Goal: Task Accomplishment & Management: Manage account settings

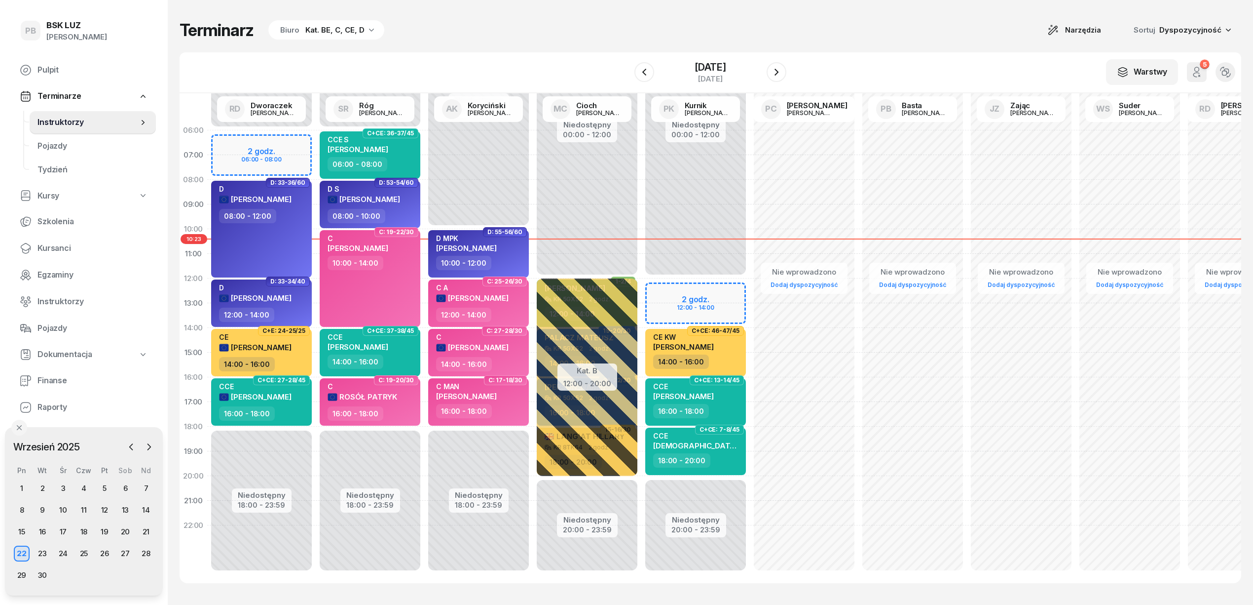
click at [547, 44] on div "Terminarz Biuro Kat. BE, C, CE, D Narzędzia Sortuj Dyspozycyjność W Wybierz AK …" at bounding box center [711, 301] width 1062 height 603
click at [797, 32] on div "Terminarz Biuro Kat. BE, C, CE, D Narzędzia Sortuj Dyspozycyjność" at bounding box center [711, 30] width 1062 height 21
click at [828, 30] on div "Terminarz Biuro Kat. BE, C, CE, D Narzędzia Sortuj Dyspozycyjność" at bounding box center [711, 30] width 1062 height 21
click at [683, 26] on div "Terminarz Biuro Kat. BE, C, CE, D Narzędzia Sortuj Dyspozycyjność" at bounding box center [711, 30] width 1062 height 21
click at [610, 15] on div "Terminarz Biuro Kat. BE, C, CE, D Narzędzia Sortuj Dyspozycyjność W Wybierz AK …" at bounding box center [711, 301] width 1062 height 603
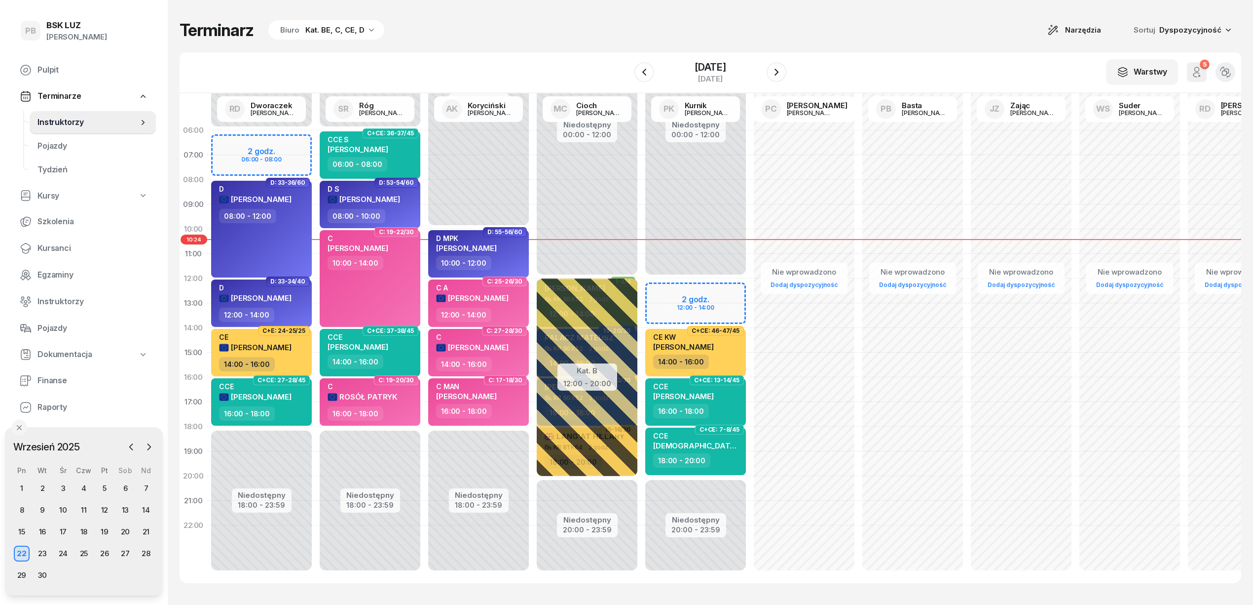
click at [844, 14] on div "Terminarz Biuro Kat. BE, C, CE, D Narzędzia Sortuj Dyspozycyjność W Wybierz AK …" at bounding box center [711, 301] width 1062 height 603
click at [471, 28] on div "Terminarz Biuro Kat. BE, C, CE, D Narzędzia Sortuj Dyspozycyjność" at bounding box center [711, 30] width 1062 height 21
click at [785, 28] on div "Terminarz Biuro Kat. BE, C, CE, D Narzędzia Sortuj Dyspozycyjność" at bounding box center [711, 30] width 1062 height 21
click at [850, 38] on div "Terminarz Biuro Kat. BE, C, CE, D Narzędzia Sortuj Dyspozycyjność" at bounding box center [711, 30] width 1062 height 21
click at [898, 60] on div "W Wybierz AK [PERSON_NAME] BP [PERSON_NAME] DP [PERSON_NAME] GS [PERSON_NAME] I…" at bounding box center [711, 72] width 1062 height 41
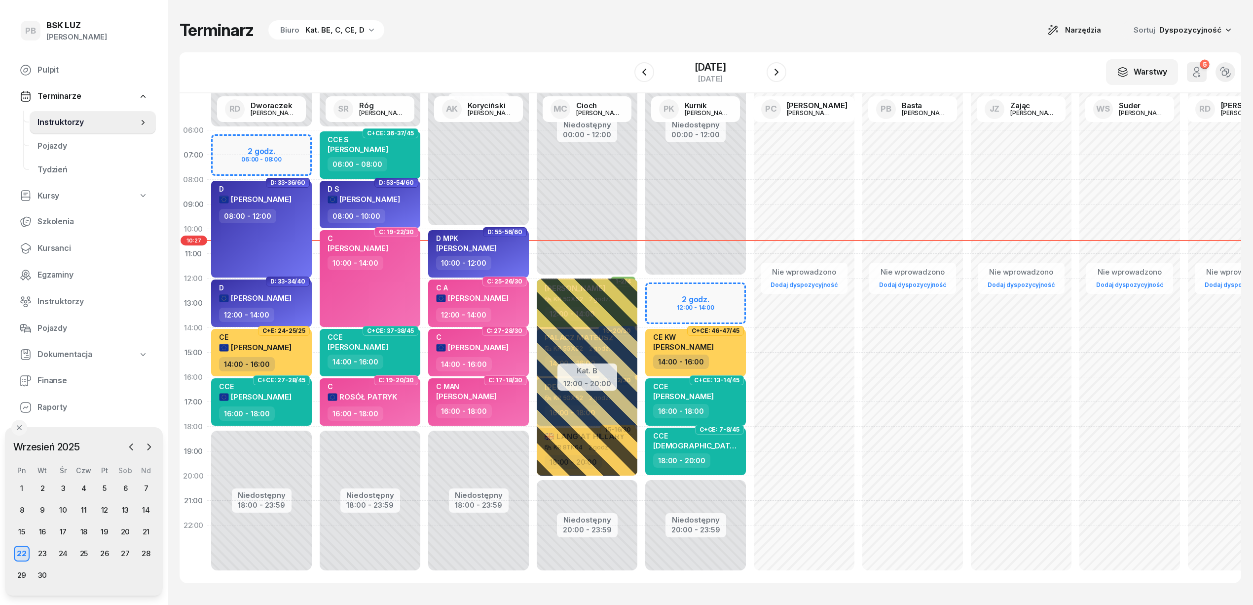
click at [778, 16] on div "Terminarz Biuro Kat. BE, C, CE, D Narzędzia Sortuj Dyspozycyjność W Wybierz AK …" at bounding box center [711, 301] width 1062 height 603
click at [856, 38] on div "Terminarz Biuro Kat. BE, C, CE, D Narzędzia Sortuj Dyspozycyjność" at bounding box center [711, 30] width 1062 height 21
drag, startPoint x: 511, startPoint y: 27, endPoint x: 538, endPoint y: 42, distance: 31.0
click at [512, 27] on div "Terminarz Biuro Kat. BE, C, CE, D Narzędzia Sortuj Dyspozycyjność" at bounding box center [711, 30] width 1062 height 21
click at [920, 46] on div "Terminarz Biuro Kat. BE, C, CE, D Narzędzia Sortuj Dyspozycyjność W Wybierz AK …" at bounding box center [711, 301] width 1062 height 603
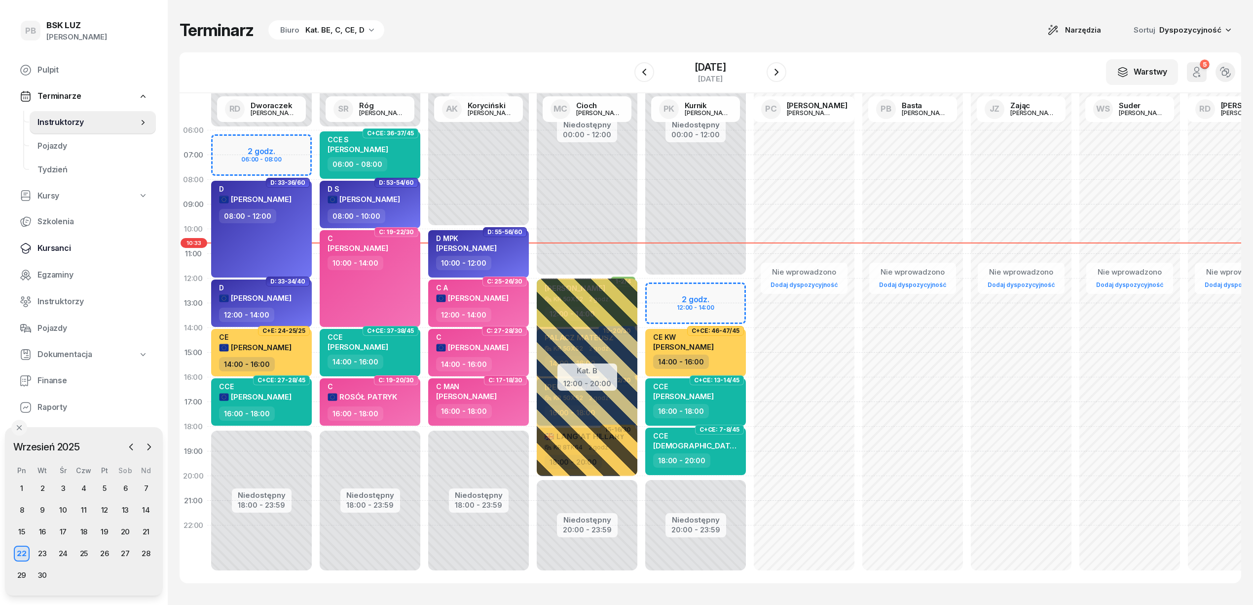
click at [48, 256] on link "Kursanci" at bounding box center [84, 248] width 144 height 24
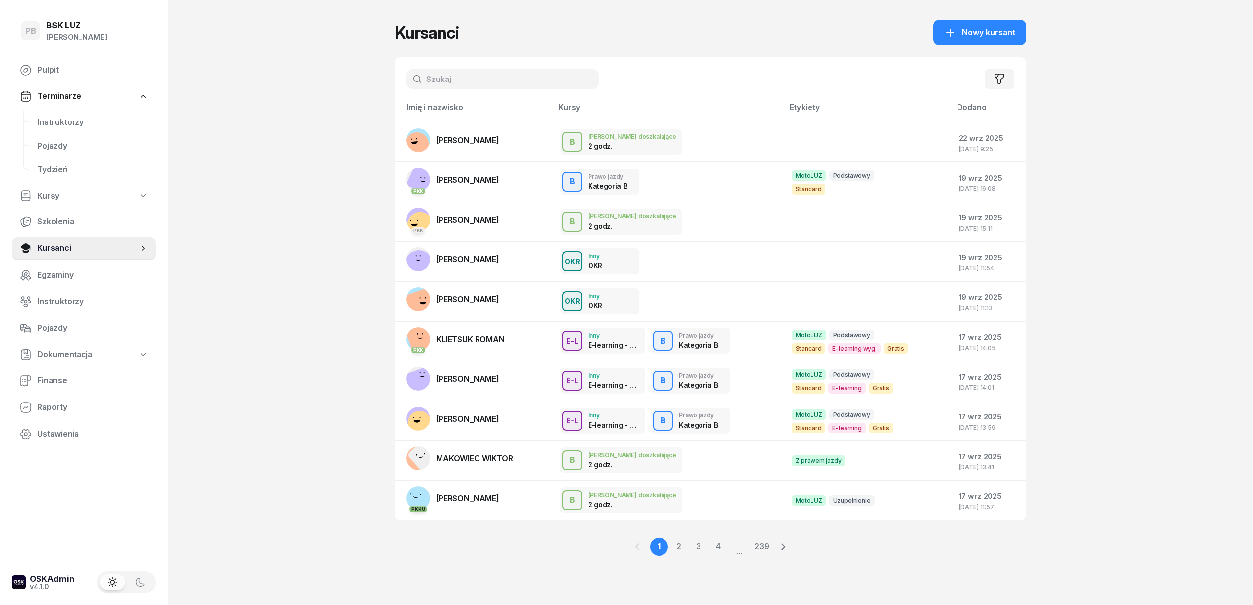
click at [433, 79] on input "text" at bounding box center [503, 79] width 192 height 20
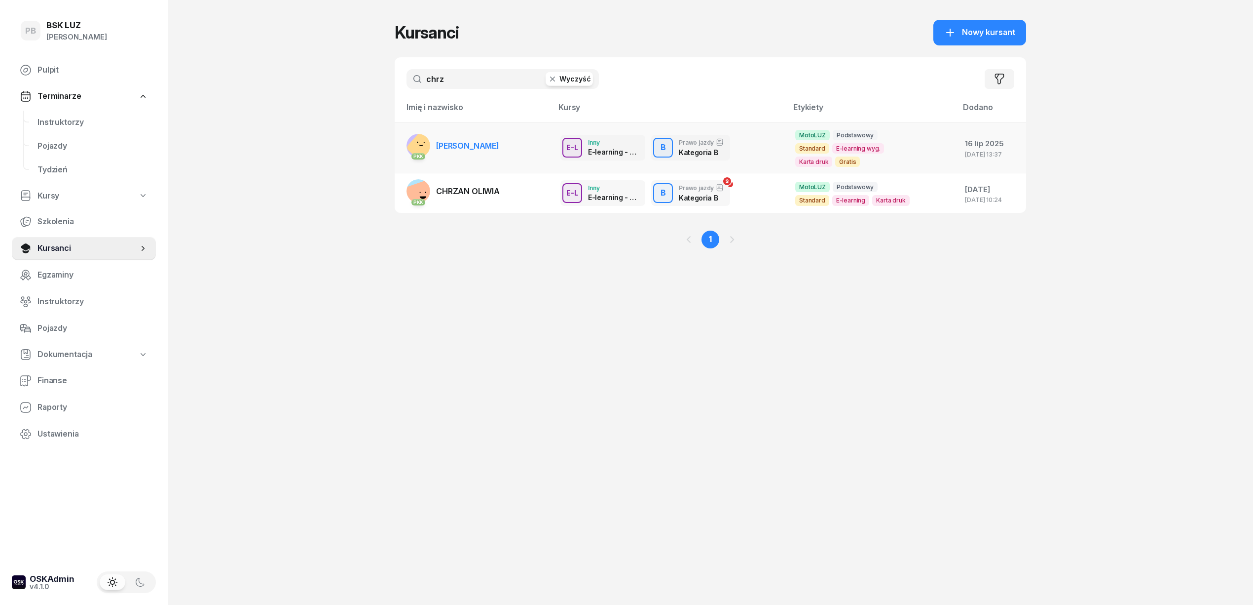
type input "chrz"
click at [499, 141] on span "[PERSON_NAME]" at bounding box center [467, 146] width 63 height 10
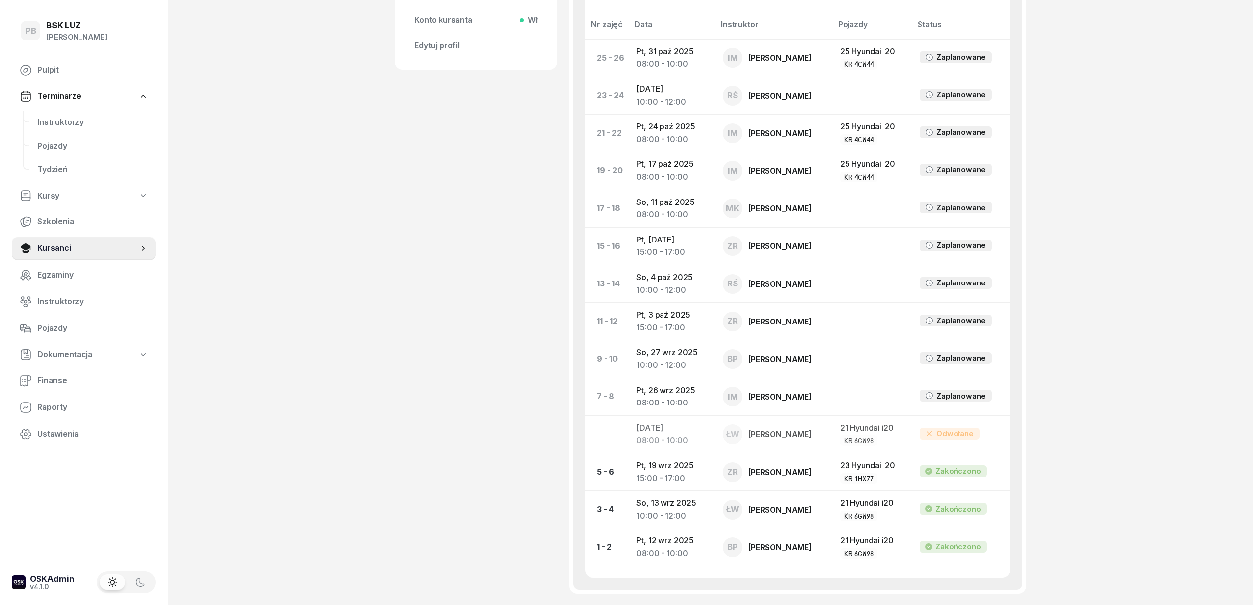
scroll to position [526, 0]
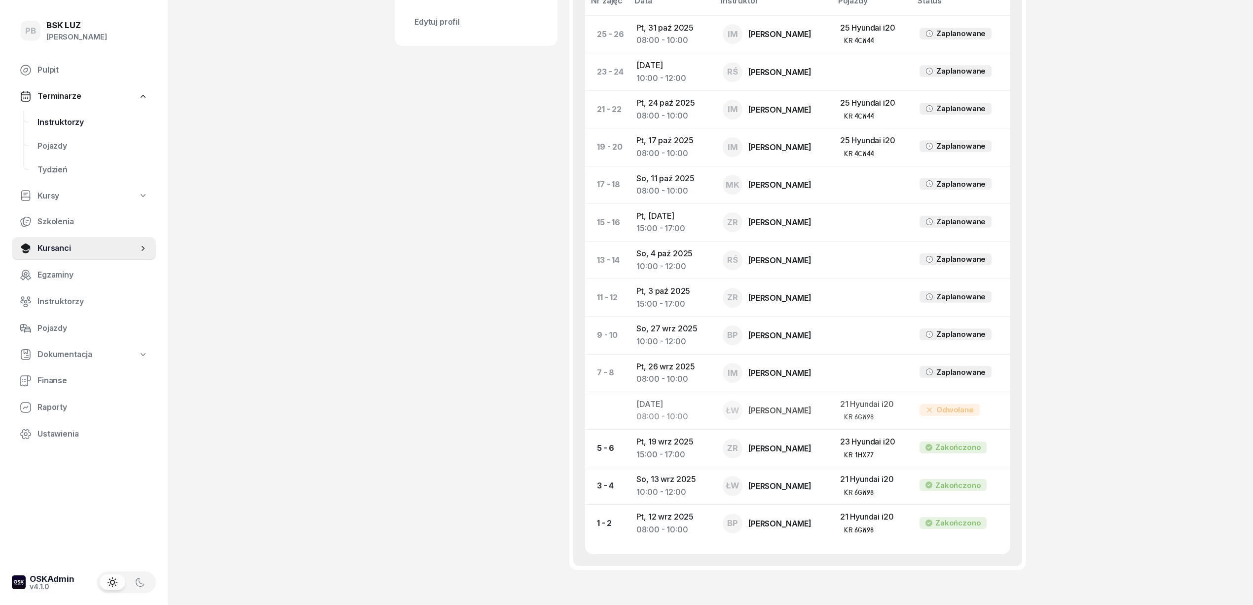
click at [56, 116] on span "Instruktorzy" at bounding box center [93, 122] width 111 height 13
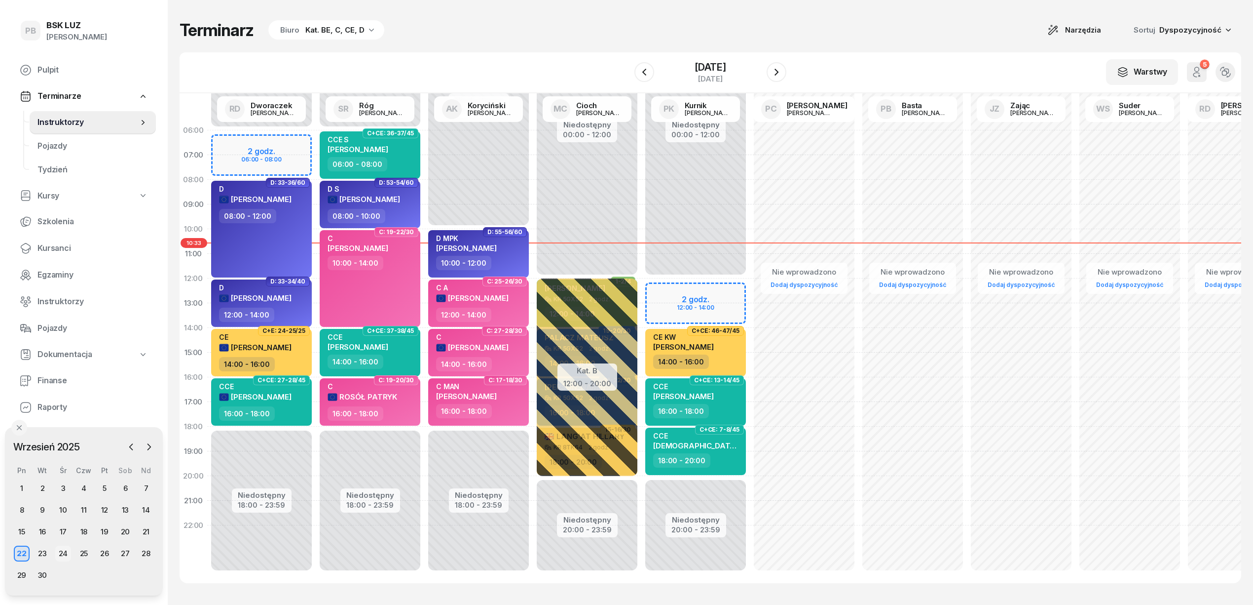
click at [60, 551] on div "24" at bounding box center [63, 553] width 16 height 16
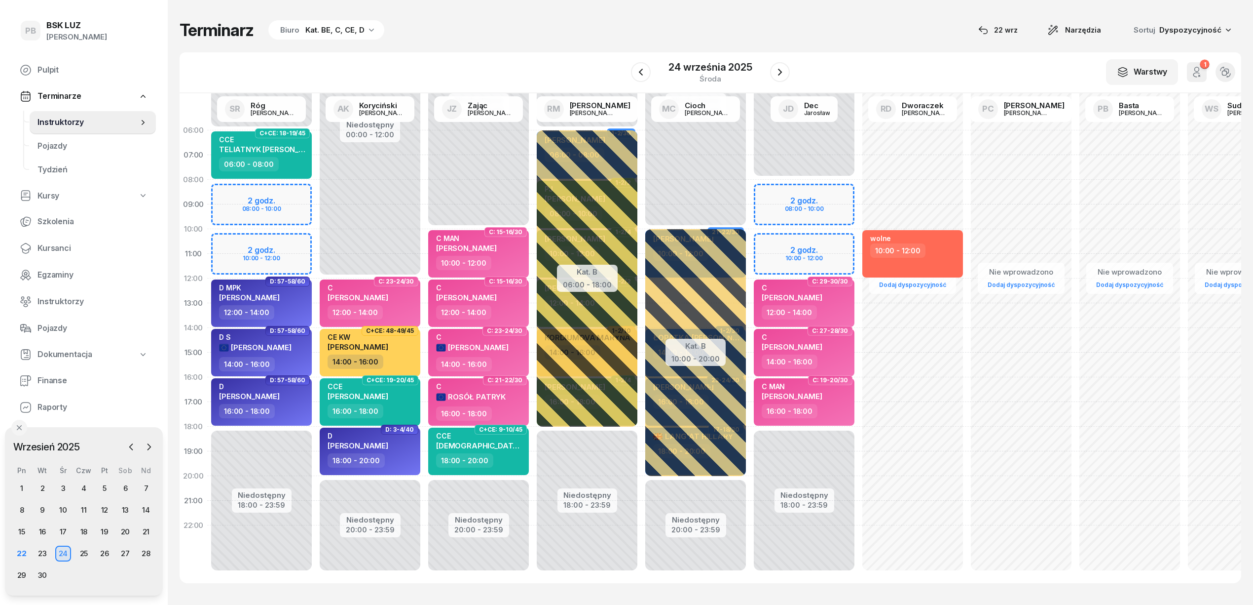
click at [271, 28] on div "Biuro Kat. BE, C, CE, D" at bounding box center [326, 30] width 116 height 20
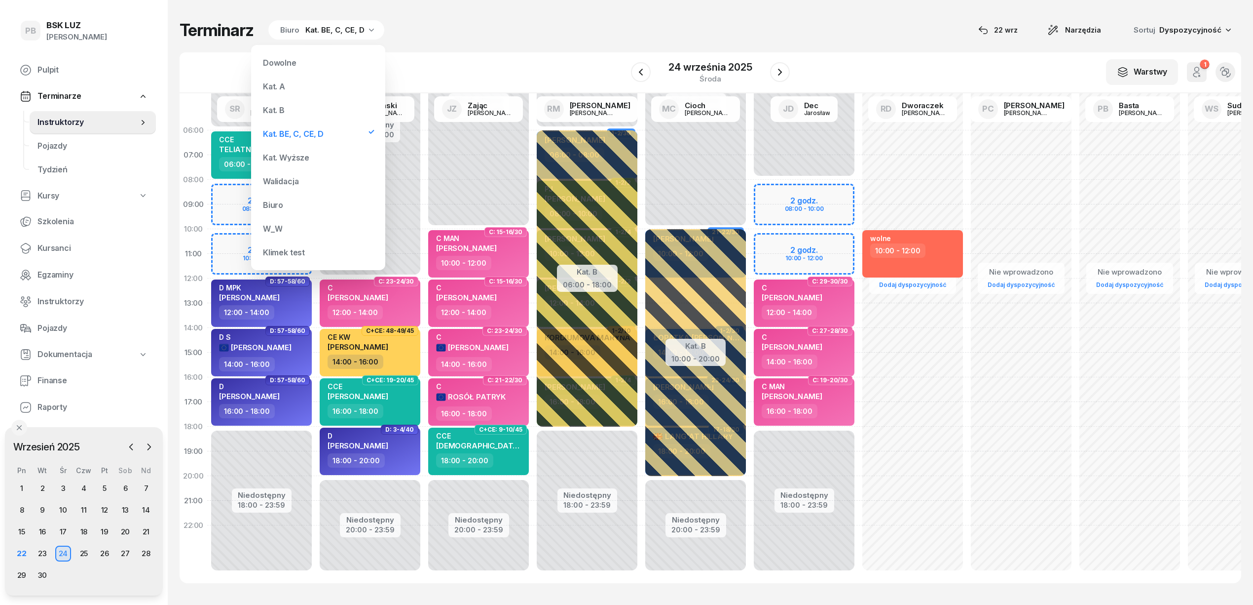
click at [287, 108] on div "Kat. B" at bounding box center [318, 110] width 118 height 20
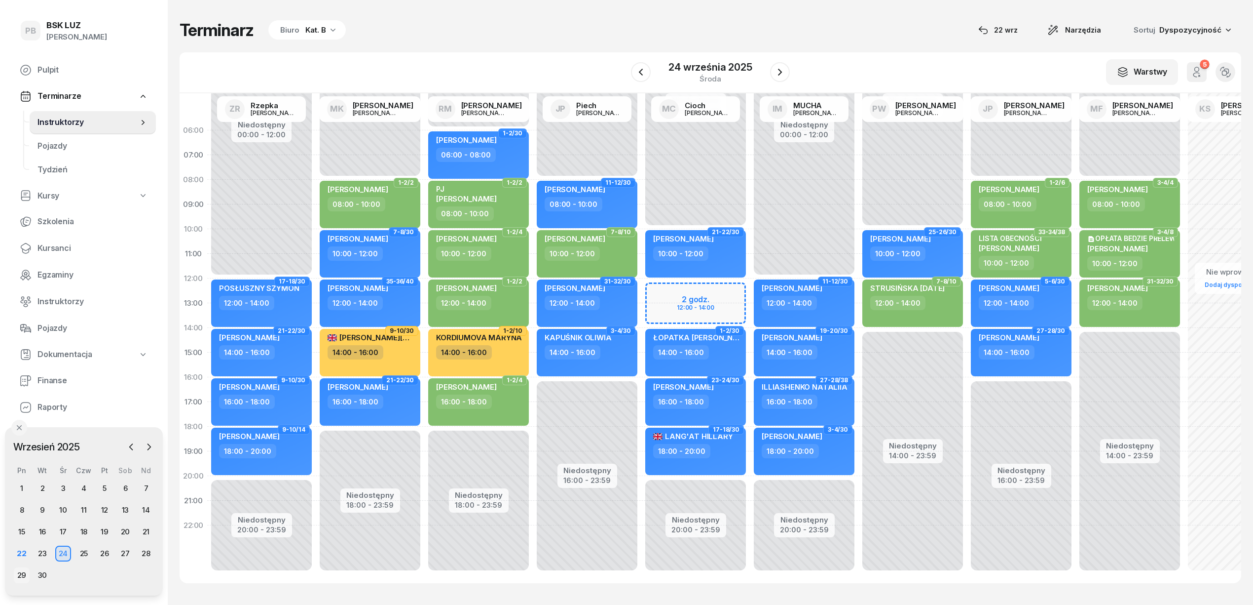
click at [25, 576] on div "29" at bounding box center [22, 575] width 16 height 16
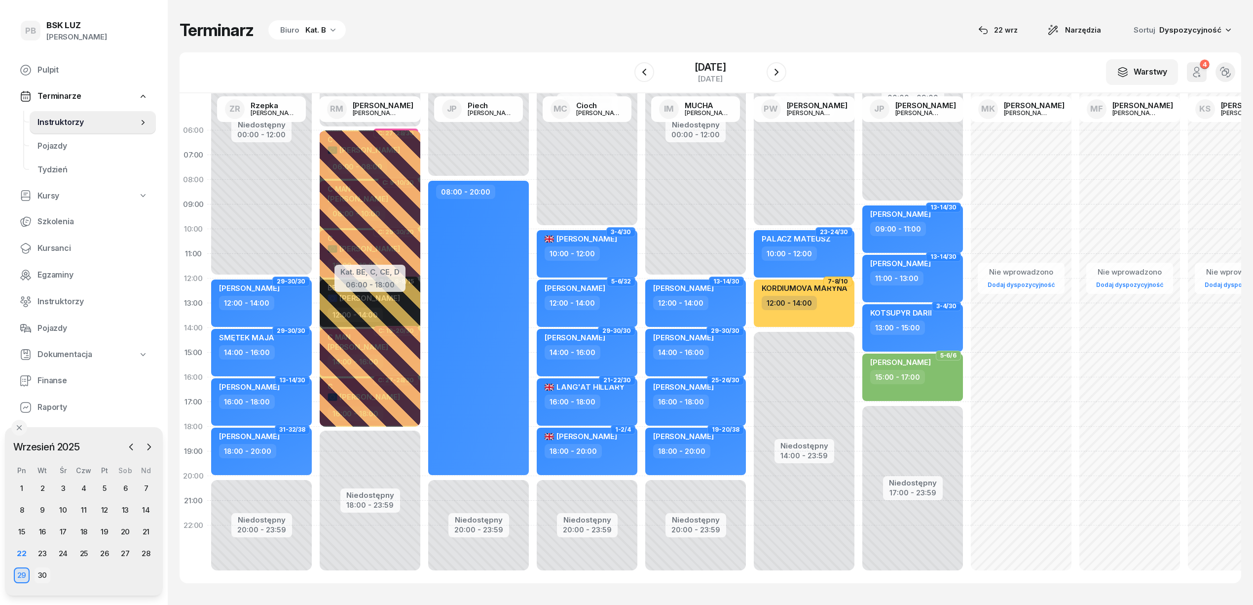
click at [46, 575] on div "30" at bounding box center [43, 575] width 16 height 16
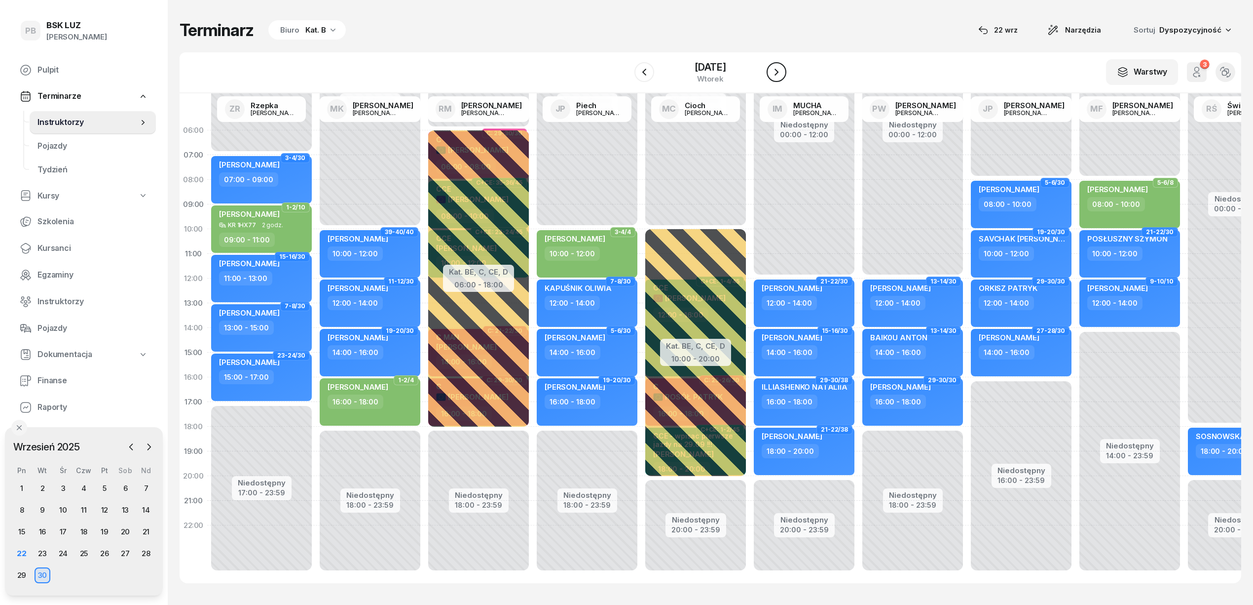
click at [783, 72] on icon "button" at bounding box center [777, 72] width 12 height 12
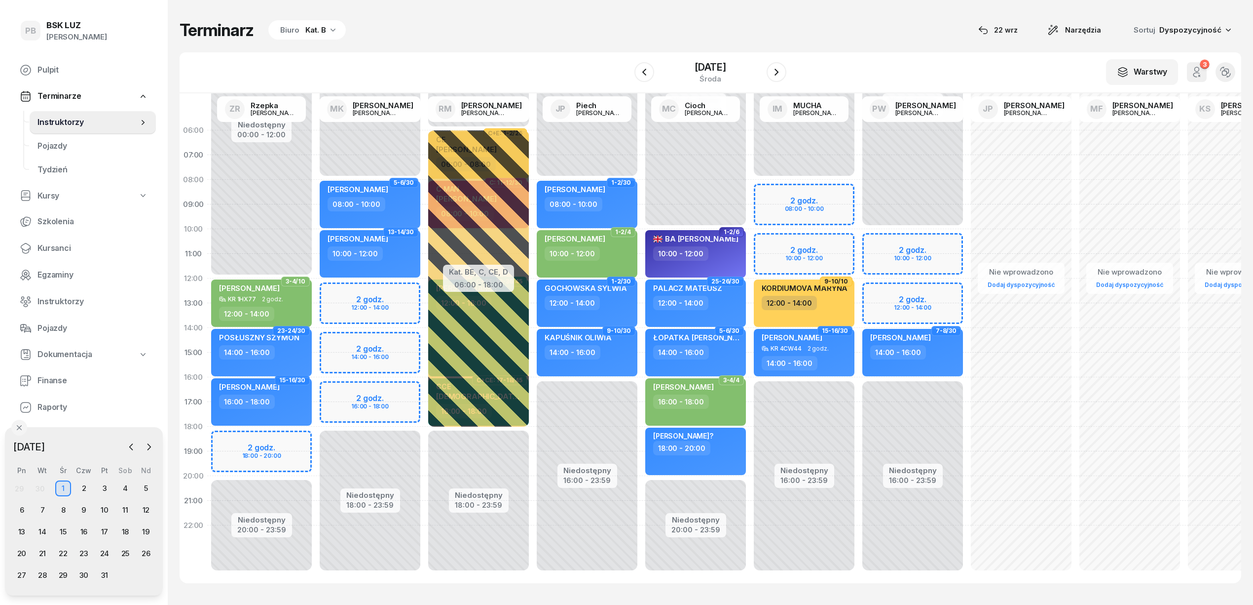
click at [330, 389] on div "Niedostępny 00:00 - 08:00 Niedostępny 18:00 - 23:59 2 godz. 12:00 - 14:00 2 god…" at bounding box center [370, 352] width 109 height 469
select select "16"
select select "18"
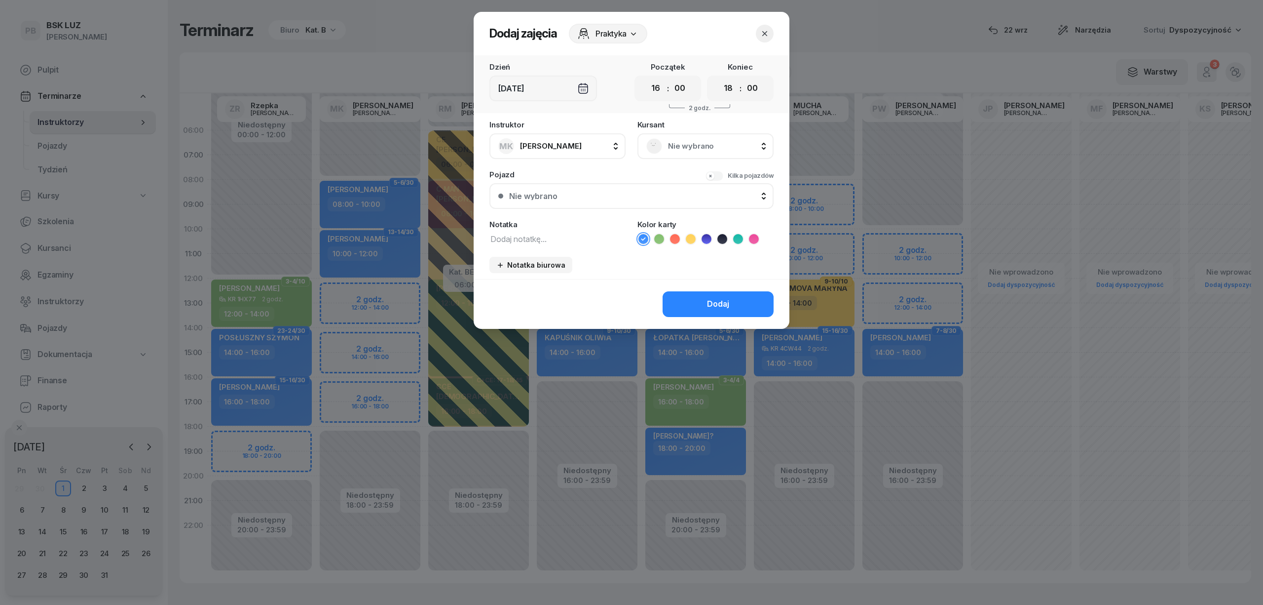
click at [673, 150] on span "Nie wybrano" at bounding box center [716, 146] width 97 height 13
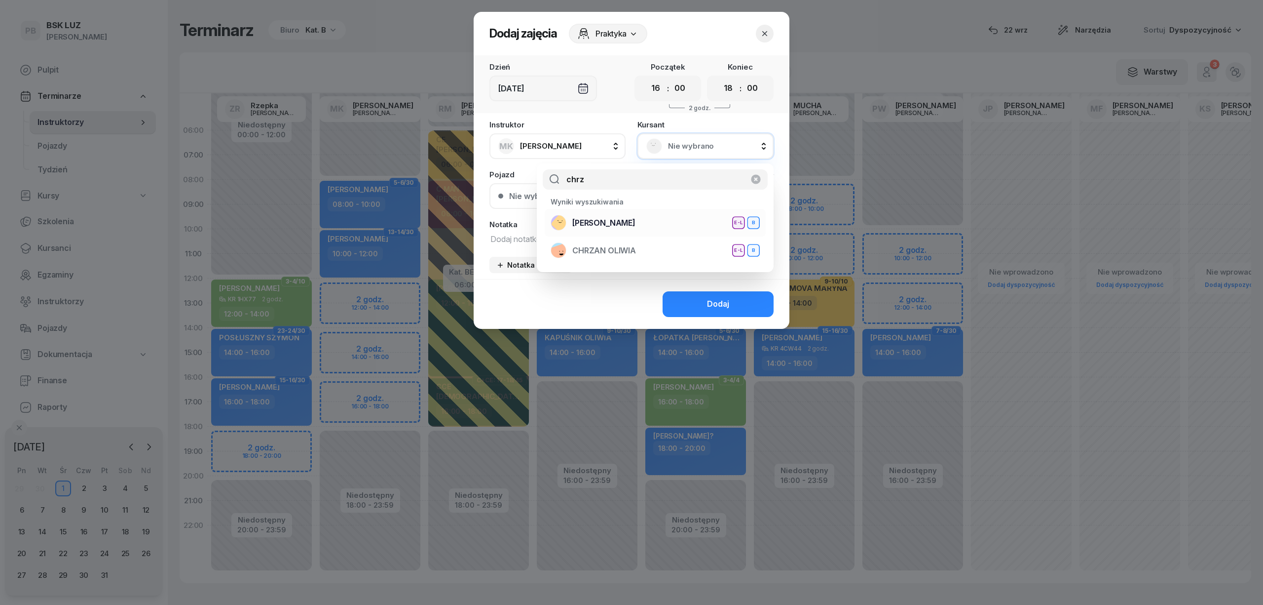
type input "chrz"
click at [636, 219] on span "[PERSON_NAME]" at bounding box center [603, 223] width 63 height 13
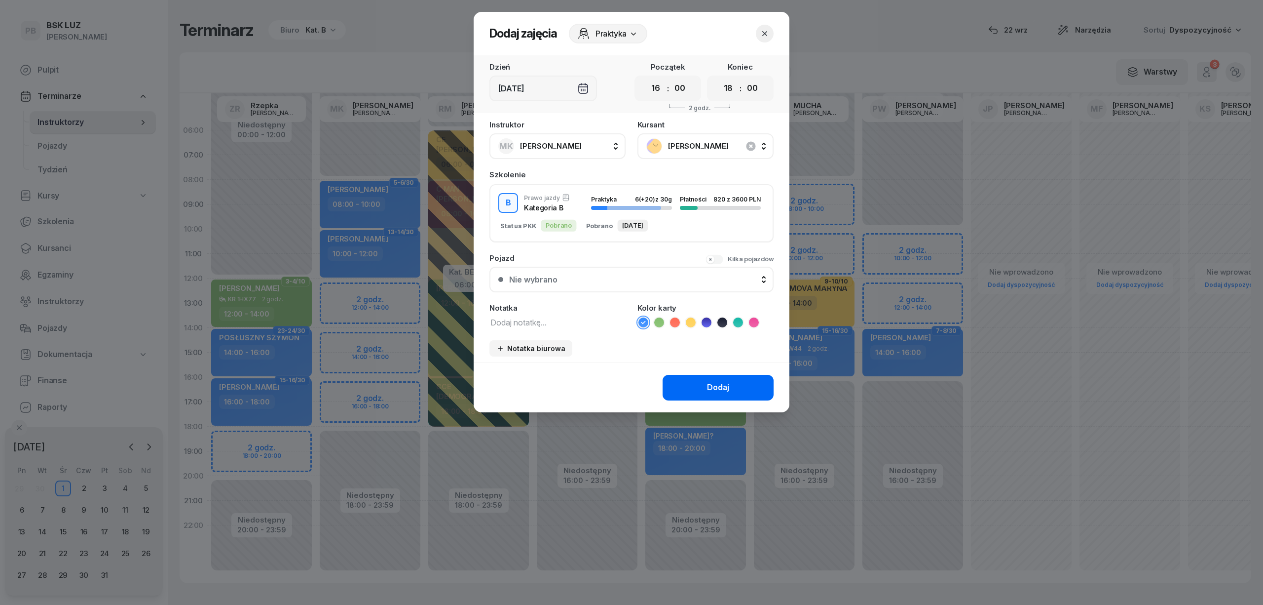
click at [679, 380] on button "Dodaj" at bounding box center [718, 388] width 111 height 26
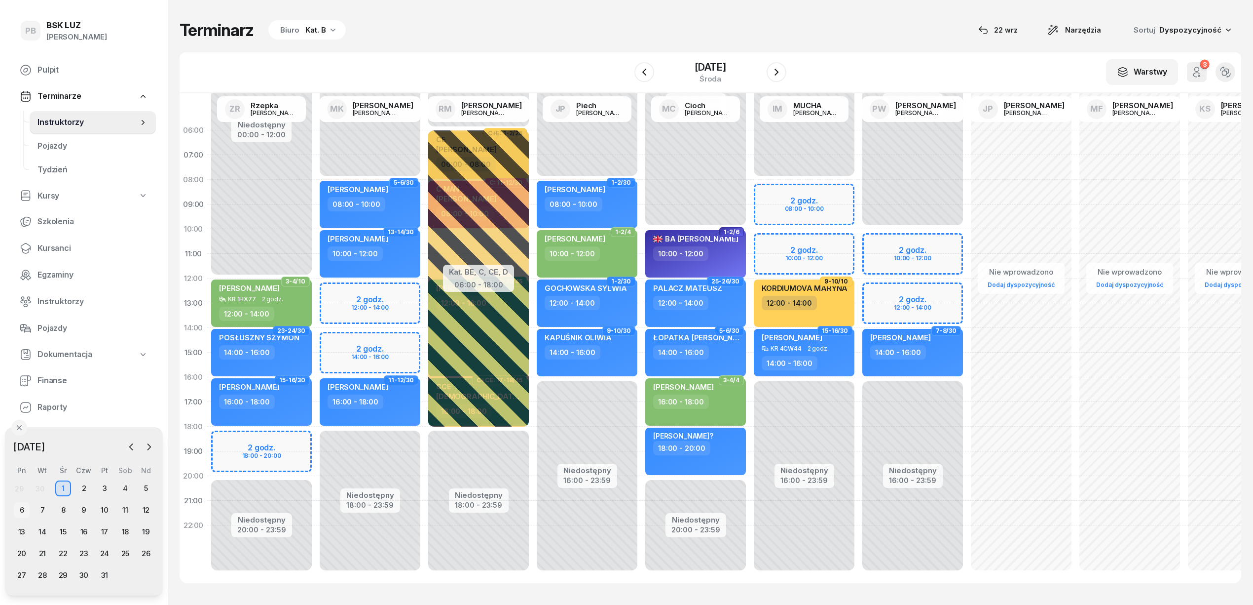
click at [19, 506] on div "6" at bounding box center [22, 510] width 16 height 16
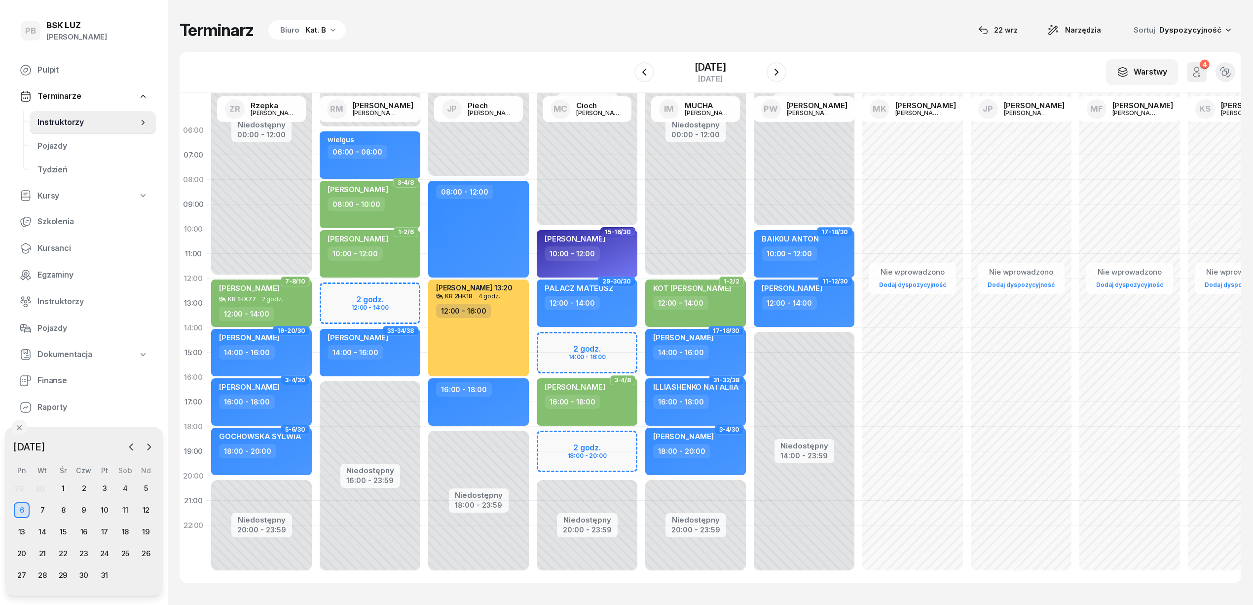
click at [553, 342] on div "Niedostępny 00:00 - 10:00 Niedostępny 20:00 - 23:59 2 godz. 14:00 - 16:00 2 god…" at bounding box center [587, 352] width 109 height 469
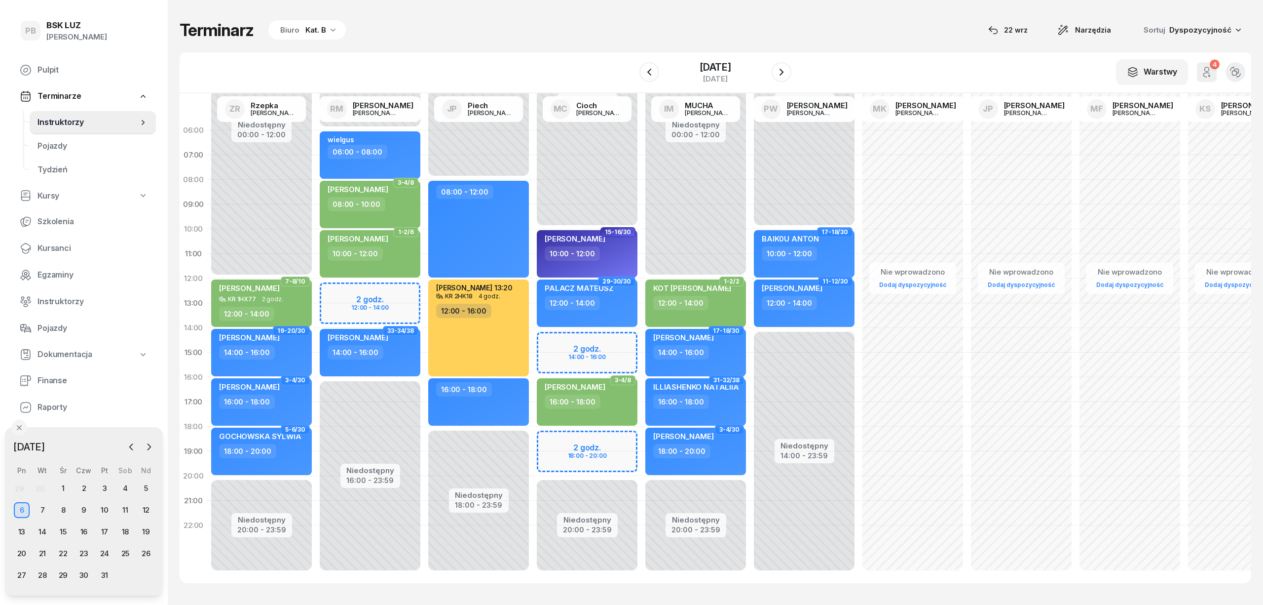
select select "14"
select select "16"
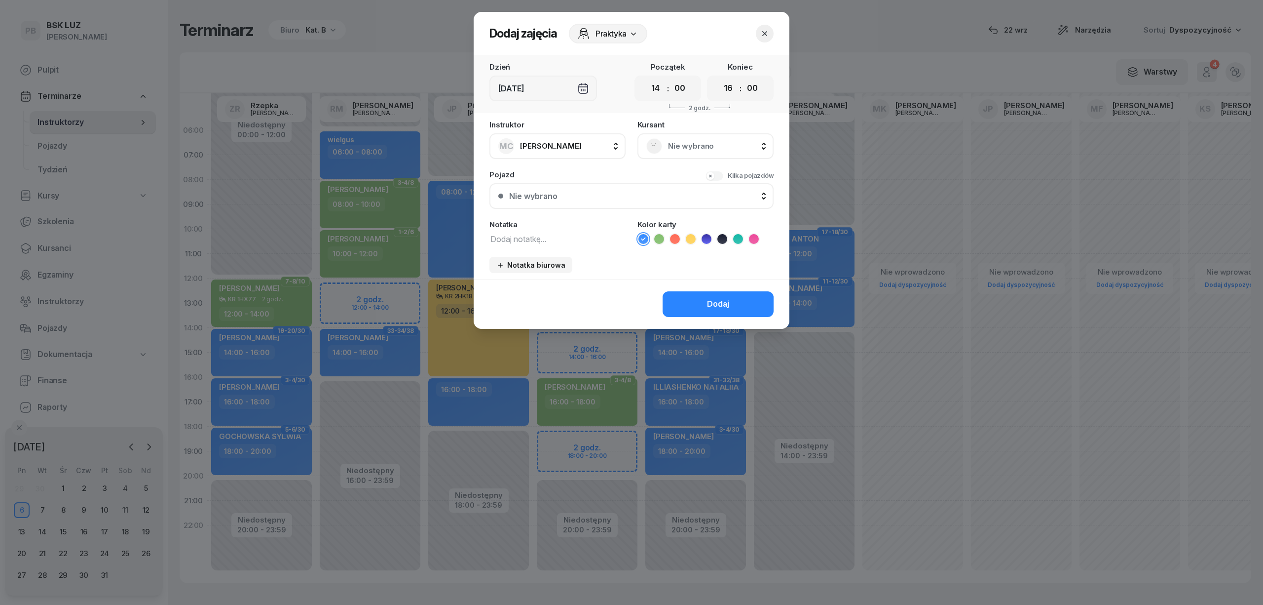
click at [693, 151] on span "Nie wybrano" at bounding box center [716, 146] width 97 height 13
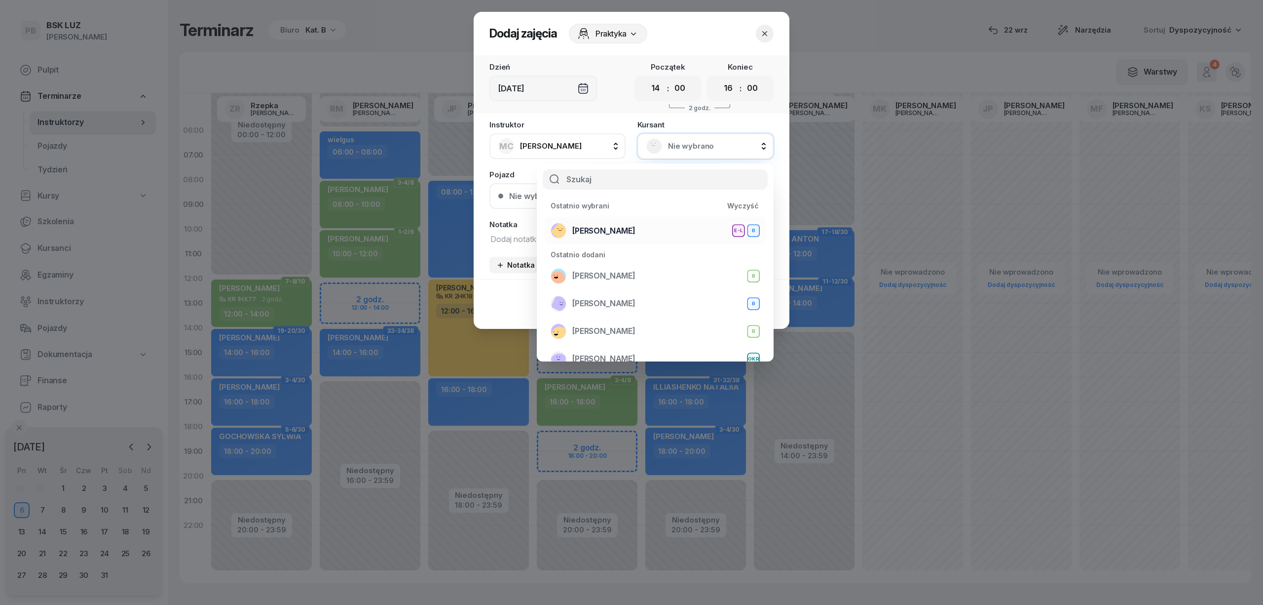
click at [622, 229] on span "[PERSON_NAME]" at bounding box center [603, 231] width 63 height 13
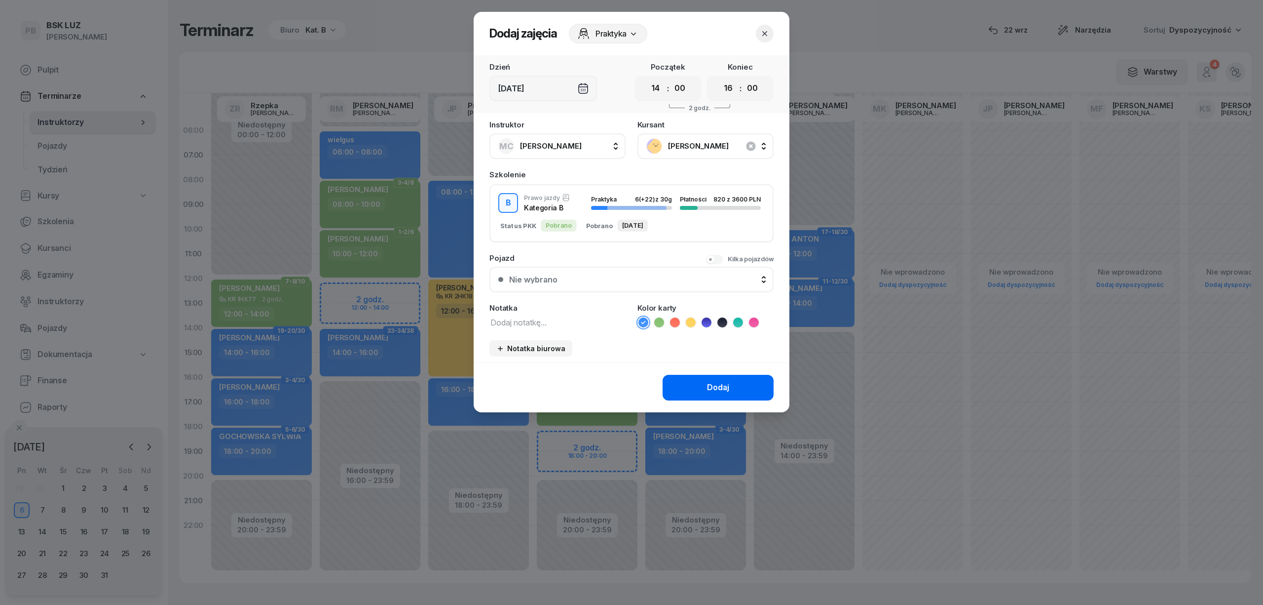
click at [686, 385] on button "Dodaj" at bounding box center [718, 388] width 111 height 26
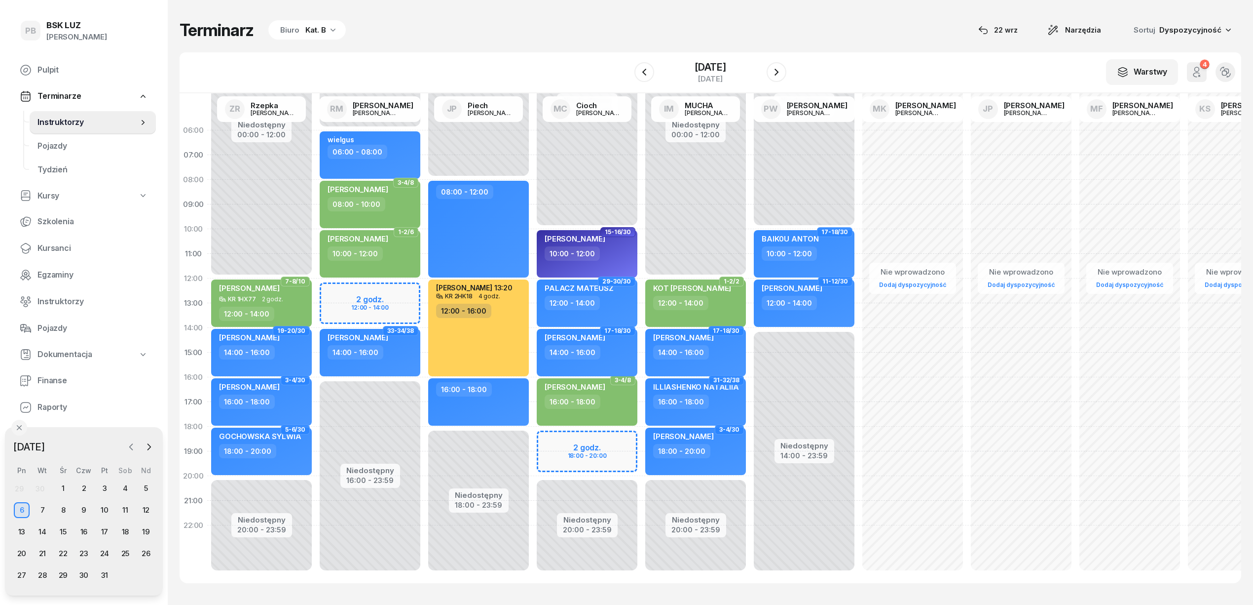
click at [131, 446] on icon "button" at bounding box center [131, 447] width 10 height 10
click at [42, 574] on div "30" at bounding box center [43, 575] width 16 height 16
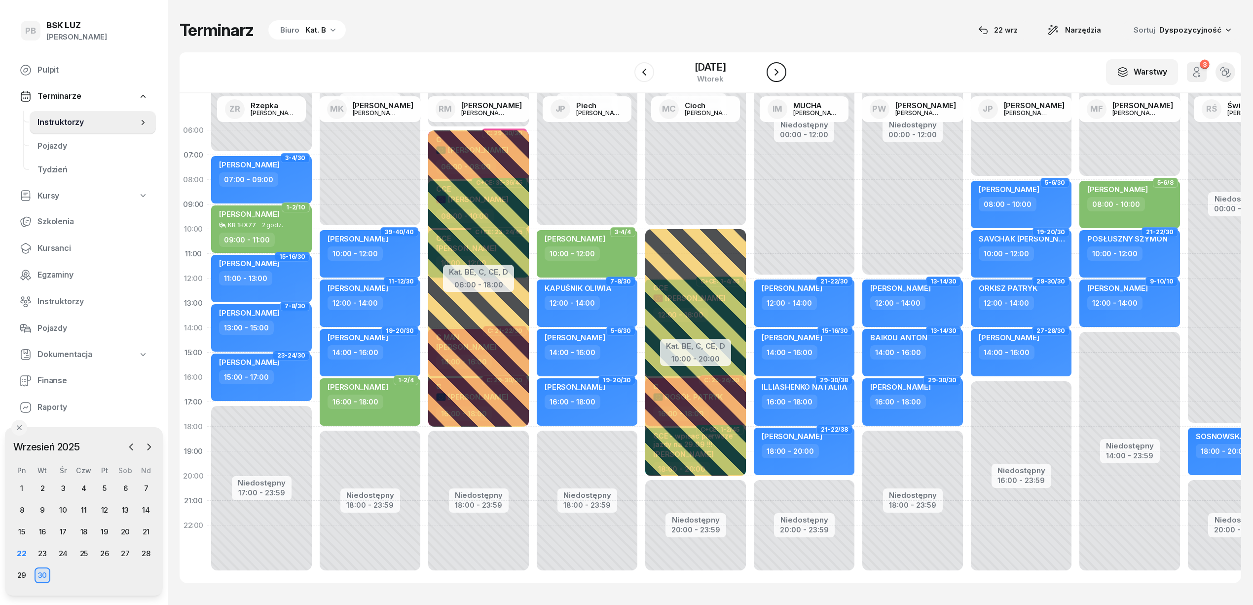
click at [776, 79] on button "button" at bounding box center [777, 72] width 20 height 20
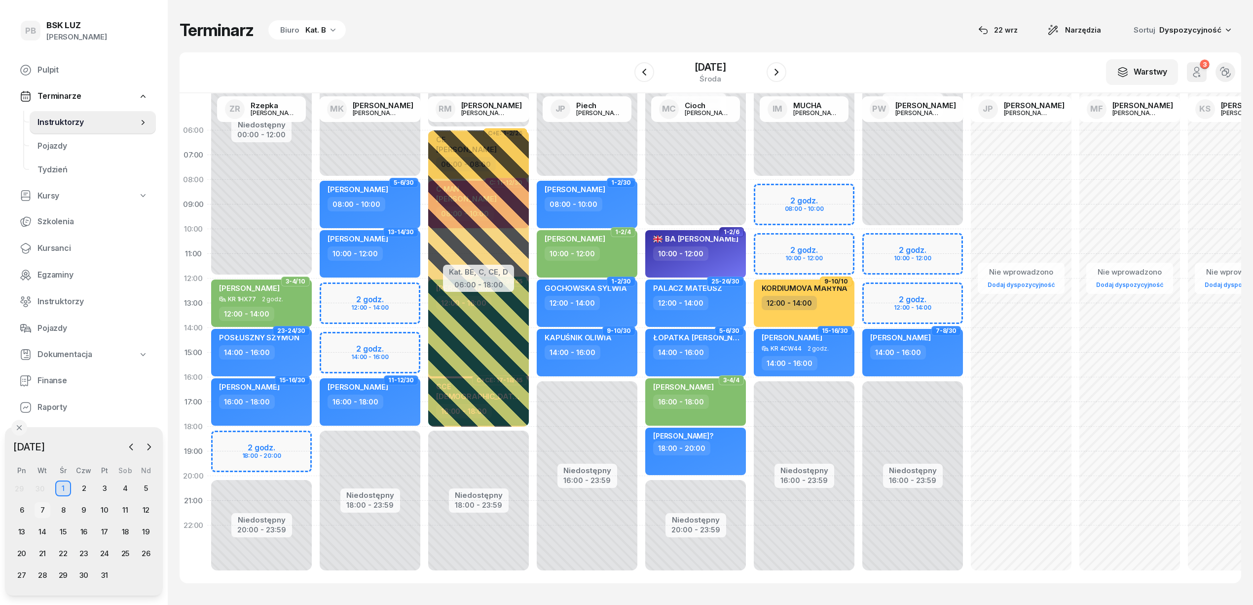
click at [40, 510] on div "7" at bounding box center [43, 510] width 16 height 16
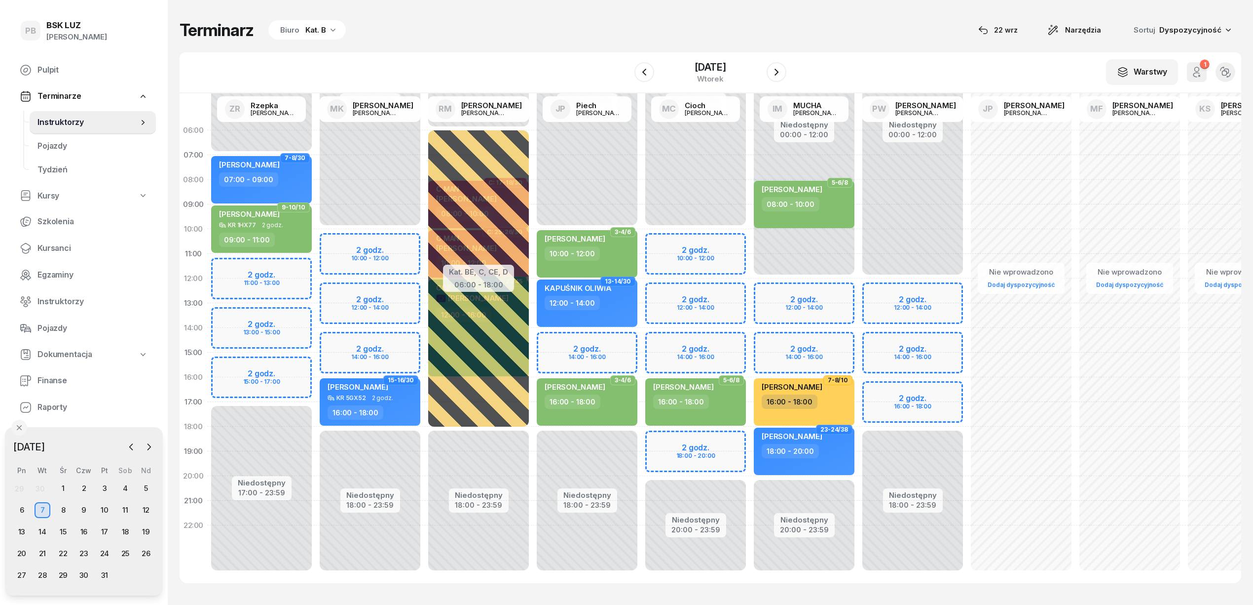
click at [347, 246] on div "Niedostępny 00:00 - 10:00 Niedostępny 18:00 - 23:59 2 godz. 10:00 - 12:00 2 god…" at bounding box center [370, 352] width 109 height 469
select select "10"
select select "12"
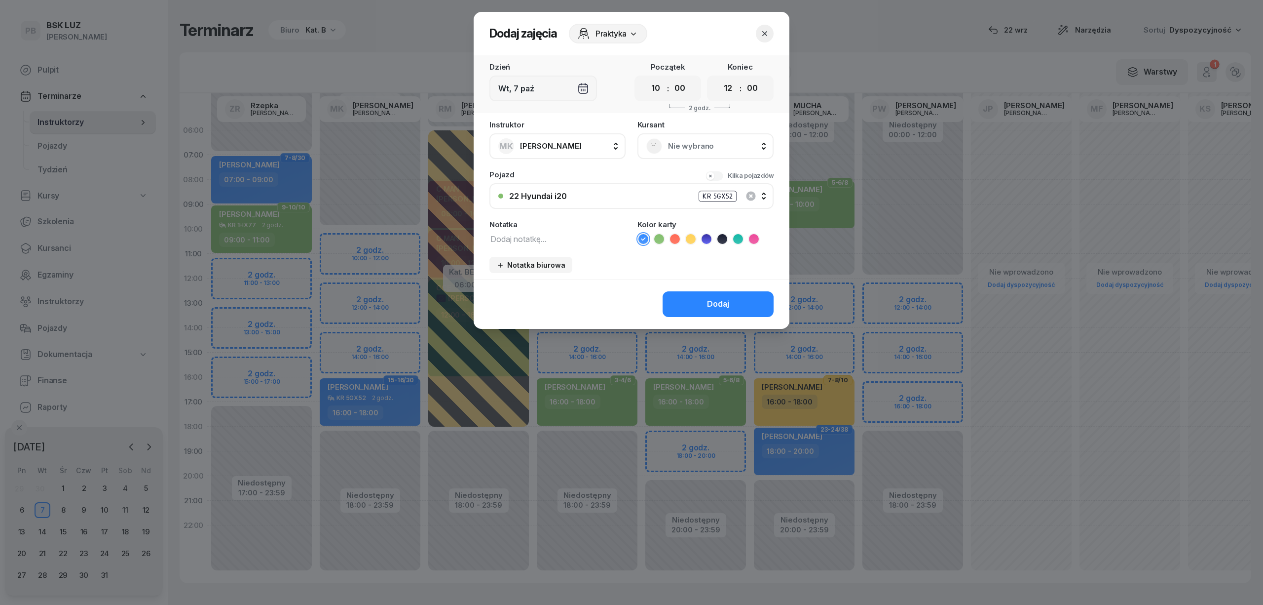
click at [712, 141] on span "Nie wybrano" at bounding box center [716, 146] width 97 height 13
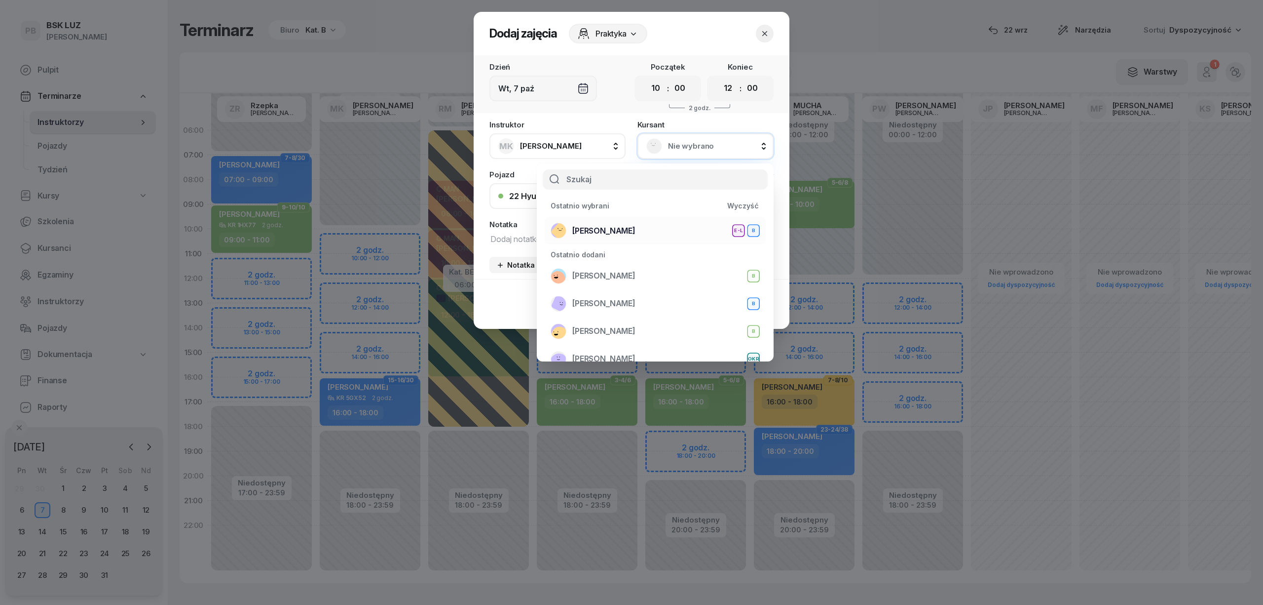
click at [655, 229] on div "[PERSON_NAME] E-L B" at bounding box center [655, 231] width 209 height 16
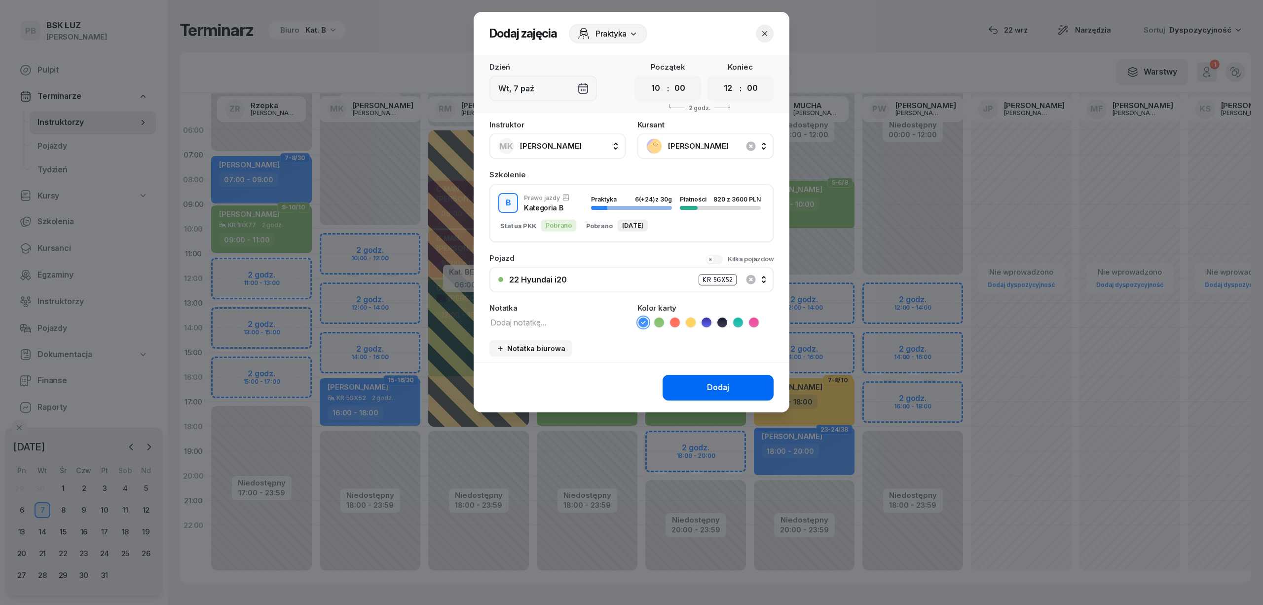
click at [686, 381] on button "Dodaj" at bounding box center [718, 388] width 111 height 26
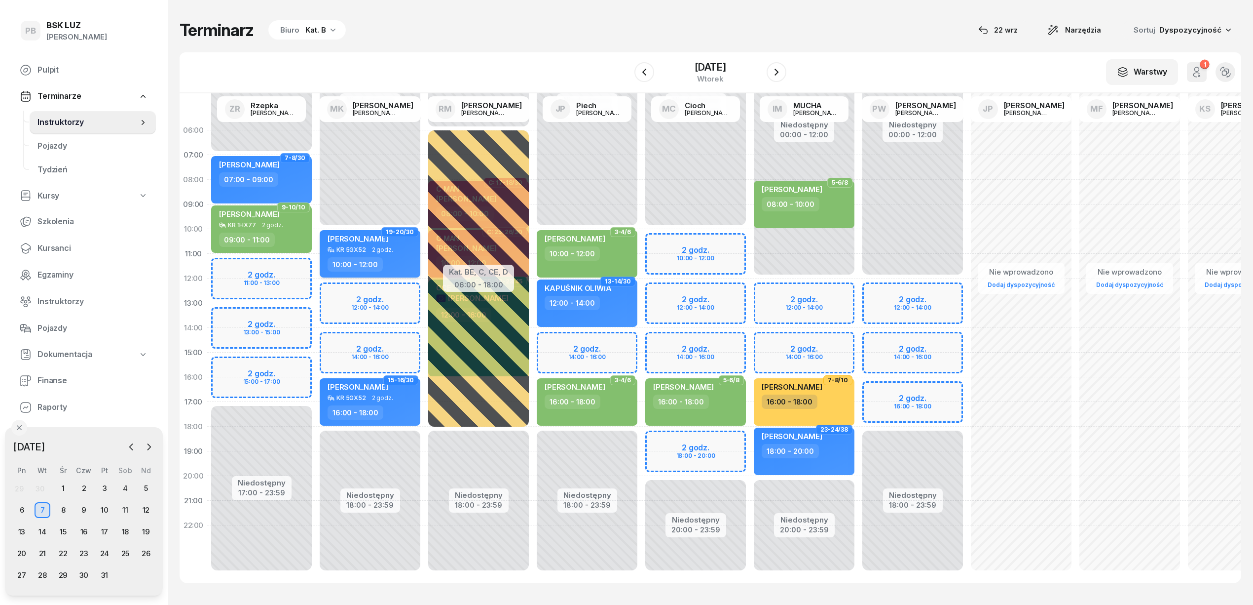
click at [403, 265] on div "10:00 - 12:00" at bounding box center [371, 264] width 87 height 14
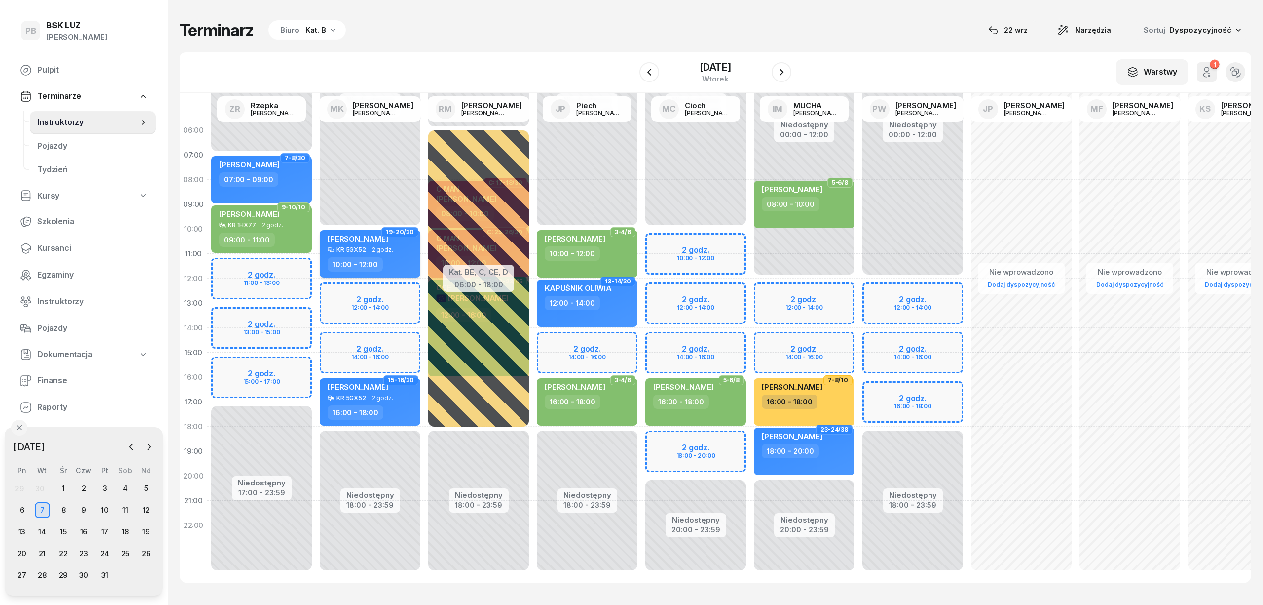
select select "10"
select select "12"
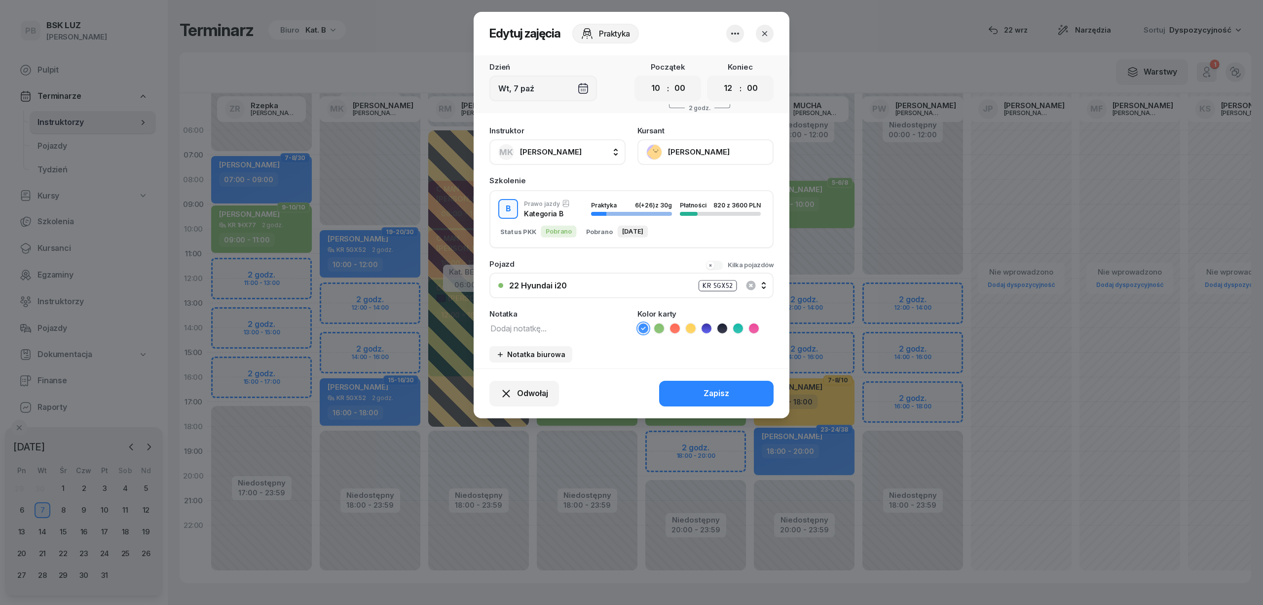
click at [743, 34] on button "button" at bounding box center [735, 34] width 18 height 18
click at [722, 65] on link "Usuń" at bounding box center [730, 63] width 130 height 25
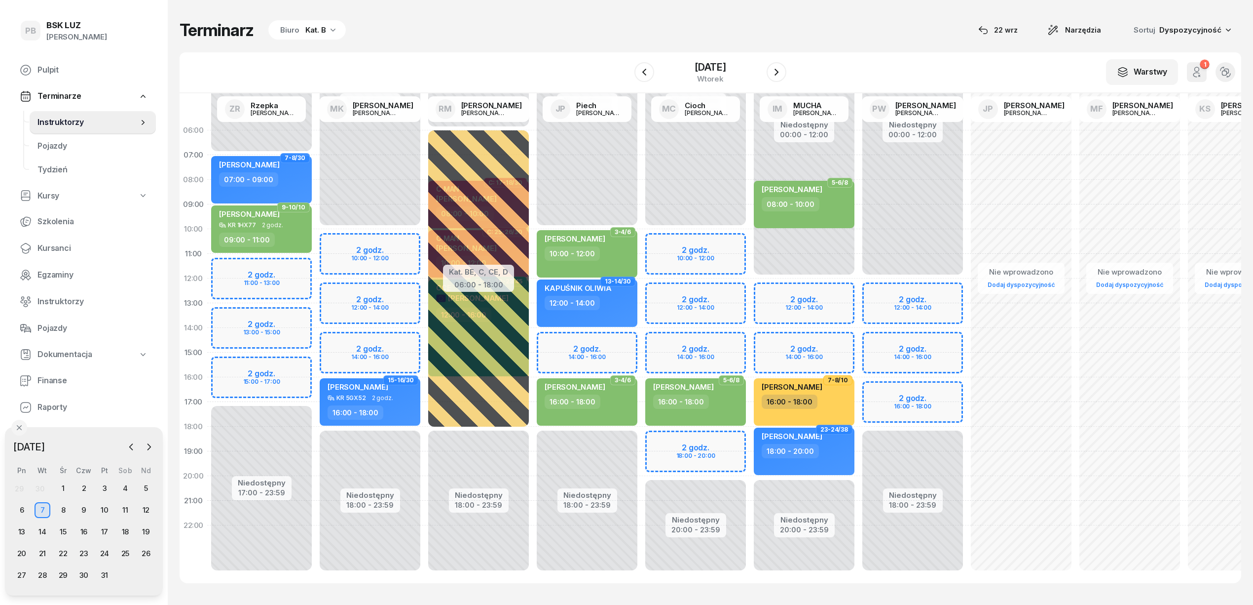
click at [410, 241] on div "Niedostępny 00:00 - 10:00 Niedostępny 18:00 - 23:59 15-16/30 [PERSON_NAME] 5GX5…" at bounding box center [370, 352] width 109 height 469
select select "10"
select select "12"
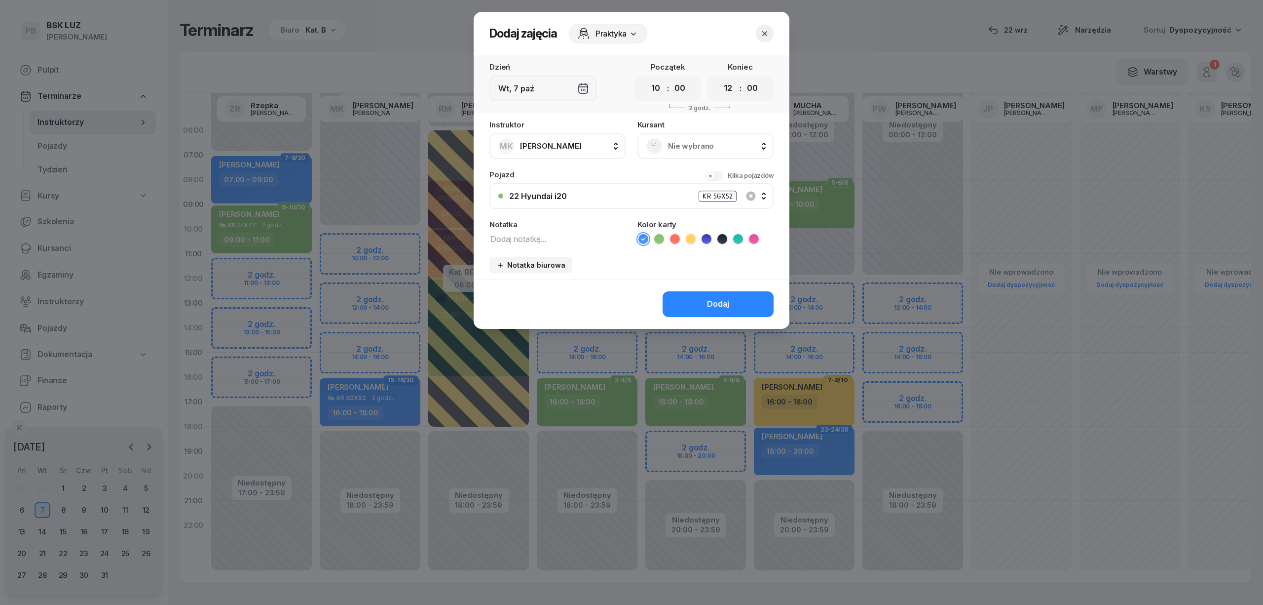
click at [719, 145] on span "Nie wybrano" at bounding box center [716, 146] width 97 height 13
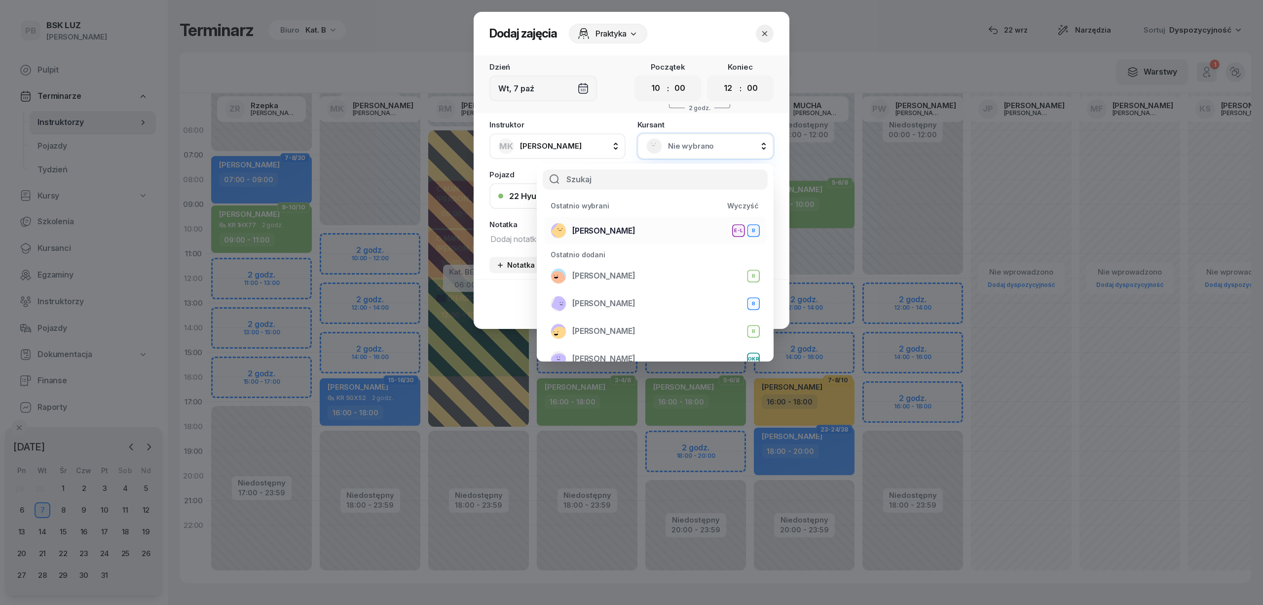
click at [636, 233] on span "[PERSON_NAME]" at bounding box center [603, 231] width 63 height 13
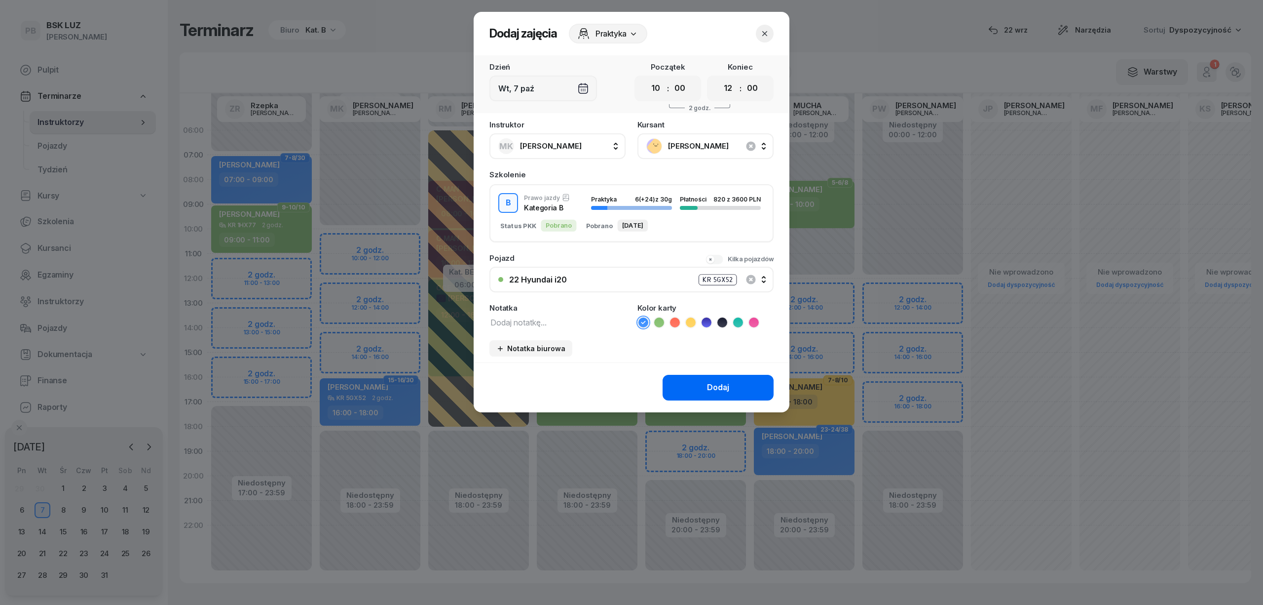
click at [730, 379] on button "Dodaj" at bounding box center [718, 388] width 111 height 26
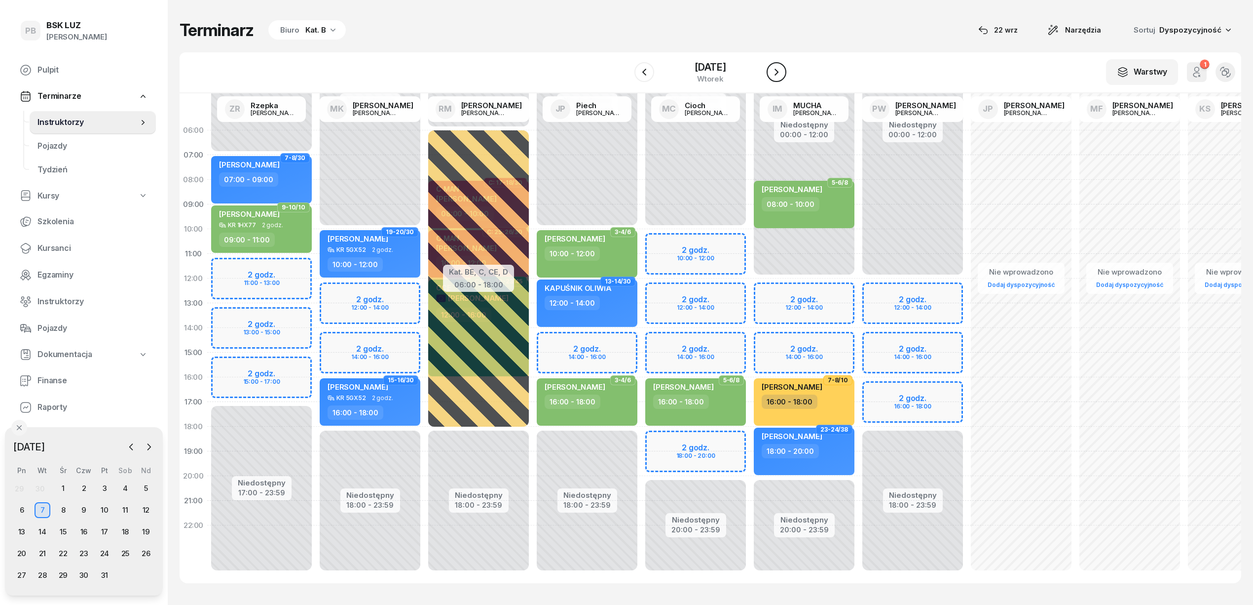
click at [783, 76] on icon "button" at bounding box center [777, 72] width 12 height 12
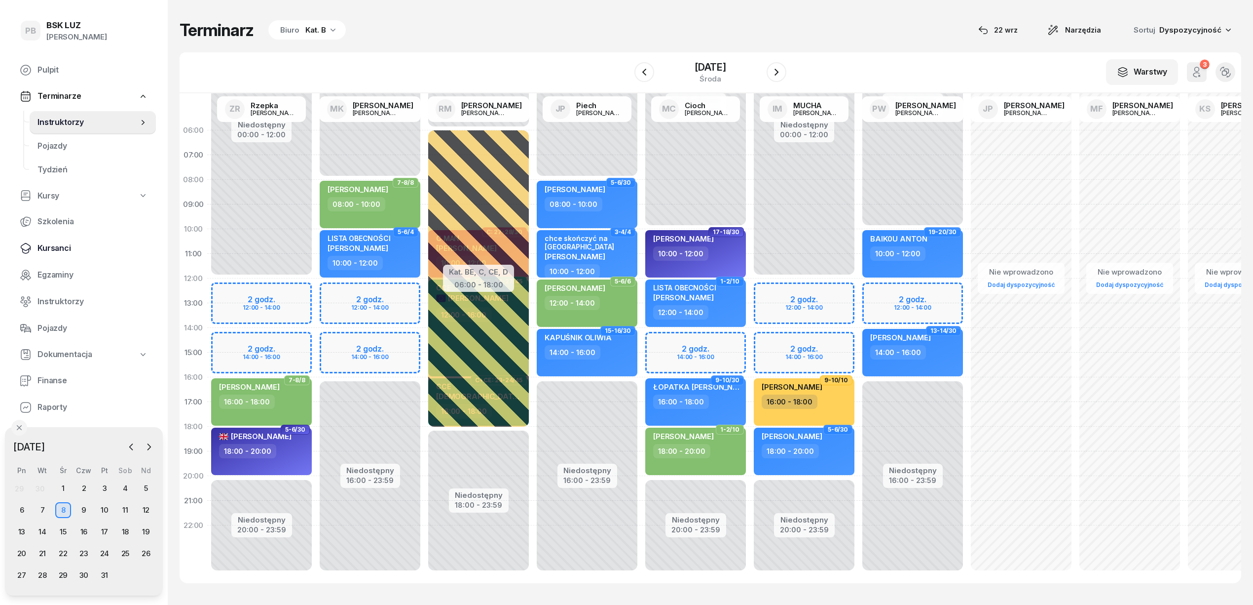
click at [68, 247] on span "Kursanci" at bounding box center [93, 248] width 111 height 13
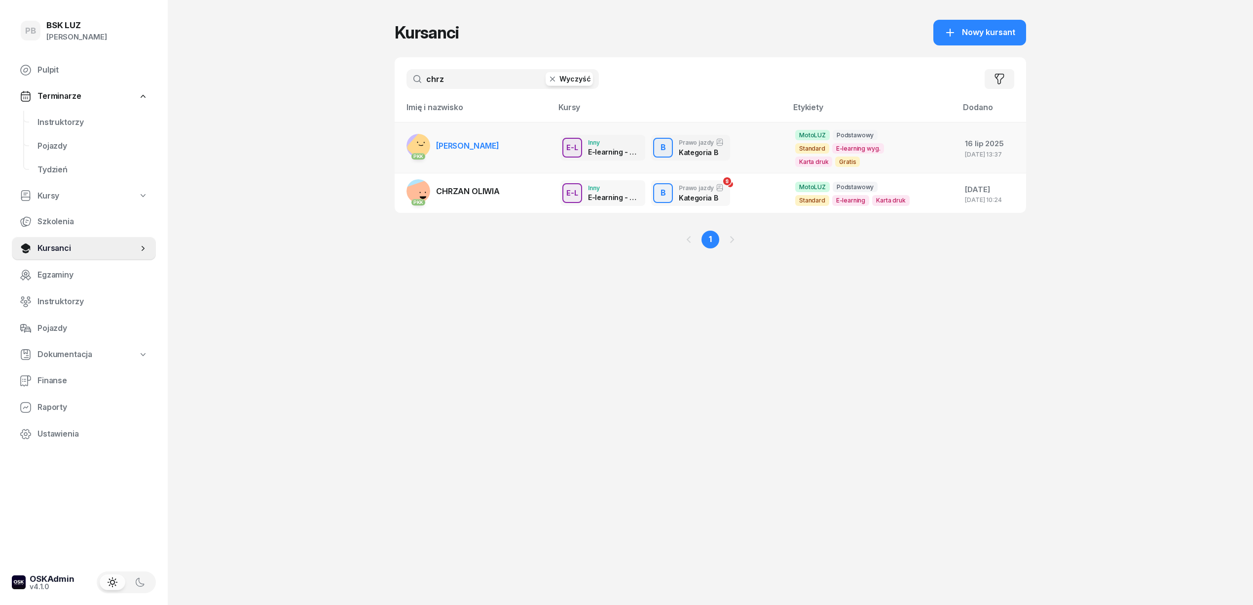
click at [473, 134] on link "PKK [PERSON_NAME]" at bounding box center [453, 146] width 93 height 24
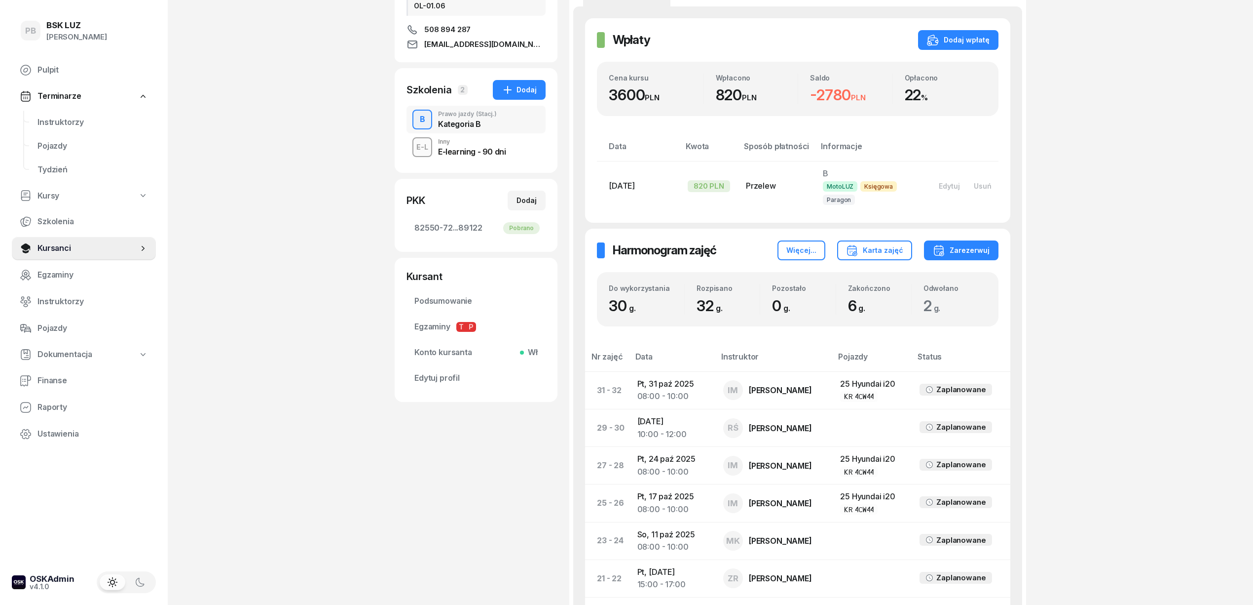
scroll to position [197, 0]
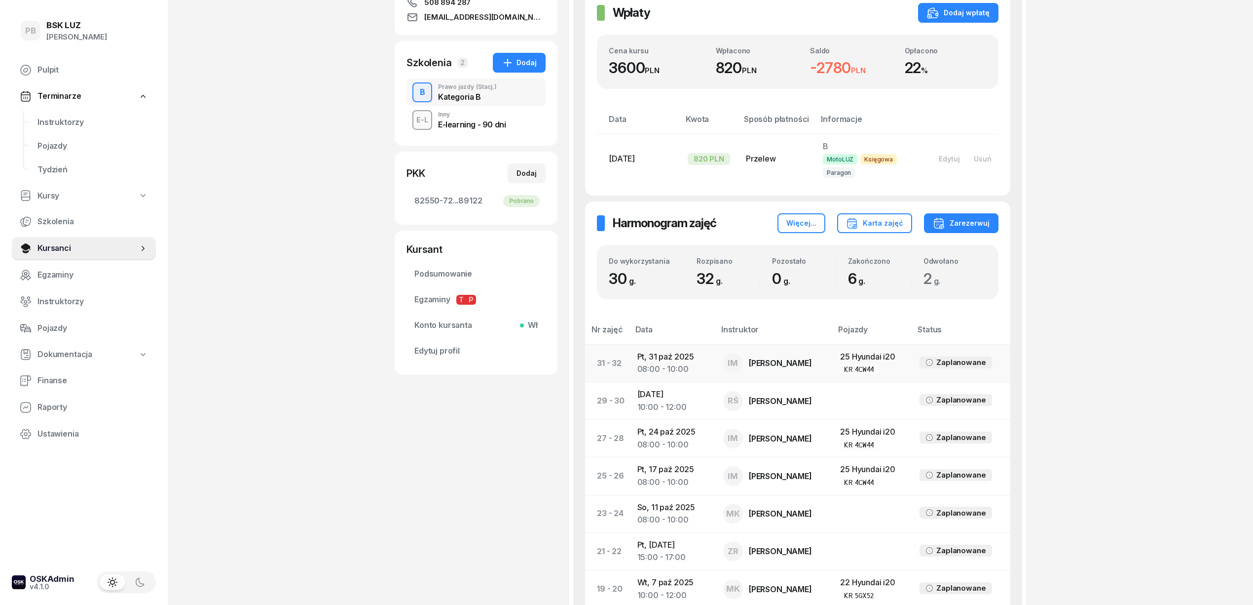
click at [652, 358] on td "Pt, [DATE] 08:00 - 10:00" at bounding box center [673, 363] width 86 height 38
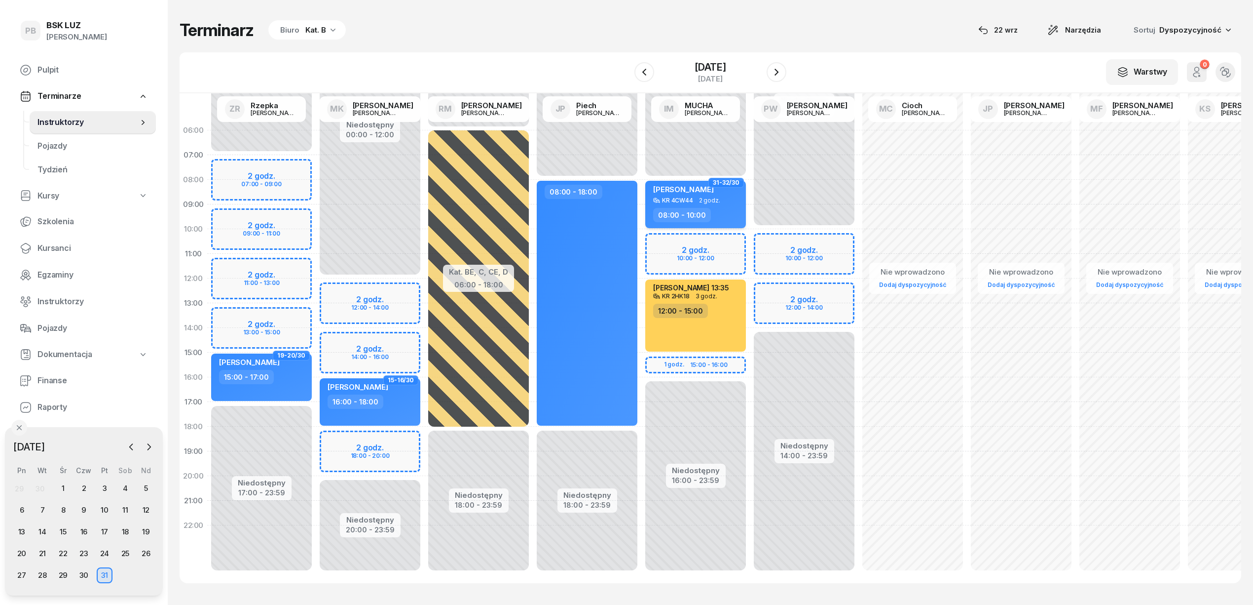
click at [723, 206] on div "[PERSON_NAME] 4CW44 2 godz. 08:00 - 10:00" at bounding box center [695, 204] width 101 height 47
select select "08"
select select "10"
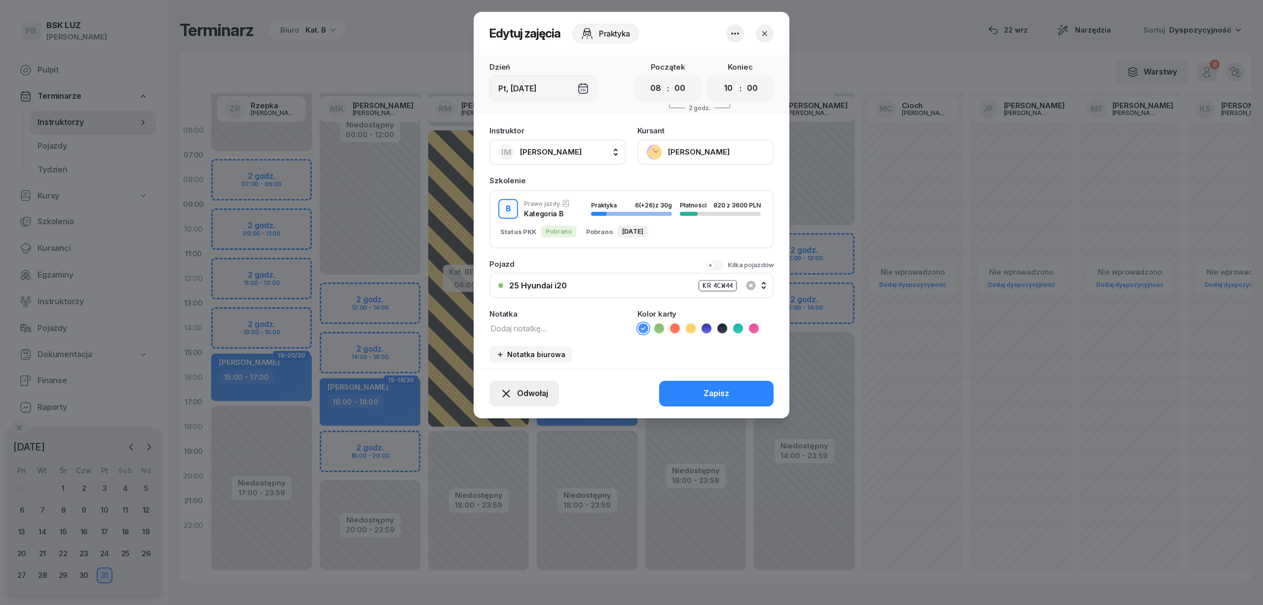
click at [536, 387] on span "Odwołaj" at bounding box center [532, 393] width 31 height 13
click at [500, 306] on div "My odwołaliśmy" at bounding box center [508, 308] width 60 height 13
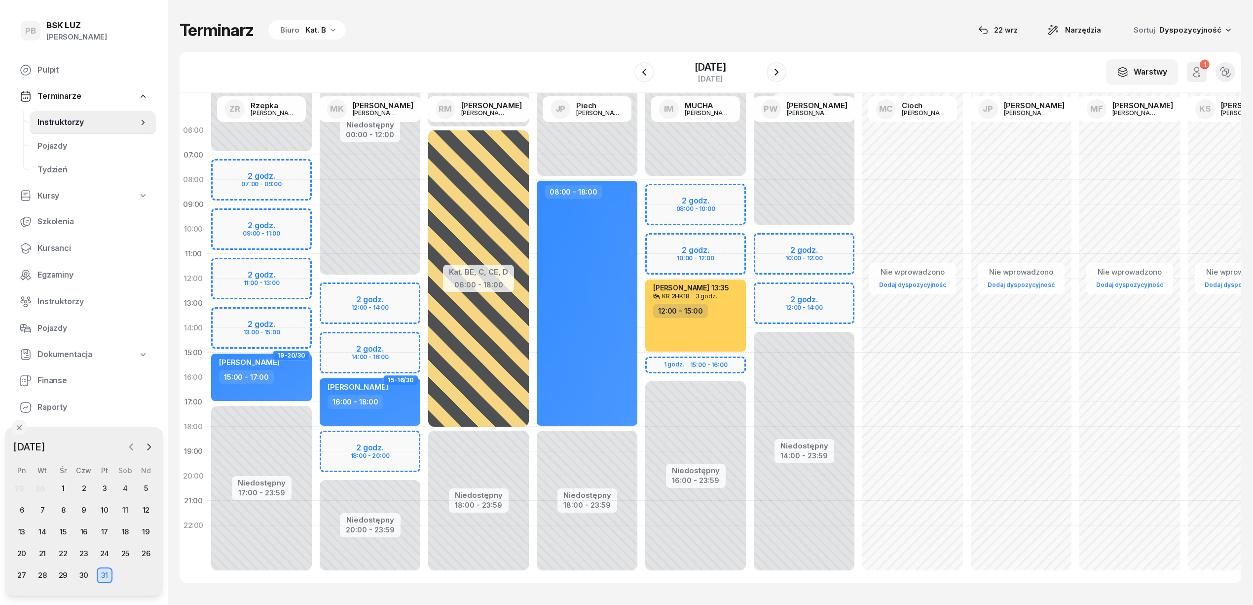
click at [133, 447] on icon "button" at bounding box center [131, 447] width 10 height 10
click at [18, 553] on div "22" at bounding box center [22, 553] width 16 height 16
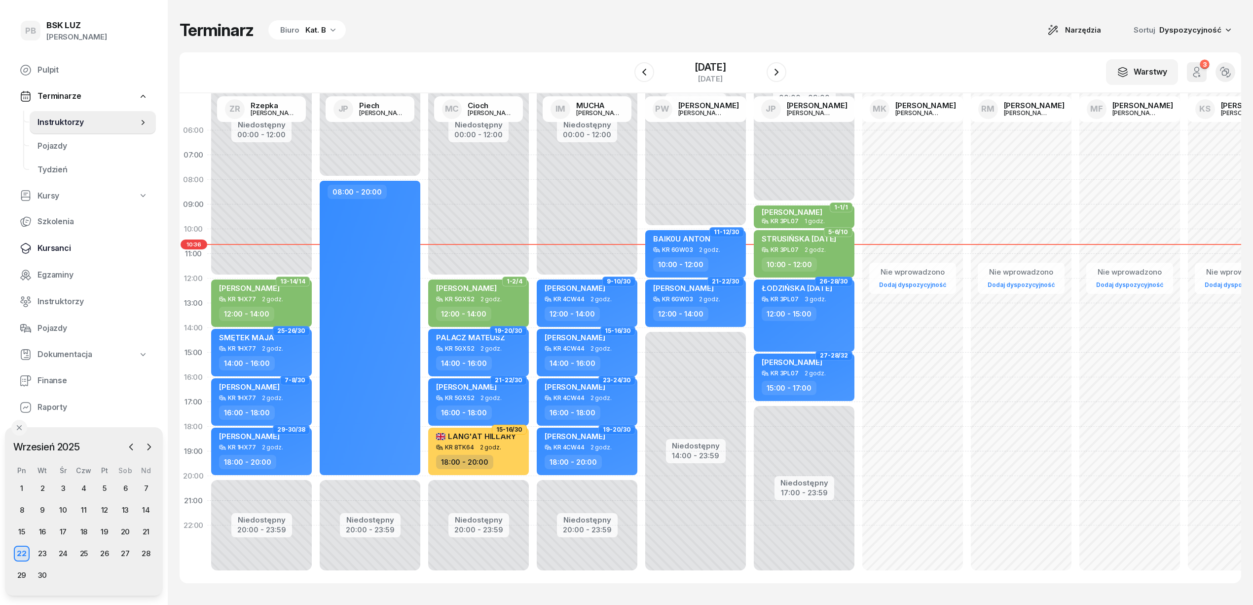
click at [52, 253] on span "Kursanci" at bounding box center [93, 248] width 111 height 13
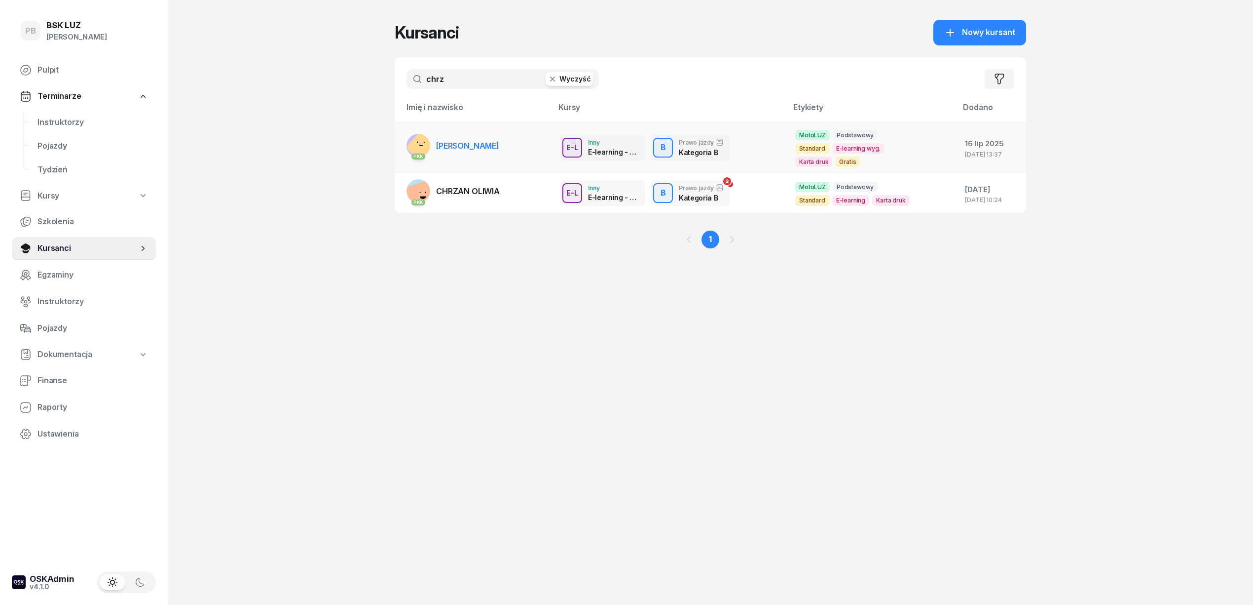
click at [481, 141] on span "[PERSON_NAME]" at bounding box center [467, 146] width 63 height 10
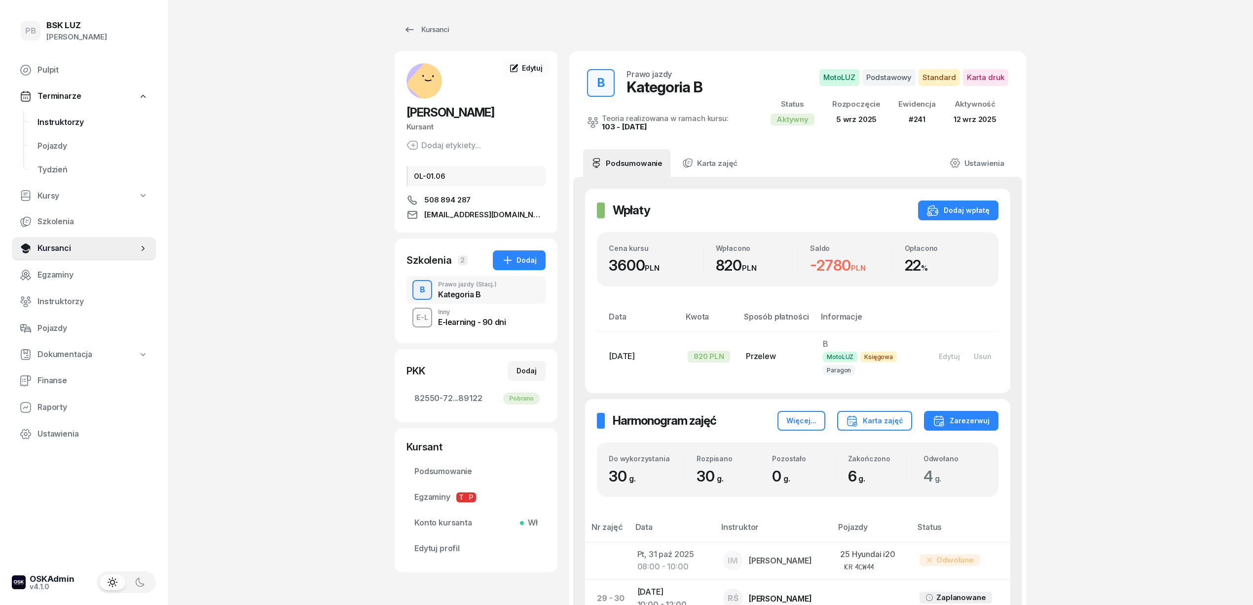
click at [77, 125] on span "Instruktorzy" at bounding box center [93, 122] width 111 height 13
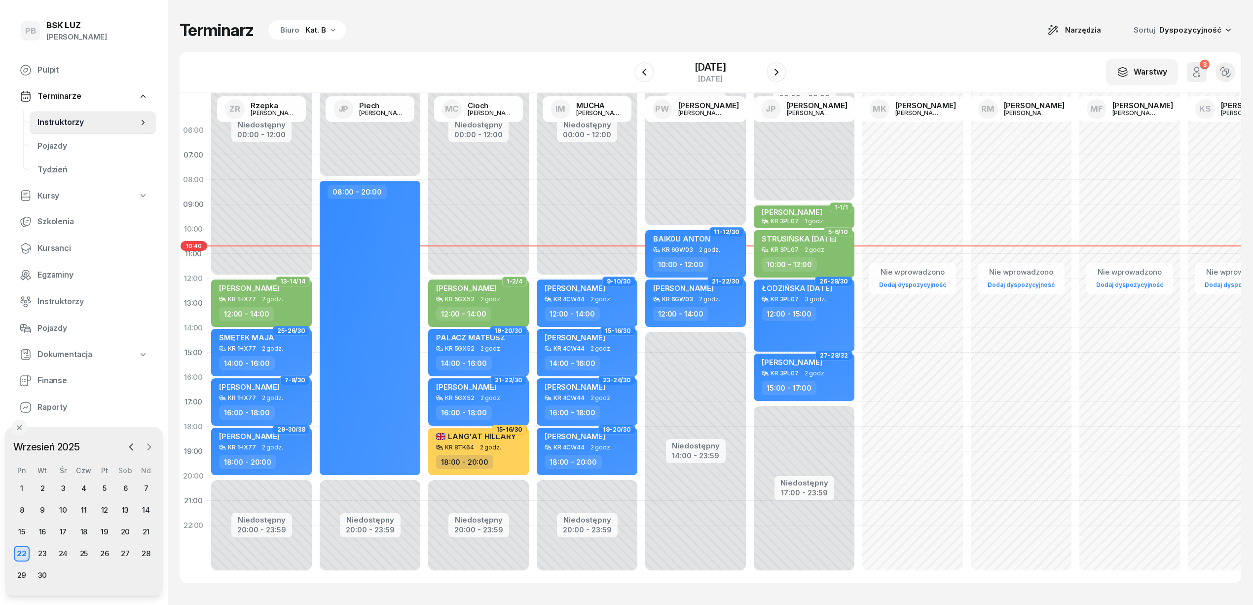
click at [152, 445] on icon "button" at bounding box center [149, 447] width 10 height 10
click at [86, 485] on div "2" at bounding box center [84, 488] width 16 height 16
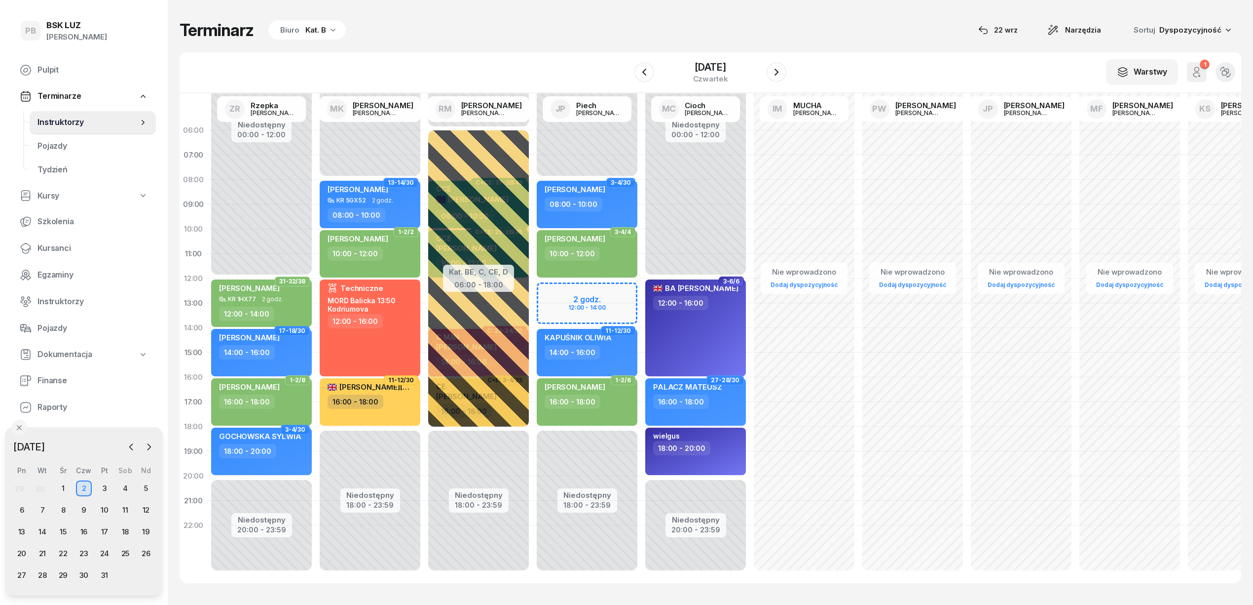
drag, startPoint x: 340, startPoint y: 16, endPoint x: 336, endPoint y: 24, distance: 9.1
click at [339, 20] on div "Terminarz Biuro Kat. B [DATE] Narzędzia Sortuj Dyspozycyjność W Wybierz AK [PER…" at bounding box center [711, 301] width 1062 height 603
click at [336, 24] on div "Biuro Kat. B" at bounding box center [306, 30] width 77 height 20
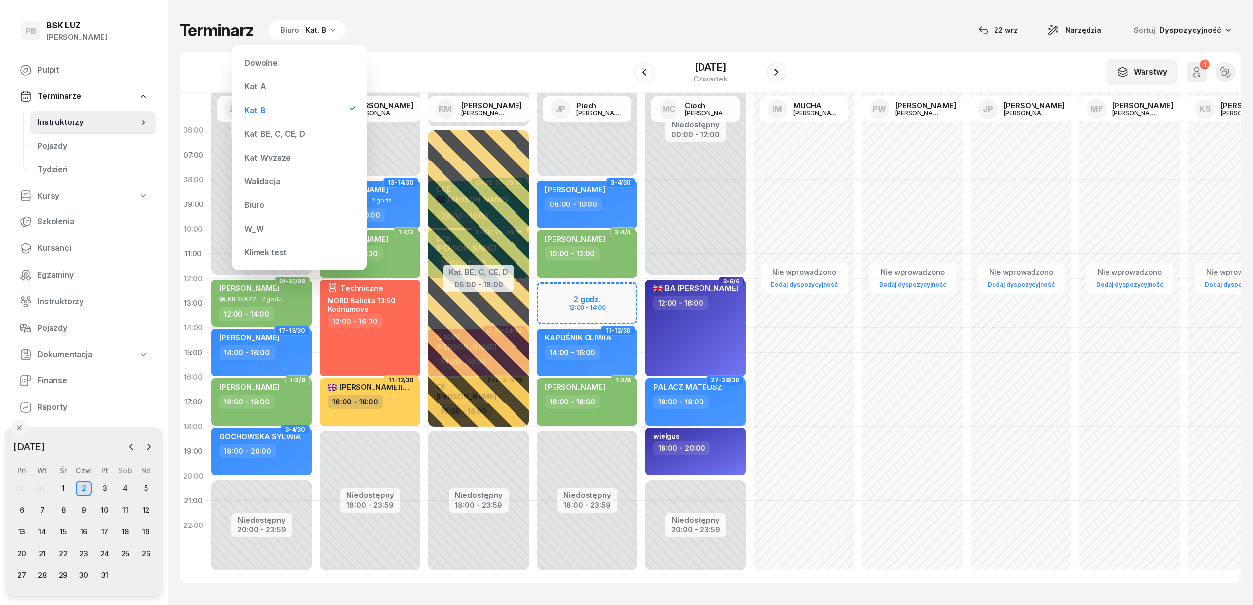
click at [255, 133] on div "Kat. BE, C, CE, D" at bounding box center [274, 134] width 61 height 8
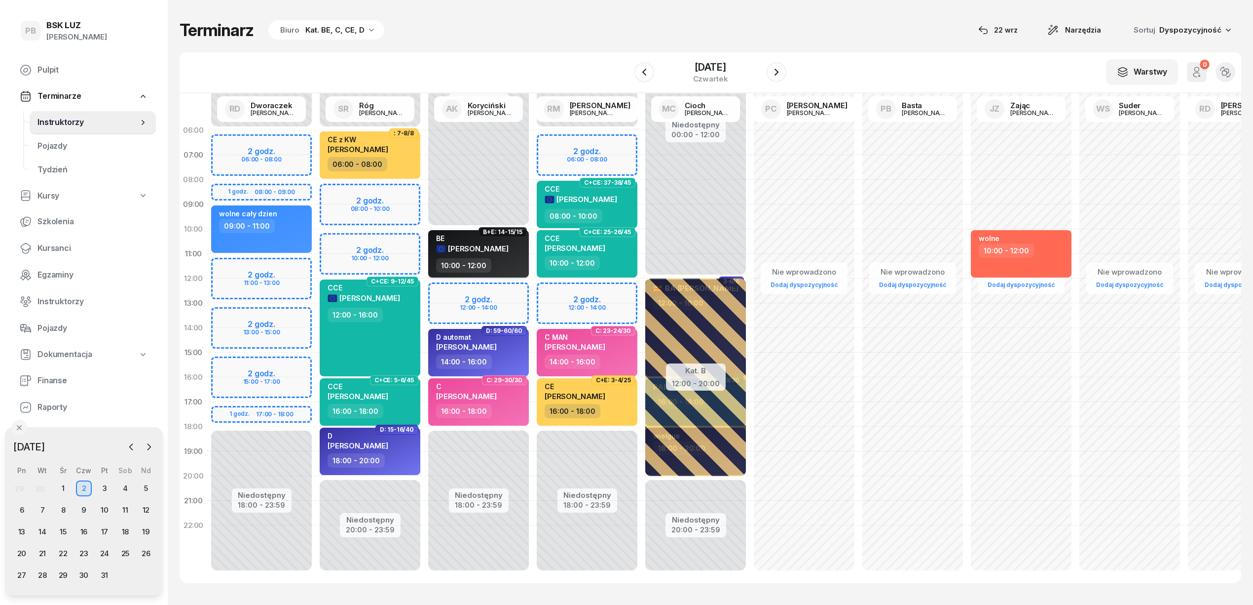
click at [505, 257] on div "BE [PERSON_NAME]" at bounding box center [479, 246] width 87 height 24
select select "10"
select select "12"
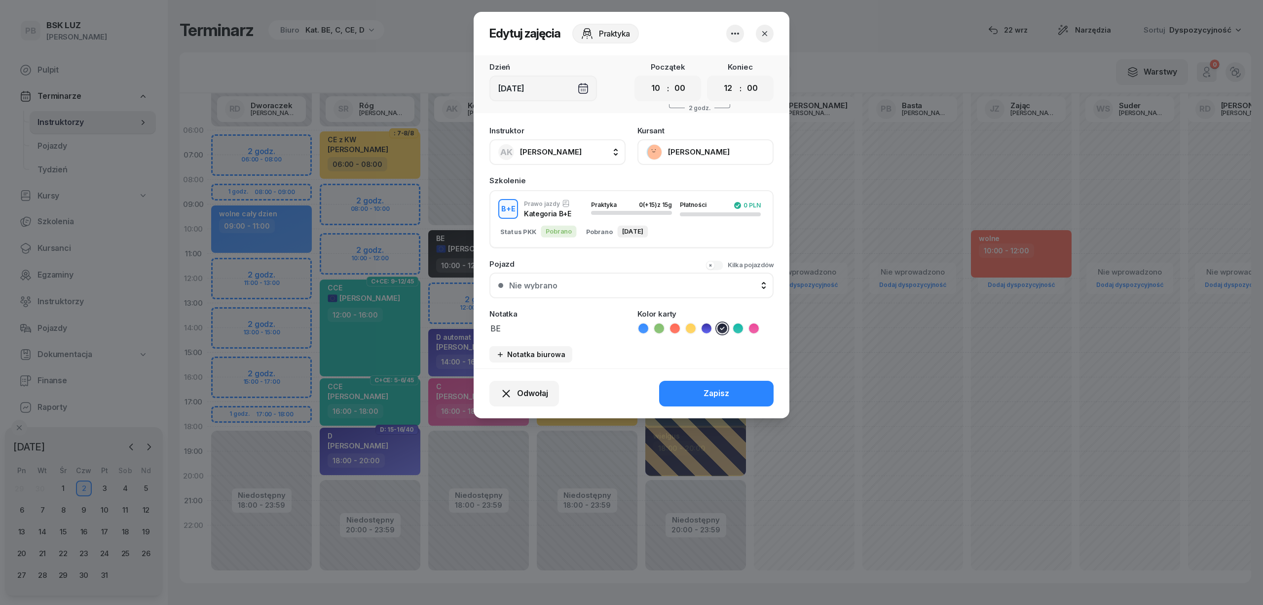
click at [542, 149] on span "[PERSON_NAME]" at bounding box center [551, 151] width 62 height 9
type input "róg"
click at [561, 214] on span "[PERSON_NAME]" at bounding box center [556, 217] width 61 height 13
click at [691, 394] on button "Zapisz" at bounding box center [716, 393] width 114 height 26
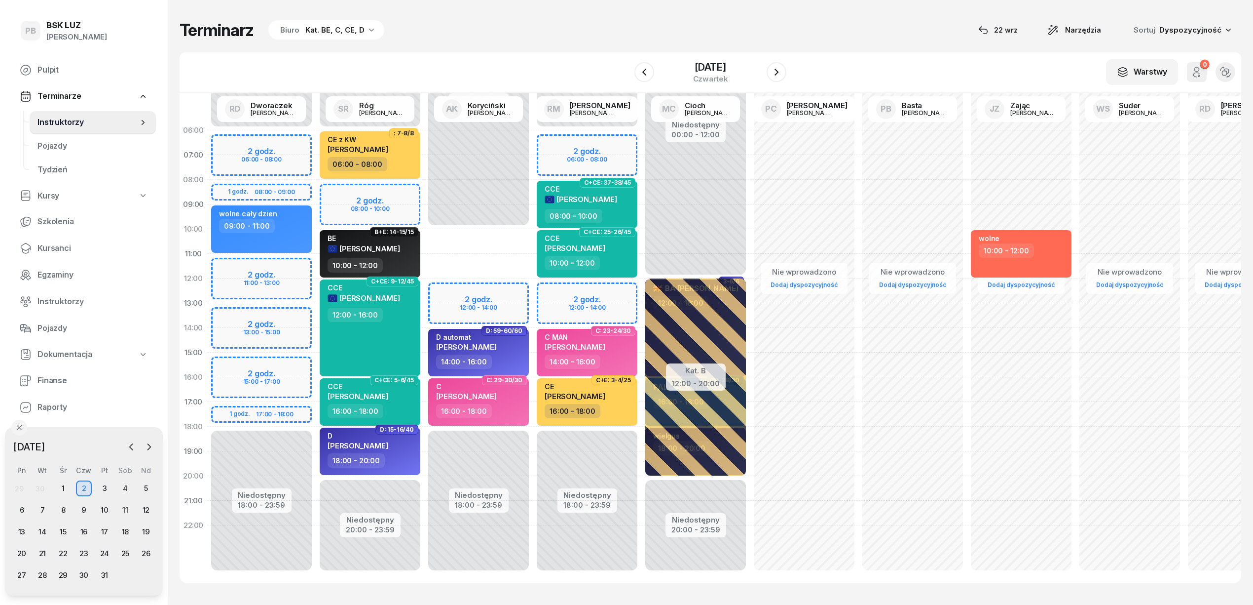
click at [595, 36] on div "Terminarz Biuro Kat. BE, C, CE, D [DATE] Narzędzia Sortuj Dyspozycyjność" at bounding box center [711, 30] width 1062 height 21
click at [334, 490] on div "Niedostępny 00:00 - 06:00 Niedostępny 20:00 - 23:59 : 7[DATE] CE z KW [PERSON_N…" at bounding box center [370, 352] width 109 height 469
select select "20"
select select "22"
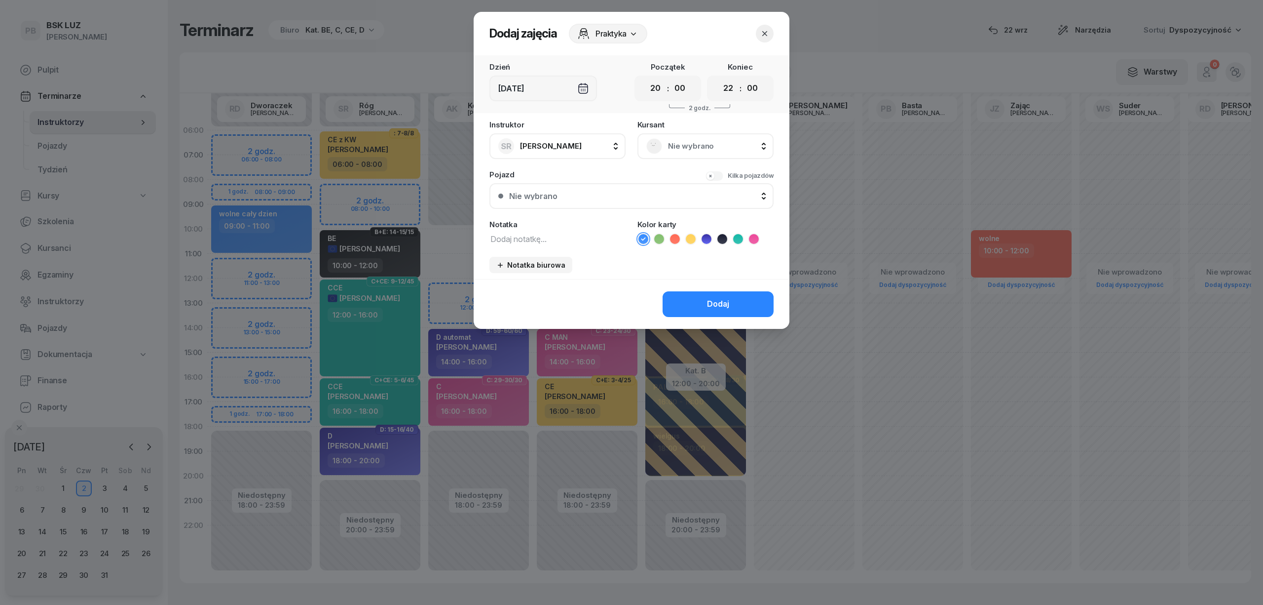
click at [766, 34] on icon "button" at bounding box center [765, 34] width 10 height 10
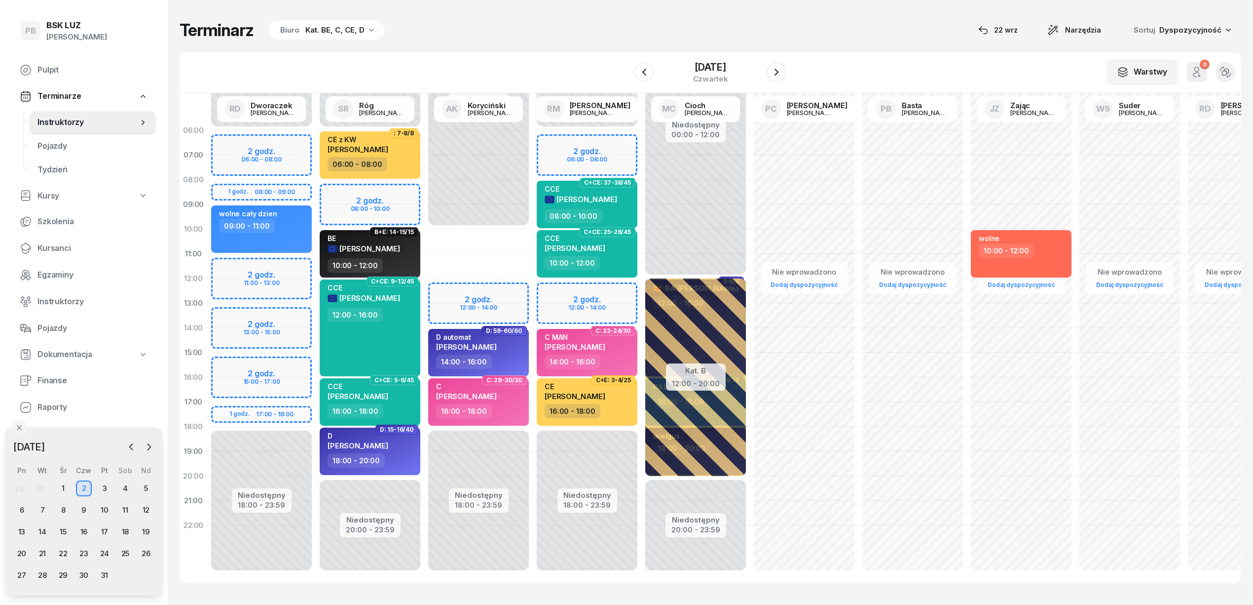
click at [342, 482] on div "Niedostępny 00:00 - 06:00 Niedostępny 20:00 - 23:59 : 7[DATE] CE z KW [PERSON_N…" at bounding box center [370, 352] width 109 height 469
select select "20"
select select "22"
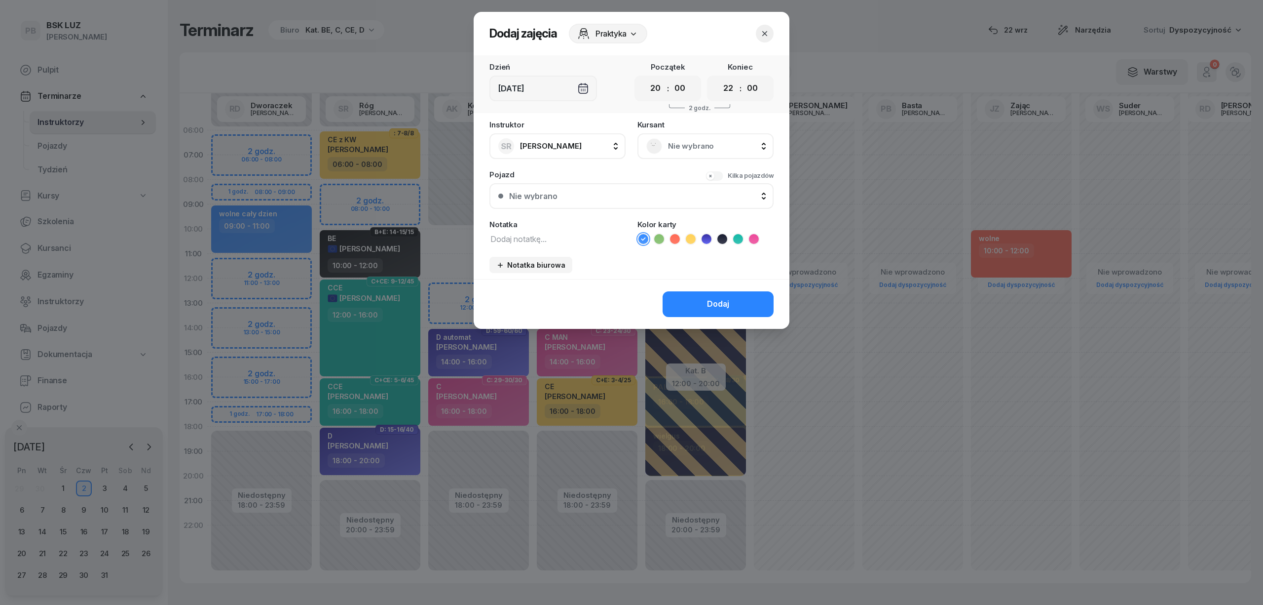
click at [539, 236] on textarea at bounding box center [558, 238] width 136 height 13
type textarea "do 16:00"
click at [676, 237] on icon at bounding box center [675, 239] width 10 height 10
click at [709, 303] on div "Dodaj" at bounding box center [718, 304] width 22 height 13
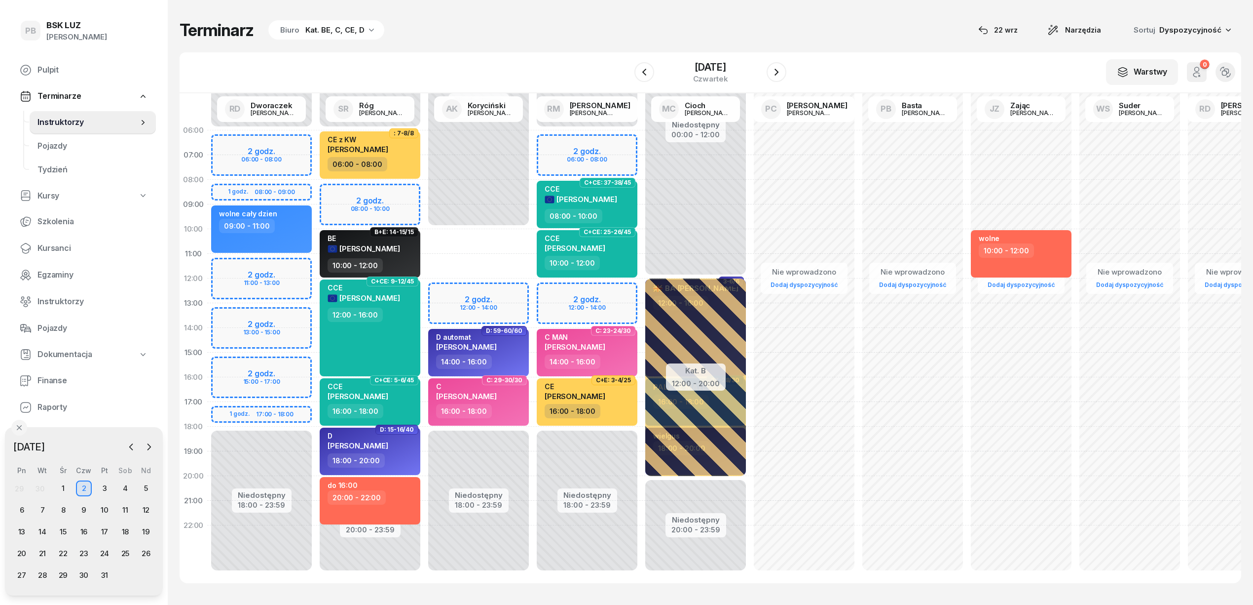
click at [647, 81] on div "[DATE]" at bounding box center [711, 72] width 152 height 28
click at [643, 73] on button "button" at bounding box center [645, 72] width 20 height 20
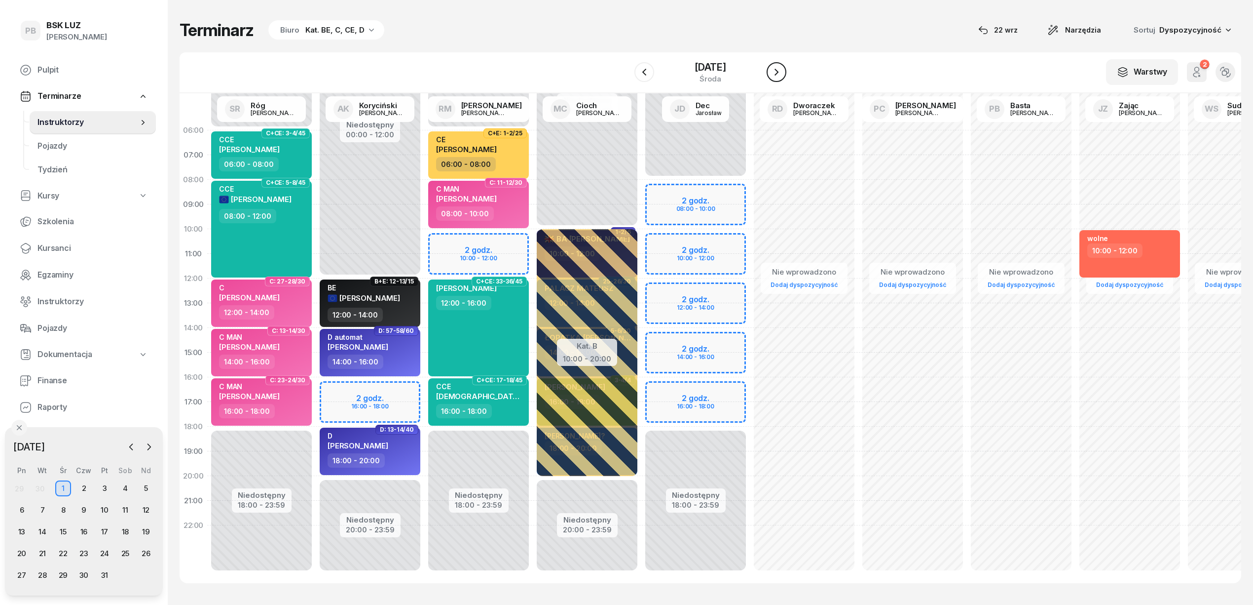
click at [782, 74] on icon "button" at bounding box center [777, 72] width 12 height 12
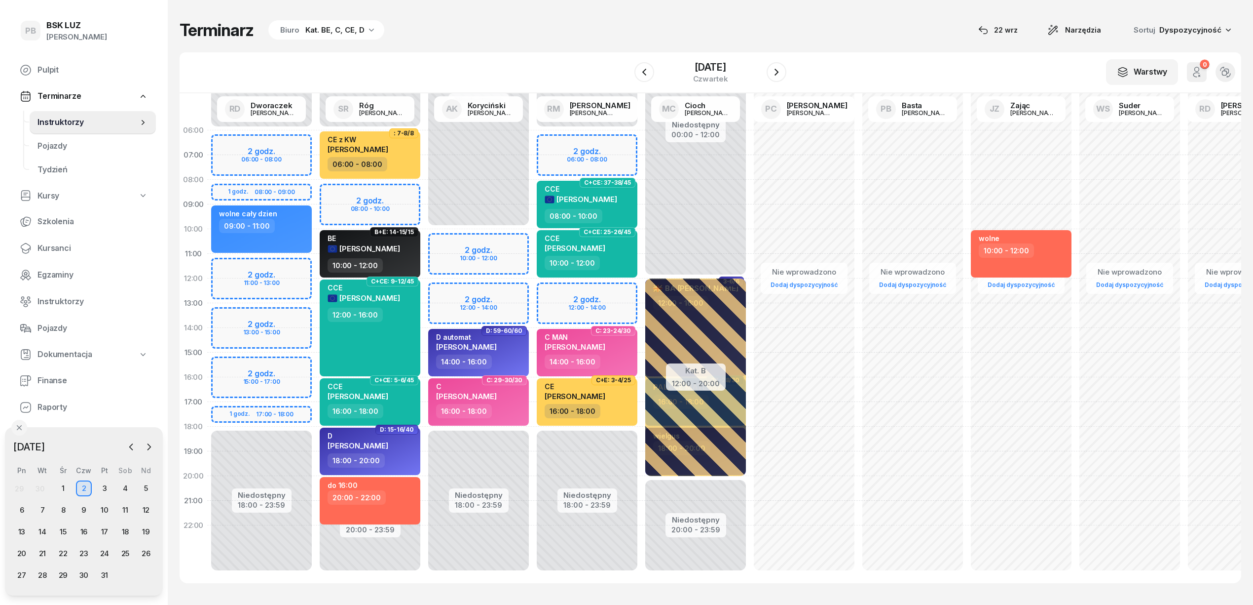
drag, startPoint x: 782, startPoint y: 74, endPoint x: 814, endPoint y: 10, distance: 71.5
click at [814, 10] on div "Terminarz Biuro Kat. BE, C, CE, D [DATE] Narzędzia Sortuj Dyspozycyjność W Wybi…" at bounding box center [711, 301] width 1062 height 603
click at [485, 18] on div "Terminarz Biuro Kat. BE, C, CE, D [DATE] Narzędzia Sortuj Dyspozycyjność W Wybi…" at bounding box center [711, 301] width 1062 height 603
click at [898, 48] on div "Terminarz Biuro Kat. BE, C, CE, D [DATE] Narzędzia Sortuj Dyspozycyjność W Wybi…" at bounding box center [711, 301] width 1062 height 603
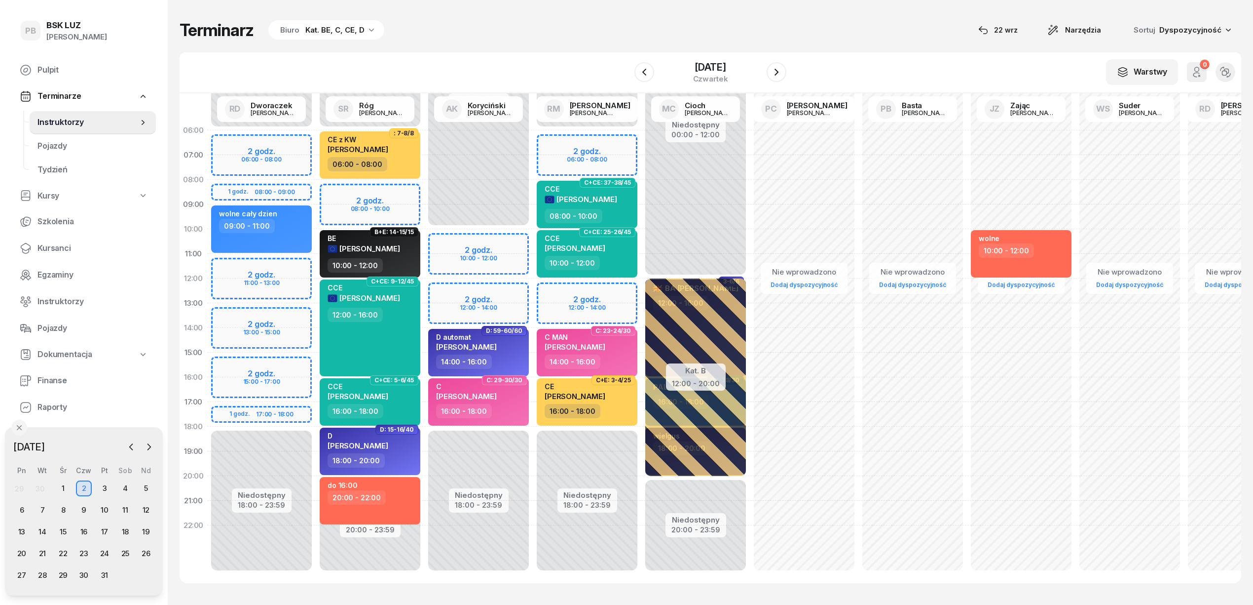
click at [887, 56] on div "W Wybierz AK [PERSON_NAME] BP [PERSON_NAME] DP [PERSON_NAME] GS [PERSON_NAME] I…" at bounding box center [711, 72] width 1062 height 41
click at [875, 40] on div "Terminarz Biuro Kat. BE, C, CE, D [DATE] Narzędzia Sortuj Dyspozycyjność" at bounding box center [711, 30] width 1062 height 21
click at [848, 6] on div "Terminarz Biuro Kat. BE, C, CE, D [DATE] Narzędzia Sortuj Dyspozycyjność W Wybi…" at bounding box center [711, 301] width 1062 height 603
click at [66, 251] on span "Kursanci" at bounding box center [93, 248] width 111 height 13
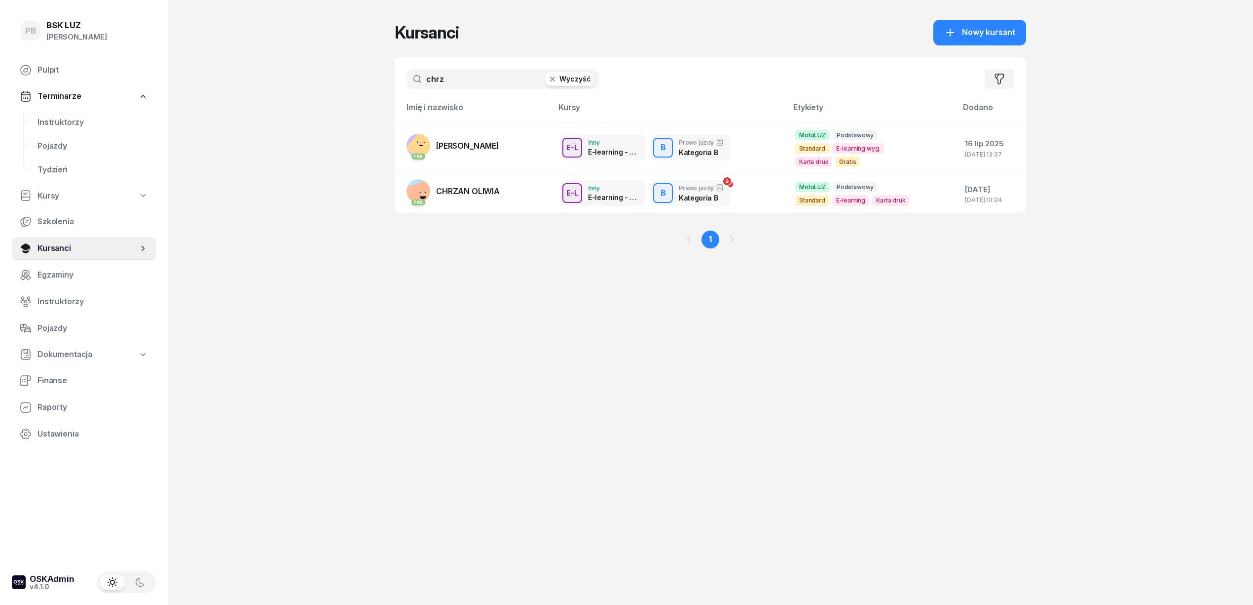
click at [440, 79] on input "chrz" at bounding box center [503, 79] width 192 height 20
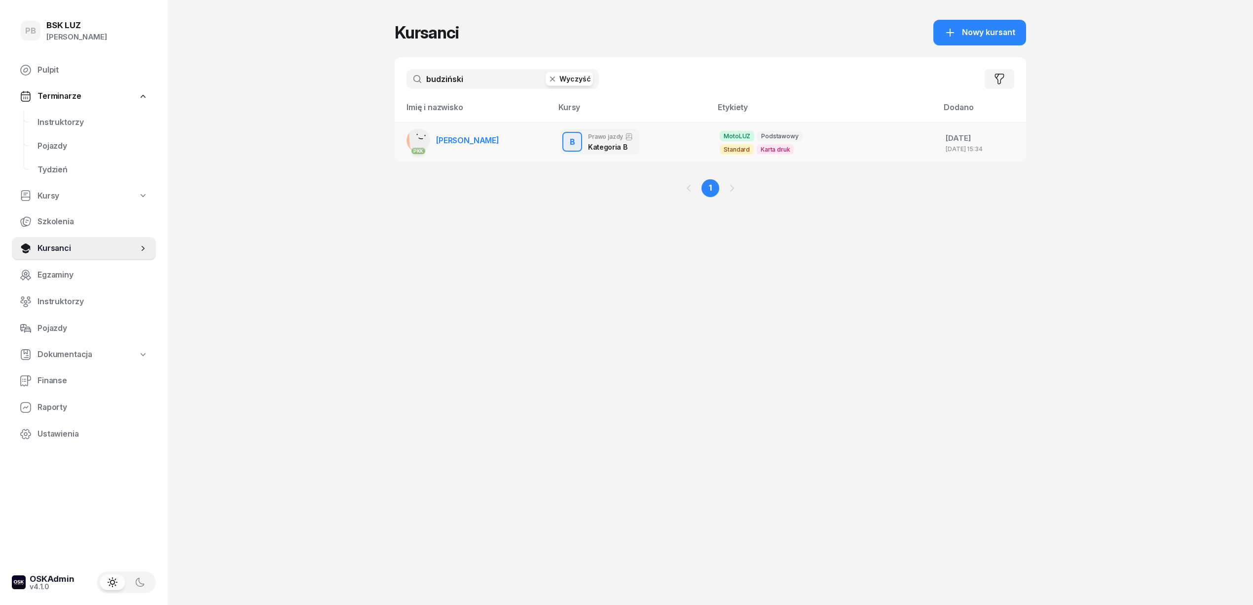
type input "budziński"
click at [483, 135] on span "[PERSON_NAME]" at bounding box center [467, 140] width 63 height 10
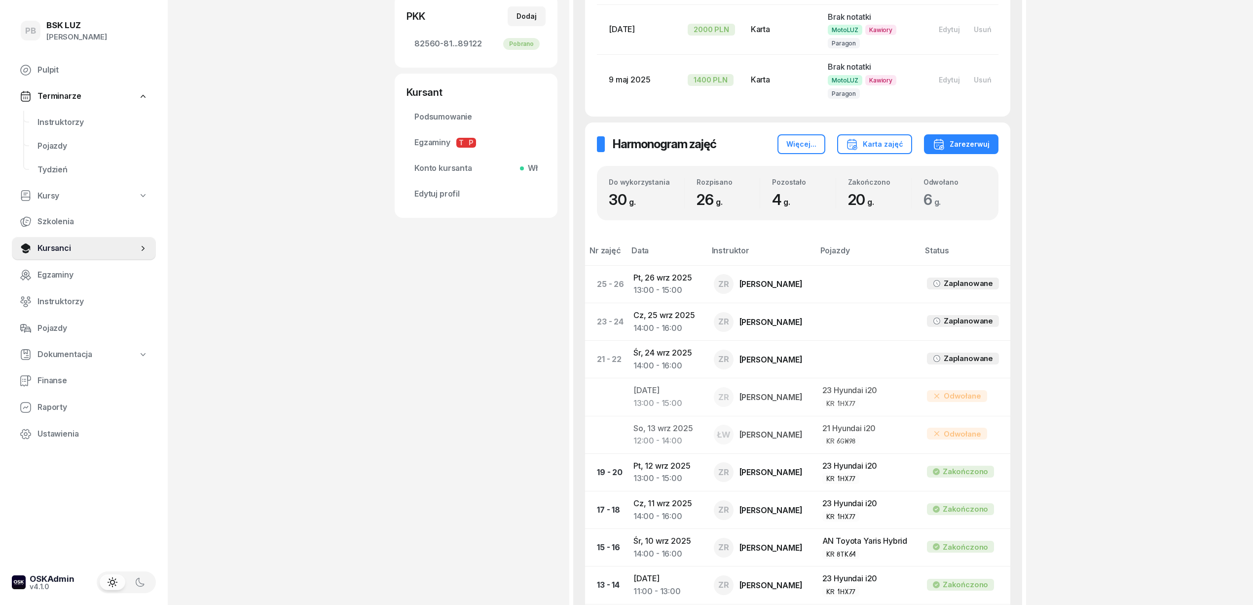
scroll to position [329, 0]
click at [1161, 213] on div "PB BSK [PERSON_NAME] Terminarze Instruktorzy Pojazdy Tydzień Kursy Szkolenia Ku…" at bounding box center [626, 330] width 1253 height 1318
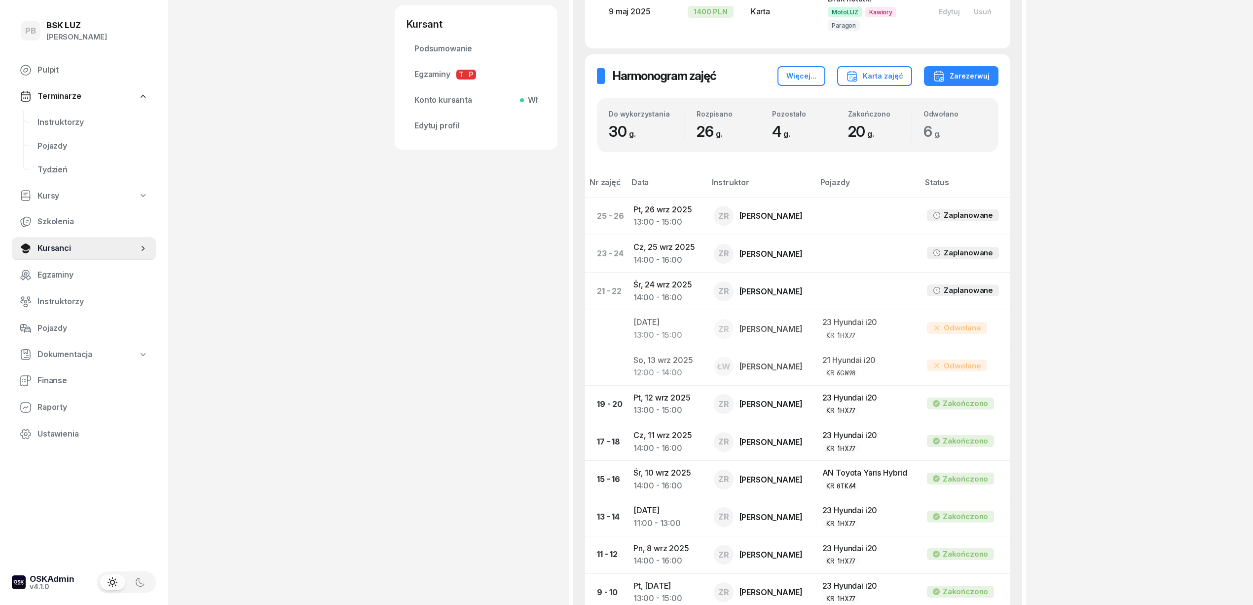
click at [318, 364] on div "PB BSK [PERSON_NAME] Terminarze Instruktorzy Pojazdy Tydzień Kursy Szkolenia Ku…" at bounding box center [626, 264] width 1253 height 1318
click at [1173, 412] on div "PB BSK [PERSON_NAME] Terminarze Instruktorzy Pojazdy Tydzień Kursy Szkolenia Ku…" at bounding box center [626, 264] width 1253 height 1318
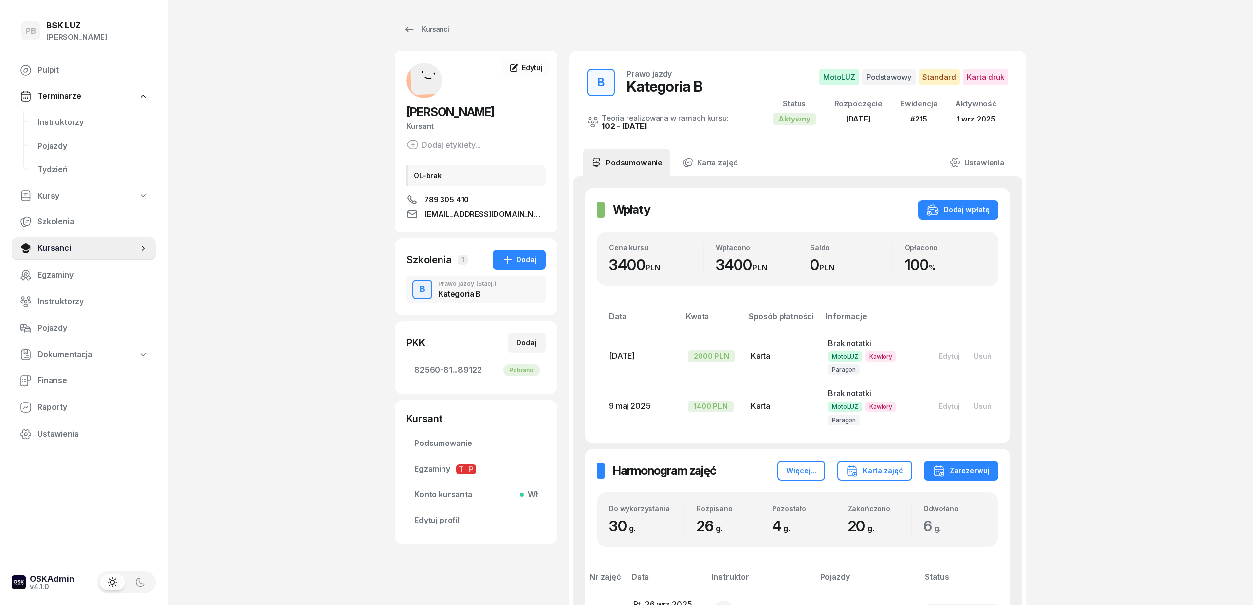
scroll to position [0, 0]
click at [76, 123] on span "Instruktorzy" at bounding box center [93, 122] width 111 height 13
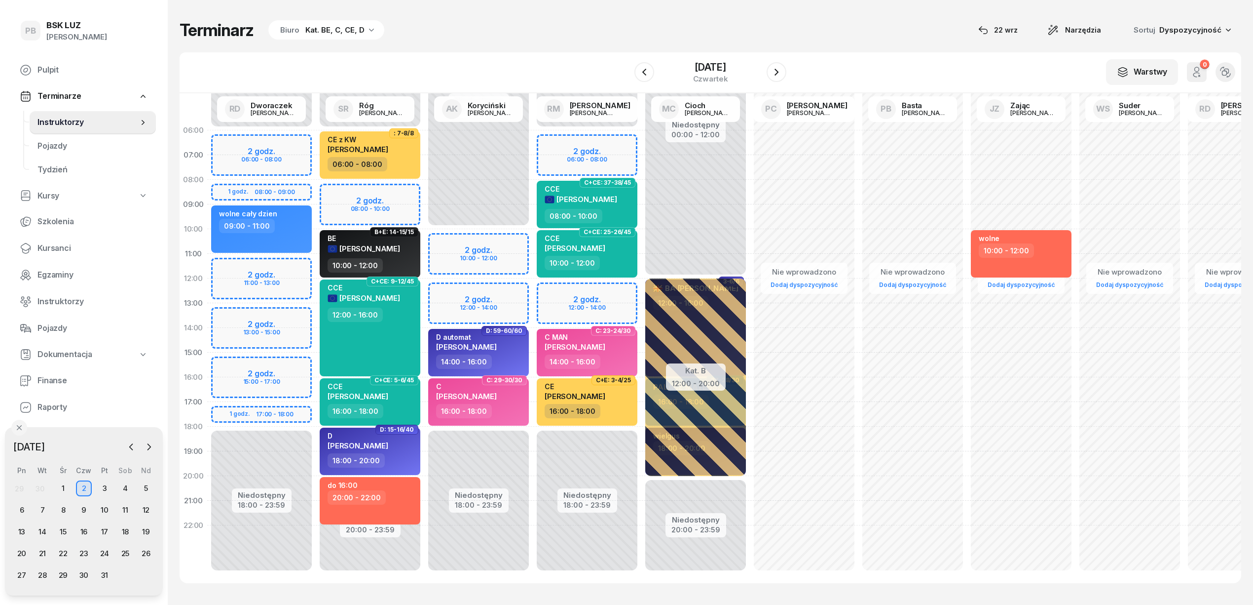
click at [542, 35] on div "Terminarz Biuro Kat. BE, C, CE, D [DATE] Narzędzia Sortuj Dyspozycyjność" at bounding box center [711, 30] width 1062 height 21
click at [867, 23] on div "Terminarz Biuro Kat. BE, C, CE, D [DATE] Narzędzia Sortuj Dyspozycyjność" at bounding box center [711, 30] width 1062 height 21
click at [128, 445] on icon "button" at bounding box center [131, 447] width 10 height 10
click at [23, 551] on div "22" at bounding box center [22, 553] width 16 height 16
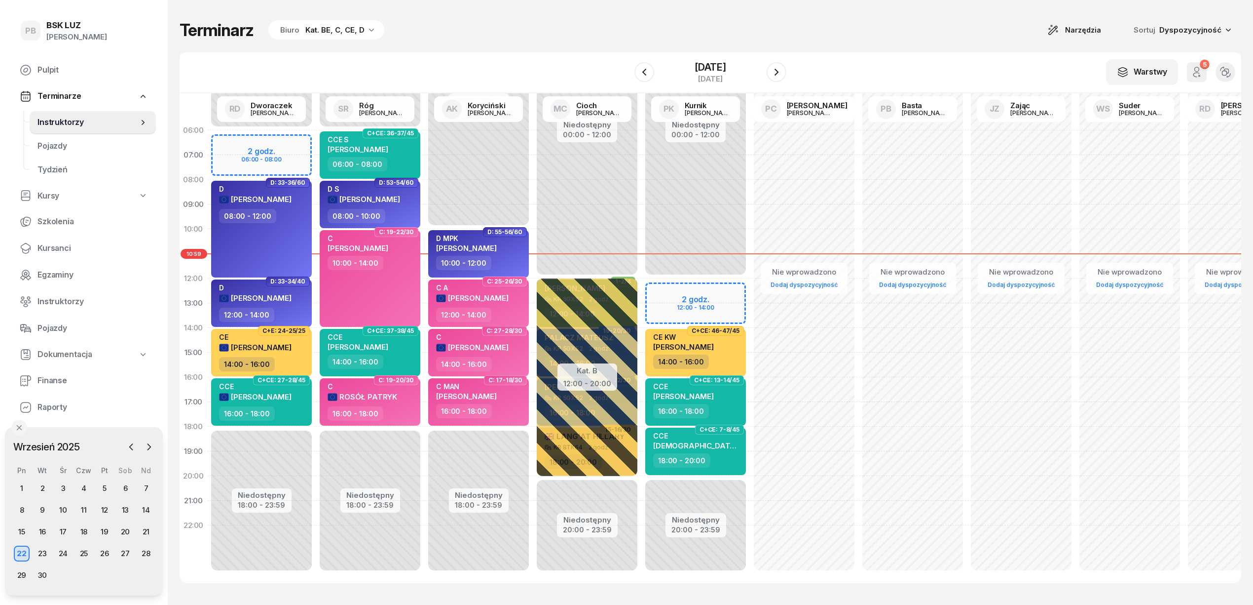
click at [484, 30] on div "Terminarz Biuro Kat. BE, C, CE, D Narzędzia Sortuj Dyspozycyjność" at bounding box center [711, 30] width 1062 height 21
click at [539, 50] on div "Terminarz Biuro Kat. BE, C, CE, D Narzędzia Sortuj Dyspozycyjność W Wybierz AK …" at bounding box center [711, 301] width 1062 height 603
click at [835, 43] on div "Terminarz Biuro Kat. BE, C, CE, D Narzędzia Sortuj Dyspozycyjność W Wybierz AK …" at bounding box center [711, 301] width 1062 height 603
click at [858, 47] on div "Terminarz Biuro Kat. BE, C, CE, D Narzędzia Sortuj Dyspozycyjność W Wybierz AK …" at bounding box center [711, 301] width 1062 height 603
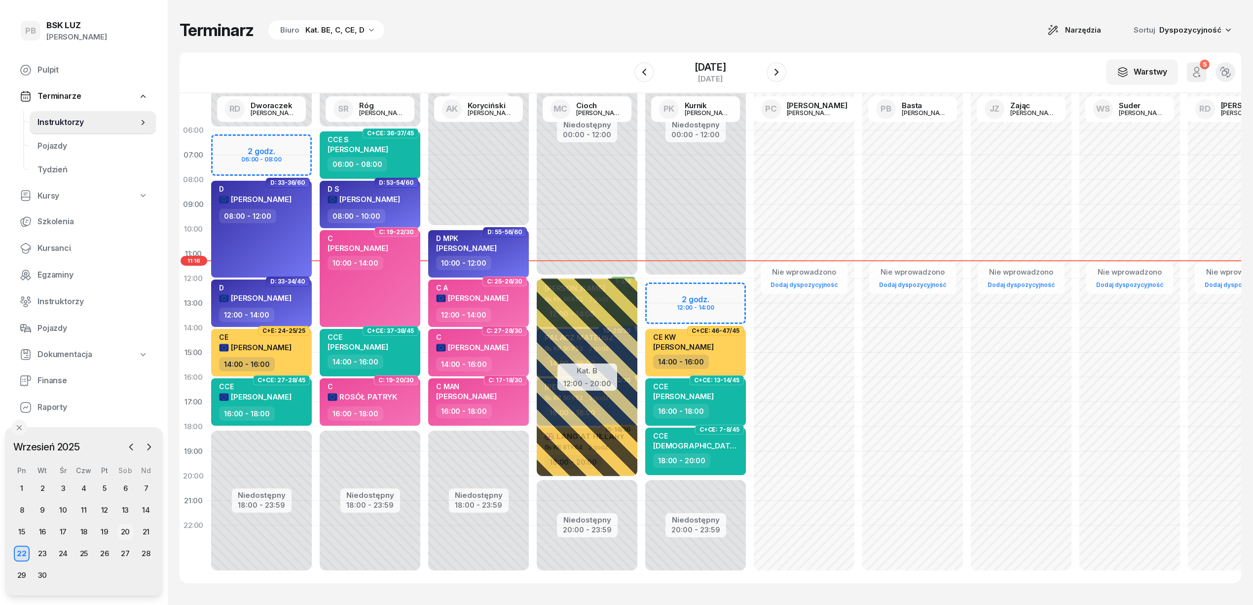
click at [127, 530] on div "20" at bounding box center [125, 532] width 16 height 16
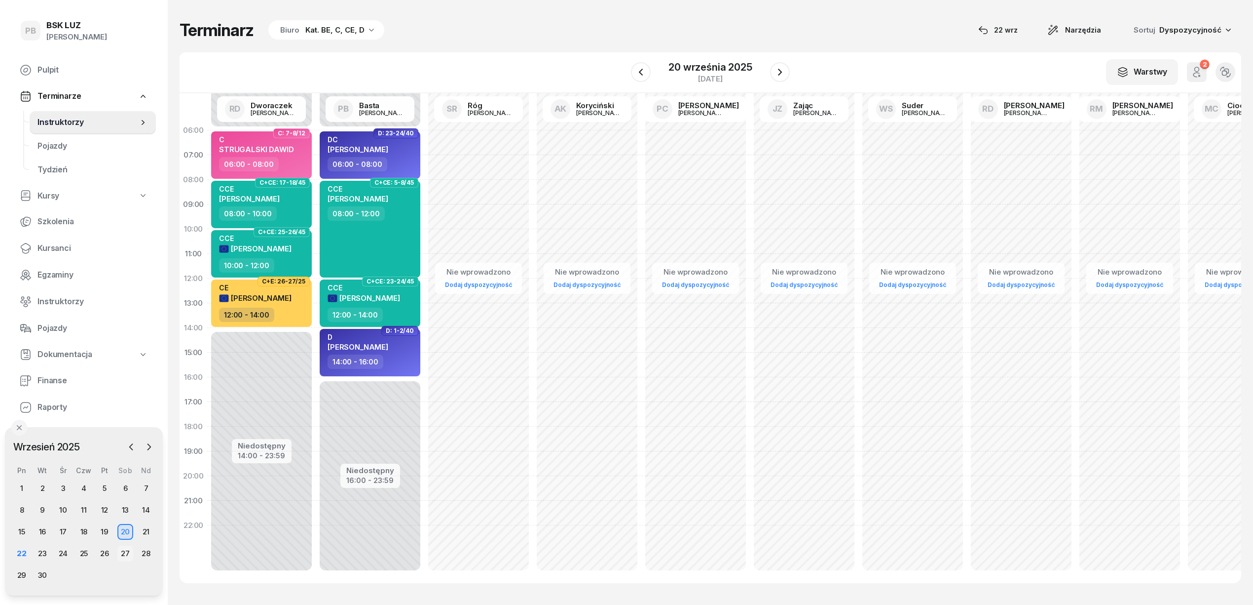
click at [121, 547] on div "27" at bounding box center [125, 553] width 16 height 16
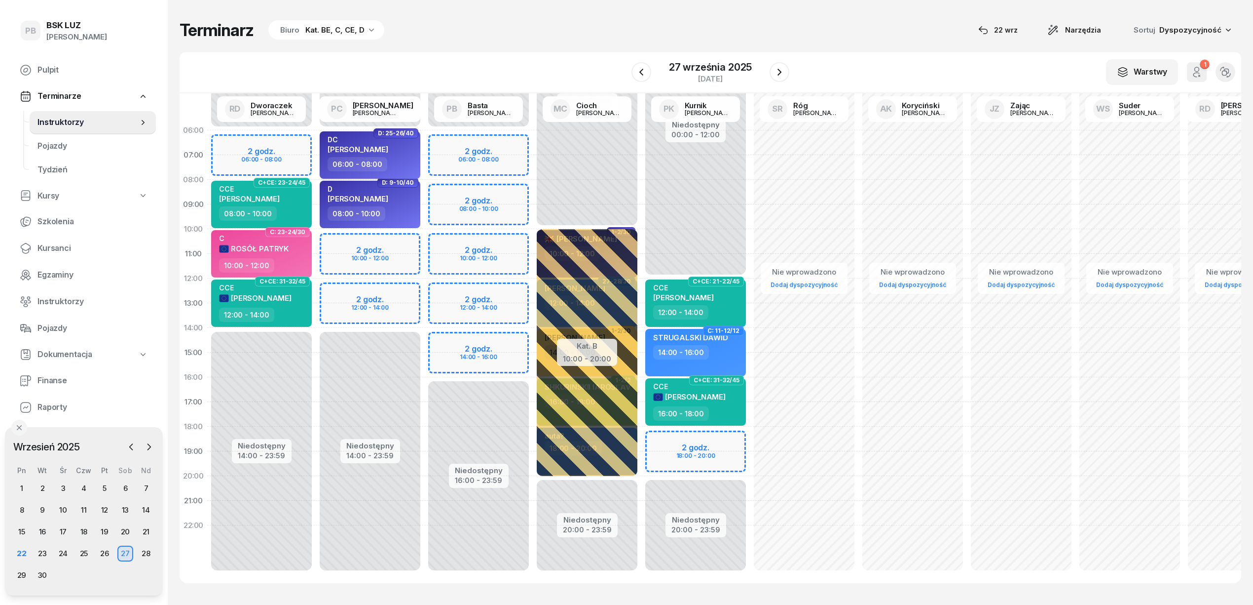
click at [409, 163] on div "06:00 - 08:00" at bounding box center [371, 164] width 87 height 14
select select "06"
select select "08"
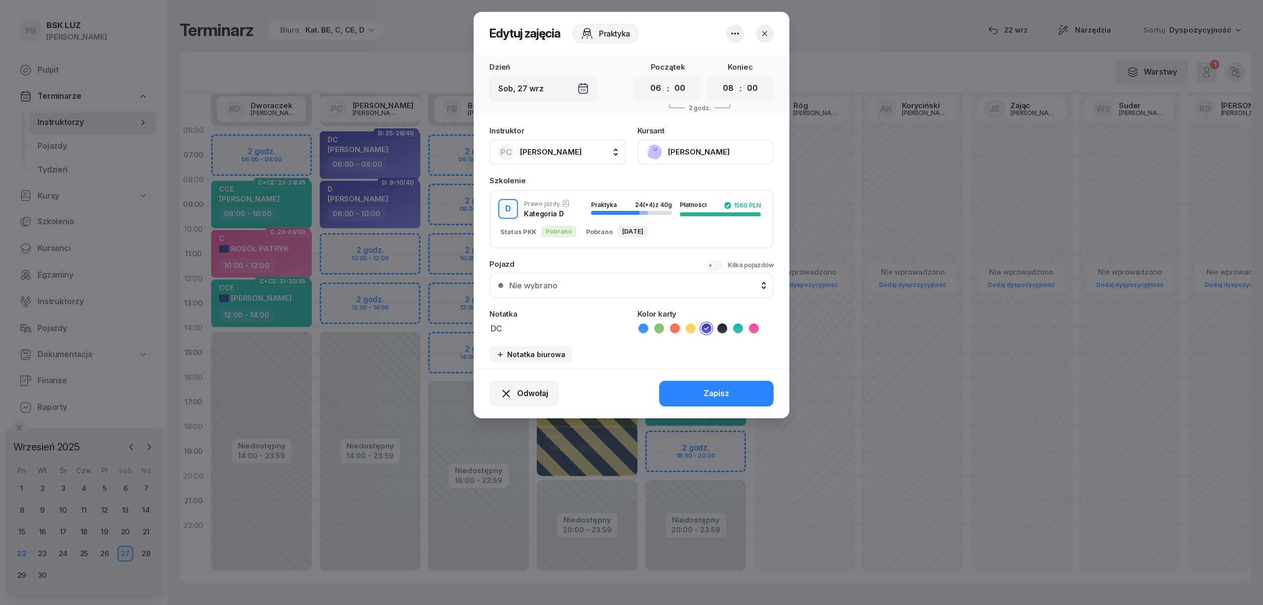
click at [589, 151] on button "PC [PERSON_NAME]" at bounding box center [558, 152] width 136 height 26
type input "bas"
click at [573, 204] on li "PB [PERSON_NAME]" at bounding box center [568, 218] width 141 height 28
click at [732, 85] on select "00 01 02 03 04 05 06 07 08 09 10 11 12 13 14 15 16 17 18 19 20 21 22 23" at bounding box center [728, 88] width 19 height 21
select select "10"
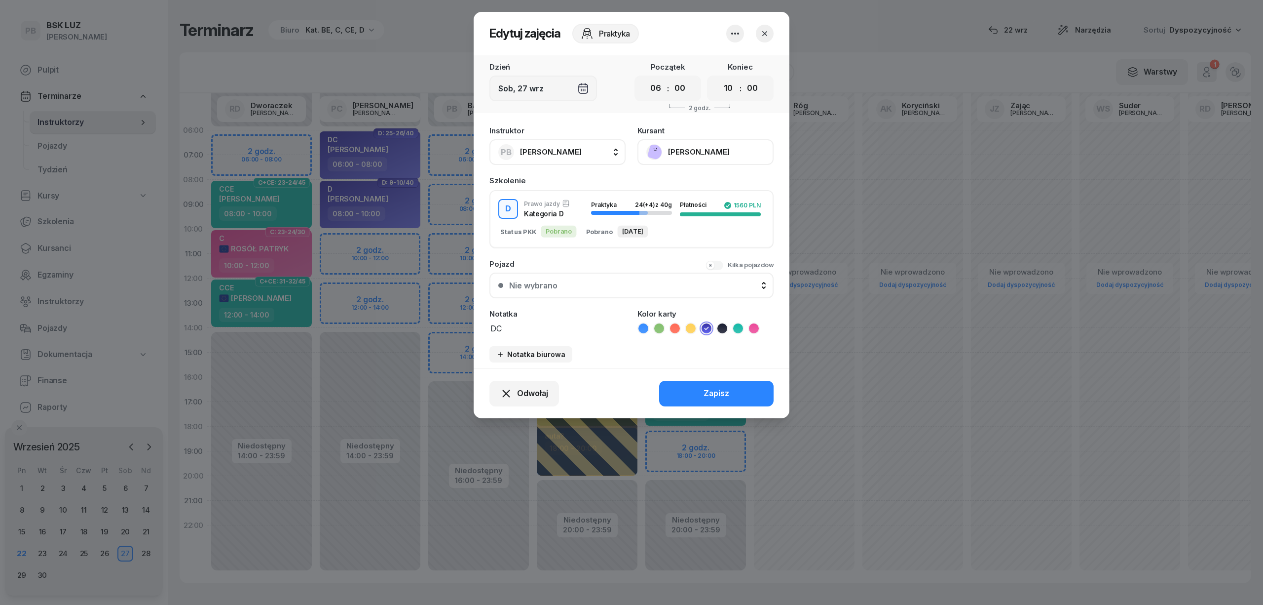
click at [719, 78] on select "00 01 02 03 04 05 06 07 08 09 10 11 12 13 14 15 16 17 18 19 20 21 22 23" at bounding box center [728, 88] width 19 height 21
click at [717, 387] on div "Zapisz" at bounding box center [717, 393] width 26 height 13
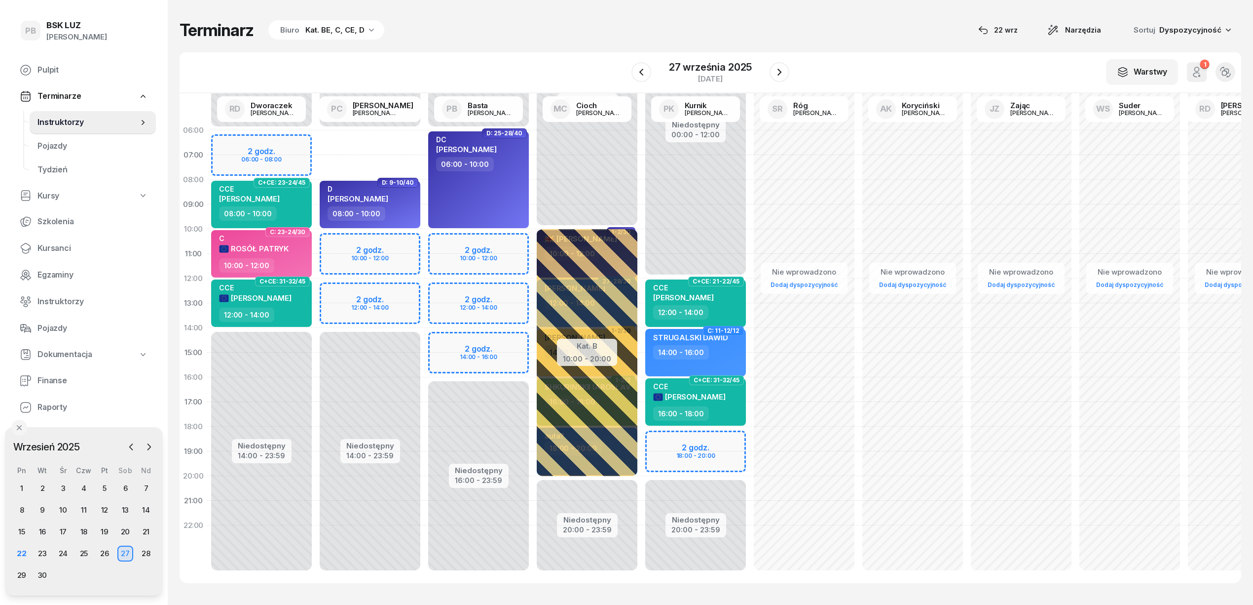
click at [576, 35] on div "Terminarz Biuro Kat. BE, C, CE, D [DATE] Narzędzia Sortuj Dyspozycyjność" at bounding box center [711, 30] width 1062 height 21
click at [430, 45] on div "Terminarz Biuro Kat. BE, C, CE, D [DATE] Narzędzia Sortuj Dyspozycyjność W Wybi…" at bounding box center [711, 301] width 1062 height 603
click at [105, 552] on div "26" at bounding box center [105, 553] width 16 height 16
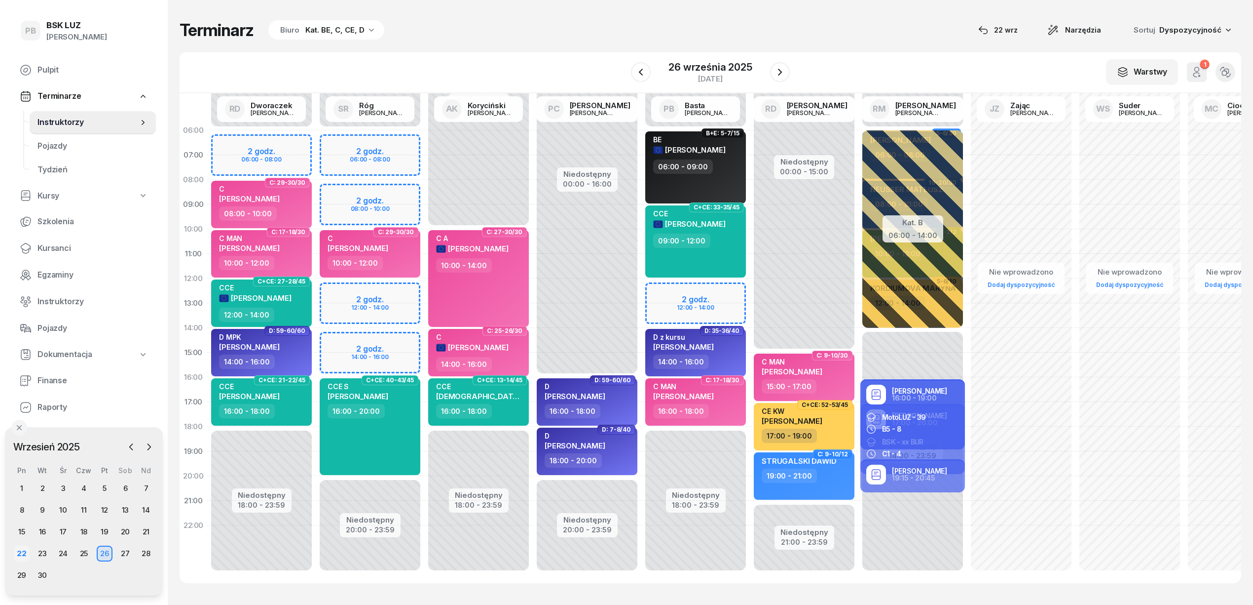
click at [20, 551] on div "22" at bounding box center [22, 553] width 16 height 16
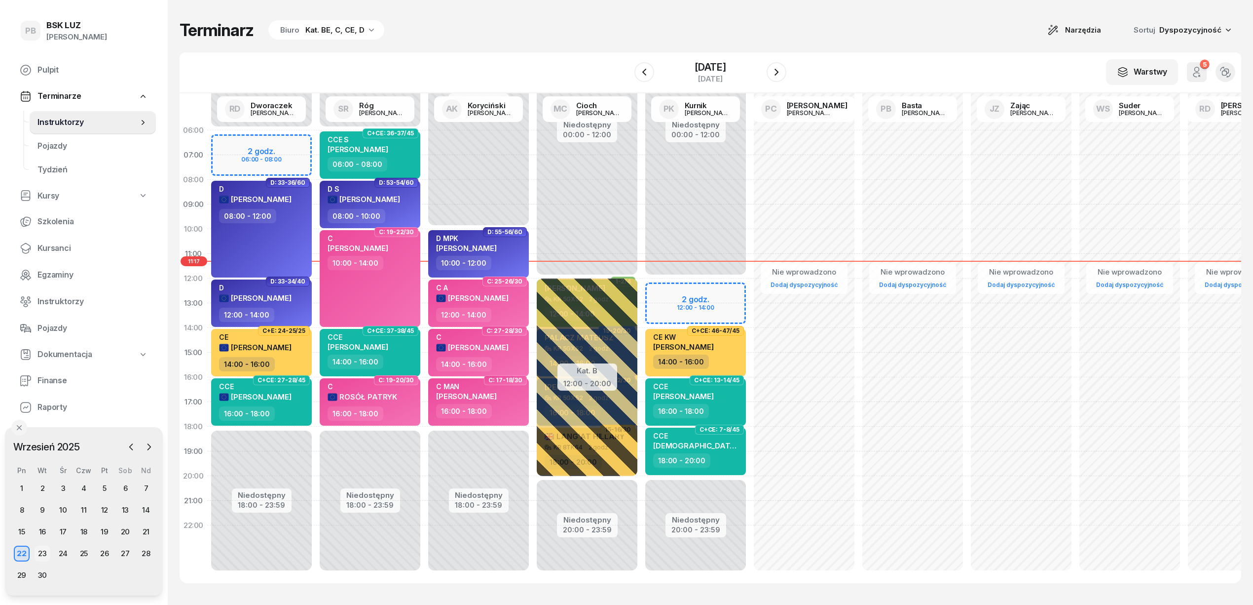
click at [41, 551] on div "23" at bounding box center [43, 553] width 16 height 16
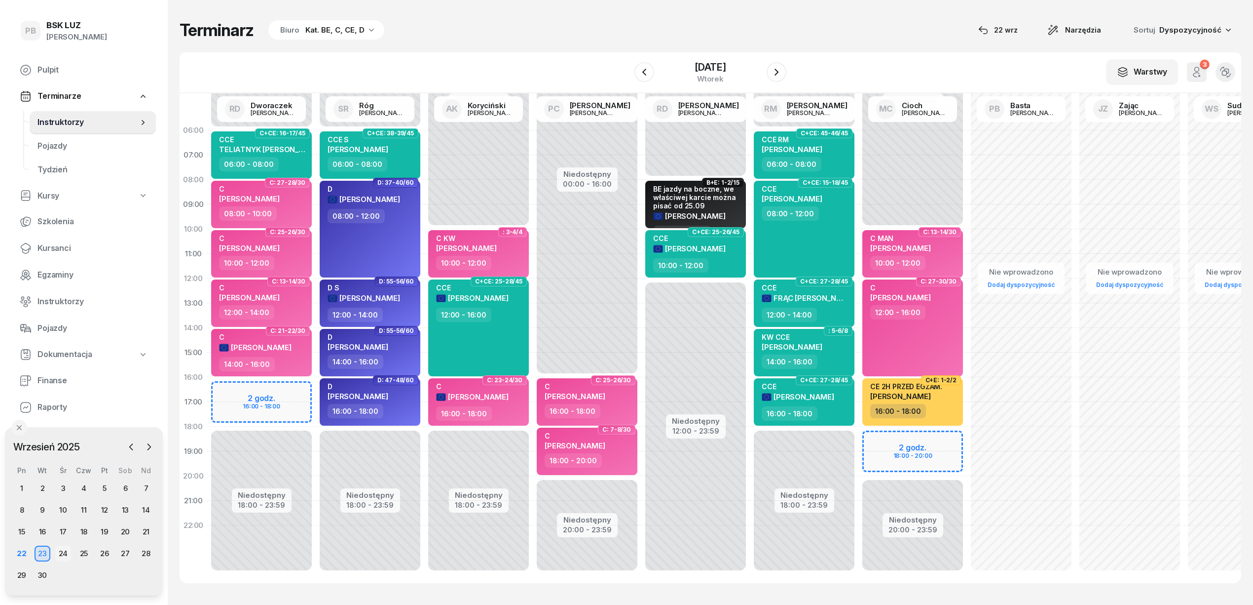
click at [60, 549] on div "24" at bounding box center [63, 553] width 16 height 16
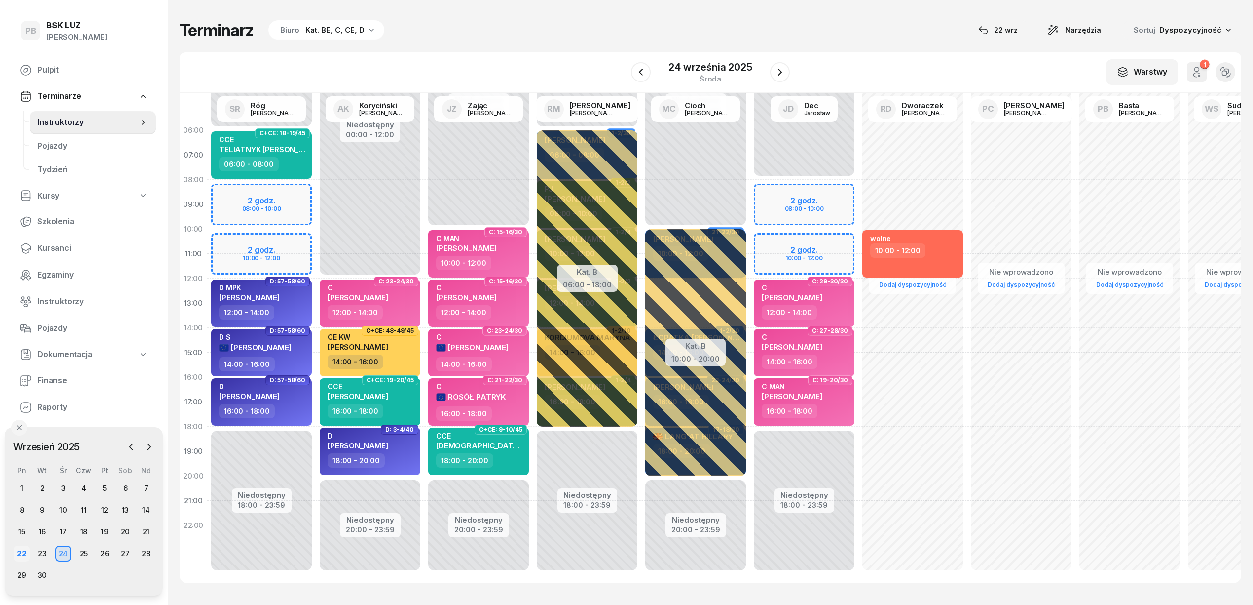
click at [22, 553] on div "22" at bounding box center [22, 553] width 16 height 16
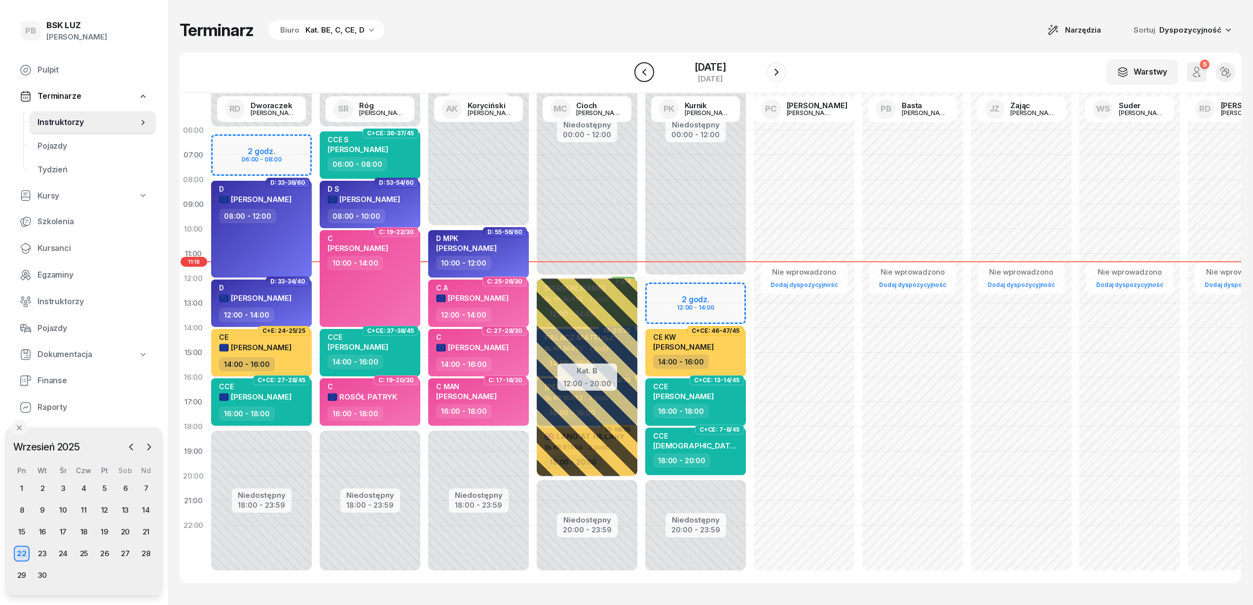
click at [640, 72] on icon "button" at bounding box center [645, 72] width 12 height 12
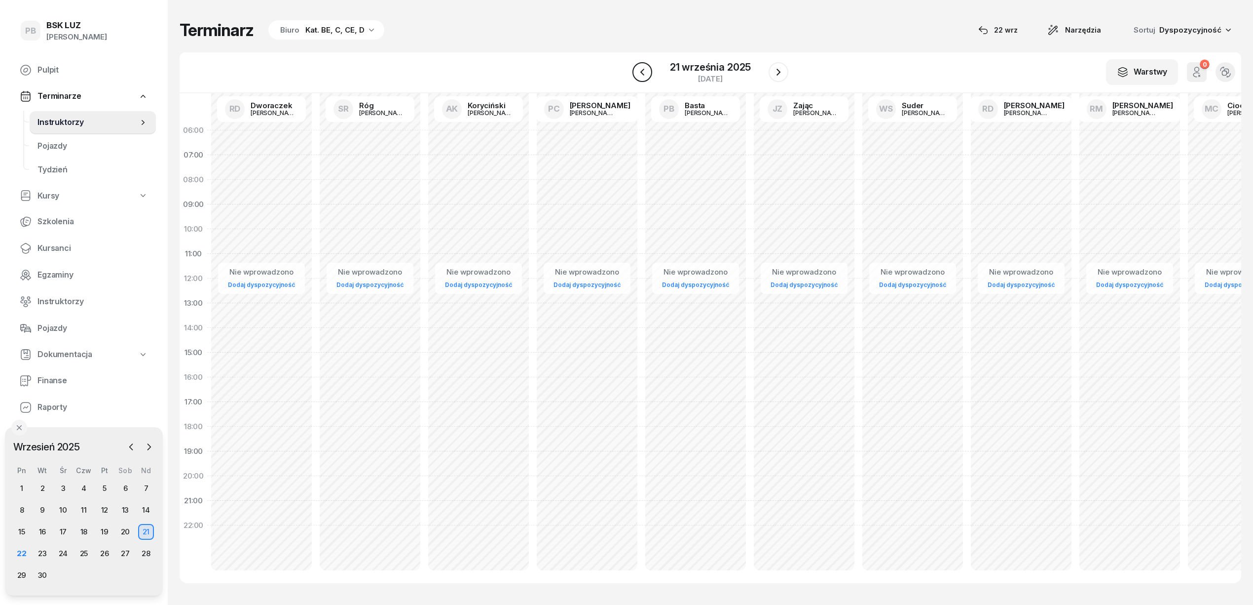
click at [640, 72] on icon "button" at bounding box center [643, 72] width 12 height 12
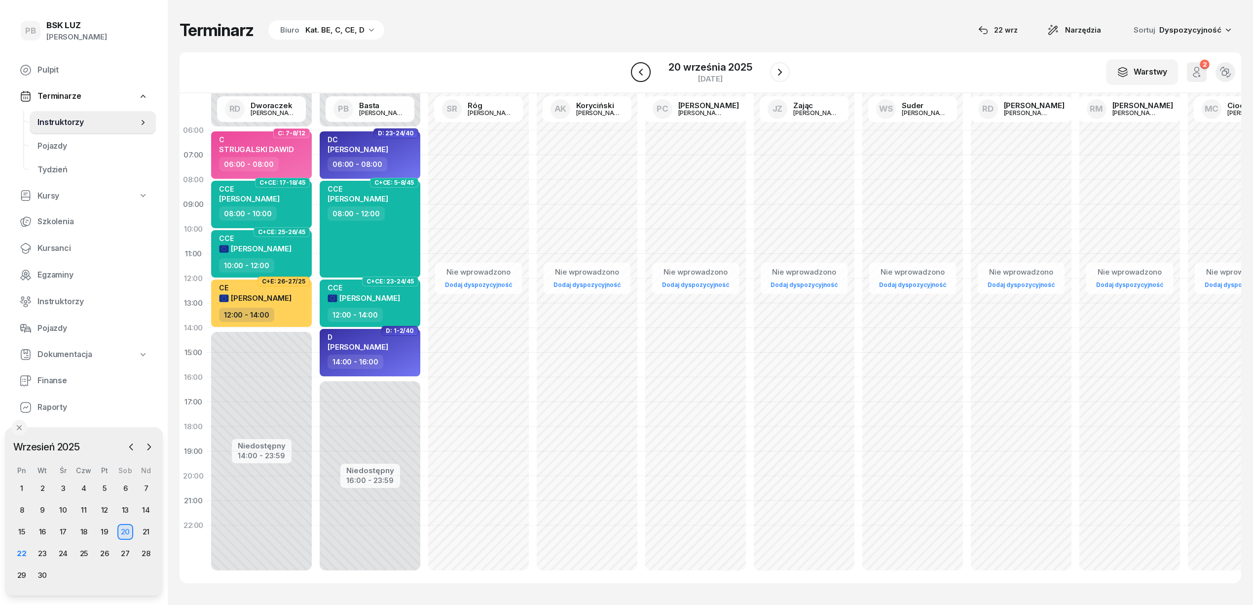
click at [640, 72] on icon "button" at bounding box center [641, 72] width 4 height 7
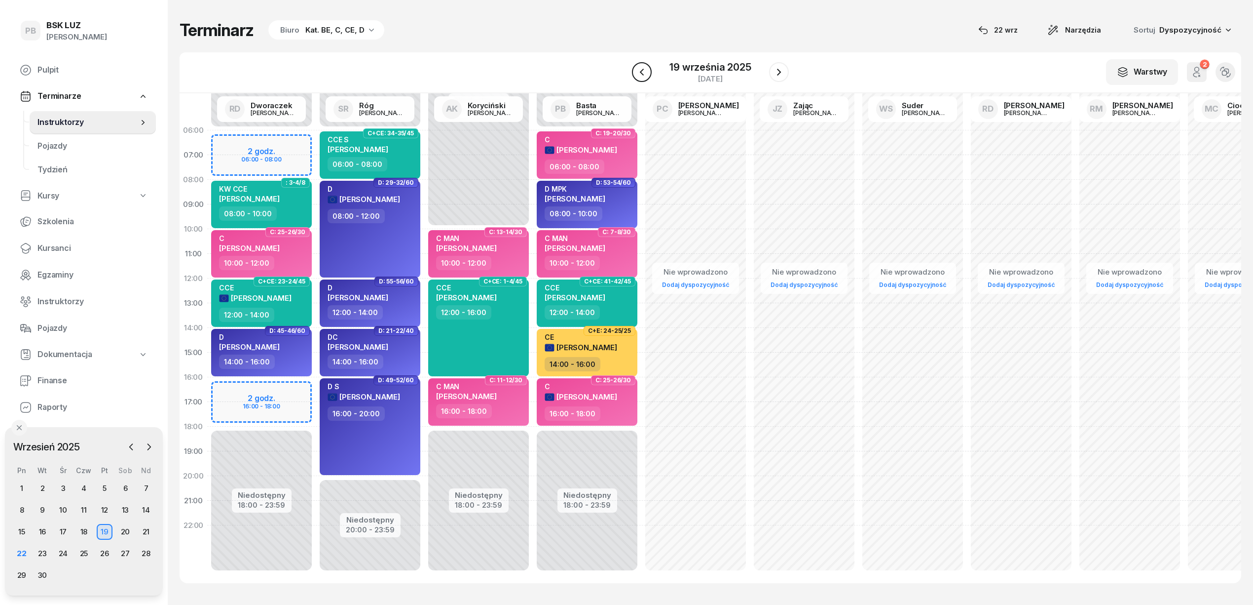
click at [640, 72] on icon "button" at bounding box center [642, 72] width 12 height 12
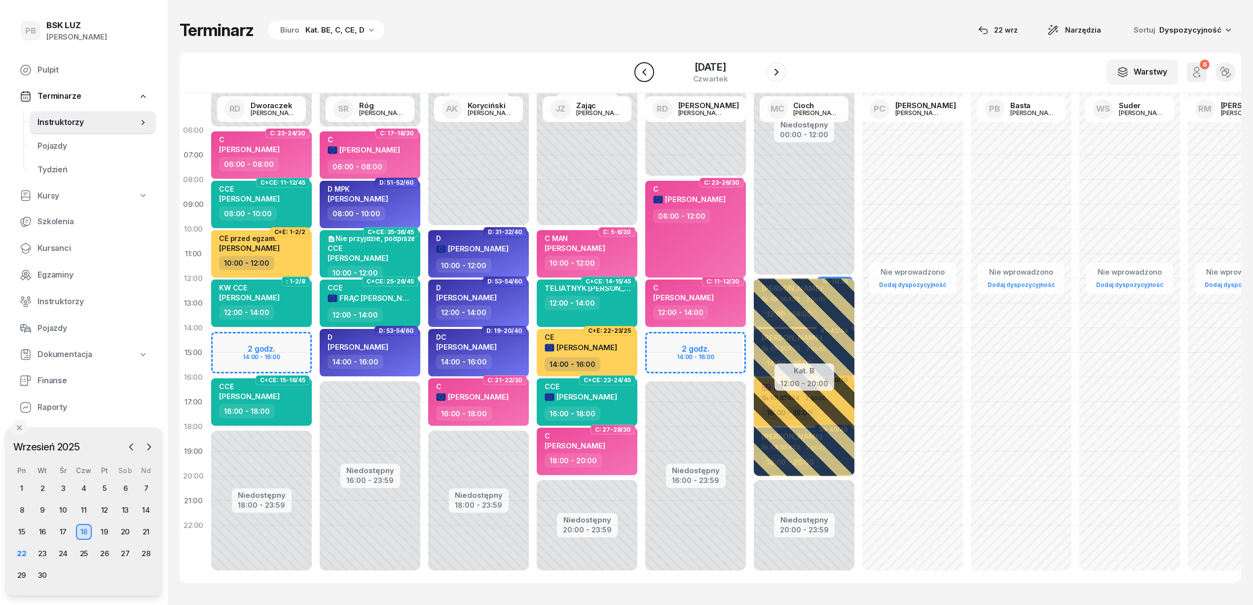
click at [640, 72] on icon "button" at bounding box center [645, 72] width 12 height 12
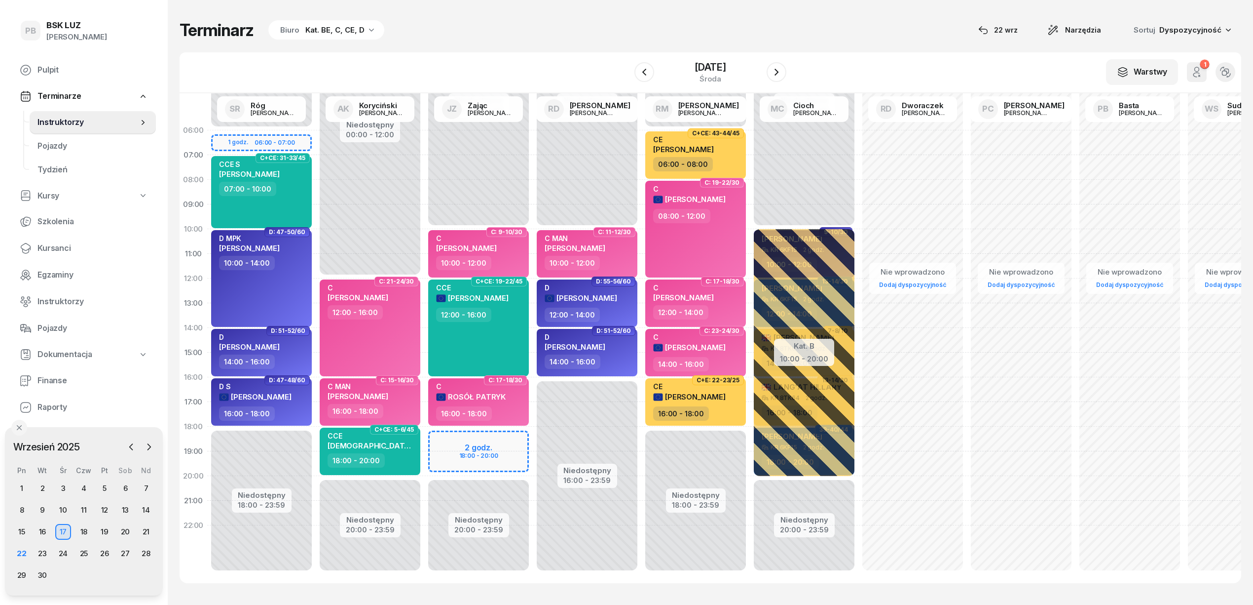
click at [867, 20] on div "Terminarz Biuro Kat. BE, C, CE, D [DATE] Narzędzia Sortuj Dyspozycyjność" at bounding box center [711, 30] width 1062 height 21
click at [779, 77] on icon "button" at bounding box center [777, 72] width 12 height 12
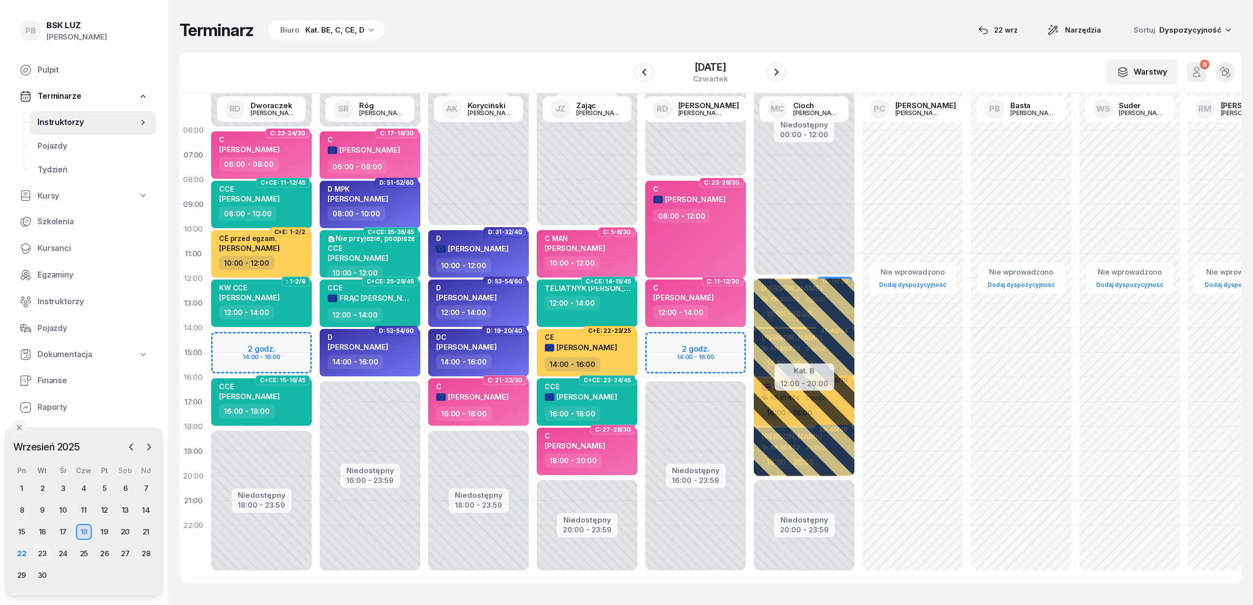
click at [46, 555] on div "23" at bounding box center [43, 553] width 16 height 16
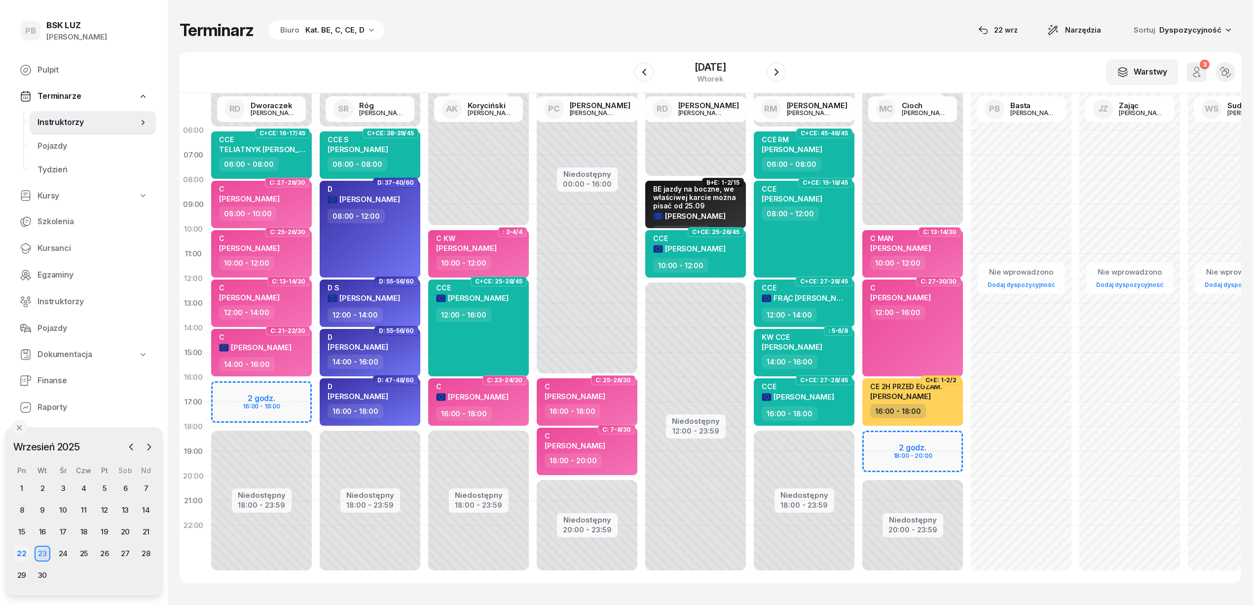
click at [16, 551] on div "22" at bounding box center [22, 553] width 16 height 16
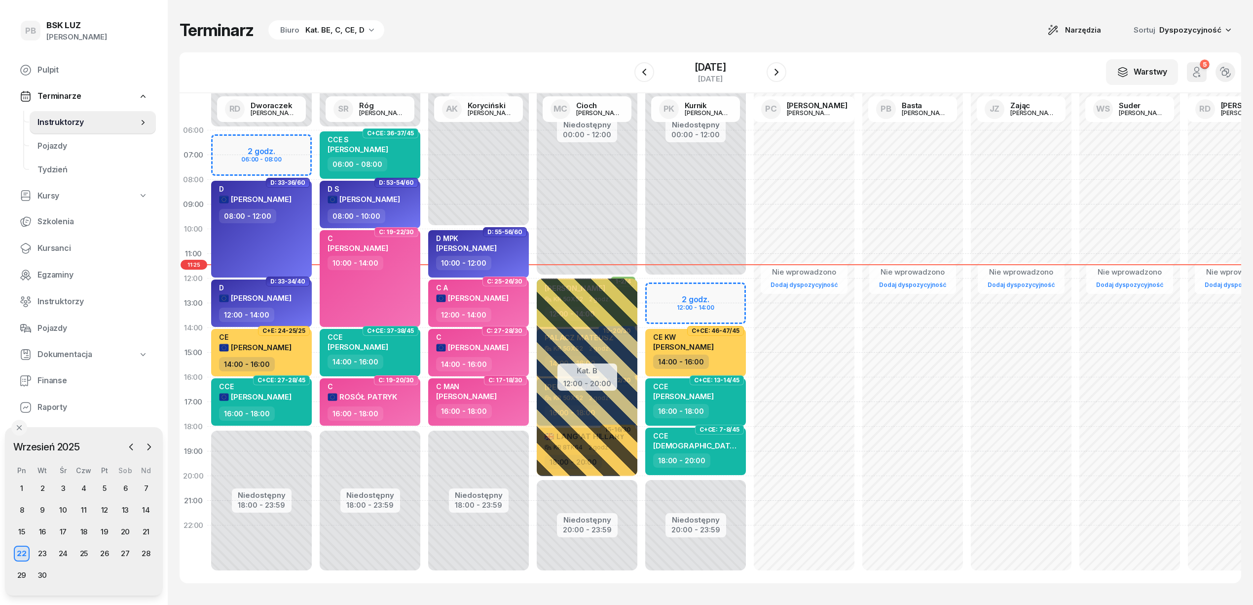
click at [612, 40] on div "Terminarz Biuro Kat. BE, C, CE, D Narzędzia Sortuj Dyspozycyjność W Wybierz AK …" at bounding box center [711, 301] width 1062 height 603
click at [612, 41] on div "Terminarz Biuro Kat. BE, C, CE, D Narzędzia Sortuj Dyspozycyjność W Wybierz AK …" at bounding box center [711, 301] width 1062 height 603
click at [614, 42] on div "Terminarz Biuro Kat. BE, C, CE, D Narzędzia Sortuj Dyspozycyjność W Wybierz AK …" at bounding box center [711, 301] width 1062 height 603
click at [936, 56] on div "W Wybierz AK [PERSON_NAME] BP [PERSON_NAME] DP [PERSON_NAME] GS [PERSON_NAME] I…" at bounding box center [711, 72] width 1062 height 41
click at [700, 25] on div "Terminarz Biuro Kat. BE, C, CE, D Narzędzia Sortuj Dyspozycyjność" at bounding box center [711, 30] width 1062 height 21
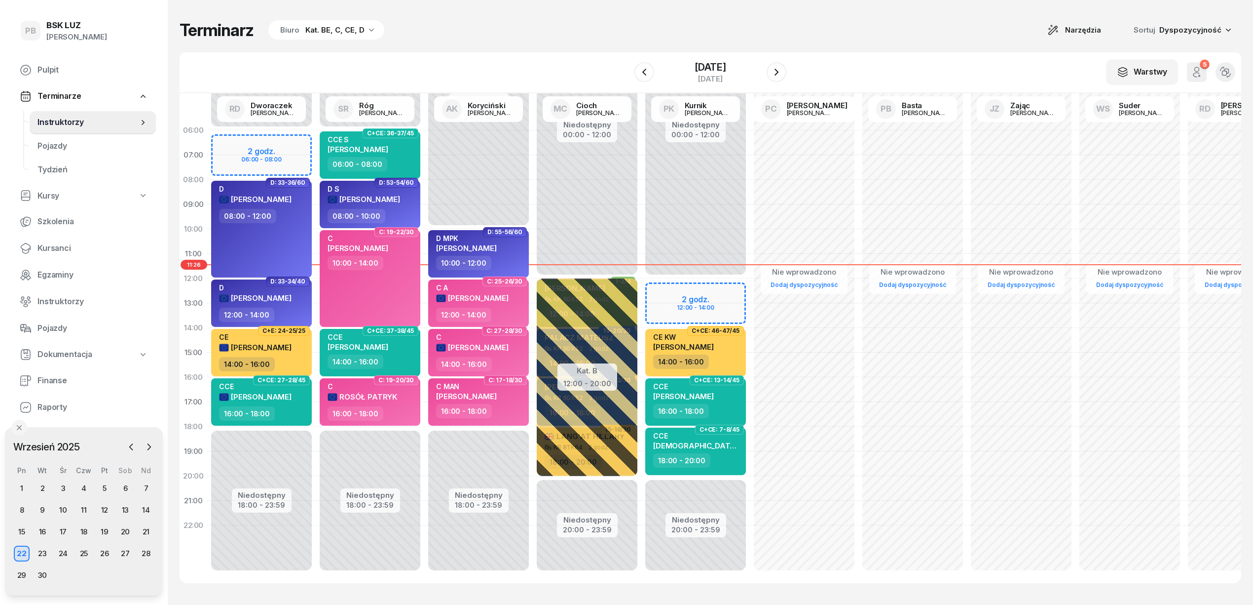
drag, startPoint x: 735, startPoint y: 37, endPoint x: 741, endPoint y: 34, distance: 6.2
click at [739, 36] on div "Terminarz Biuro Kat. BE, C, CE, D Narzędzia Sortuj Dyspozycyjność" at bounding box center [711, 30] width 1062 height 21
drag, startPoint x: 903, startPoint y: 46, endPoint x: 909, endPoint y: 46, distance: 6.4
click at [904, 46] on div "Terminarz Biuro Kat. BE, C, CE, D Narzędzia Sortuj Dyspozycyjność W Wybierz AK …" at bounding box center [711, 301] width 1062 height 603
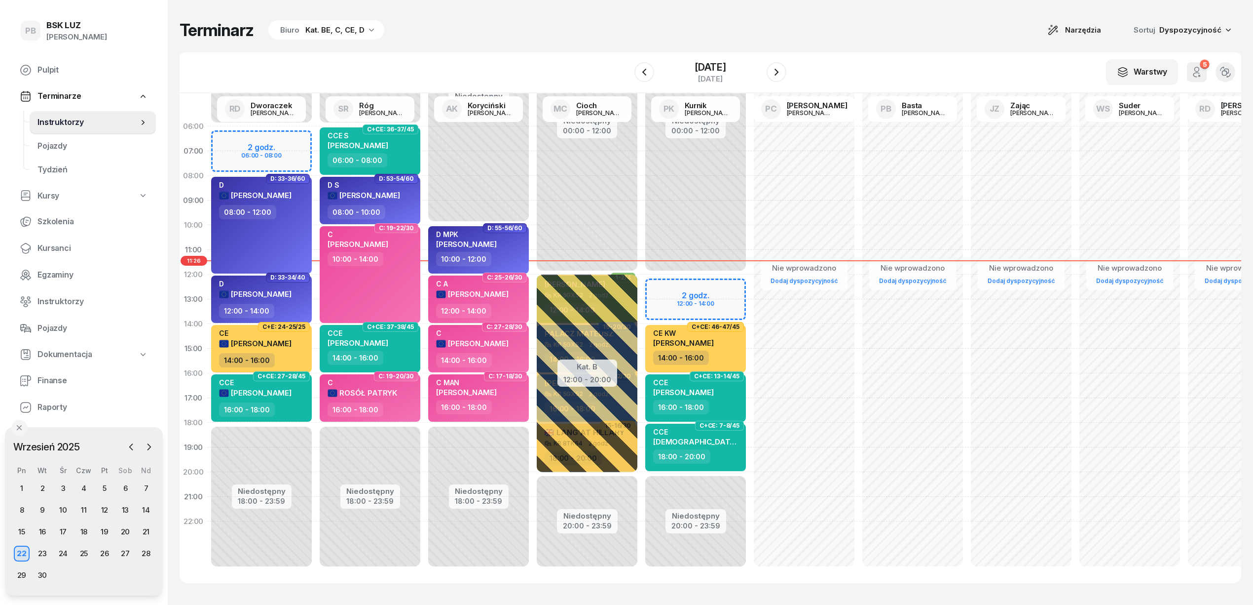
scroll to position [14, 0]
click at [510, 34] on div "Terminarz Biuro Kat. BE, C, CE, D Narzędzia Sortuj Dyspozycyjność" at bounding box center [711, 30] width 1062 height 21
click at [604, 51] on div "Terminarz Biuro Kat. BE, C, CE, D Narzędzia Sortuj Dyspozycyjność W Wybierz AK …" at bounding box center [711, 301] width 1062 height 603
click at [893, 42] on div "Terminarz Biuro Kat. BE, C, CE, D Narzędzia Sortuj Dyspozycyjność W Wybierz AK …" at bounding box center [711, 301] width 1062 height 603
click at [620, 32] on div "Terminarz Biuro Kat. BE, C, CE, D Narzędzia Sortuj Dyspozycyjność" at bounding box center [711, 30] width 1062 height 21
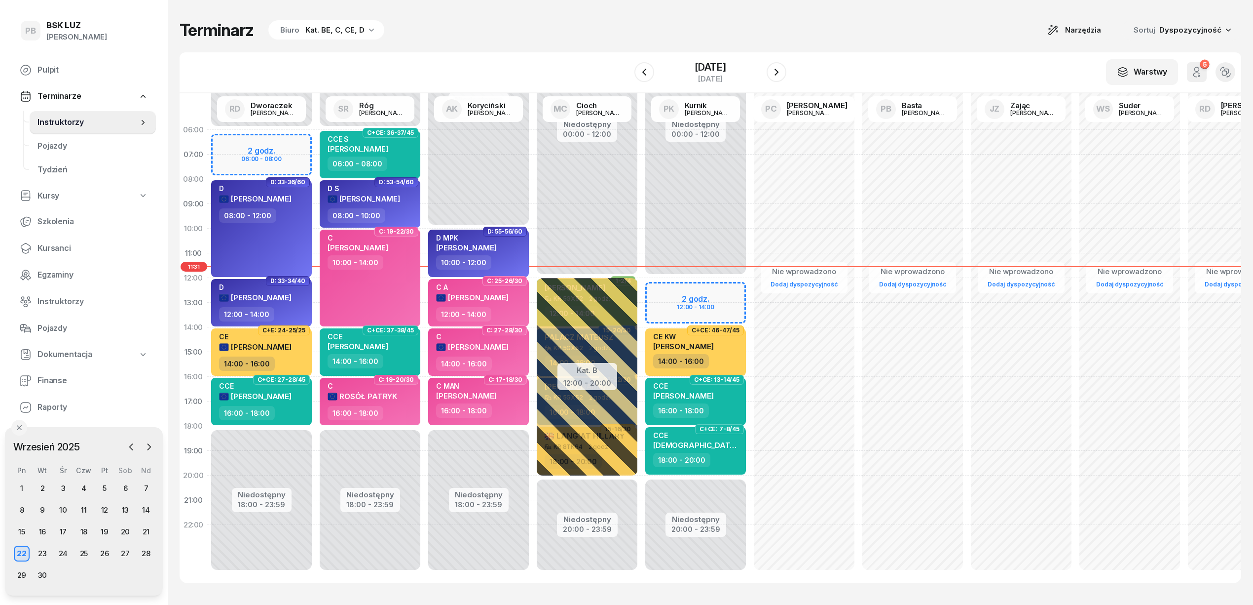
scroll to position [0, 0]
click at [272, 402] on div "CCE [PERSON_NAME]" at bounding box center [255, 394] width 73 height 24
select select "16"
select select "18"
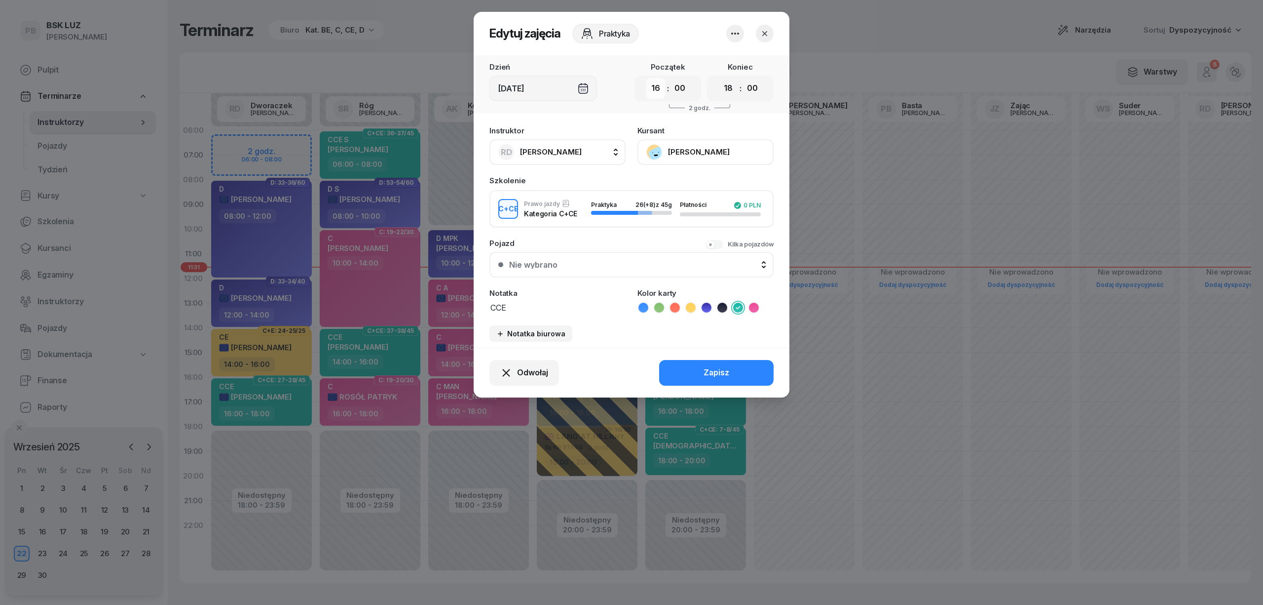
click at [660, 86] on select "00 01 02 03 04 05 06 07 08 09 10 11 12 13 14 15 16 17 18 19 20 21 22 23" at bounding box center [655, 88] width 19 height 21
select select "06"
click at [646, 78] on select "00 01 02 03 04 05 06 07 08 09 10 11 12 13 14 15 16 17 18 19 20 21 22 23" at bounding box center [655, 88] width 19 height 21
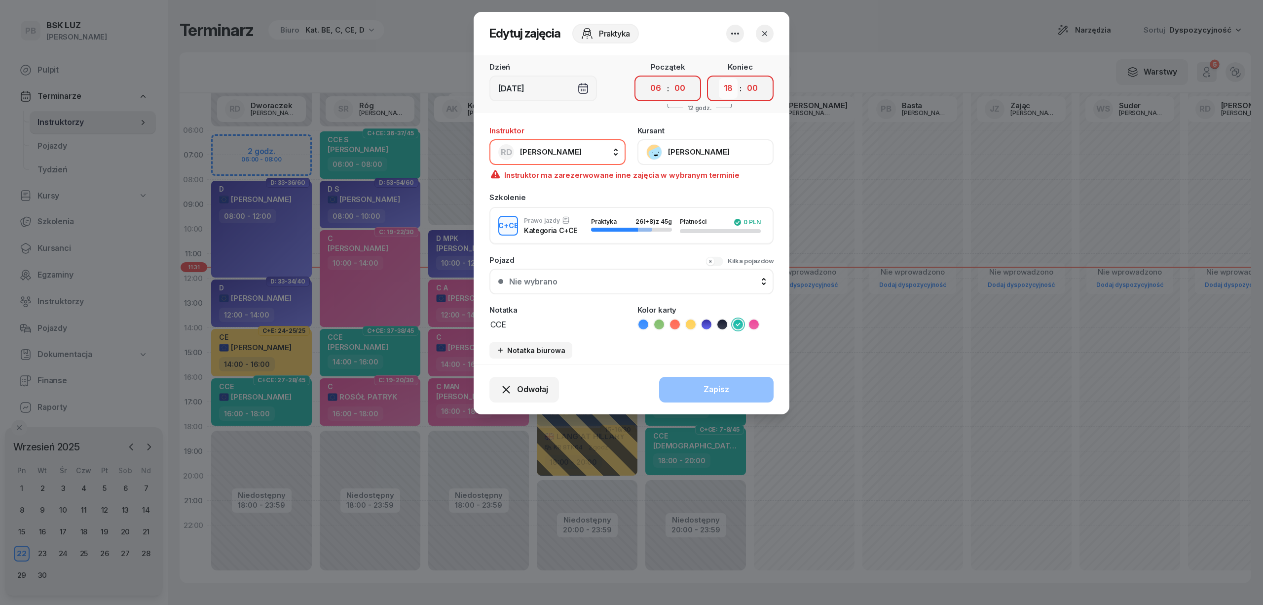
click at [735, 84] on select "00 01 02 03 04 05 06 07 08 09 10 11 12 13 14 15 16 17 18 19 20 21 22 23" at bounding box center [728, 88] width 19 height 21
select select "08"
click at [719, 78] on select "00 01 02 03 04 05 06 07 08 09 10 11 12 13 14 15 16 17 18 19 20 21 22 23" at bounding box center [728, 88] width 19 height 21
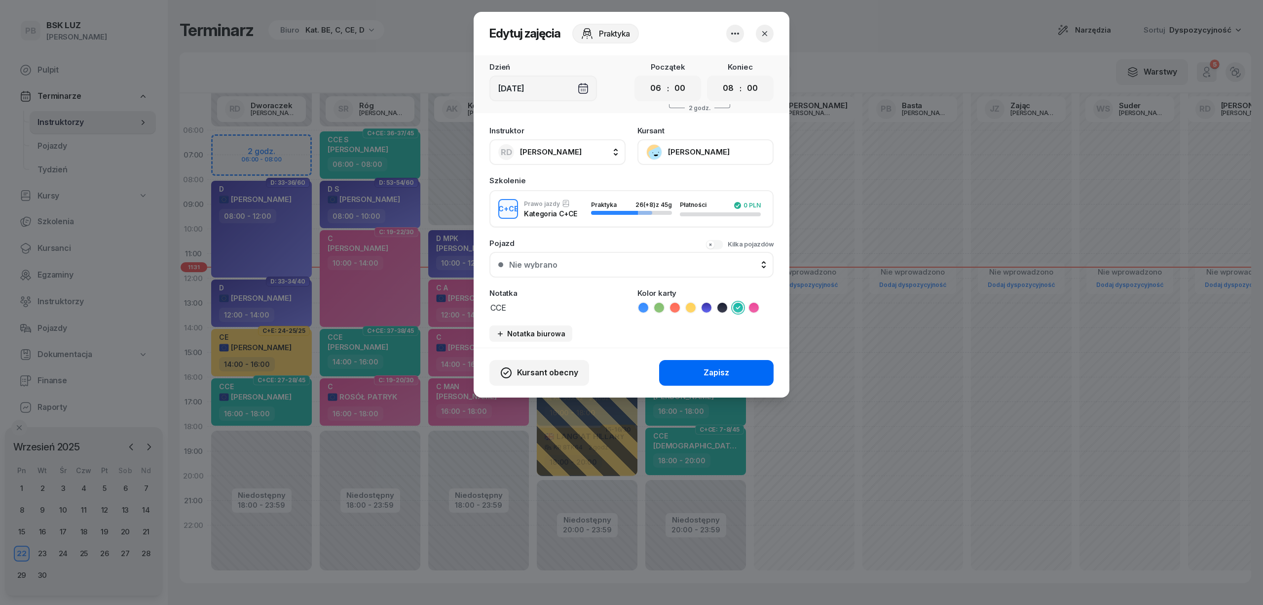
click at [709, 366] on div "Zapisz" at bounding box center [717, 372] width 26 height 13
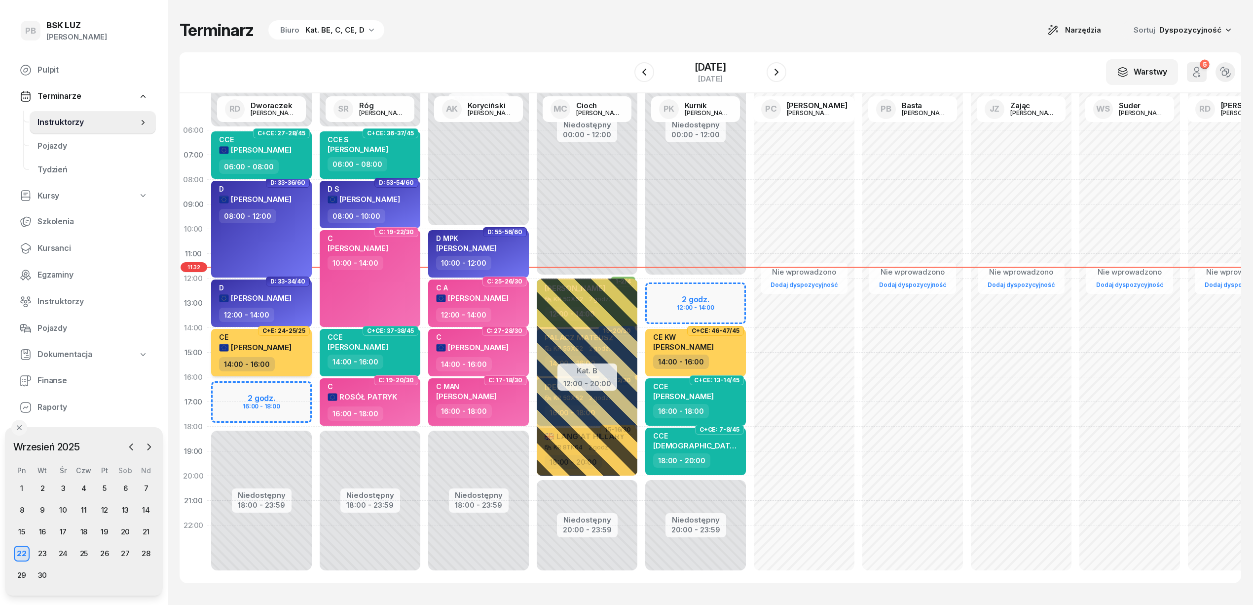
click at [285, 358] on div "14:00 - 16:00" at bounding box center [262, 364] width 87 height 14
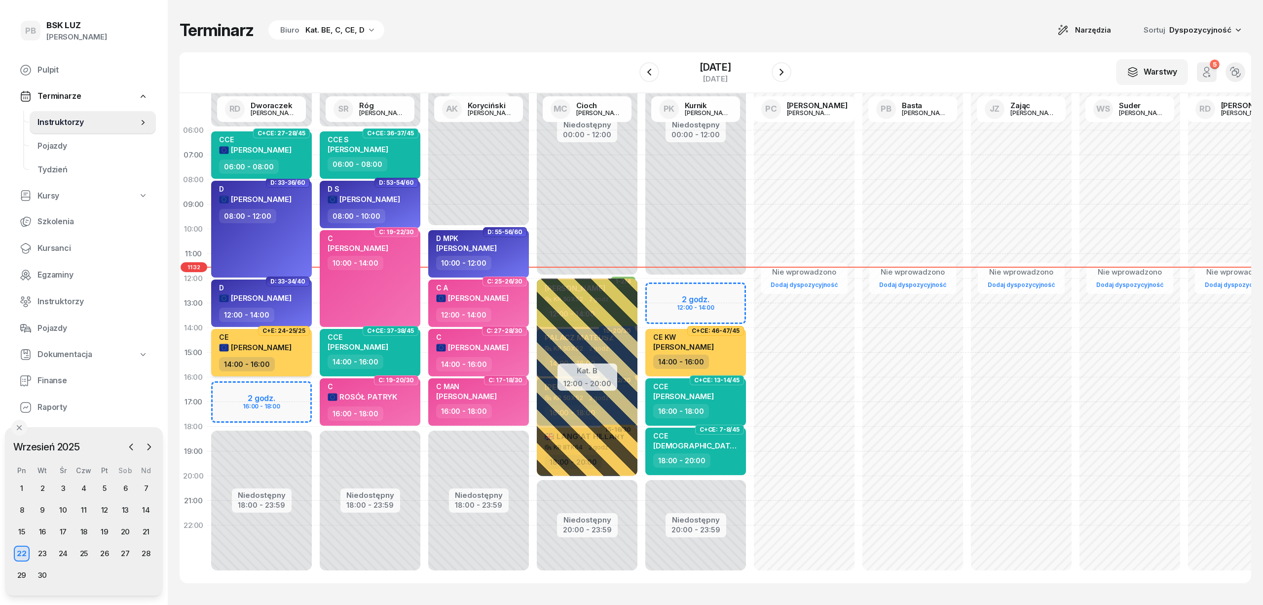
select select "14"
select select "16"
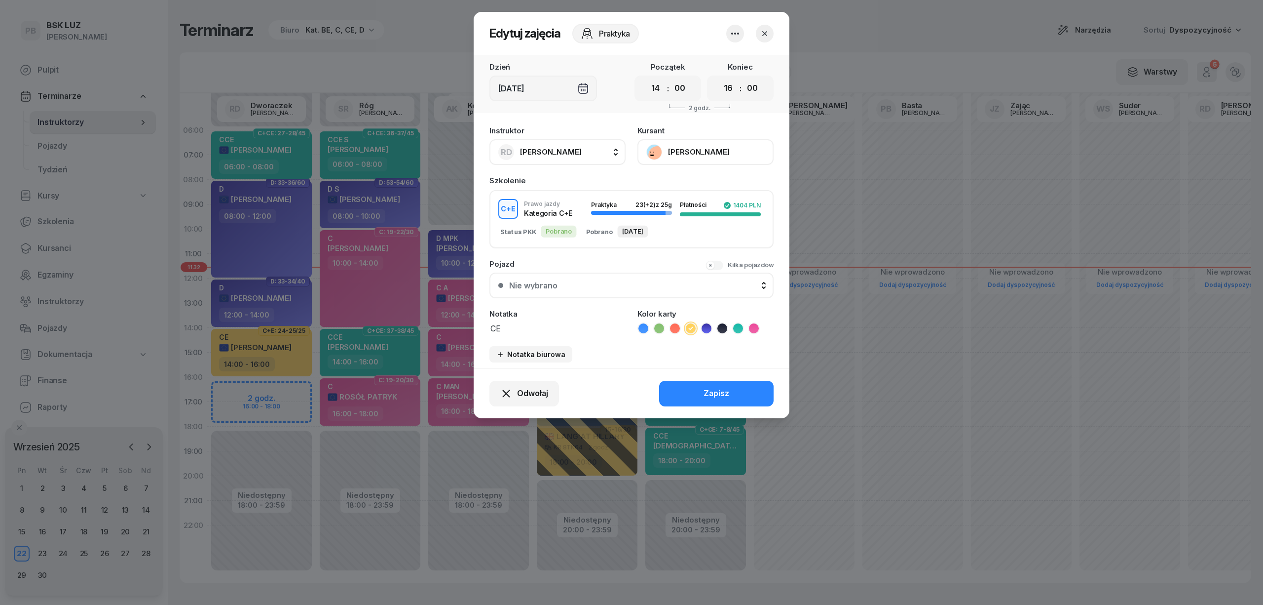
click at [680, 149] on button "[PERSON_NAME]" at bounding box center [706, 152] width 136 height 26
click at [685, 182] on div "Otwórz profil" at bounding box center [669, 185] width 48 height 13
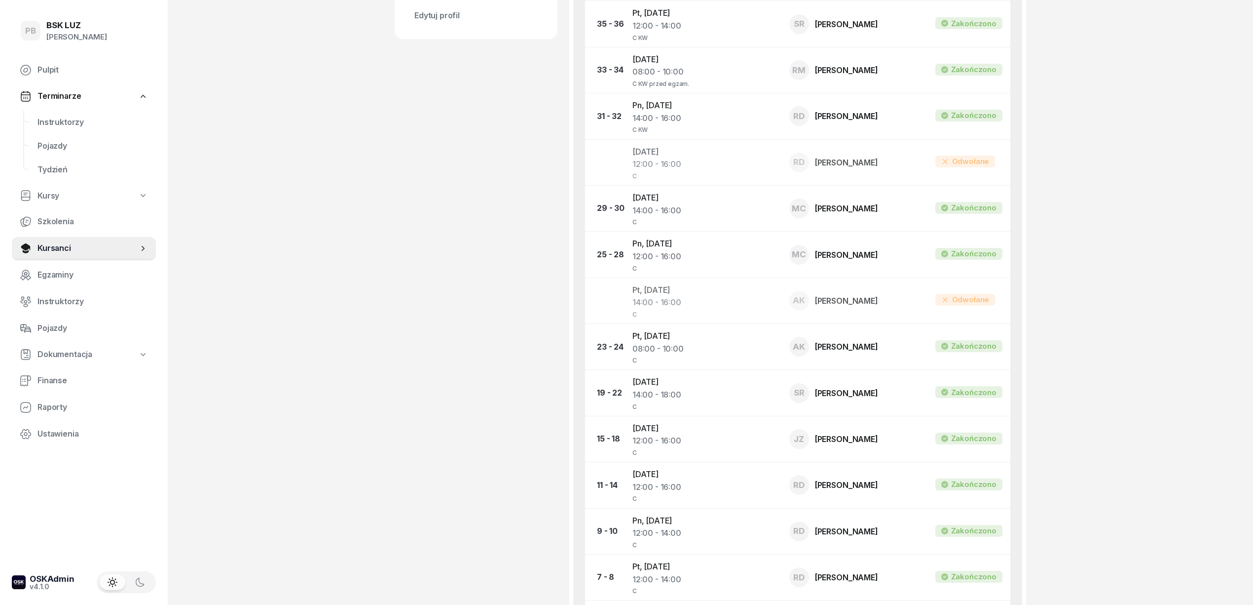
scroll to position [526, 0]
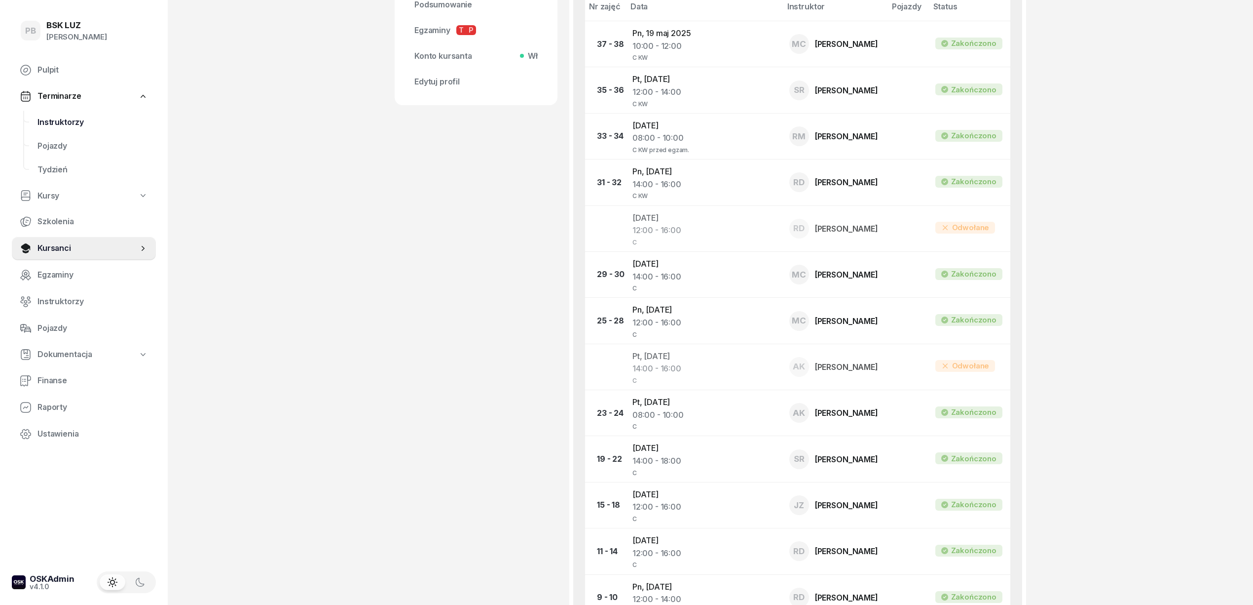
click at [63, 121] on span "Instruktorzy" at bounding box center [93, 122] width 111 height 13
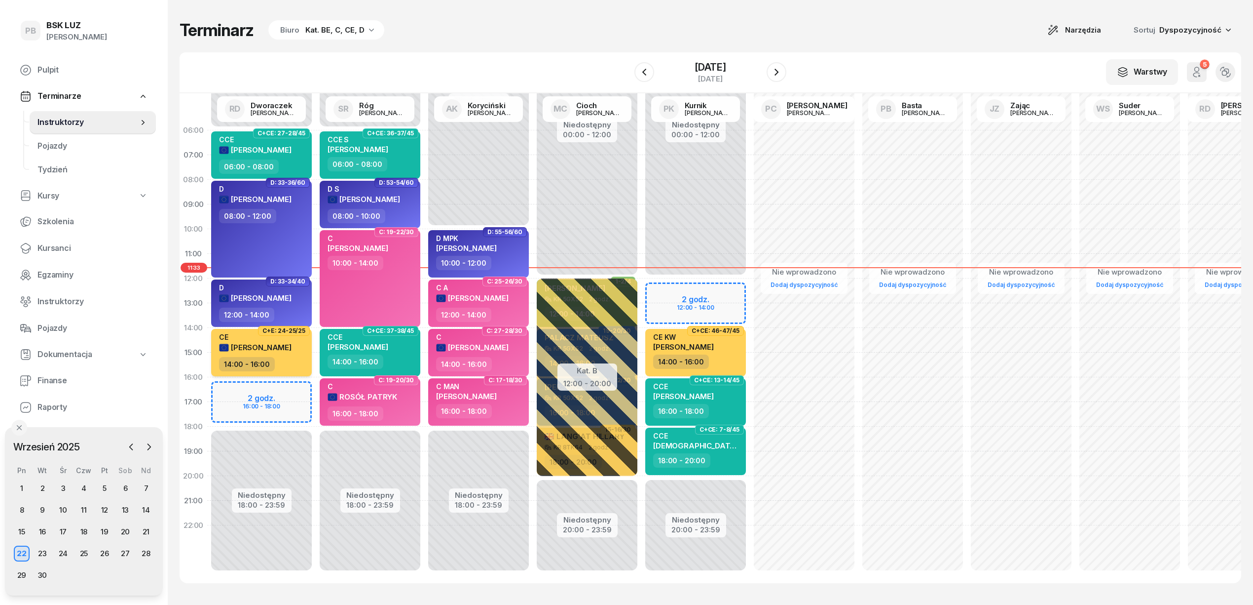
click at [277, 344] on span "[PERSON_NAME]" at bounding box center [261, 346] width 61 height 9
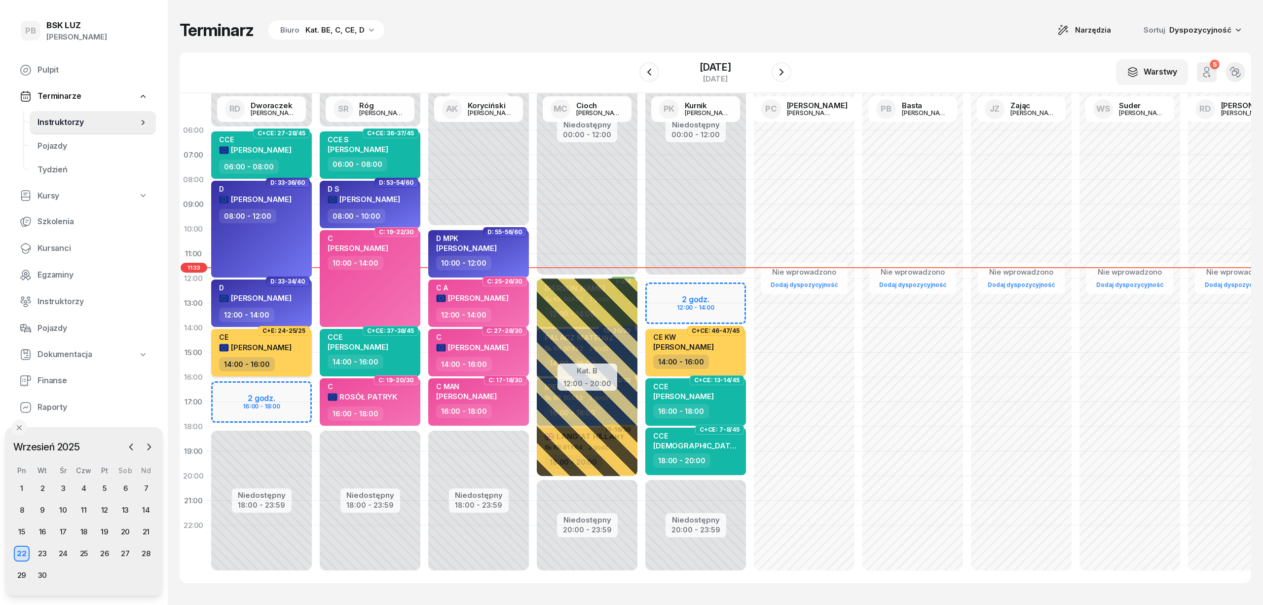
select select "14"
select select "16"
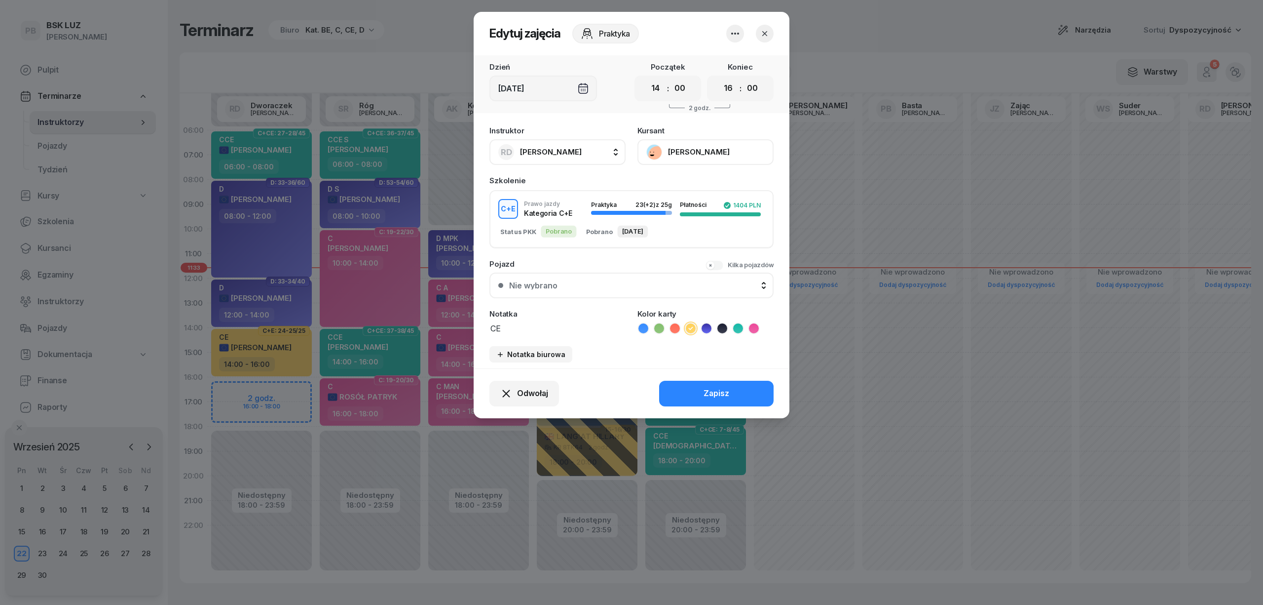
click at [679, 150] on button "[PERSON_NAME]" at bounding box center [706, 152] width 136 height 26
click at [703, 184] on link "Otwórz profil" at bounding box center [705, 185] width 130 height 25
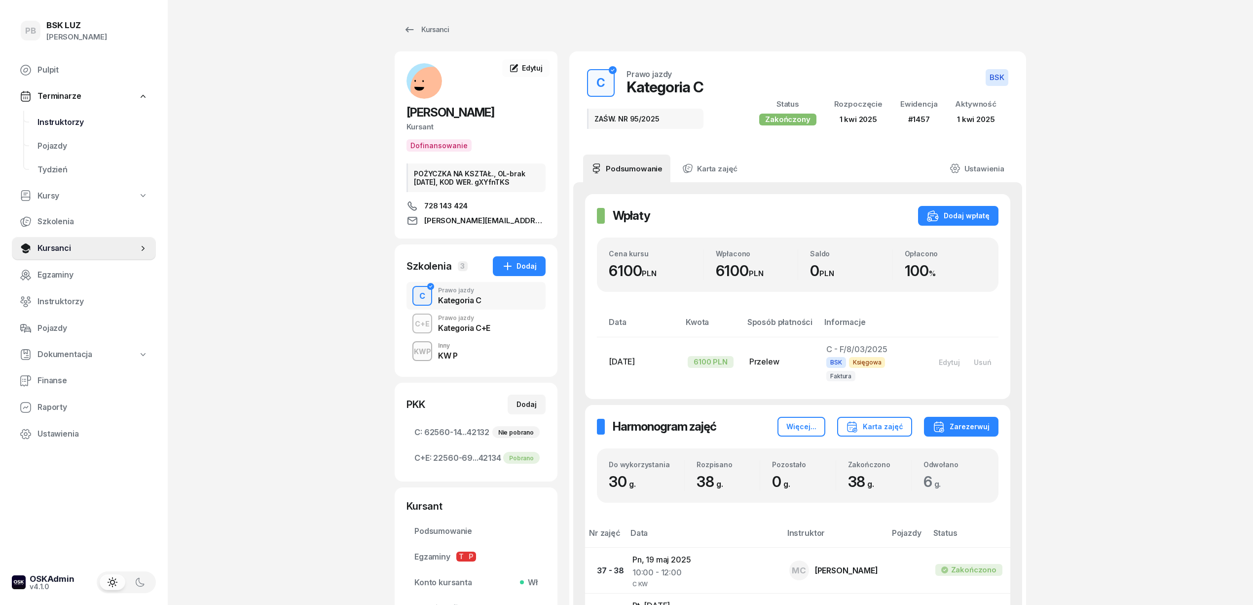
click at [62, 117] on span "Instruktorzy" at bounding box center [93, 122] width 111 height 13
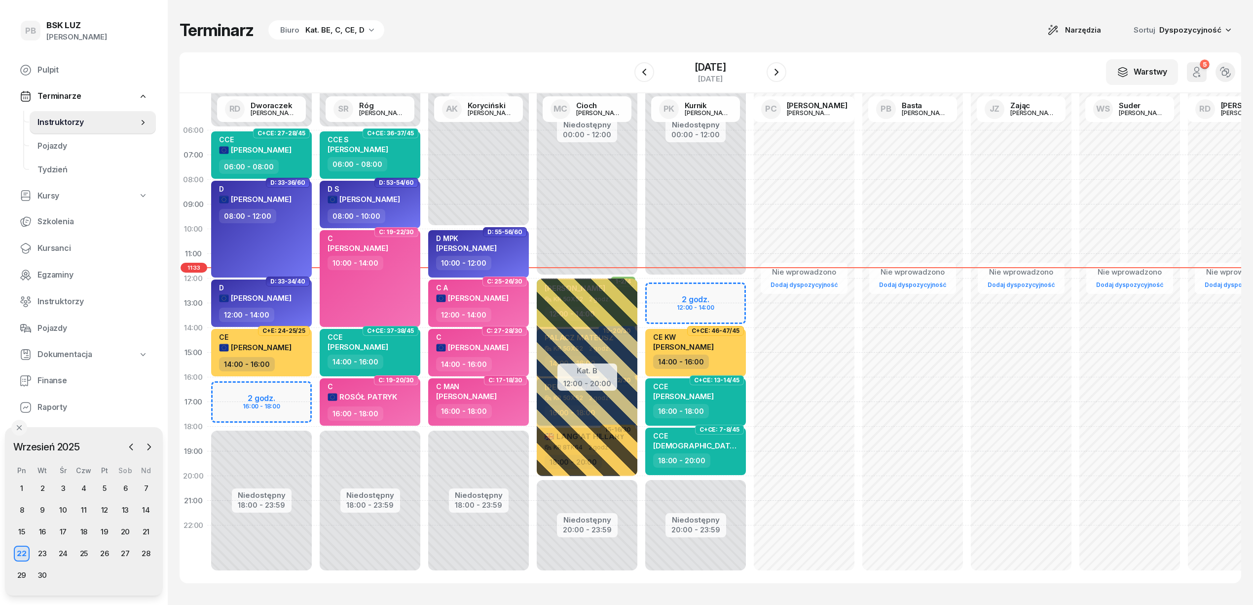
click at [537, 50] on div "Terminarz Biuro Kat. BE, C, CE, D Narzędzia Sortuj Dyspozycyjność W Wybierz AK …" at bounding box center [711, 301] width 1062 height 603
click at [616, 17] on div "Terminarz Biuro Kat. BE, C, CE, D Narzędzia Sortuj Dyspozycyjność W Wybierz AK …" at bounding box center [711, 301] width 1062 height 603
click at [582, 52] on div "W Wybierz AK [PERSON_NAME] BP [PERSON_NAME] DP [PERSON_NAME] GS [PERSON_NAME] I…" at bounding box center [711, 72] width 1062 height 41
click at [924, 43] on div "Terminarz Biuro Kat. BE, C, CE, D Narzędzia Sortuj Dyspozycyjność W Wybierz AK …" at bounding box center [711, 301] width 1062 height 603
click at [55, 245] on span "Kursanci" at bounding box center [93, 248] width 111 height 13
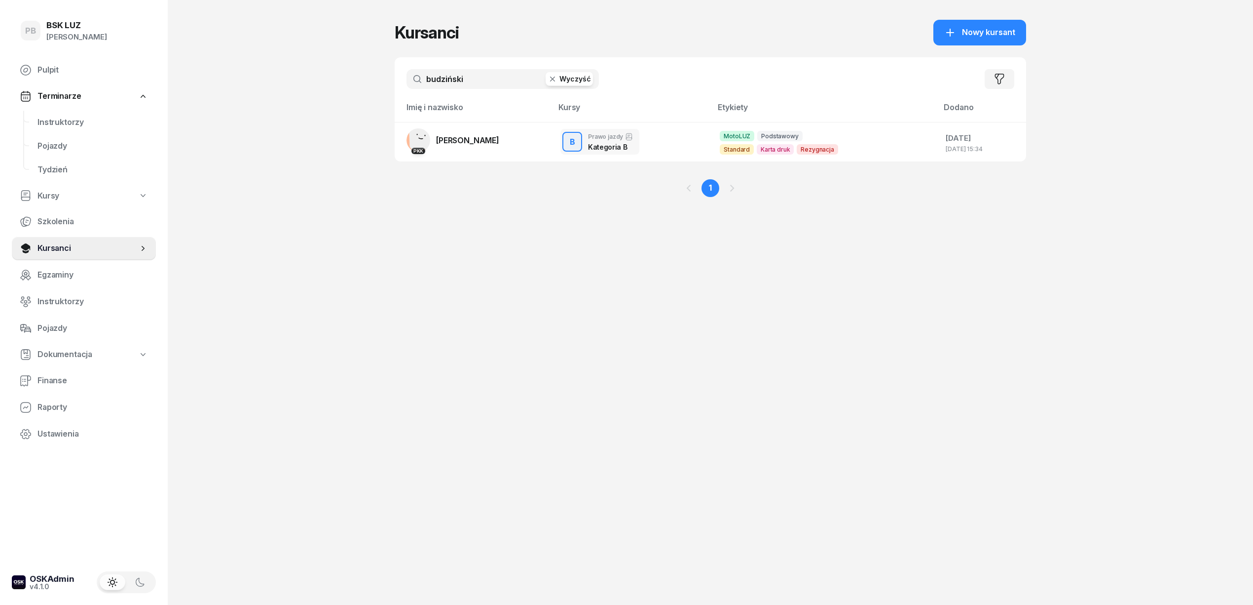
click at [436, 85] on input "budziński" at bounding box center [503, 79] width 192 height 20
click at [439, 84] on input "budziński" at bounding box center [503, 79] width 192 height 20
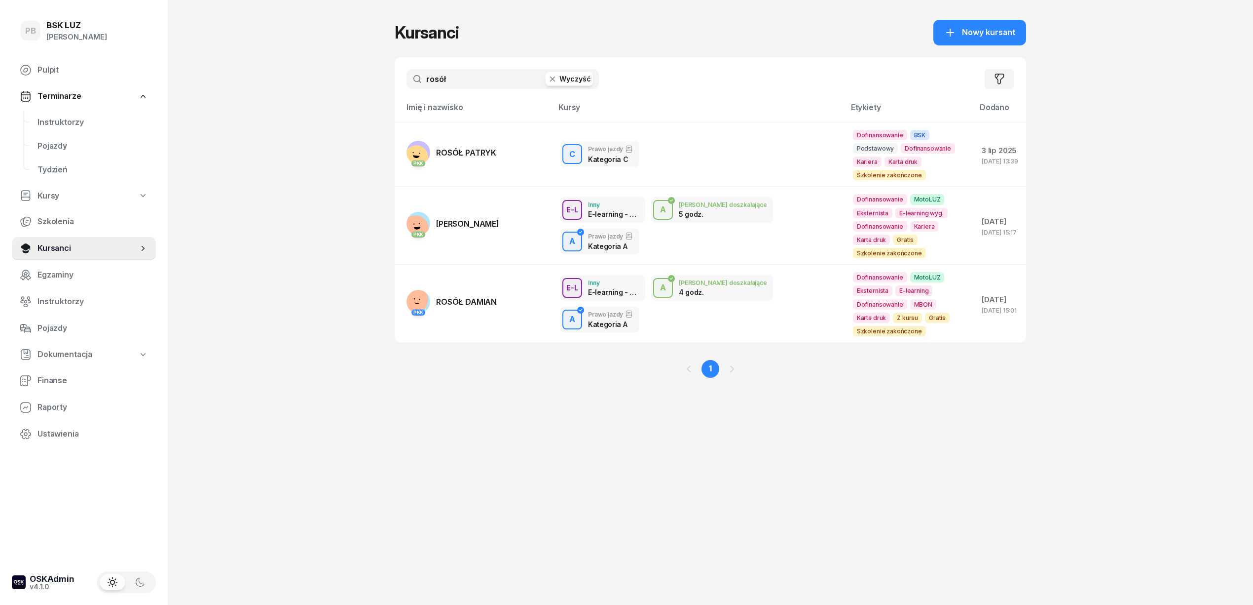
type input "rosół"
click at [247, 227] on div "PB BSK [PERSON_NAME] Terminarze Instruktorzy Pojazdy Tydzień Kursy Szkolenia Ku…" at bounding box center [626, 302] width 1253 height 605
click at [451, 150] on span "ROSÓŁ PATRYK" at bounding box center [466, 153] width 60 height 10
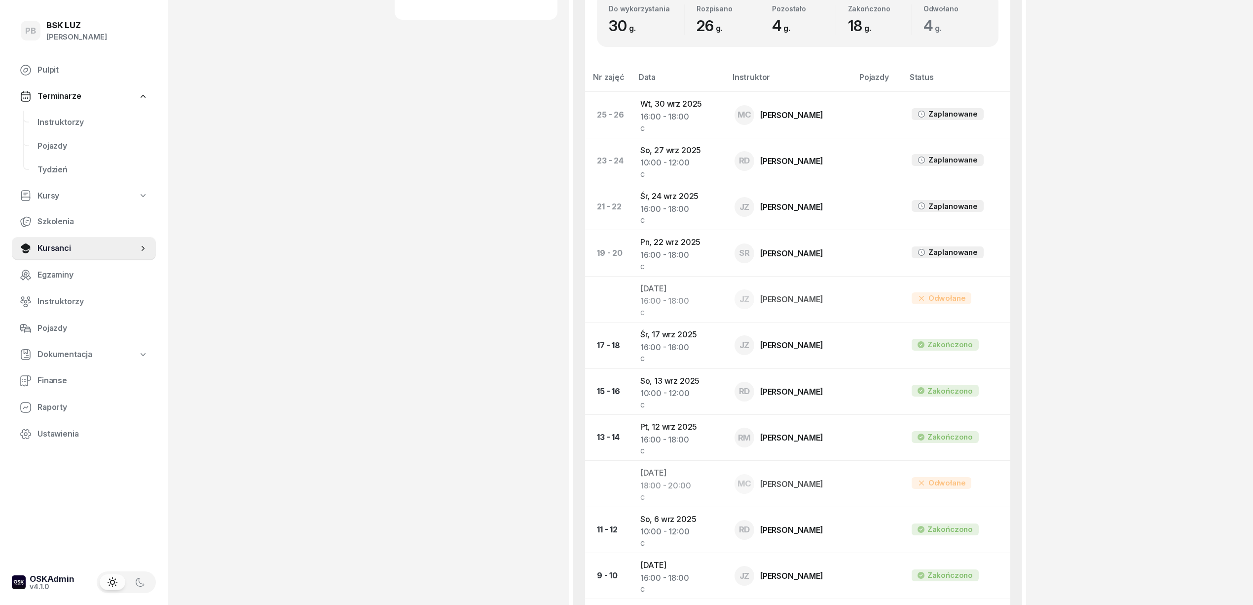
scroll to position [526, 0]
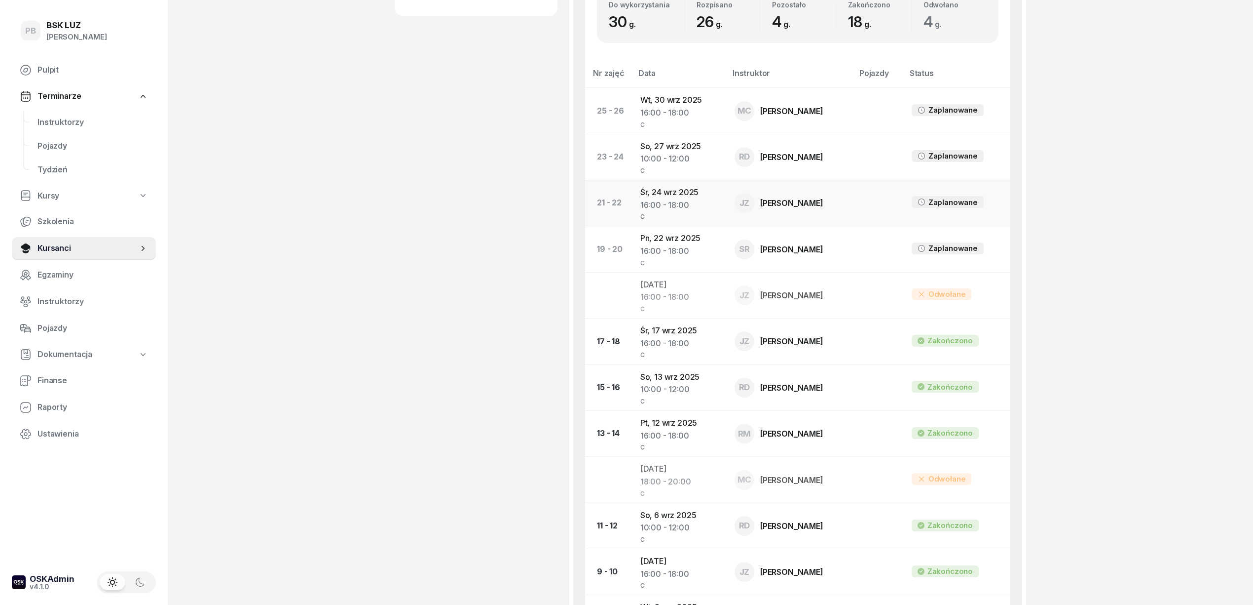
click at [681, 191] on td "[DATE] 16:00 - 18:00 C" at bounding box center [680, 203] width 94 height 46
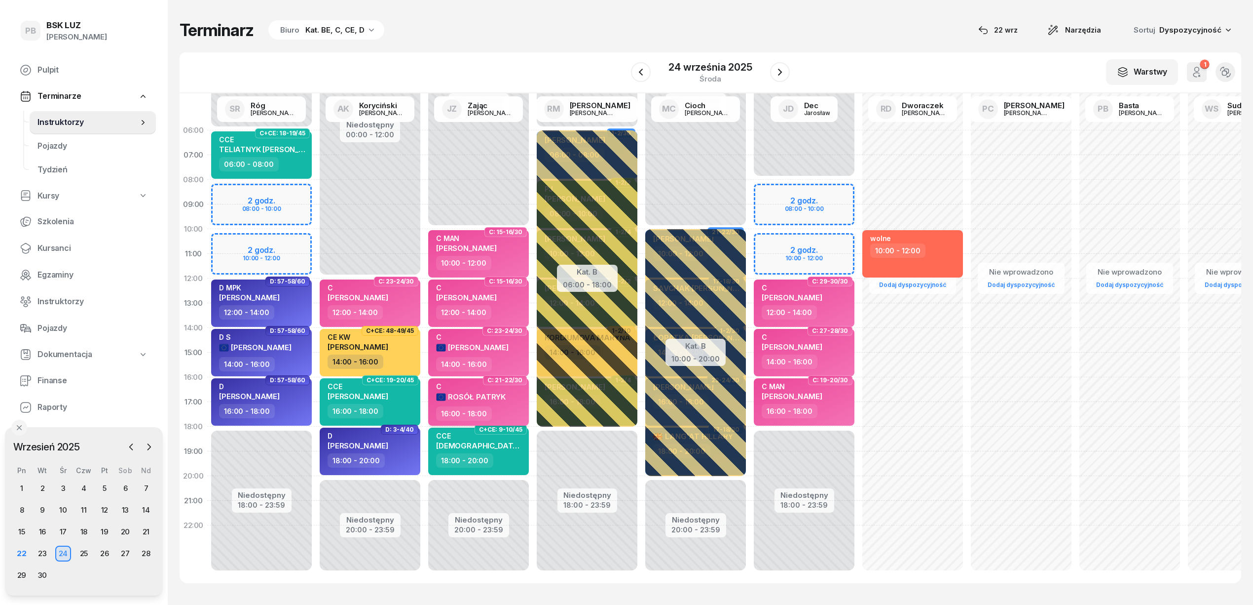
click at [516, 390] on div "C ROSÓŁ PATRYK" at bounding box center [479, 394] width 87 height 24
select select "16"
select select "18"
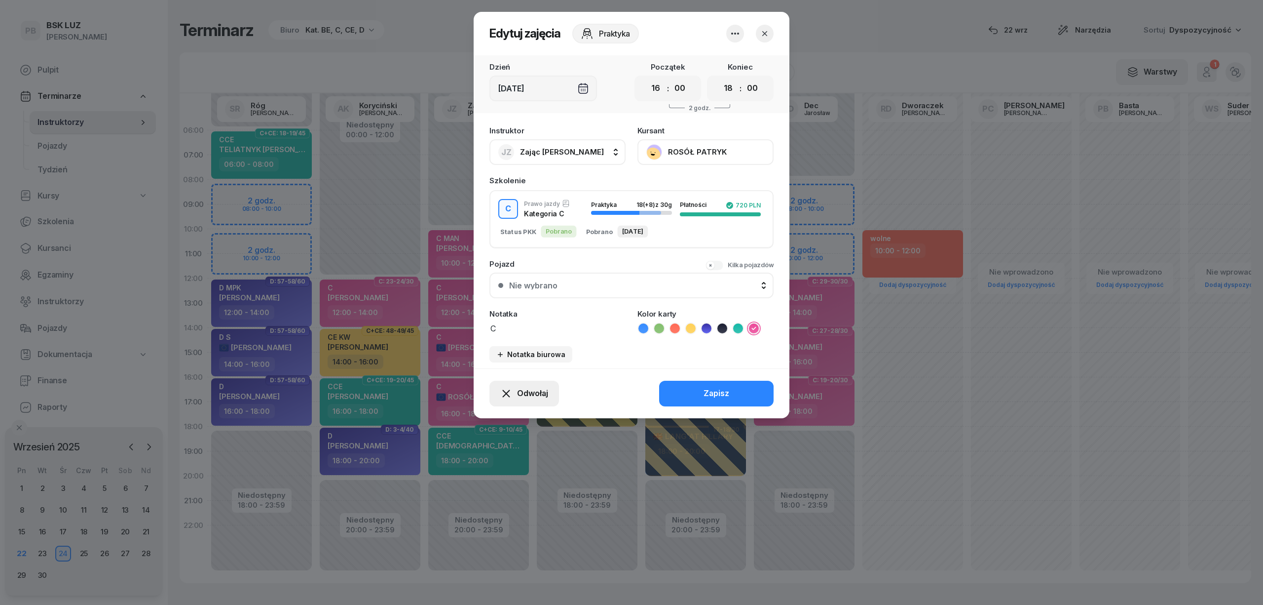
click at [516, 394] on div "Odwołaj" at bounding box center [524, 393] width 48 height 13
click at [487, 331] on div "Kursant odwołał" at bounding box center [507, 333] width 58 height 13
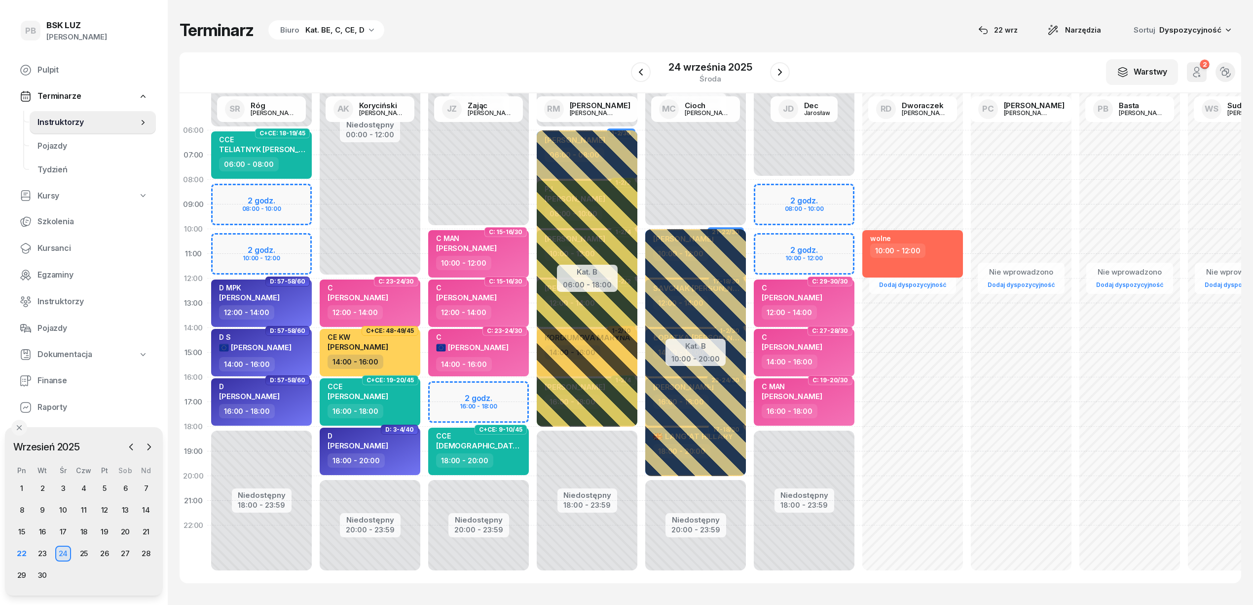
click at [703, 27] on div "Terminarz Biuro Kat. BE, C, CE, D [DATE] Narzędzia Sortuj Dyspozycyjność" at bounding box center [711, 30] width 1062 height 21
click at [123, 550] on div "27" at bounding box center [125, 553] width 16 height 16
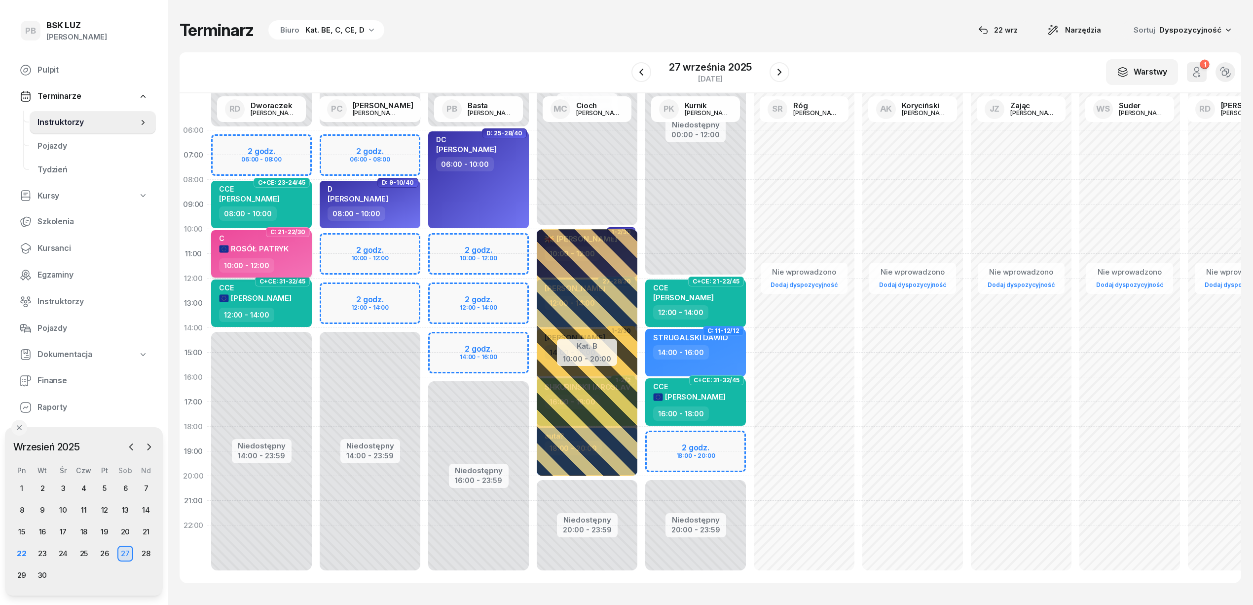
click at [299, 248] on div "C ROSÓŁ PATRYK" at bounding box center [262, 246] width 87 height 24
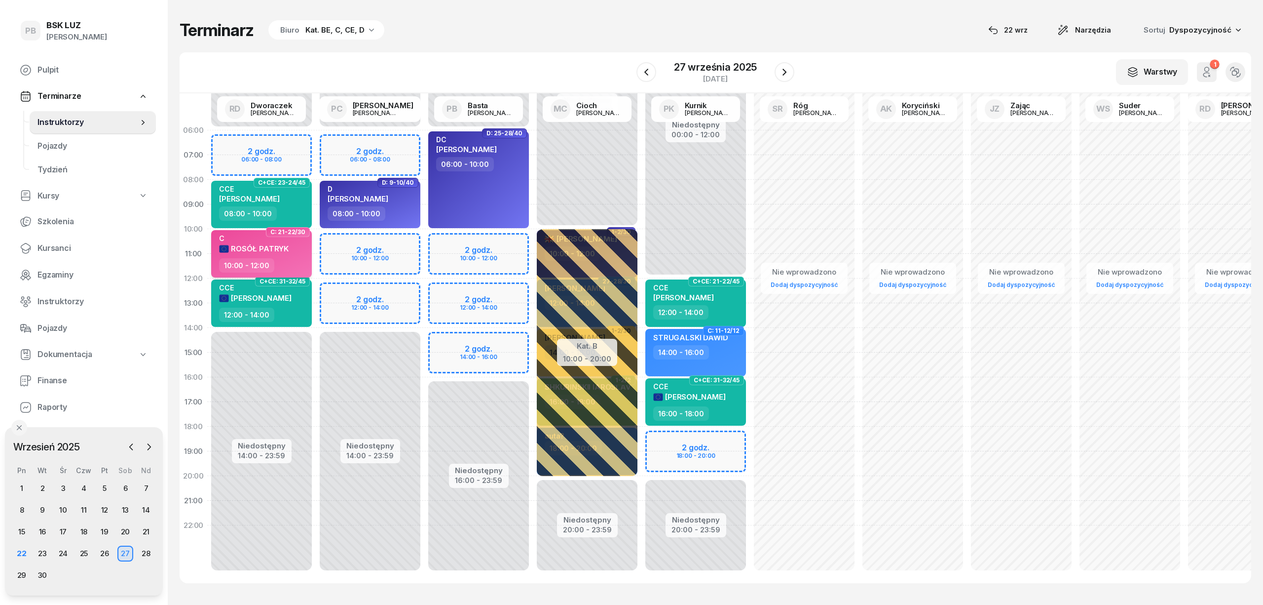
select select "10"
select select "12"
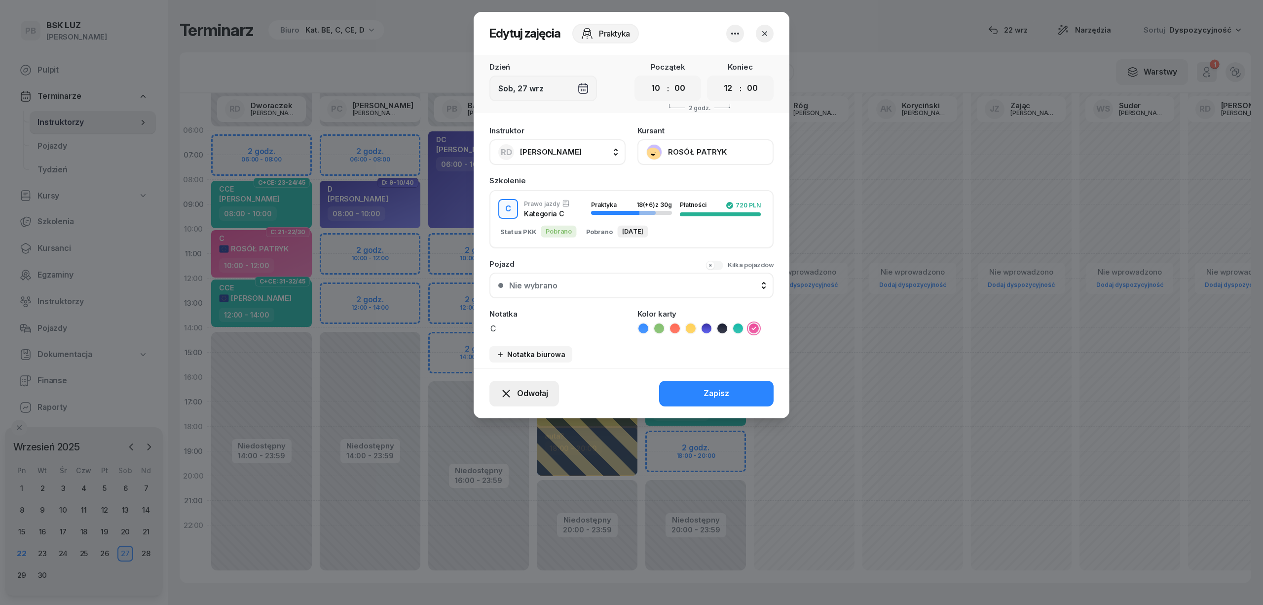
click at [513, 389] on div "Odwołaj" at bounding box center [524, 393] width 48 height 13
click at [518, 335] on div "Kursant odwołał" at bounding box center [507, 333] width 58 height 13
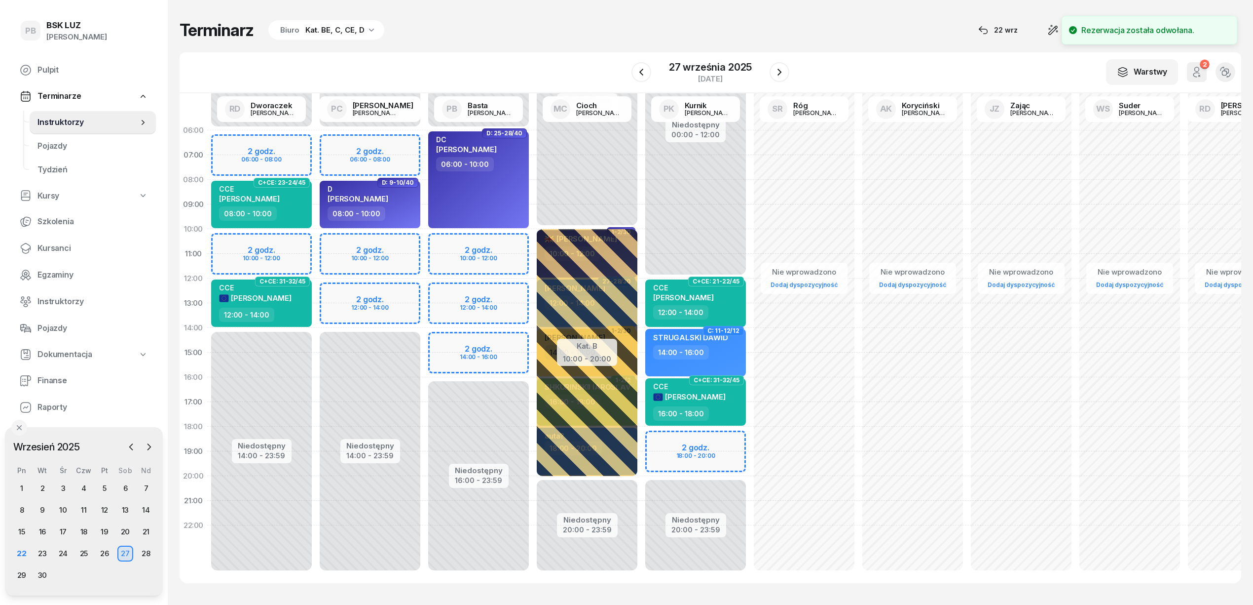
click at [675, 22] on div "Terminarz Biuro Kat. BE, C, CE, D [DATE] Narzędzia Sortuj Dyspozycyjność" at bounding box center [711, 30] width 1062 height 21
click at [607, 2] on div "Terminarz Biuro Kat. BE, C, CE, D [DATE] Narzędzia Sortuj Dyspozycyjność W Wybi…" at bounding box center [711, 301] width 1062 height 603
click at [146, 445] on icon "button" at bounding box center [149, 447] width 10 height 10
click at [66, 529] on div "15" at bounding box center [63, 532] width 16 height 16
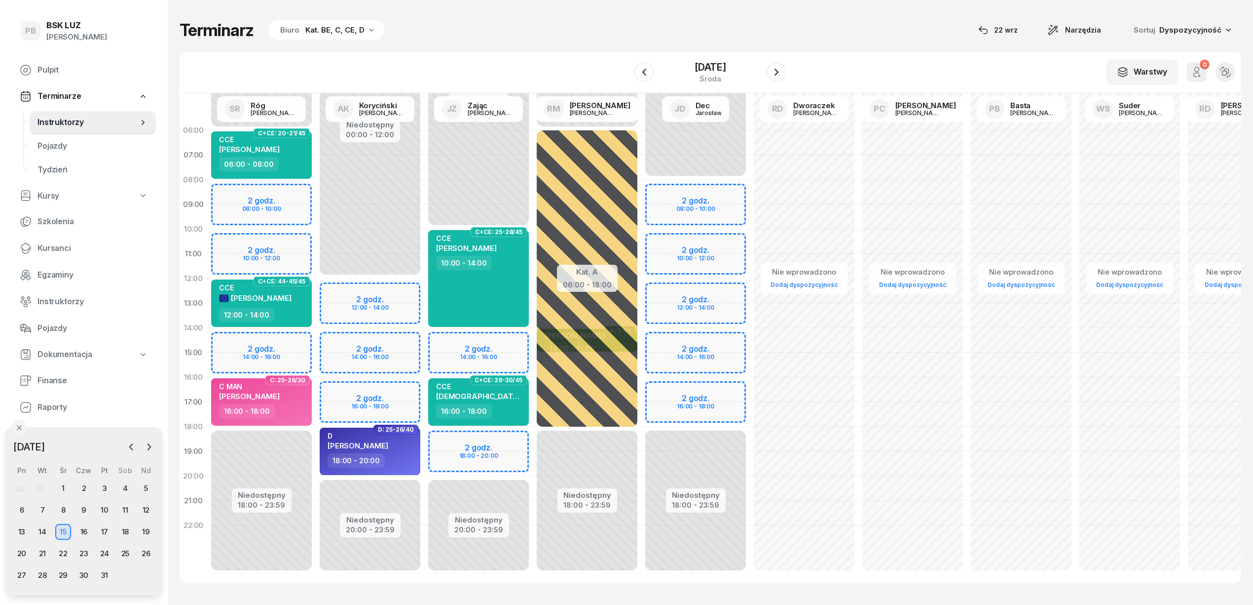
click at [388, 387] on div "Niedostępny 00:00 - 12:00 Niedostępny 20:00 - 23:59 2 godz. 12:00 - 14:00 2 god…" at bounding box center [370, 352] width 109 height 469
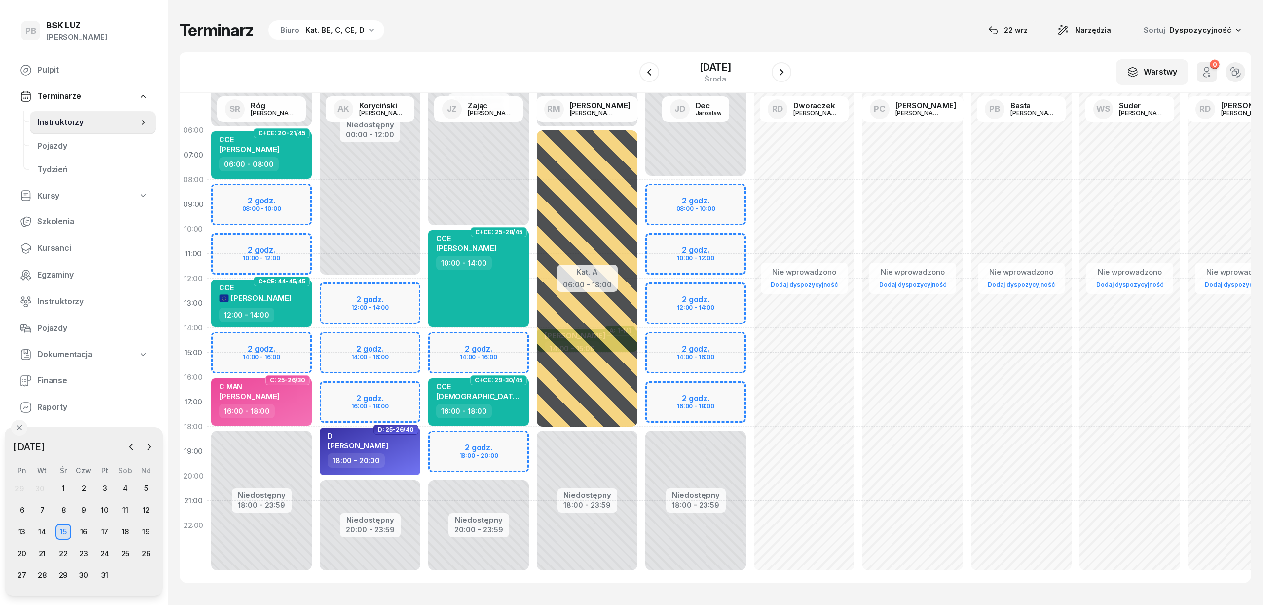
select select "16"
select select "18"
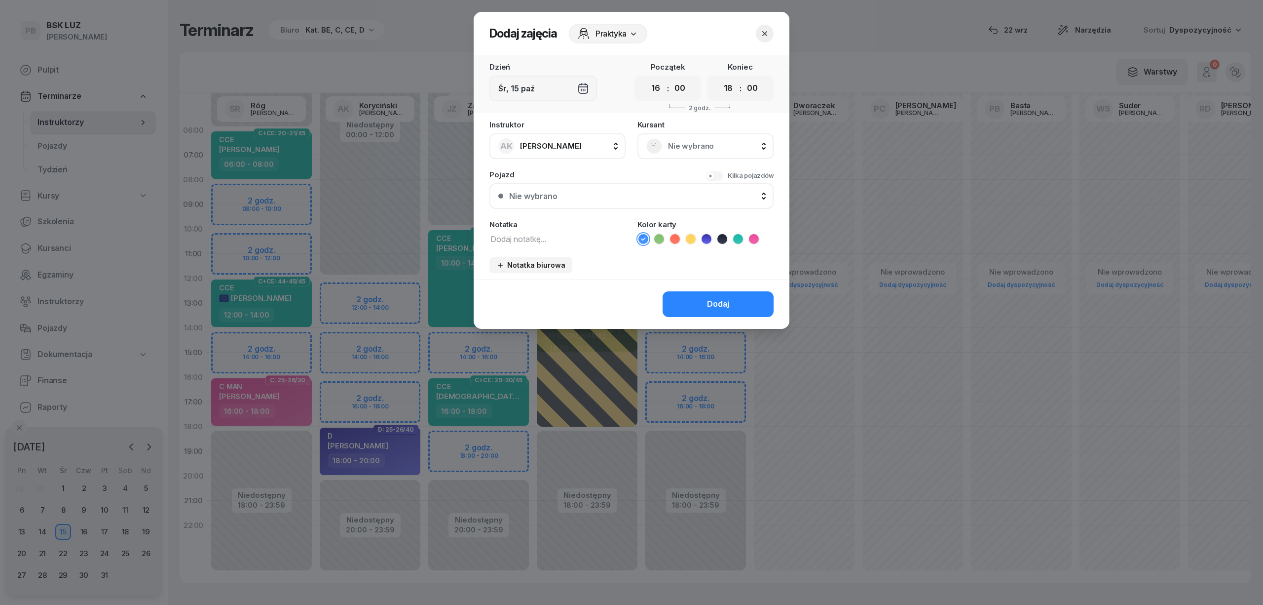
click at [679, 142] on span "Nie wybrano" at bounding box center [716, 146] width 97 height 13
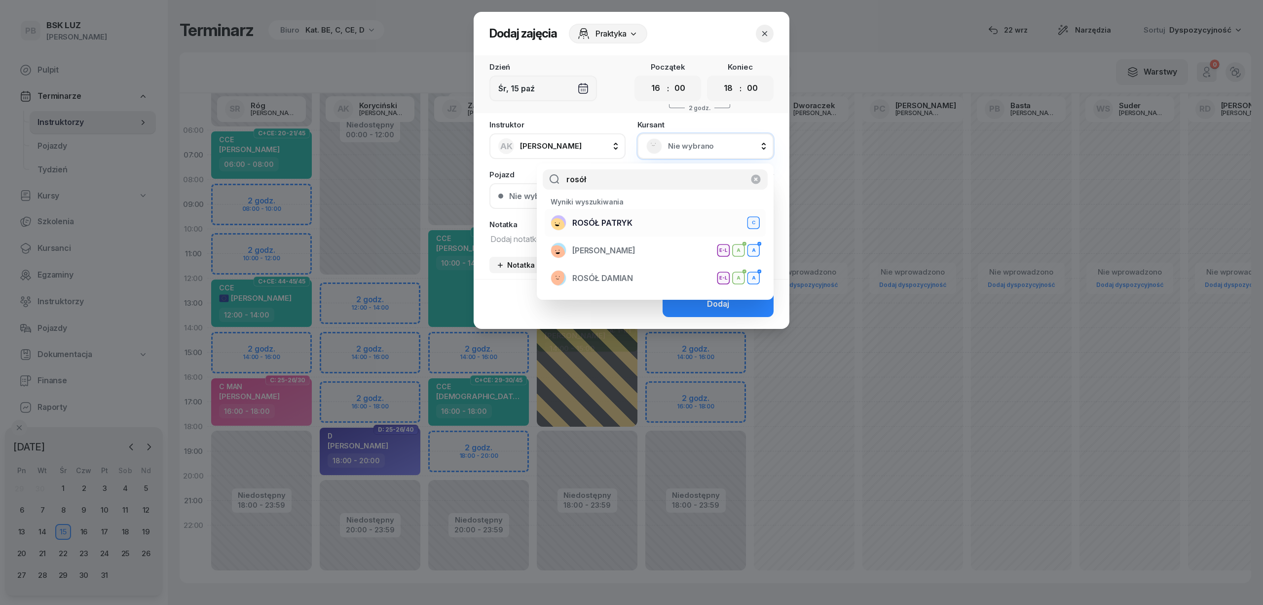
type input "rosół"
click at [654, 224] on div "ROSÓŁ PATRYK C" at bounding box center [655, 223] width 209 height 16
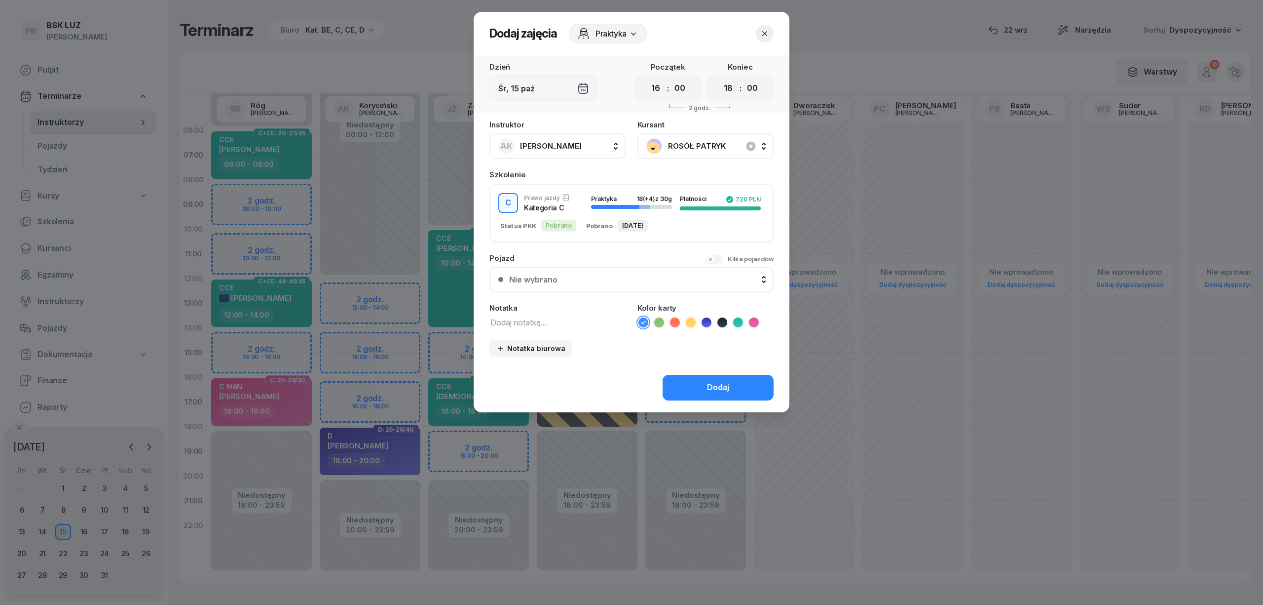
click at [552, 322] on textarea at bounding box center [558, 321] width 136 height 13
type textarea "C"
click at [756, 317] on icon at bounding box center [754, 322] width 10 height 10
click at [751, 385] on button "Dodaj" at bounding box center [718, 388] width 111 height 26
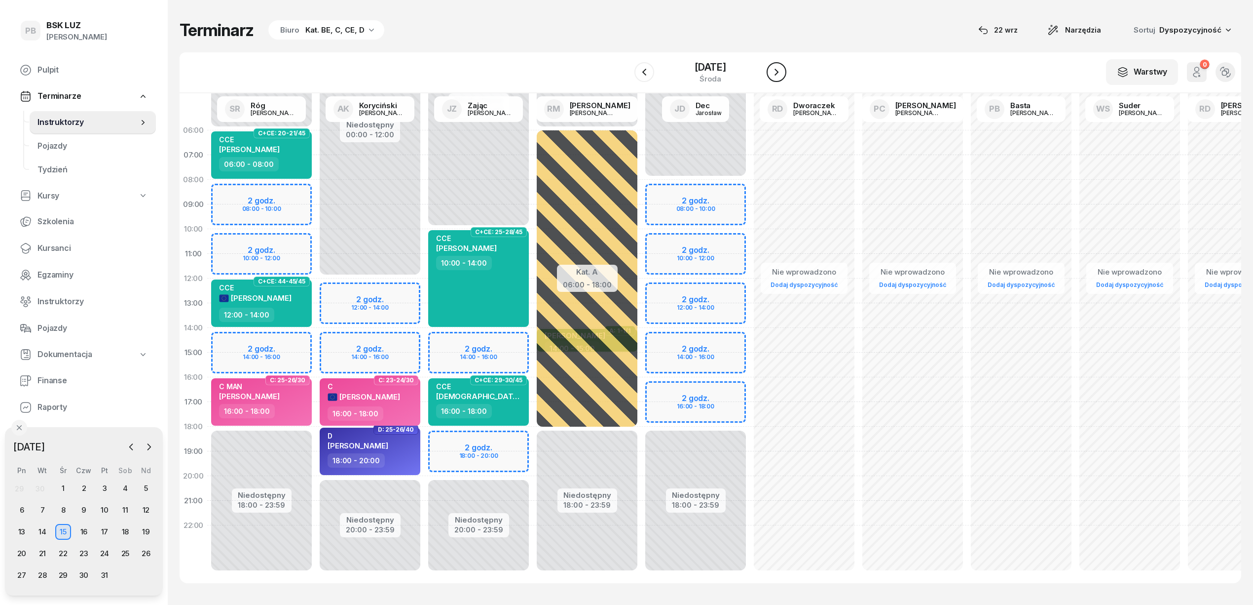
click at [782, 71] on icon "button" at bounding box center [777, 72] width 12 height 12
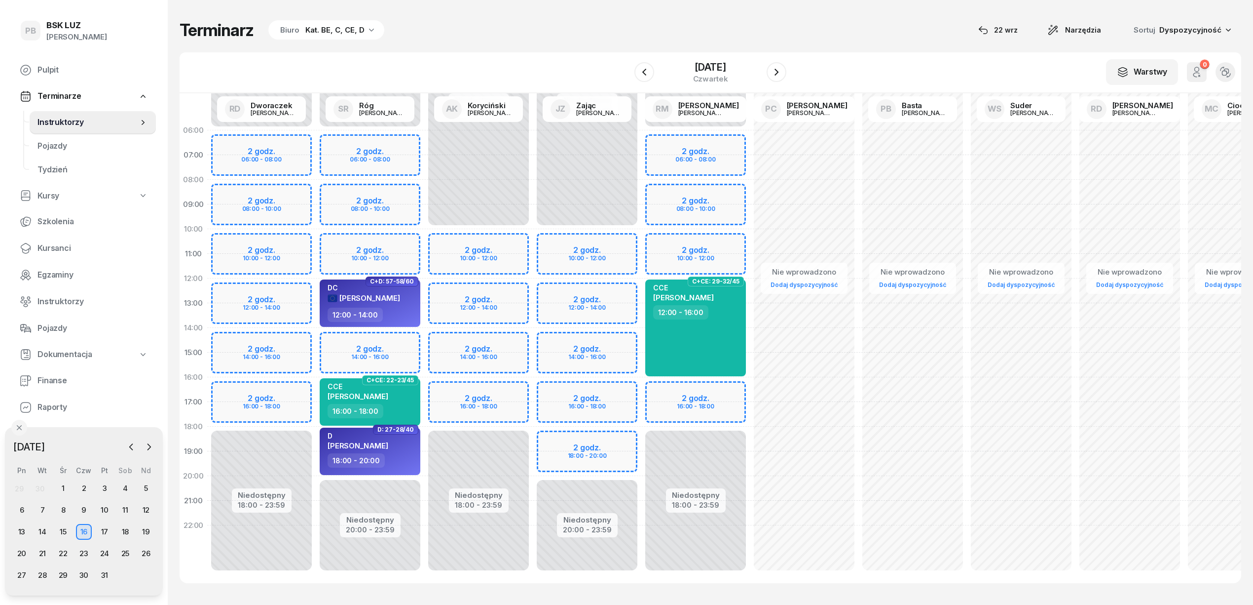
click at [502, 392] on div "Niedostępny 00:00 - 10:00 Niedostępny 18:00 - 23:59 2 godz. 10:00 - 12:00 2 god…" at bounding box center [478, 352] width 109 height 469
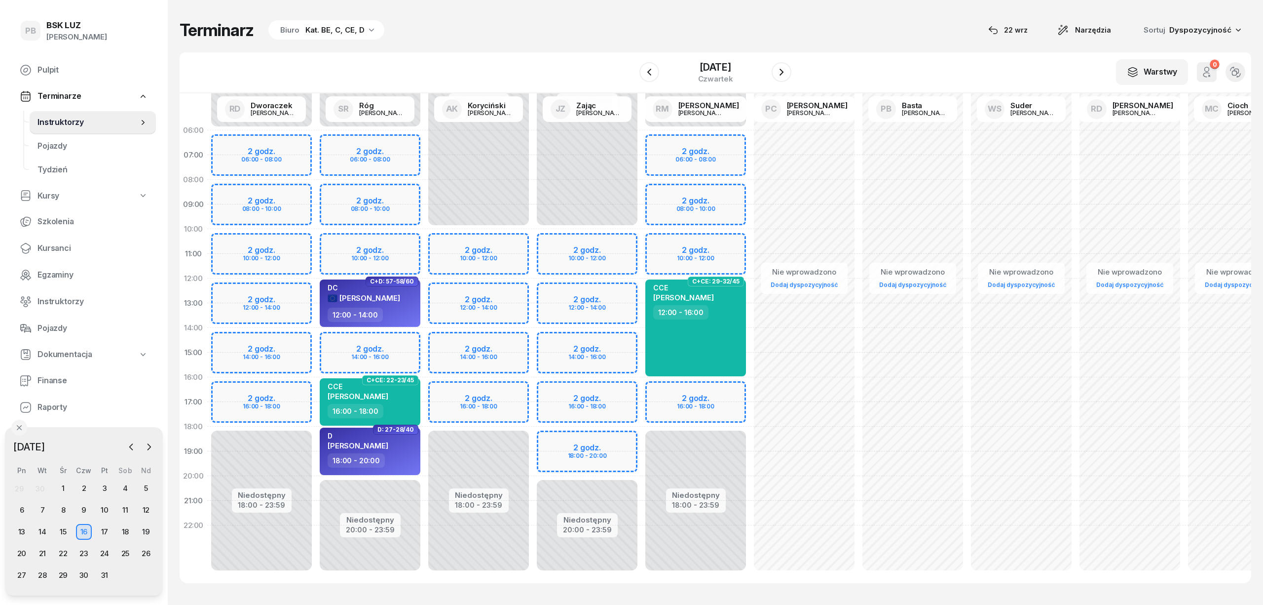
select select "16"
select select "18"
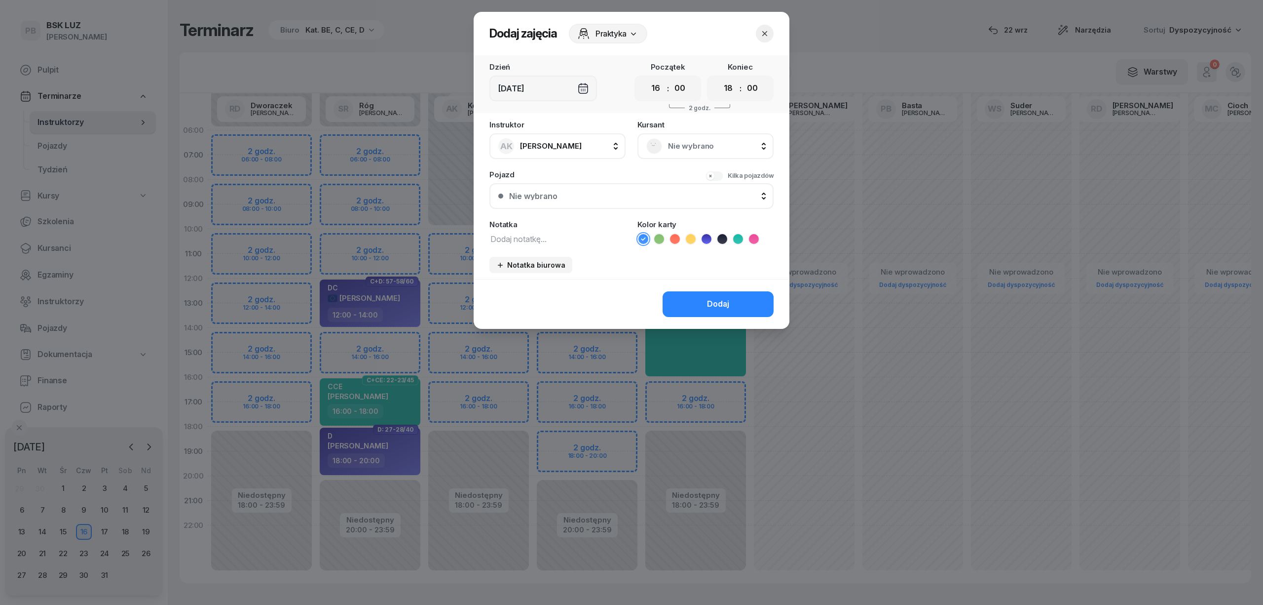
click at [723, 147] on span "Nie wybrano" at bounding box center [716, 146] width 97 height 13
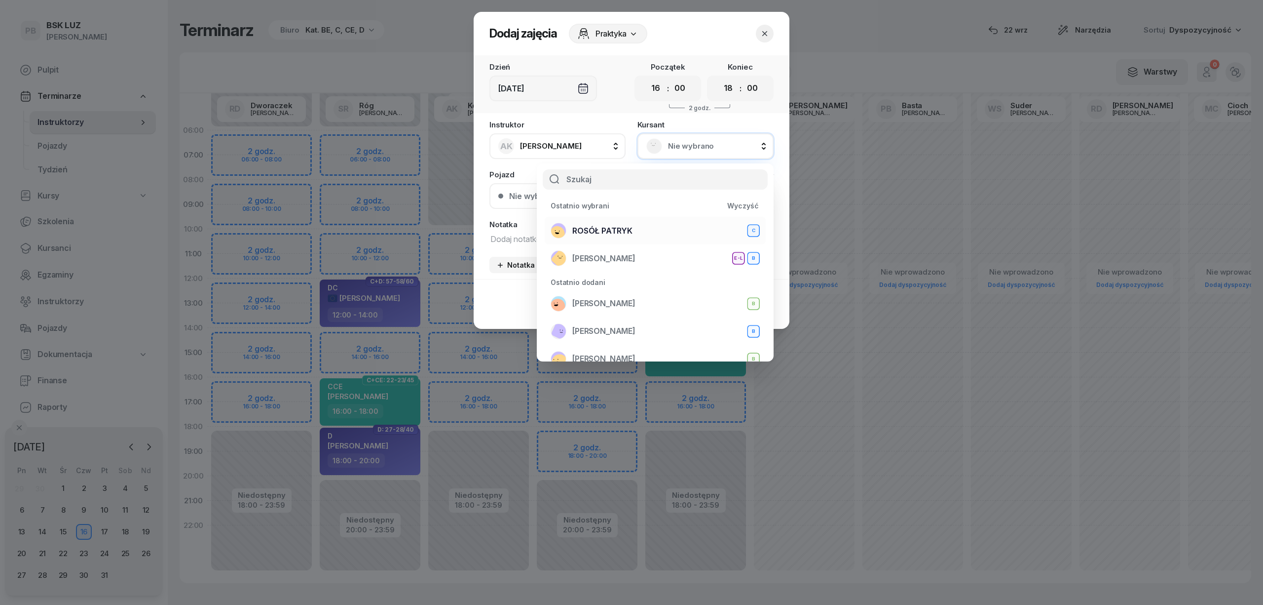
click at [650, 229] on div "ROSÓŁ PATRYK C" at bounding box center [655, 231] width 209 height 16
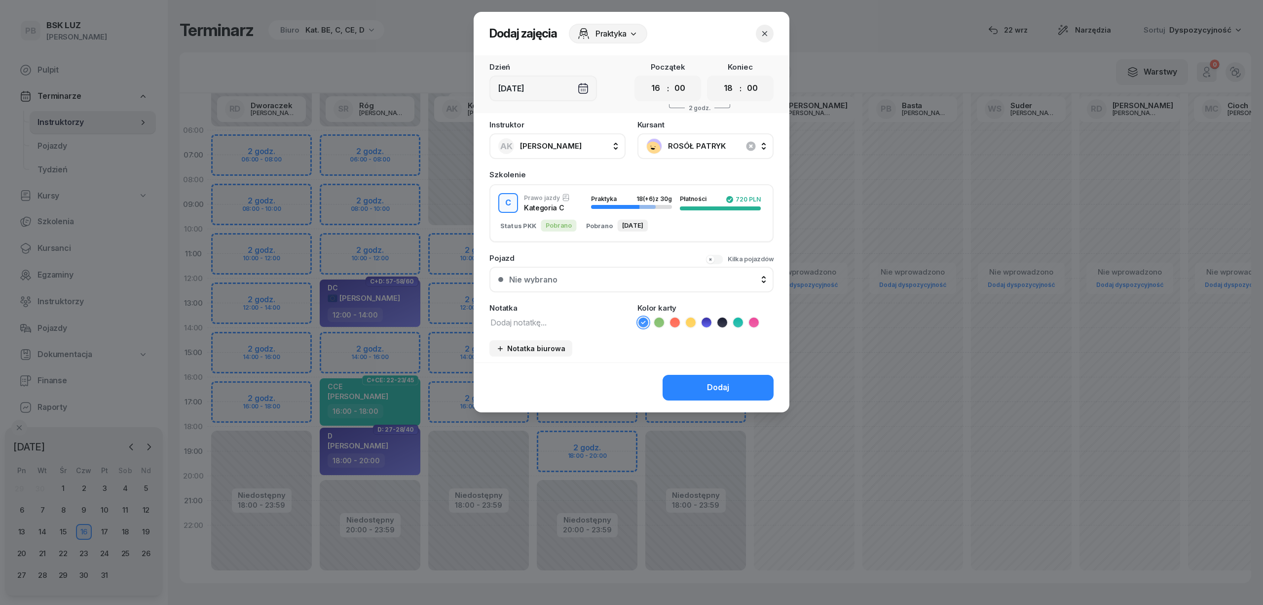
click at [583, 320] on textarea at bounding box center [558, 321] width 136 height 13
type textarea "C"
click at [756, 319] on icon at bounding box center [754, 322] width 10 height 10
click at [747, 380] on button "Dodaj" at bounding box center [718, 388] width 111 height 26
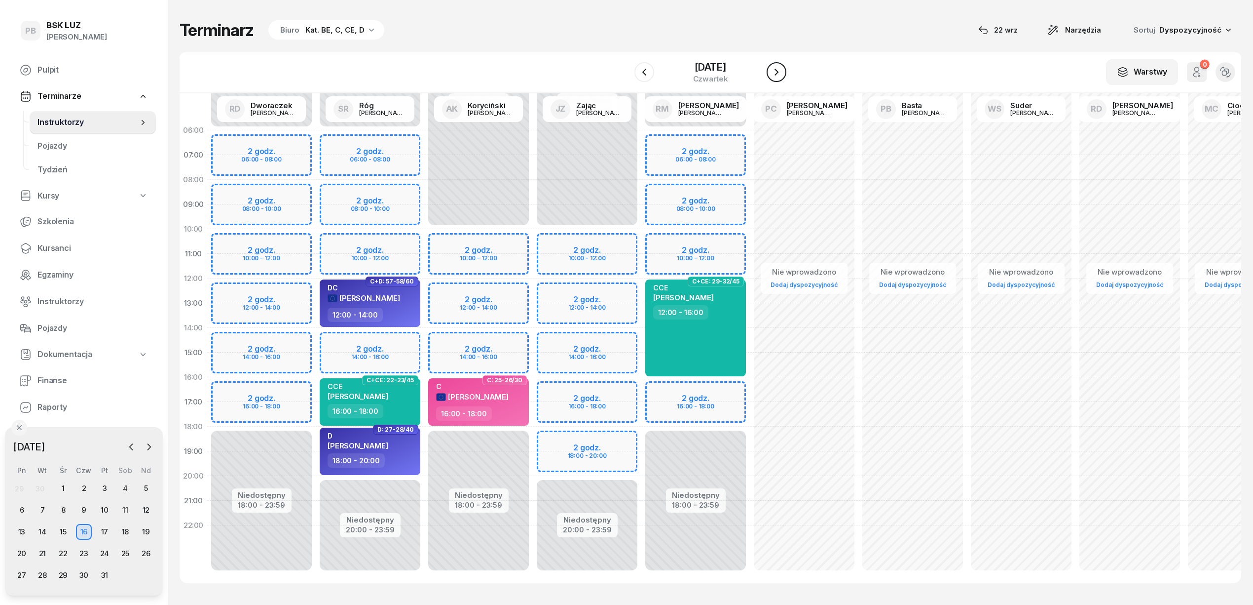
click at [783, 68] on icon "button" at bounding box center [777, 72] width 12 height 12
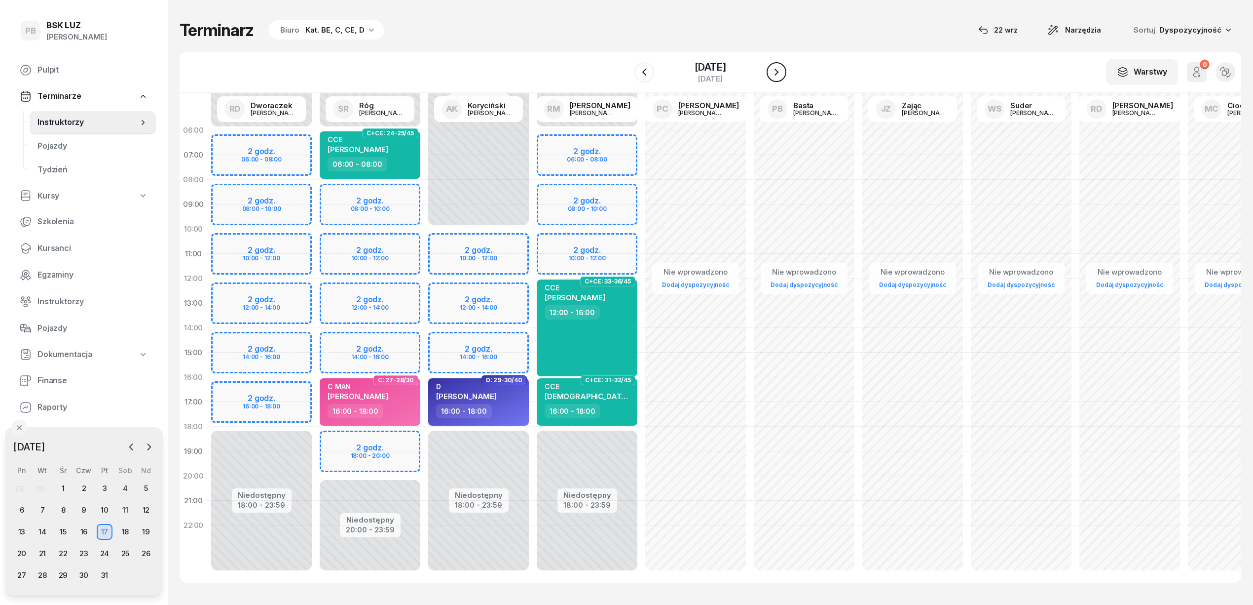
click at [783, 68] on icon "button" at bounding box center [777, 72] width 12 height 12
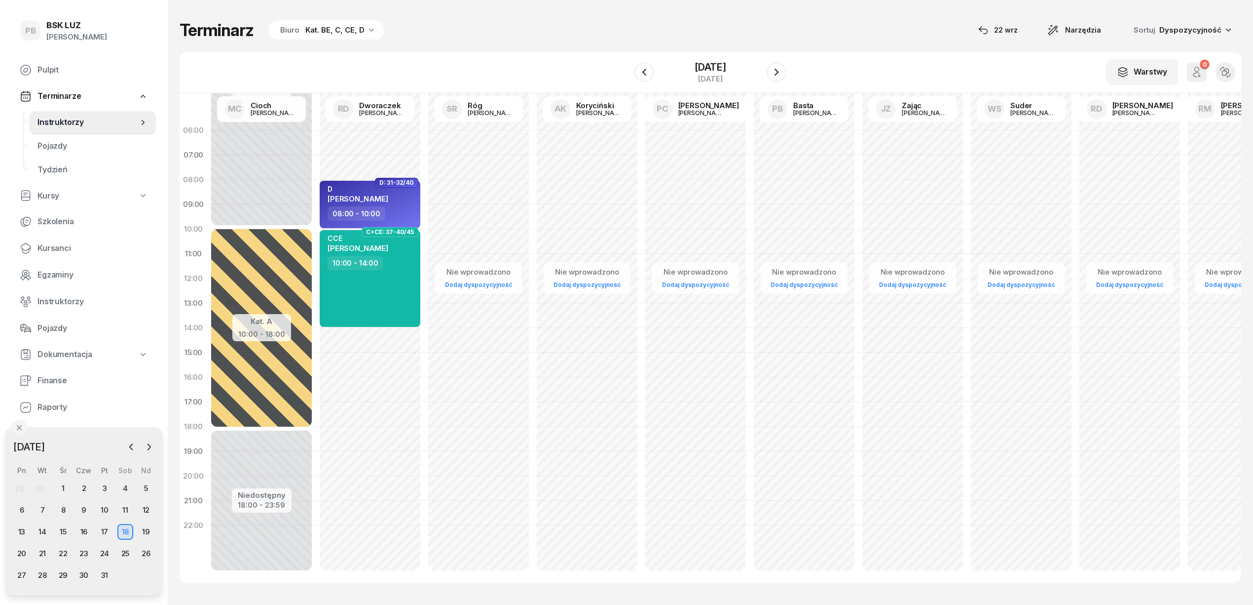
click at [407, 138] on div "Nie wprowadzono Dodaj dyspozycyjność D: 31-32/40 D [PERSON_NAME] 08:00 - 10:00 …" at bounding box center [370, 352] width 109 height 469
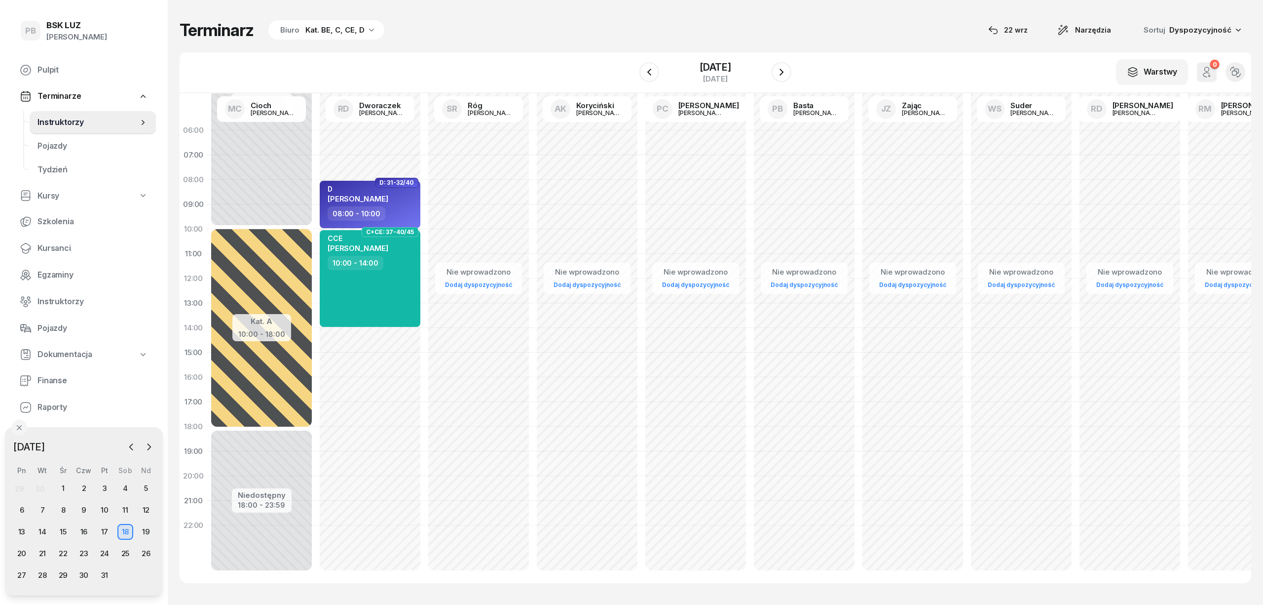
select select "06"
select select "08"
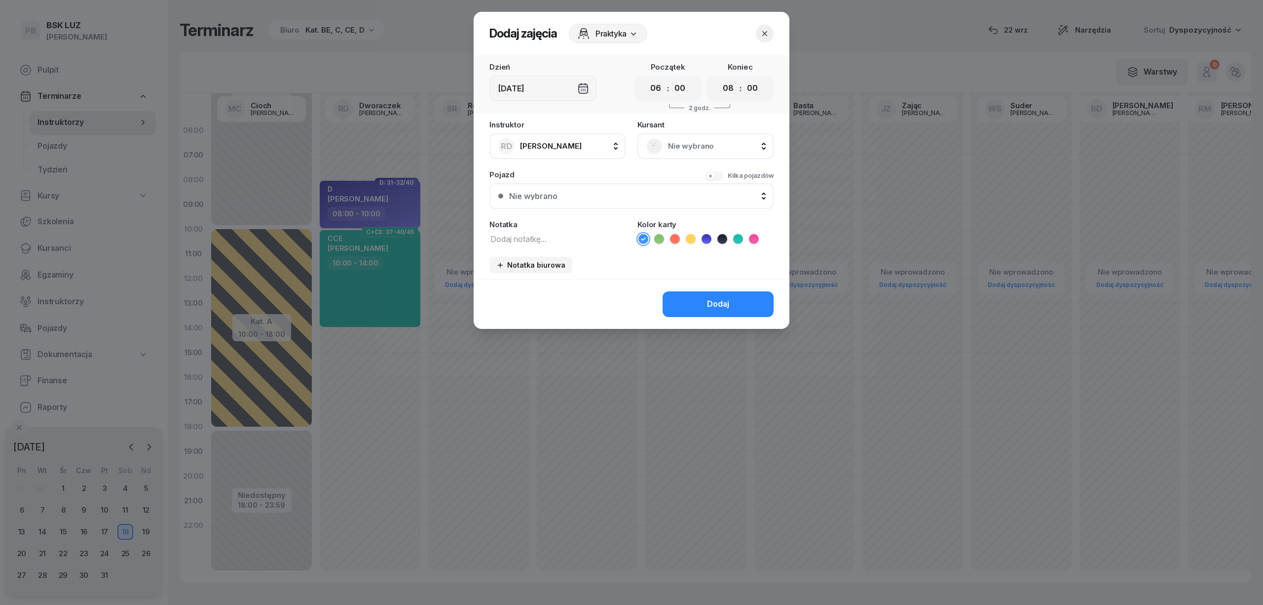
click at [686, 141] on span "Nie wybrano" at bounding box center [716, 146] width 97 height 13
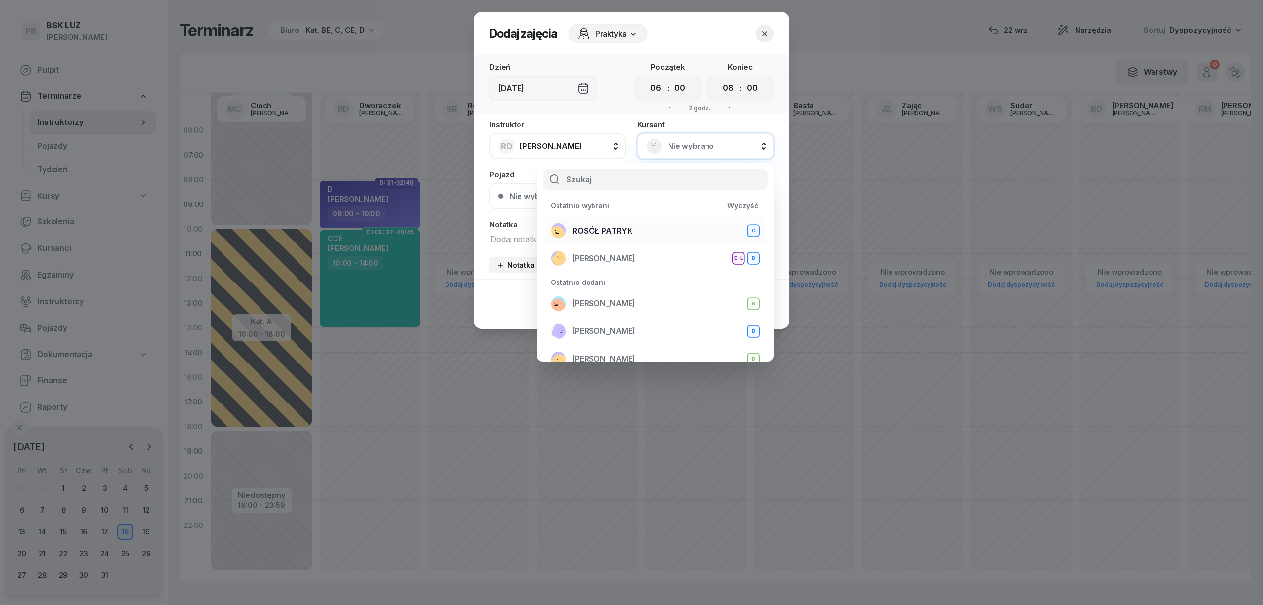
click at [634, 232] on div "ROSÓŁ PATRYK C" at bounding box center [655, 231] width 209 height 16
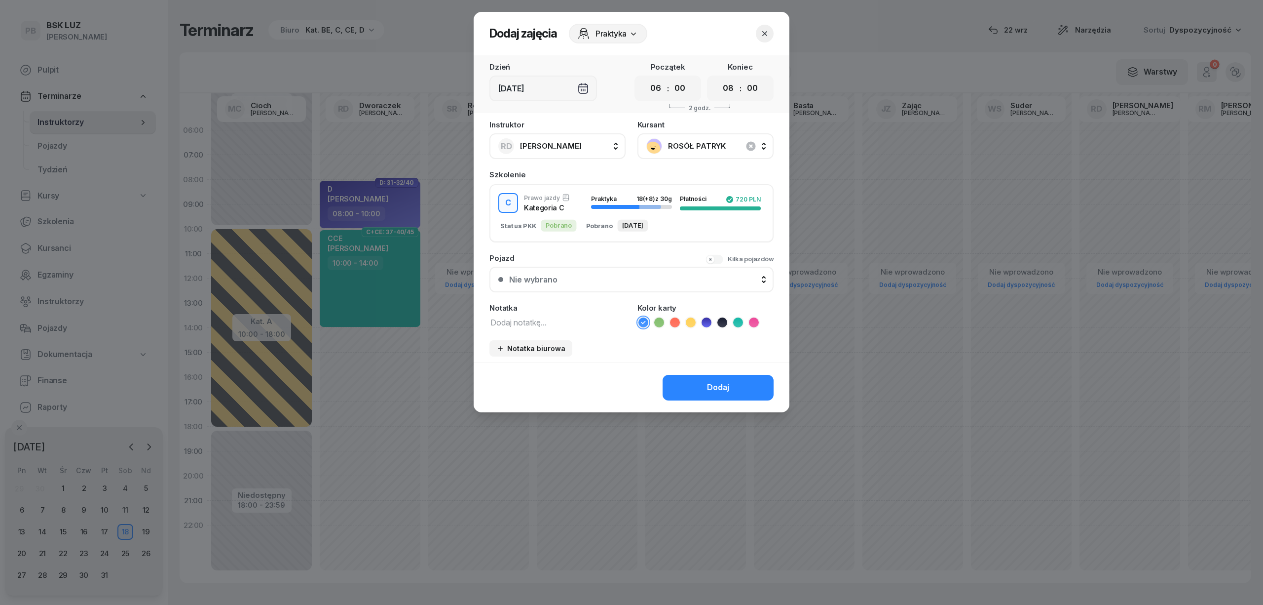
click at [549, 316] on textarea at bounding box center [558, 321] width 136 height 13
type textarea "C"
click at [751, 321] on icon at bounding box center [754, 322] width 10 height 10
click at [723, 381] on div "Dodaj" at bounding box center [718, 387] width 22 height 13
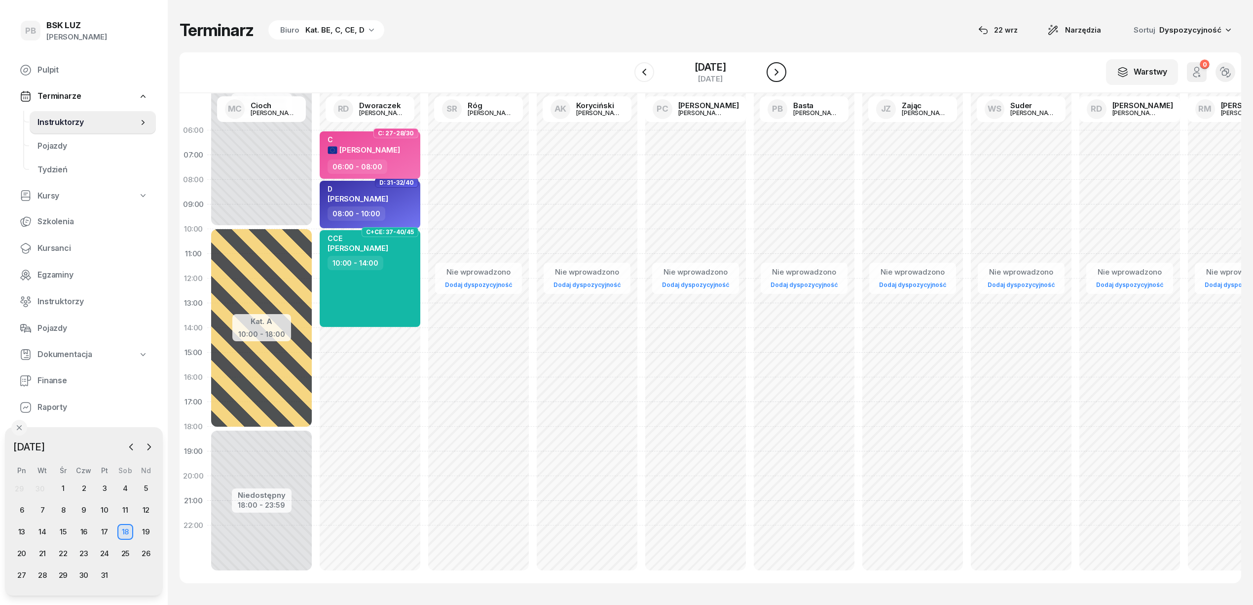
click at [780, 66] on button "button" at bounding box center [777, 72] width 20 height 20
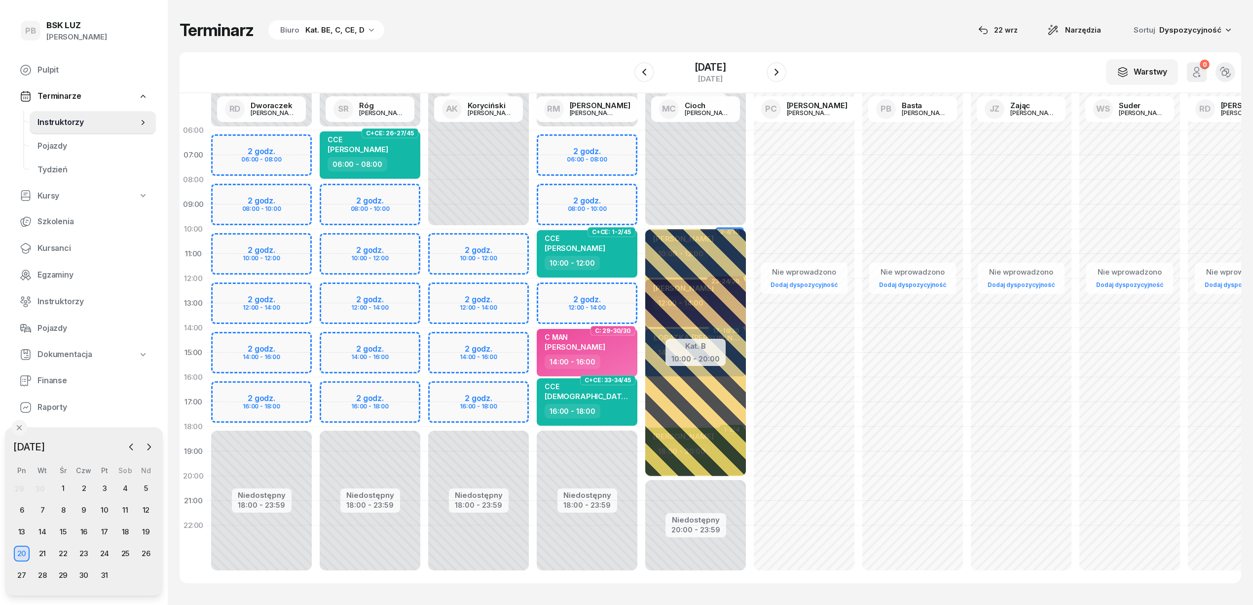
click at [560, 45] on div "Terminarz Biuro Kat. BE, C, CE, D [DATE] Narzędzia Sortuj Dyspozycyjność W Wybi…" at bounding box center [711, 301] width 1062 height 603
click at [508, 395] on div "Niedostępny 00:00 - 10:00 Niedostępny 18:00 - 23:59 2 godz. 10:00 - 12:00 2 god…" at bounding box center [478, 352] width 109 height 469
select select "16"
select select "18"
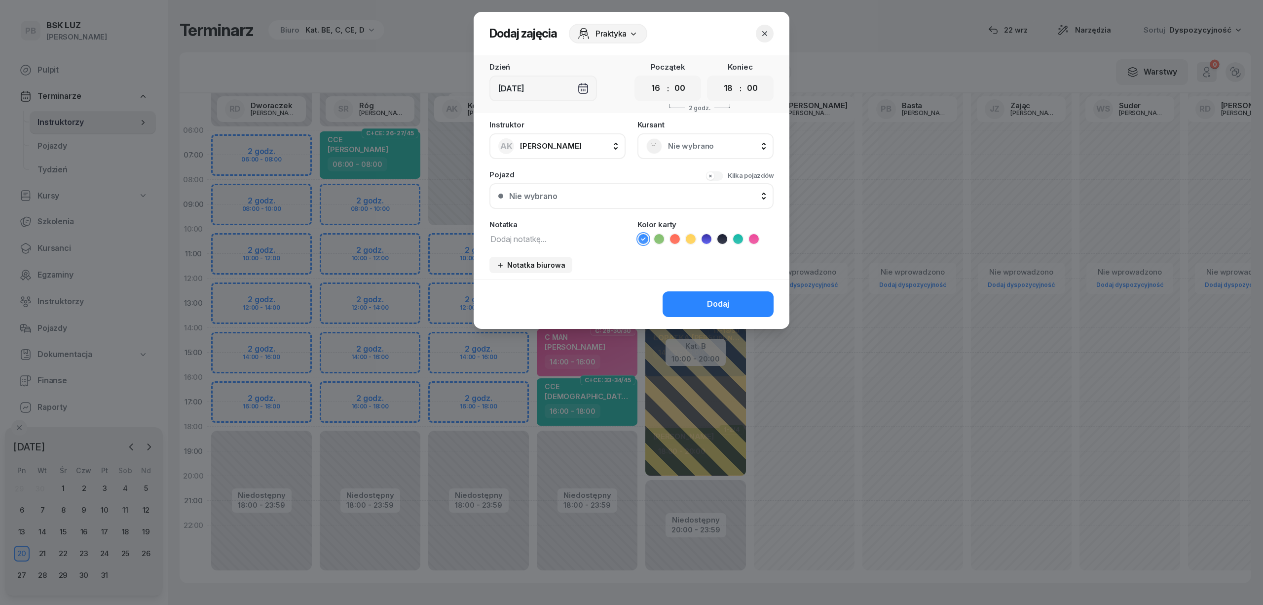
click at [693, 143] on span "Nie wybrano" at bounding box center [716, 146] width 97 height 13
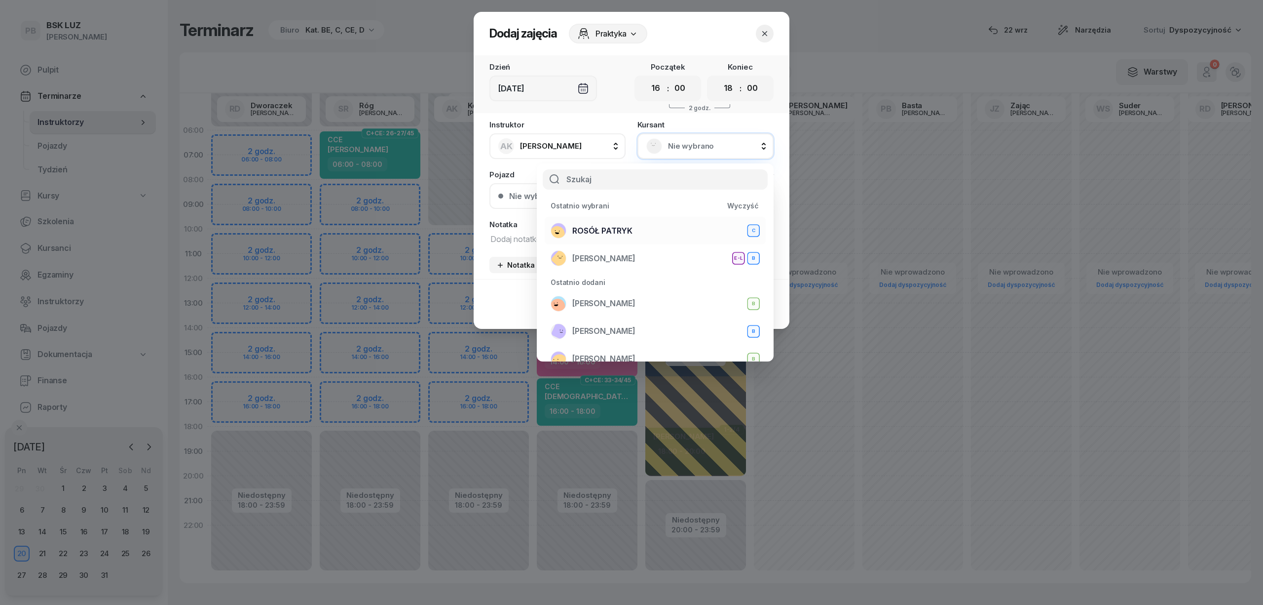
click at [625, 229] on span "ROSÓŁ PATRYK" at bounding box center [602, 231] width 60 height 13
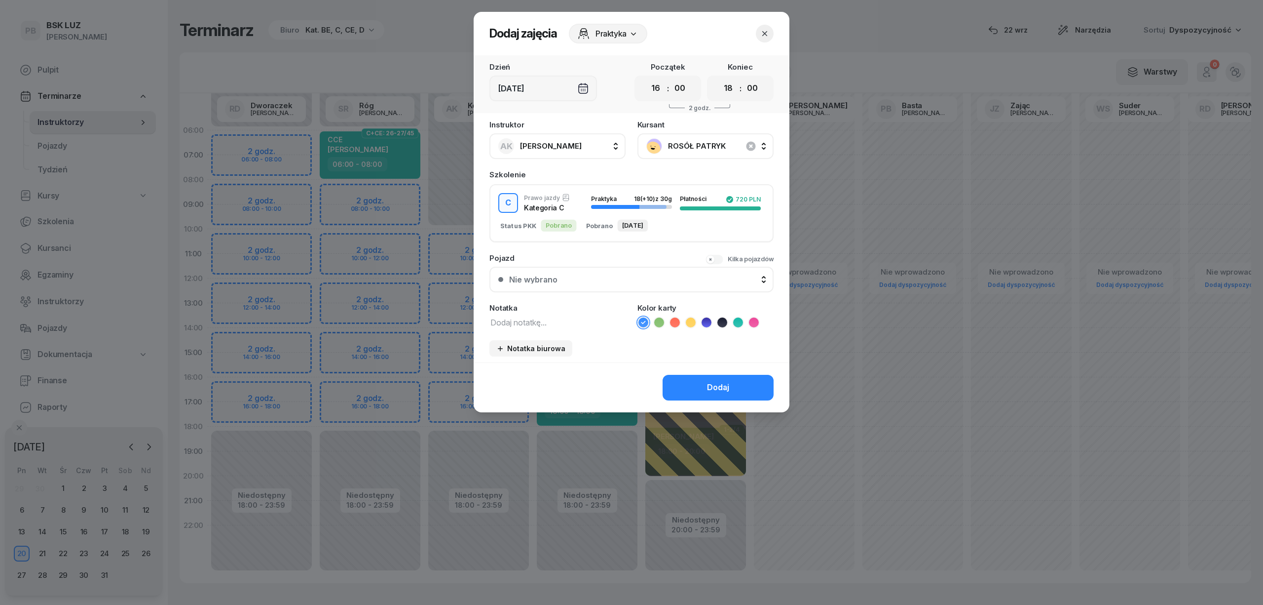
click at [535, 322] on textarea at bounding box center [558, 321] width 136 height 13
type textarea "C"
click at [750, 323] on icon at bounding box center [754, 322] width 10 height 10
click at [741, 389] on button "Dodaj" at bounding box center [718, 388] width 111 height 26
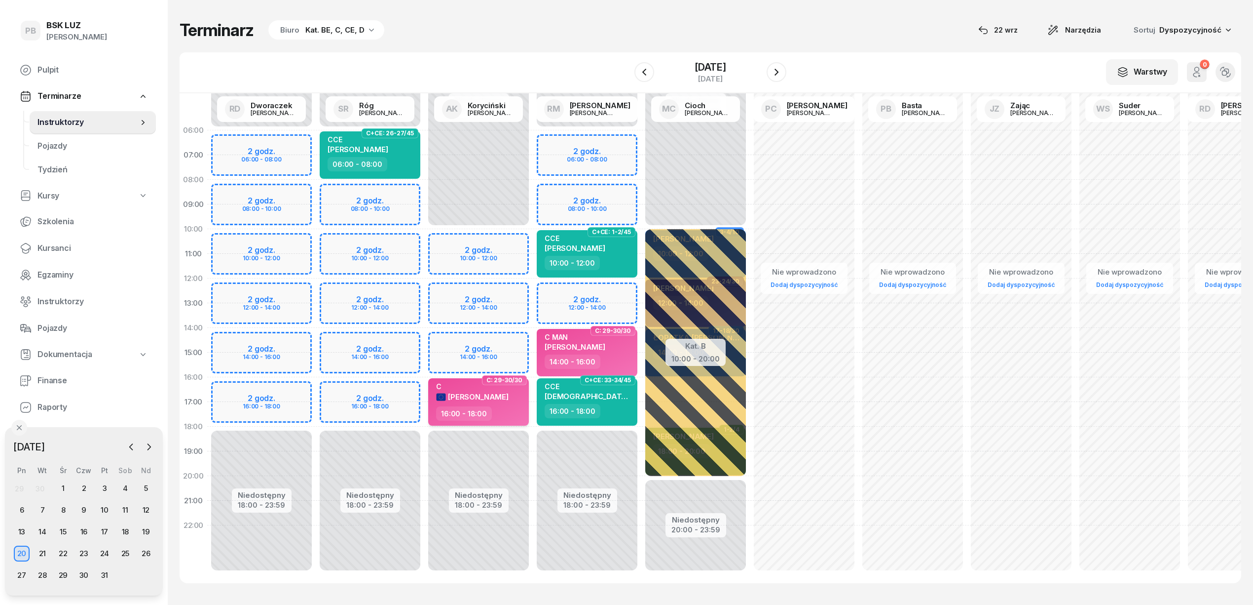
click at [485, 392] on span "[PERSON_NAME]" at bounding box center [478, 396] width 61 height 9
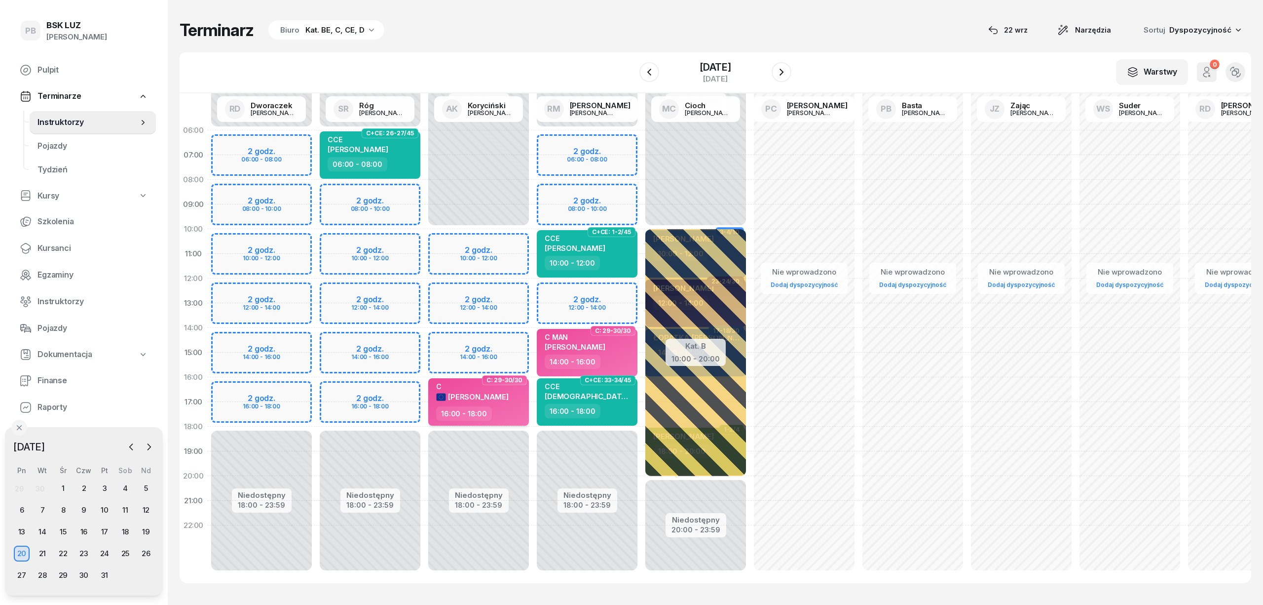
select select "16"
select select "18"
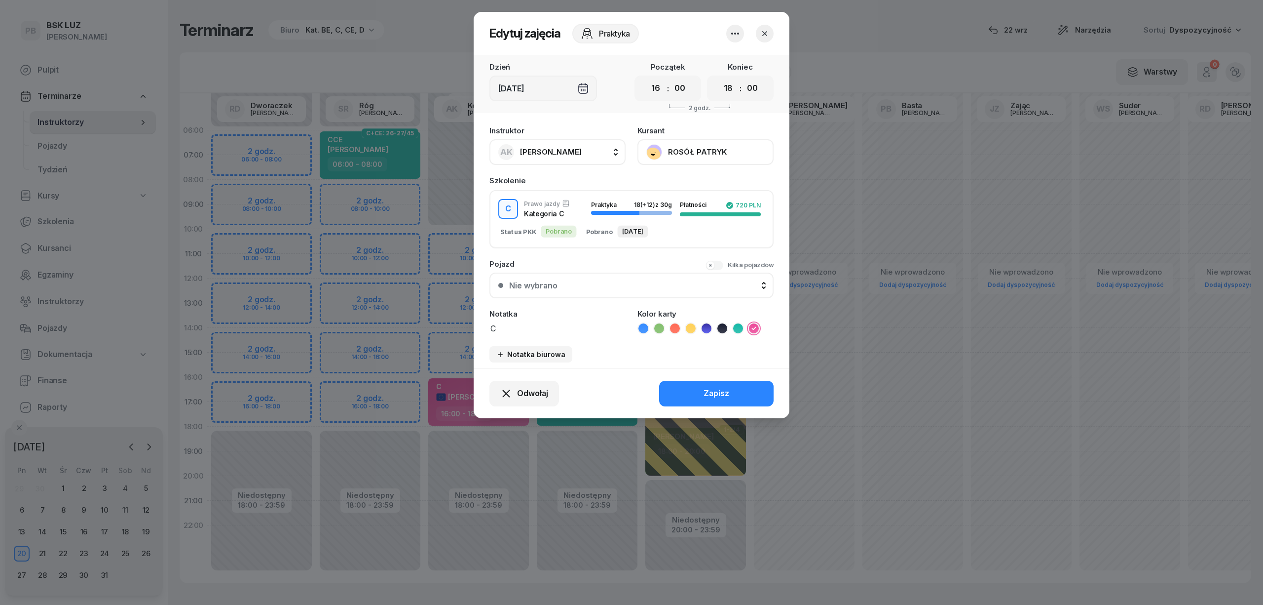
click at [735, 31] on icon "button" at bounding box center [735, 34] width 12 height 12
click at [723, 58] on link "Usuń" at bounding box center [730, 63] width 130 height 25
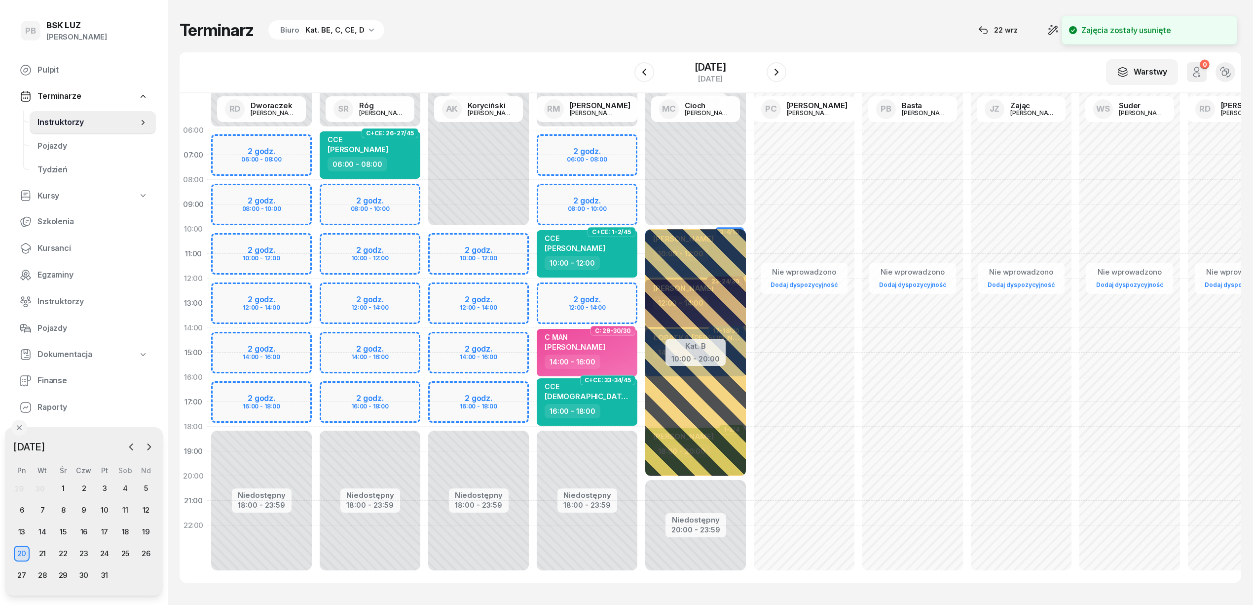
click at [520, 388] on div "Niedostępny 00:00 - 10:00 Niedostępny 18:00 - 23:59 2 godz. 10:00 - 12:00 2 god…" at bounding box center [478, 352] width 109 height 469
select select "16"
select select "18"
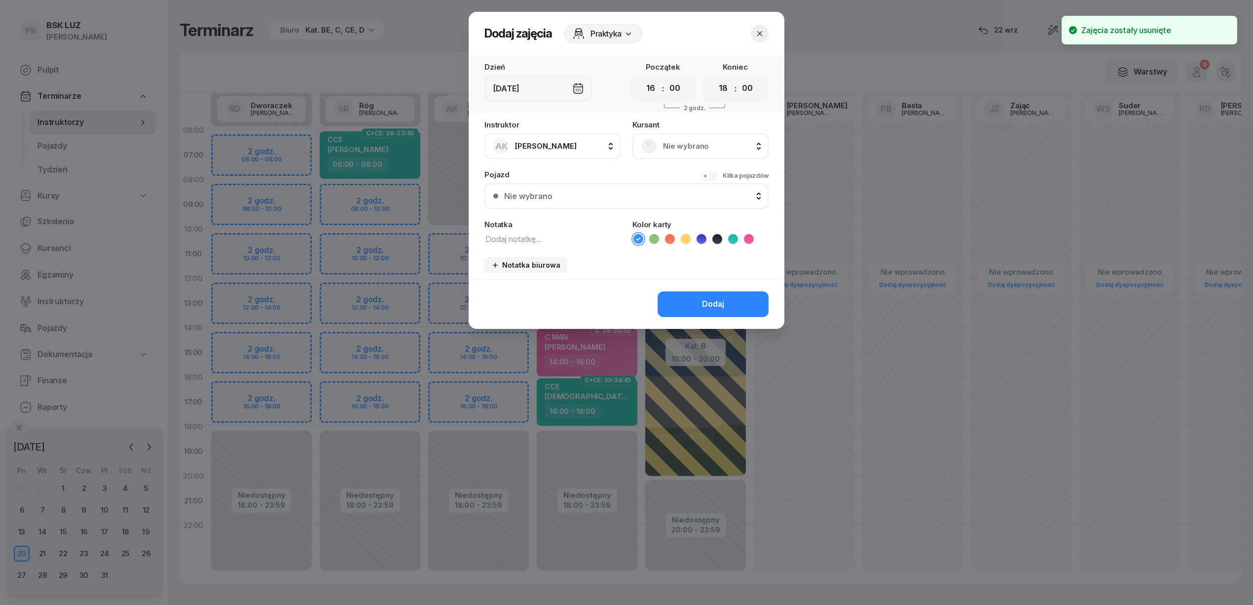
scroll to position [0, 0]
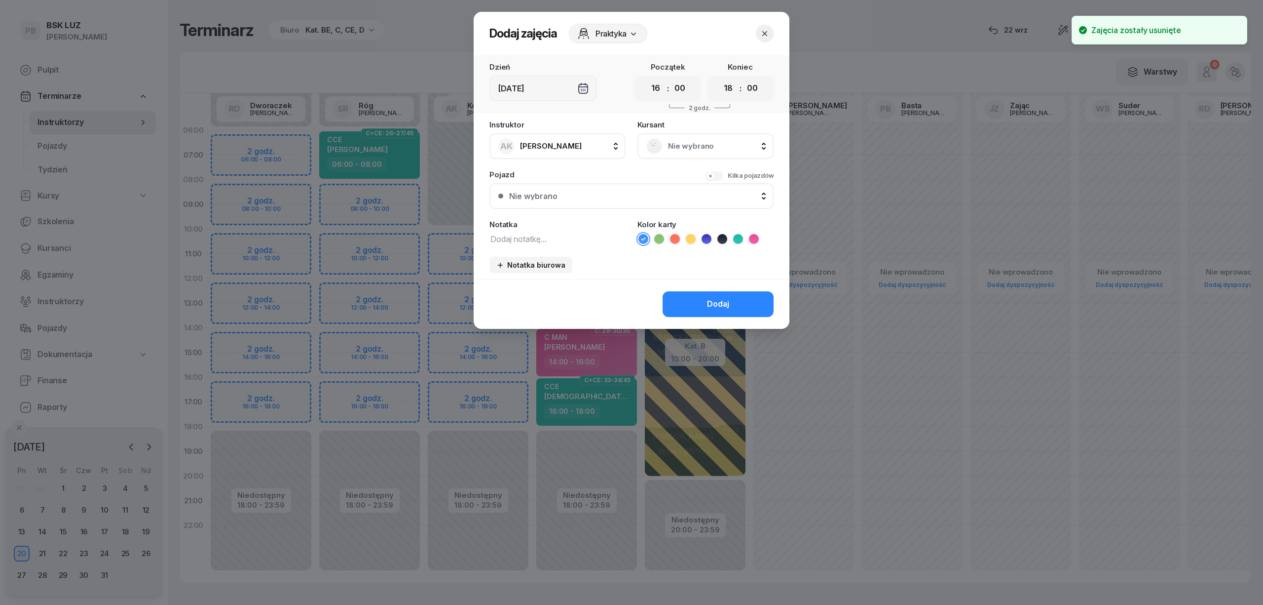
click at [719, 154] on div "Nie wybrano" at bounding box center [706, 146] width 136 height 26
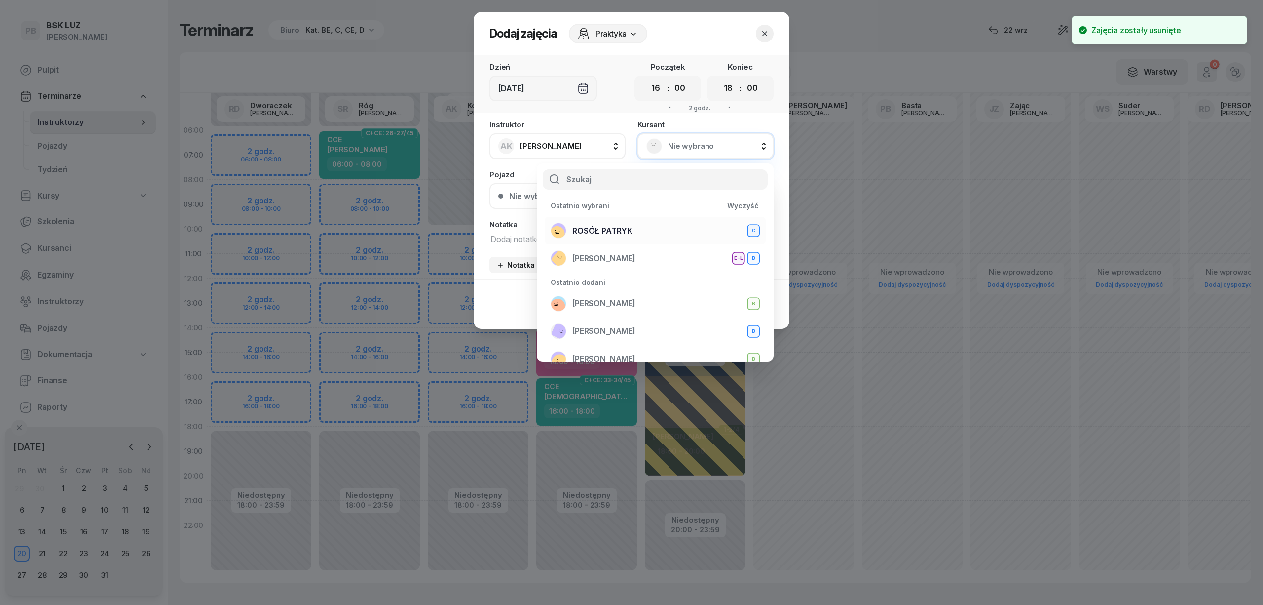
click at [662, 228] on div "ROSÓŁ PATRYK C" at bounding box center [655, 231] width 209 height 16
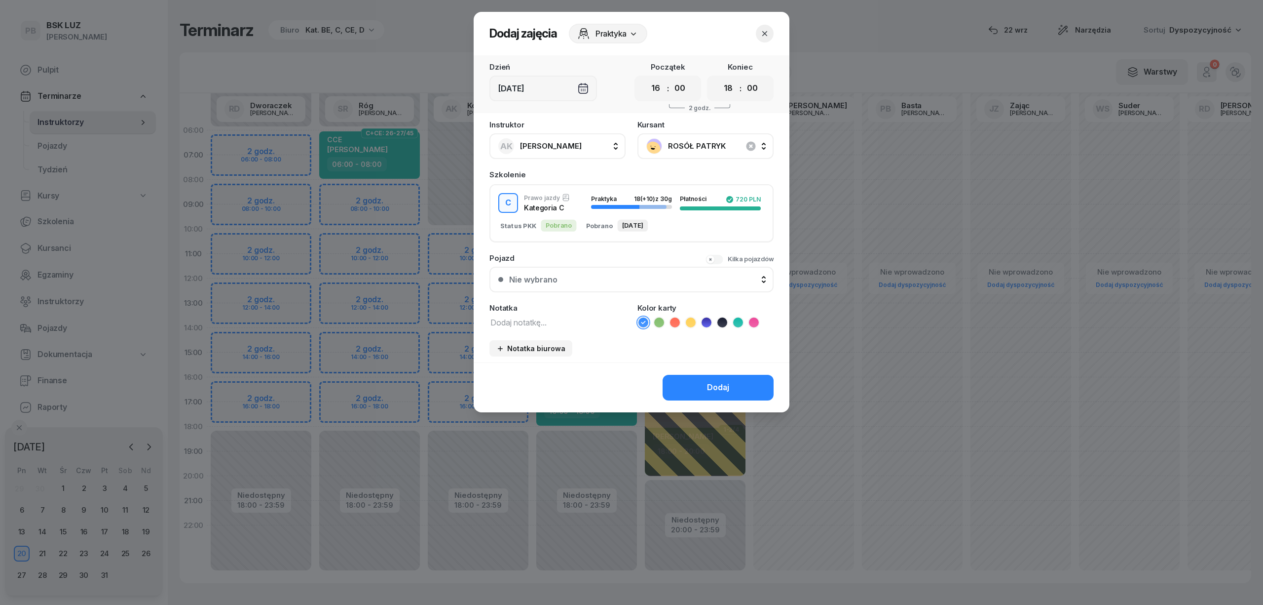
click at [567, 320] on textarea at bounding box center [558, 321] width 136 height 13
type textarea "C"
click at [755, 320] on icon at bounding box center [754, 321] width 4 height 3
click at [735, 379] on button "Dodaj" at bounding box center [718, 388] width 111 height 26
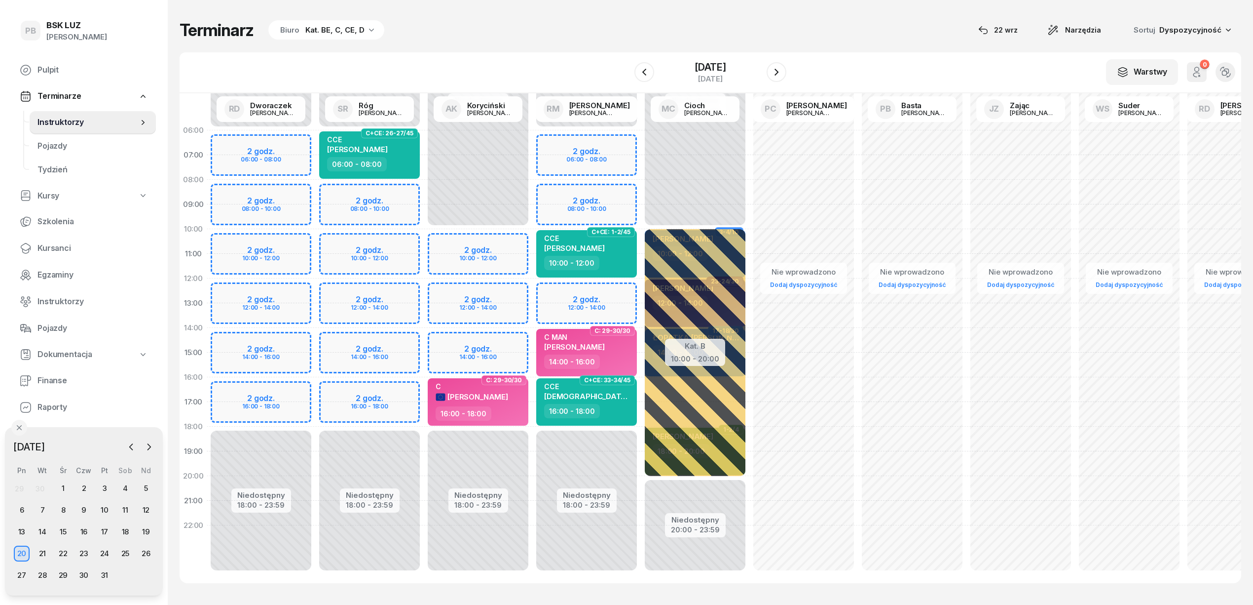
click at [814, 36] on div "Terminarz Biuro Kat. BE, C, CE, D [DATE] Narzędzia Sortuj Dyspozycyjność" at bounding box center [711, 30] width 1062 height 21
click at [482, 395] on span "[PERSON_NAME]" at bounding box center [478, 396] width 61 height 9
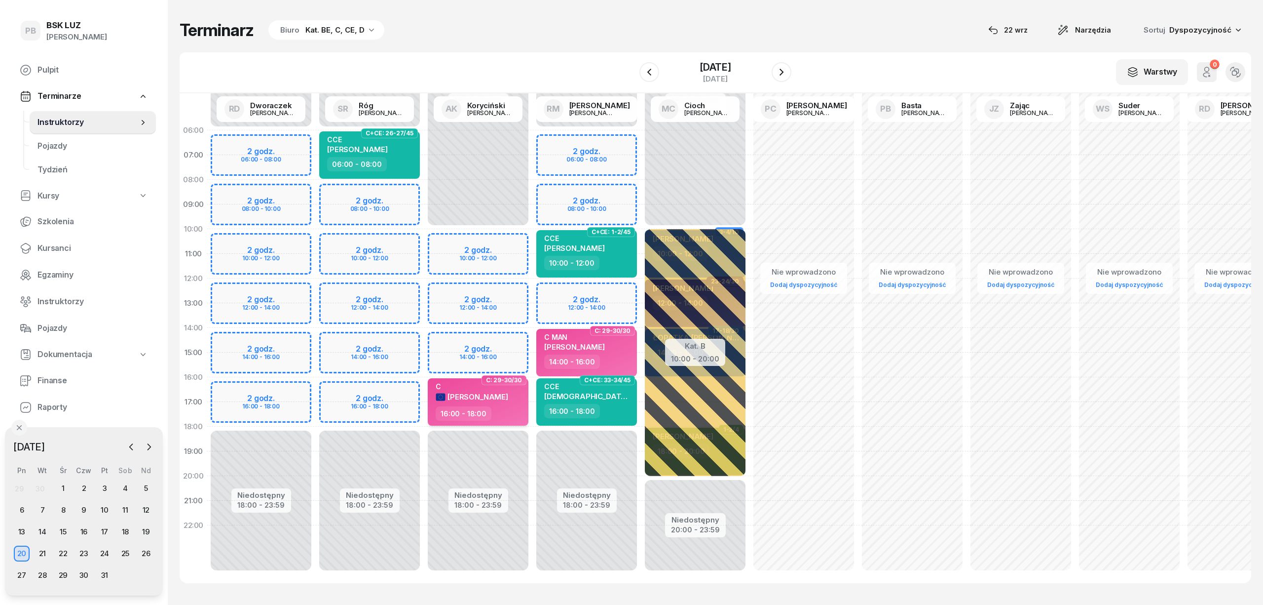
select select "16"
select select "18"
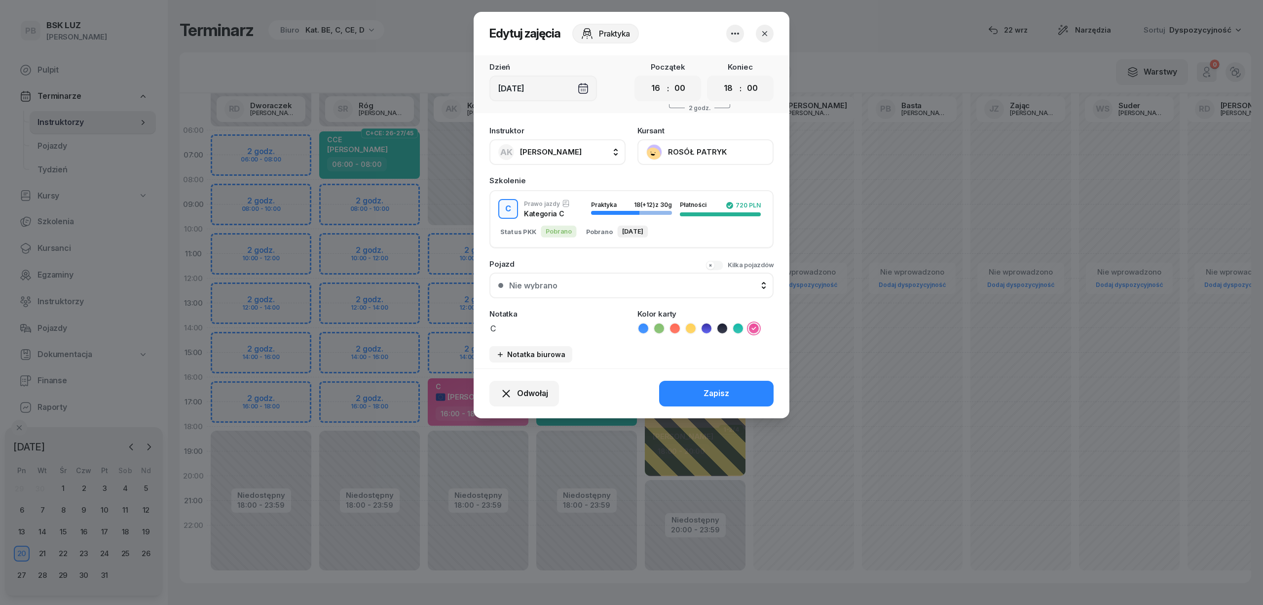
click at [685, 151] on button "ROSÓŁ PATRYK" at bounding box center [706, 152] width 136 height 26
click at [676, 182] on div "Otwórz profil" at bounding box center [669, 185] width 48 height 13
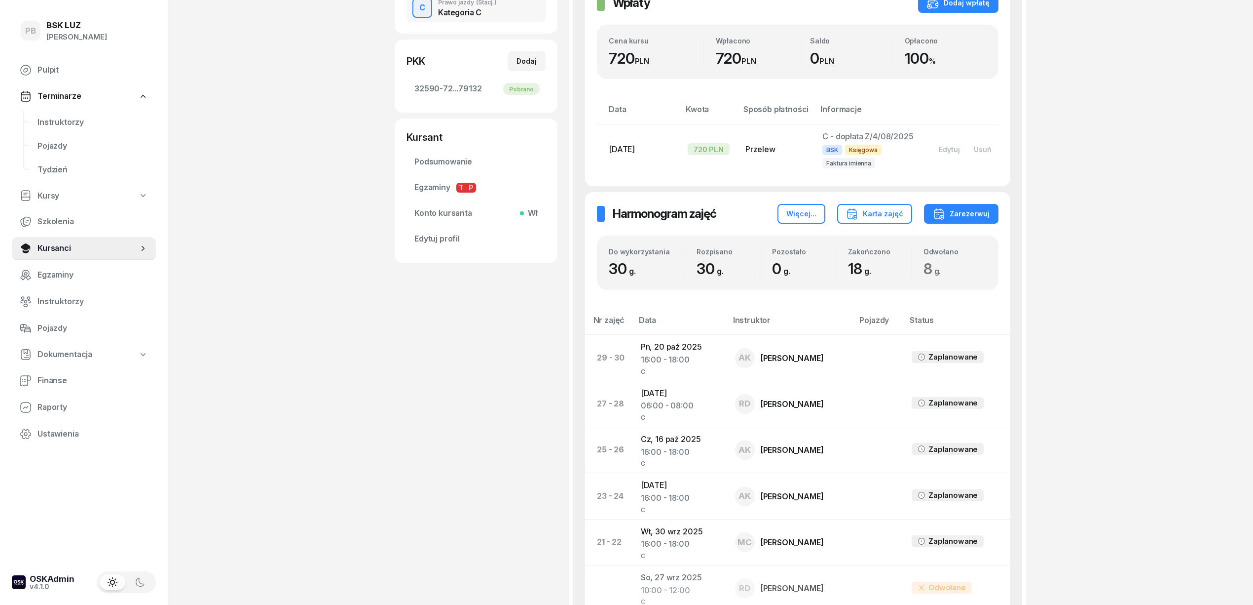
scroll to position [131, 0]
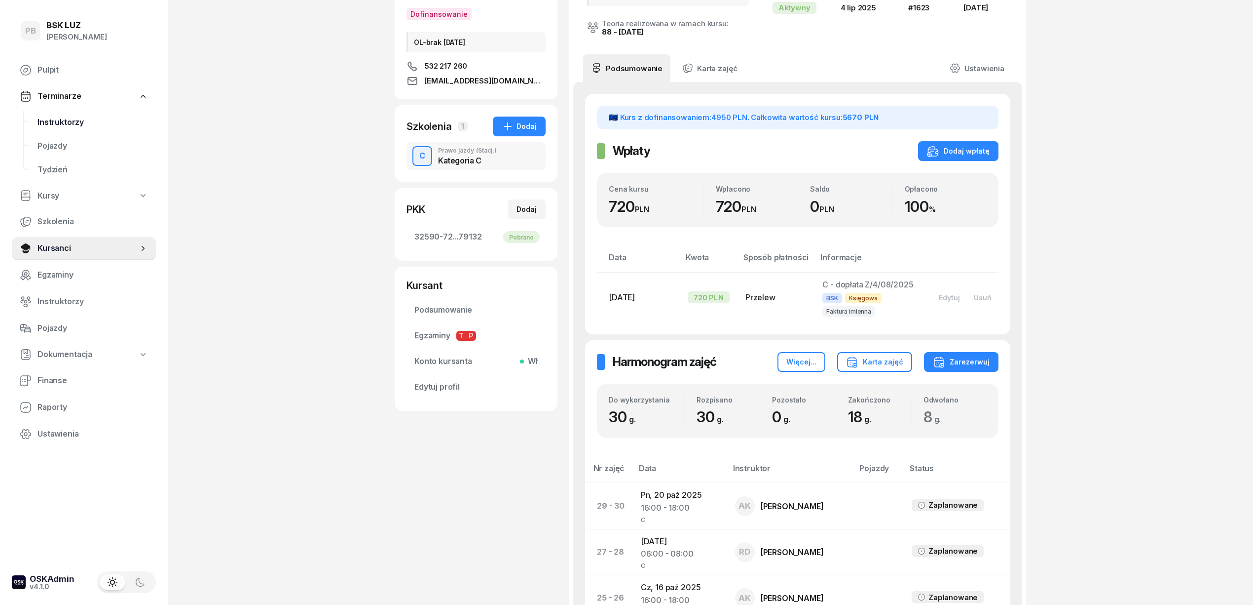
click at [57, 118] on span "Instruktorzy" at bounding box center [93, 122] width 111 height 13
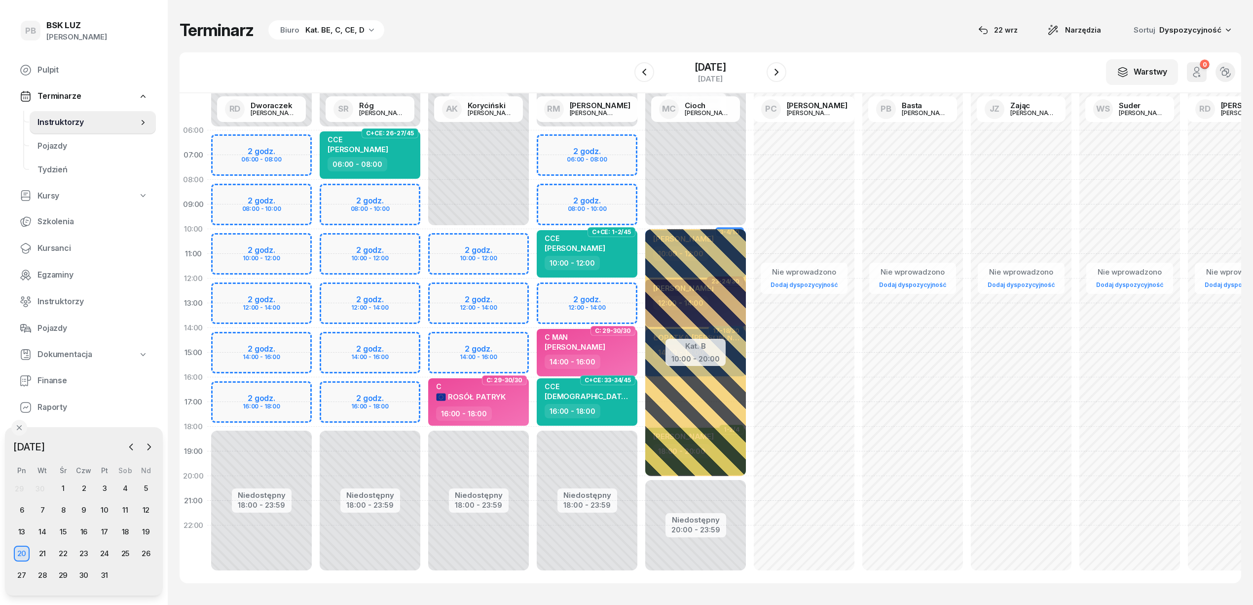
click at [833, 27] on div "Terminarz Biuro Kat. BE, C, CE, D [DATE] Narzędzia Sortuj Dyspozycyjność" at bounding box center [711, 30] width 1062 height 21
click at [83, 488] on div "2" at bounding box center [84, 488] width 16 height 16
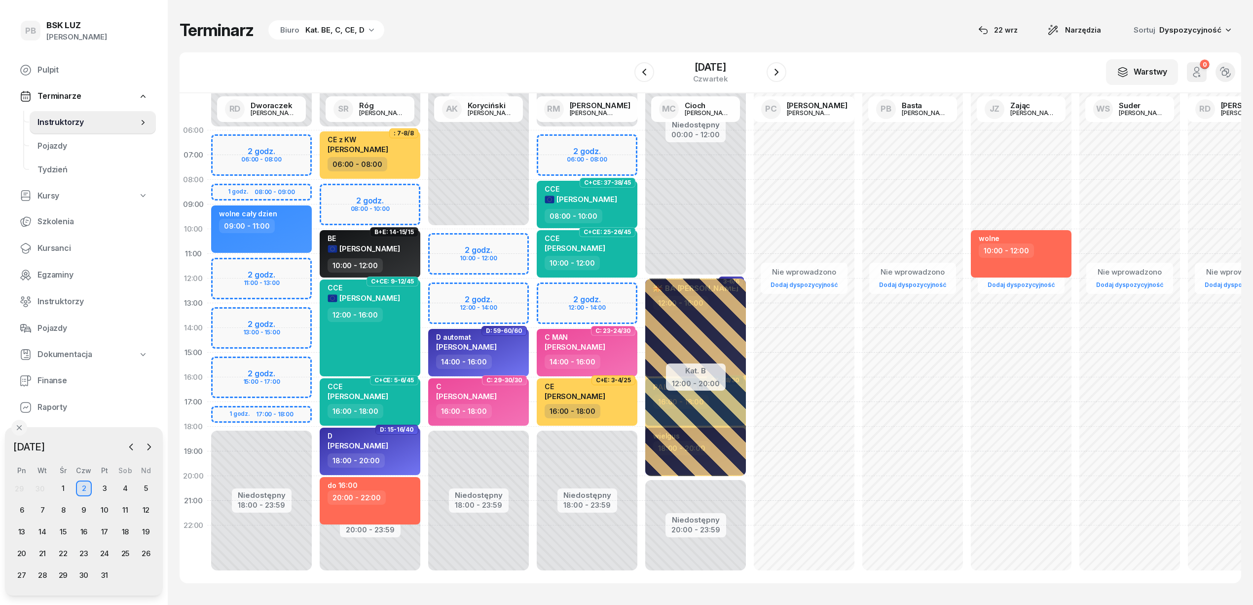
drag, startPoint x: 787, startPoint y: 8, endPoint x: 785, endPoint y: 16, distance: 7.7
click at [787, 8] on div "Terminarz Biuro Kat. BE, C, CE, D [DATE] Narzędzia Sortuj Dyspozycyjność W Wybi…" at bounding box center [711, 301] width 1062 height 603
click at [488, 237] on div "Niedostępny 00:00 - 10:00 Niedostępny 18:00 - 23:59 2 godz. 10:00 - 12:00 2 god…" at bounding box center [478, 352] width 109 height 469
select select "10"
select select "12"
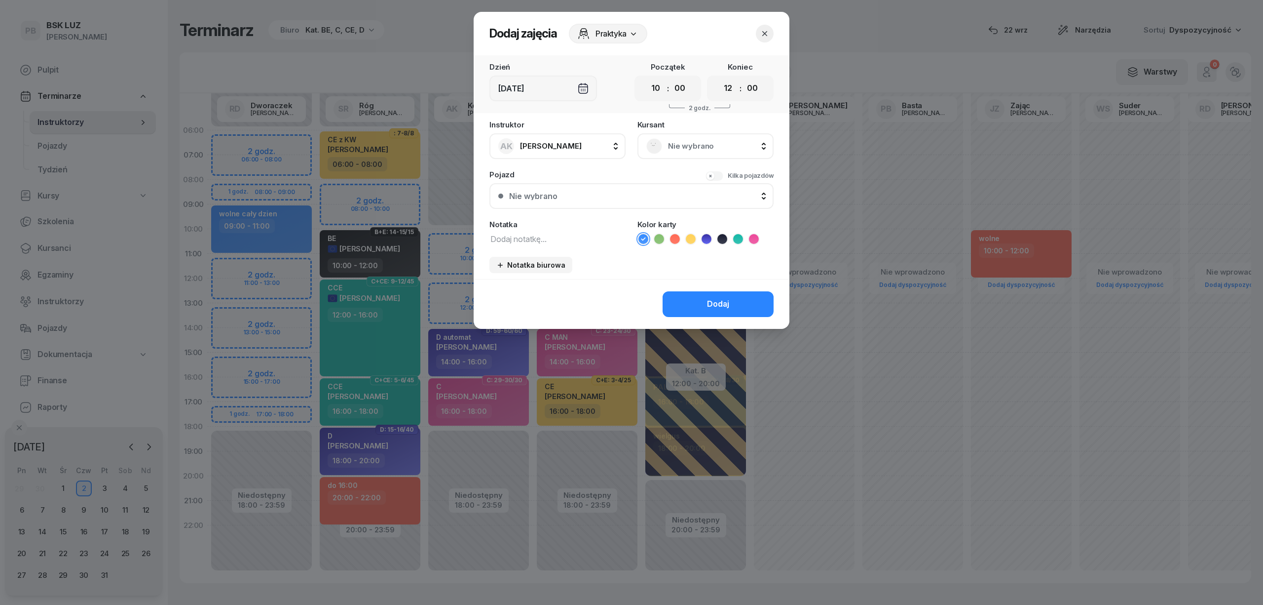
click at [673, 142] on span "Nie wybrano" at bounding box center [716, 146] width 97 height 13
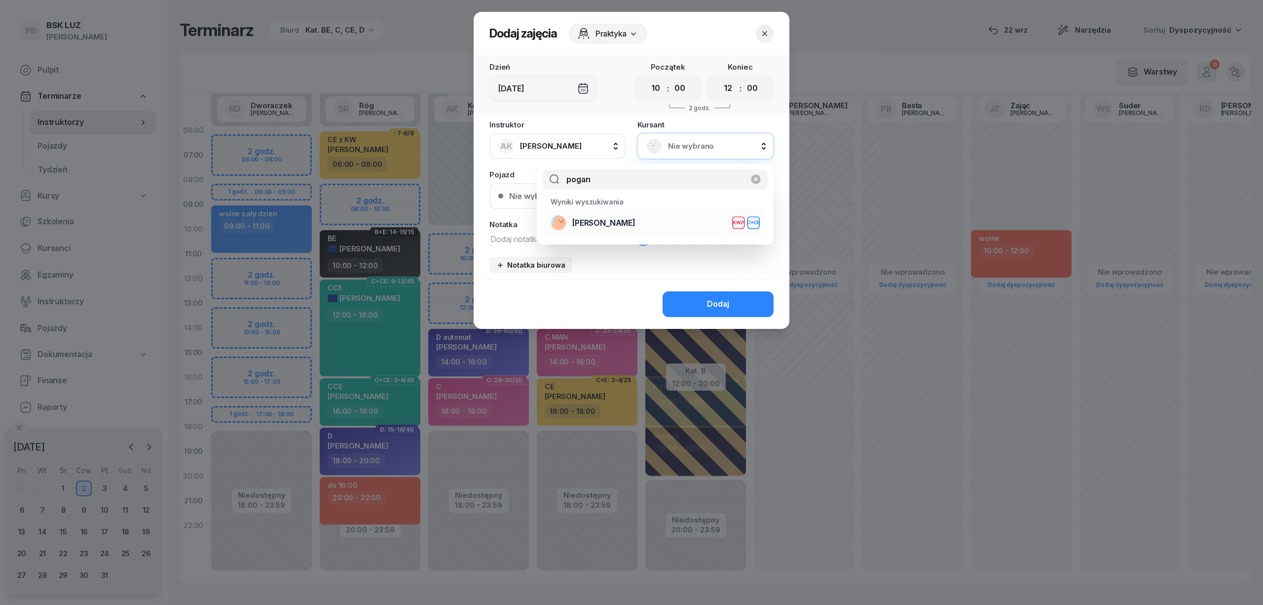
type input "pogan"
click at [681, 233] on li "POGAN [PERSON_NAME] KWP C+CE" at bounding box center [655, 223] width 221 height 28
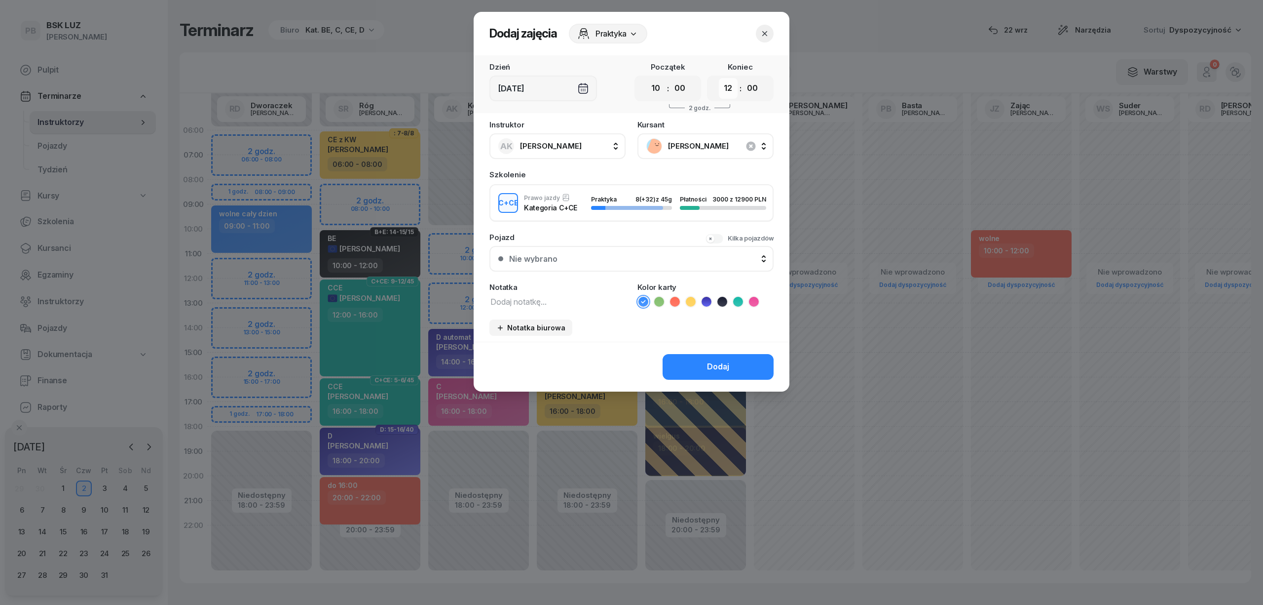
click at [729, 87] on select "00 01 02 03 04 05 06 07 08 09 10 11 12 13 14 15 16 17 18 19 20 21 22 23" at bounding box center [728, 88] width 19 height 21
select select "14"
click at [719, 78] on select "00 01 02 03 04 05 06 07 08 09 10 11 12 13 14 15 16 17 18 19 20 21 22 23" at bounding box center [728, 88] width 19 height 21
click at [737, 302] on icon at bounding box center [738, 302] width 10 height 10
click at [597, 304] on textarea at bounding box center [558, 301] width 136 height 13
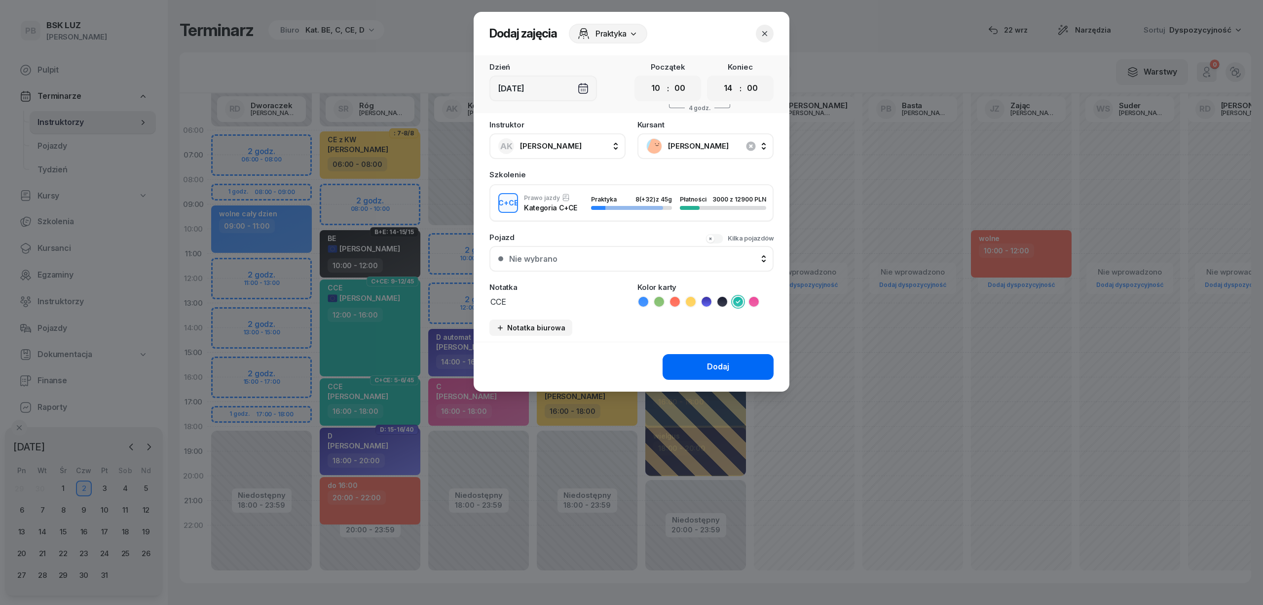
type textarea "CCE"
click at [732, 364] on button "Dodaj" at bounding box center [718, 367] width 111 height 26
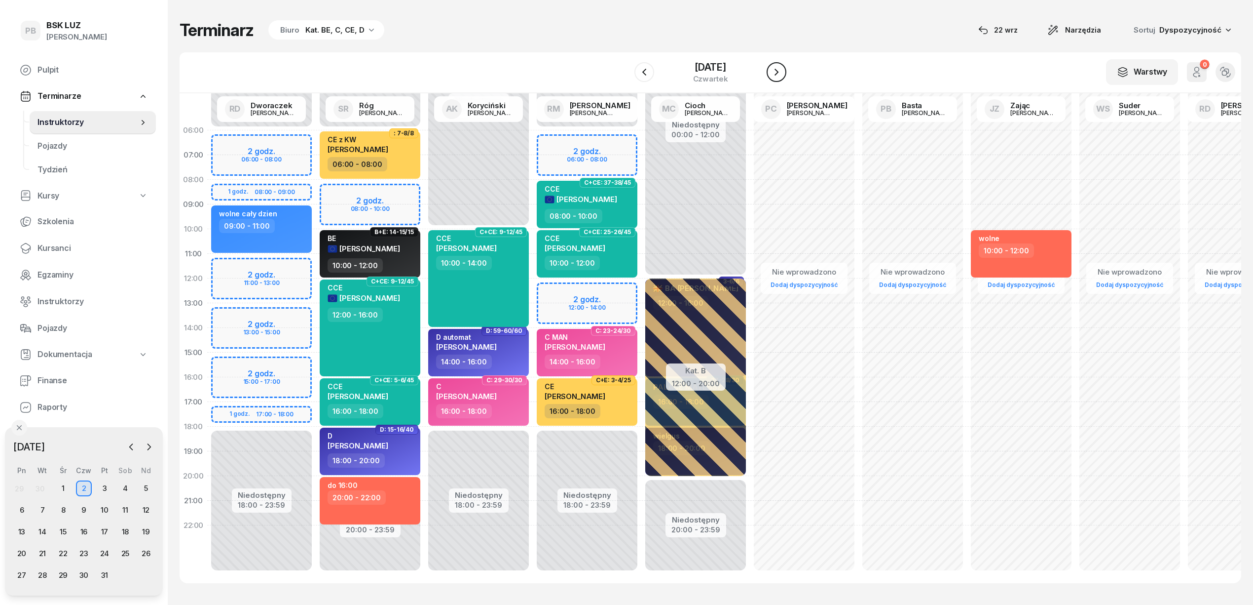
click at [782, 76] on icon "button" at bounding box center [777, 72] width 12 height 12
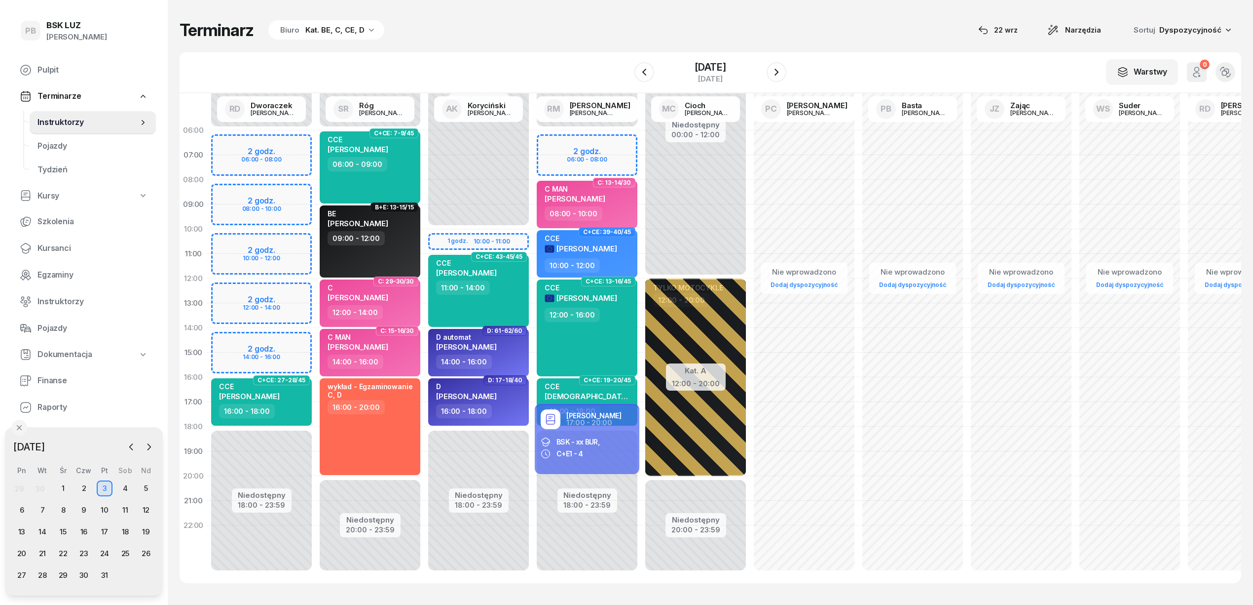
click at [275, 288] on div "Niedostępny 00:00 - 06:00 Niedostępny 18:00 - 23:59 2 godz. 06:00 - 08:00 2 god…" at bounding box center [261, 352] width 109 height 469
select select "12"
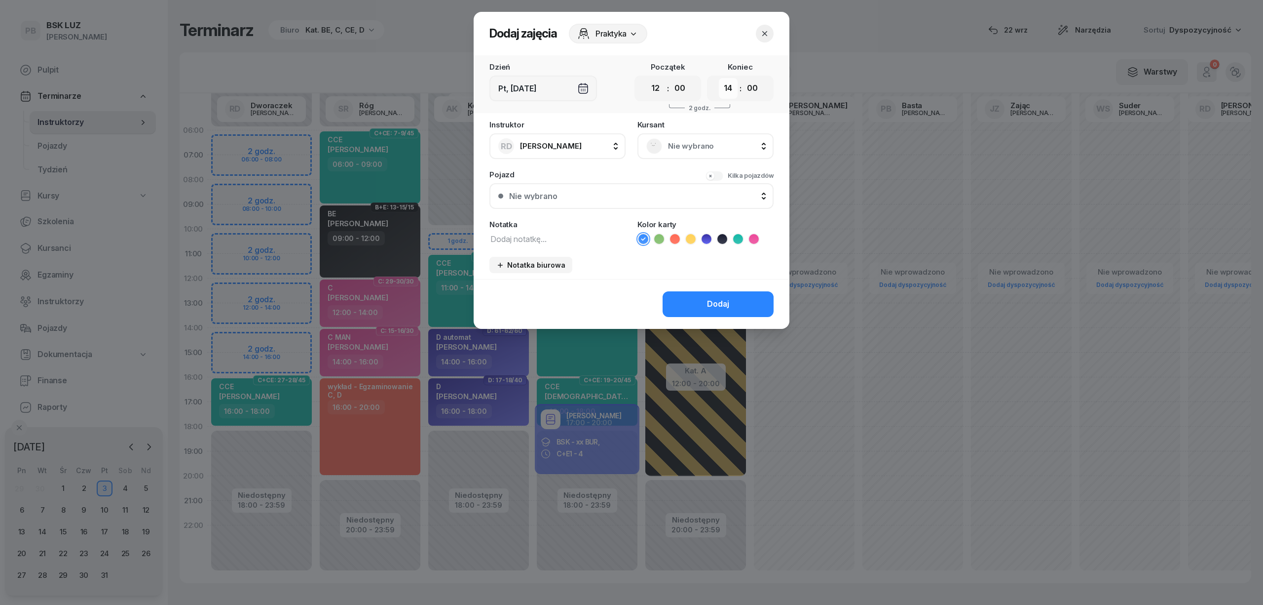
click at [723, 89] on select "00 01 02 03 04 05 06 07 08 09 10 11 12 13 14 15 16 17 18 19 20 21 22 23" at bounding box center [728, 88] width 19 height 21
select select "16"
click at [719, 78] on select "00 01 02 03 04 05 06 07 08 09 10 11 12 13 14 15 16 17 18 19 20 21 22 23" at bounding box center [728, 88] width 19 height 21
click at [693, 141] on span "Nie wybrano" at bounding box center [716, 146] width 97 height 13
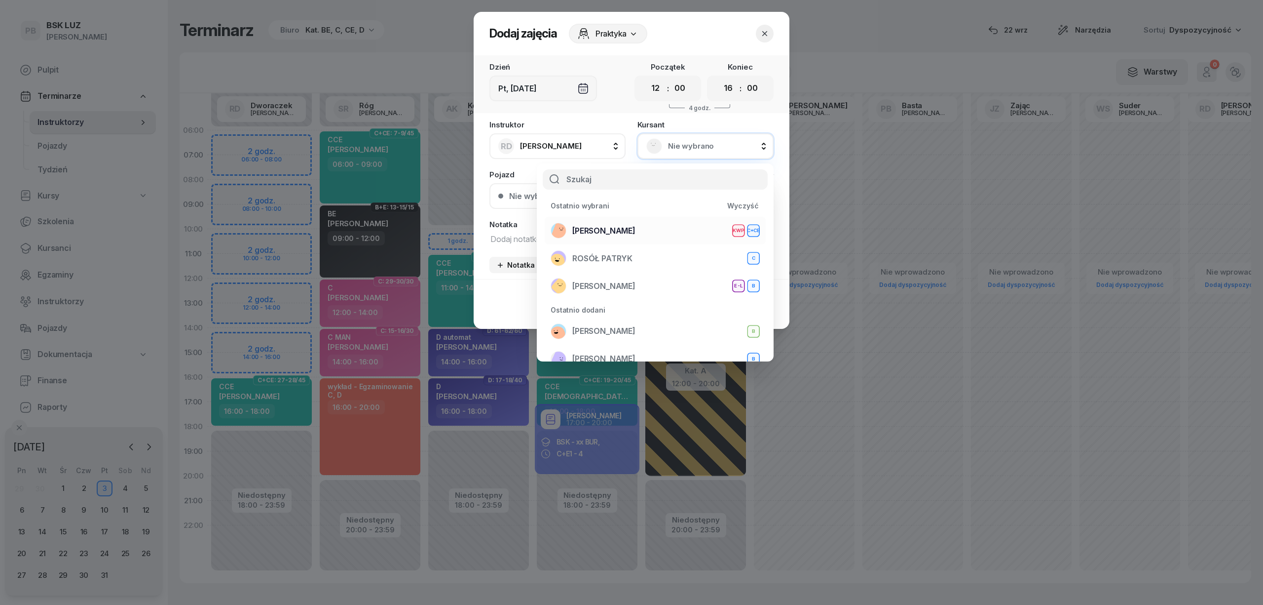
click at [647, 226] on div "POGAN [PERSON_NAME] KWP C+CE" at bounding box center [655, 231] width 209 height 16
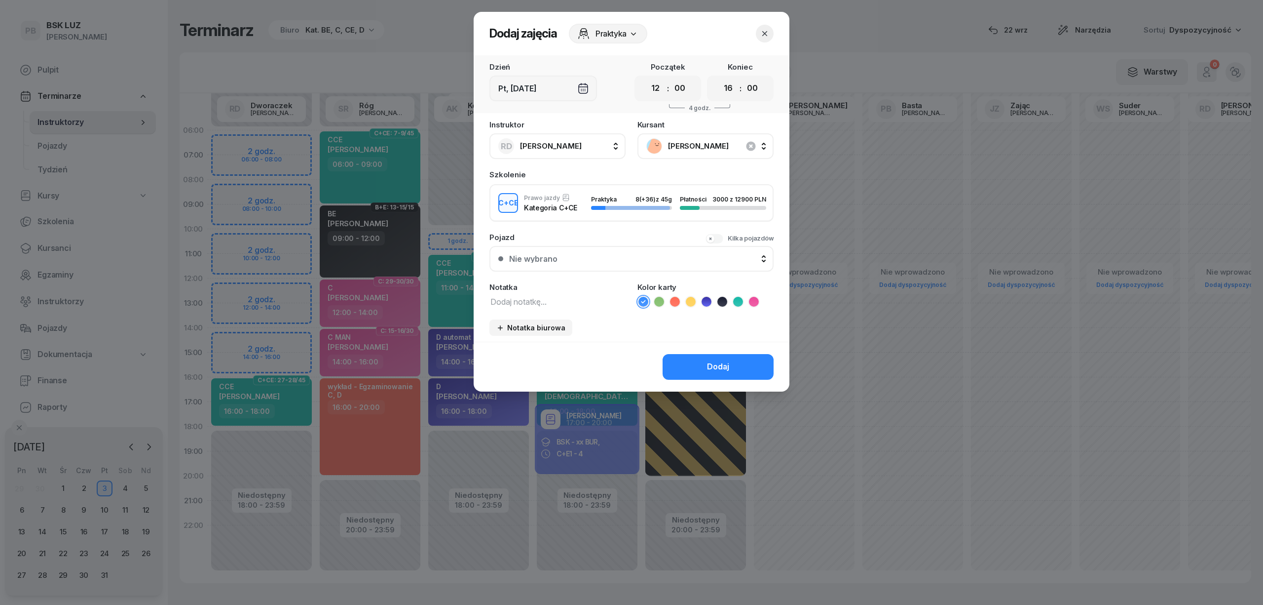
click at [528, 306] on div "Instruktor RD [PERSON_NAME] AK [PERSON_NAME] BP [PERSON_NAME] DP [PERSON_NAME] …" at bounding box center [632, 231] width 316 height 221
click at [528, 302] on textarea at bounding box center [558, 301] width 136 height 13
type textarea "CCE"
click at [658, 299] on icon at bounding box center [659, 302] width 10 height 10
click at [695, 368] on button "Dodaj" at bounding box center [718, 367] width 111 height 26
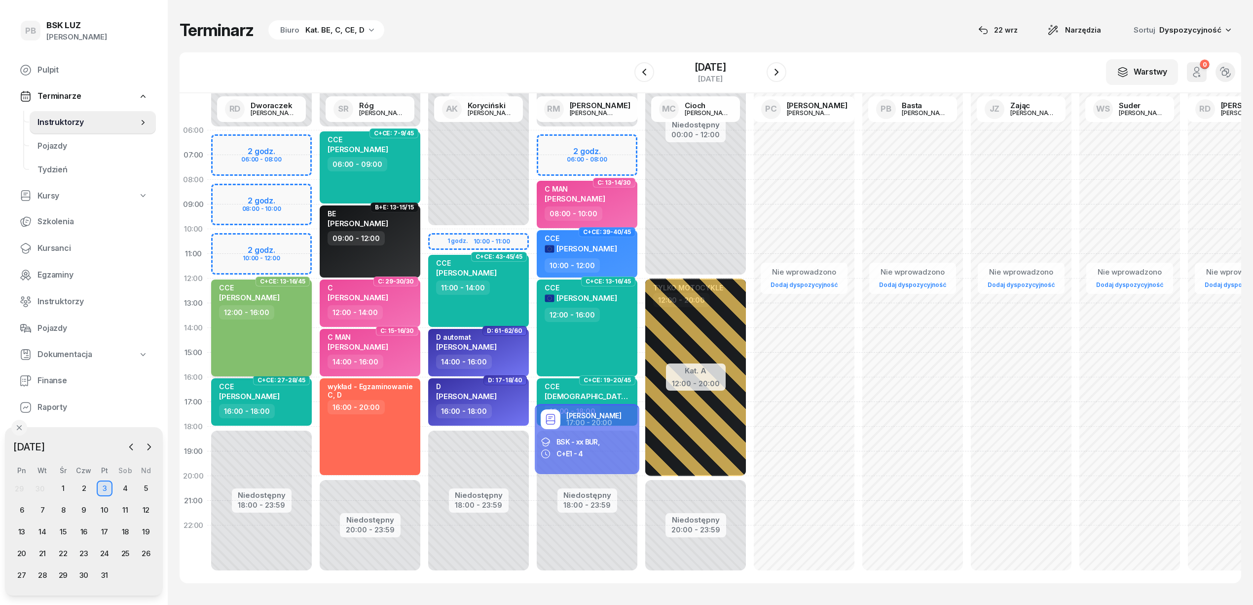
click at [295, 326] on div "CCE [PERSON_NAME] 12:00 - 16:00" at bounding box center [261, 327] width 101 height 97
select select "12"
select select "16"
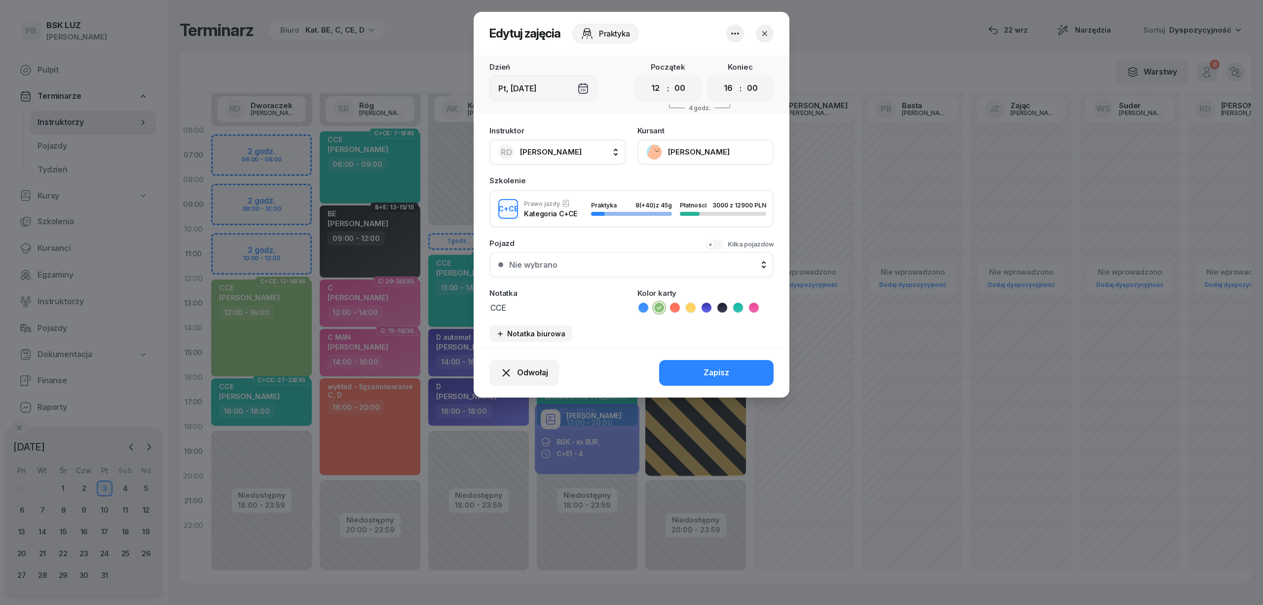
drag, startPoint x: 741, startPoint y: 302, endPoint x: 734, endPoint y: 320, distance: 19.5
click at [741, 303] on icon at bounding box center [738, 308] width 10 height 10
click at [723, 370] on div "Zapisz" at bounding box center [717, 372] width 26 height 13
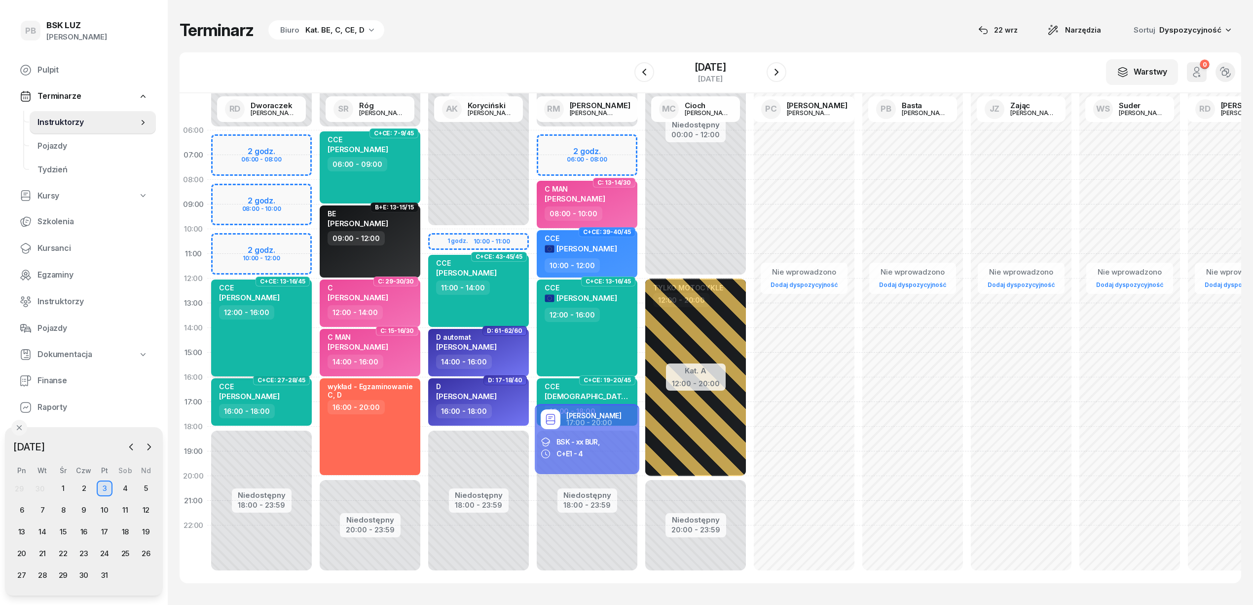
click at [264, 297] on span "[PERSON_NAME]" at bounding box center [249, 297] width 61 height 9
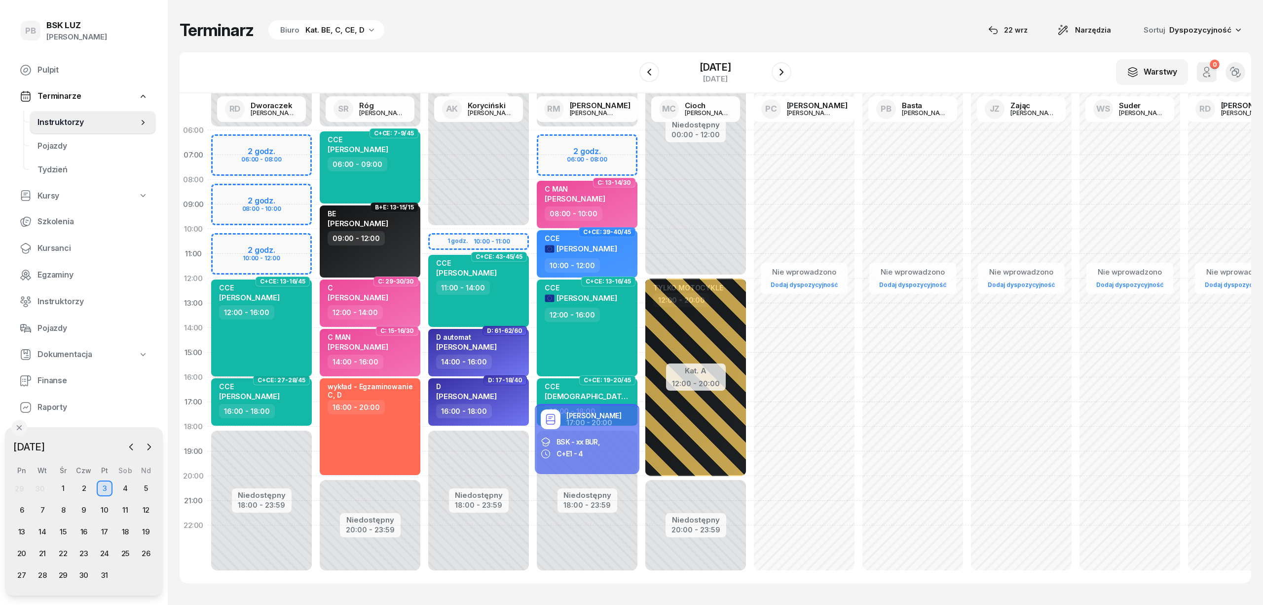
select select "12"
select select "16"
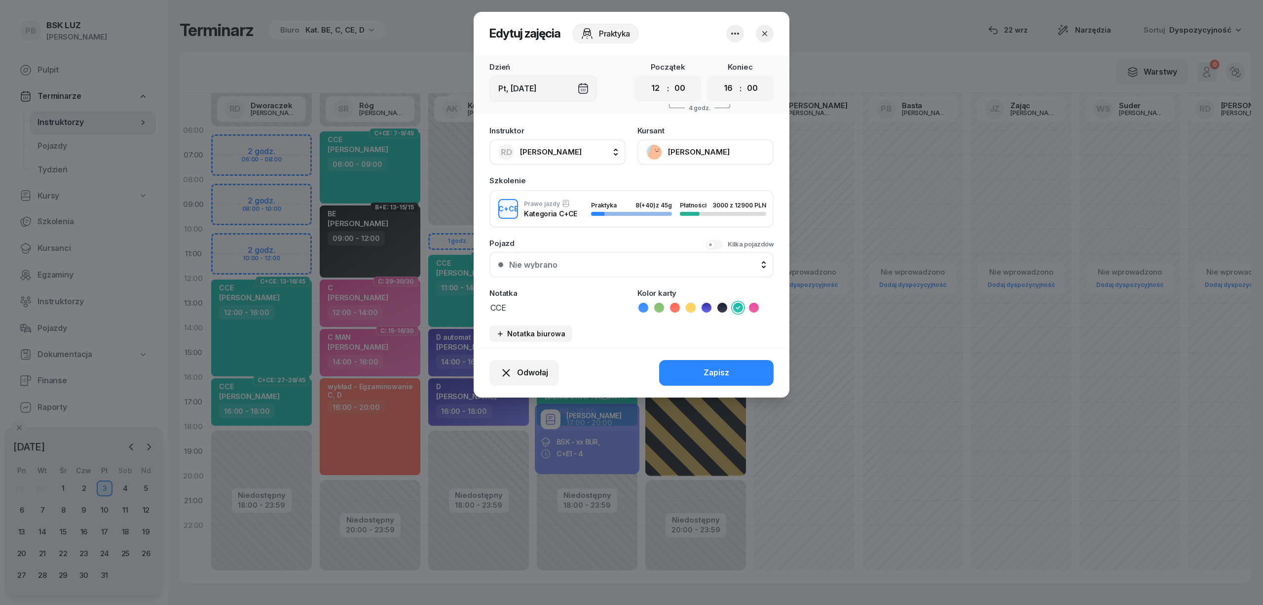
click at [689, 142] on button "[PERSON_NAME]" at bounding box center [706, 152] width 136 height 26
click at [697, 188] on link "Otwórz profil" at bounding box center [705, 185] width 130 height 25
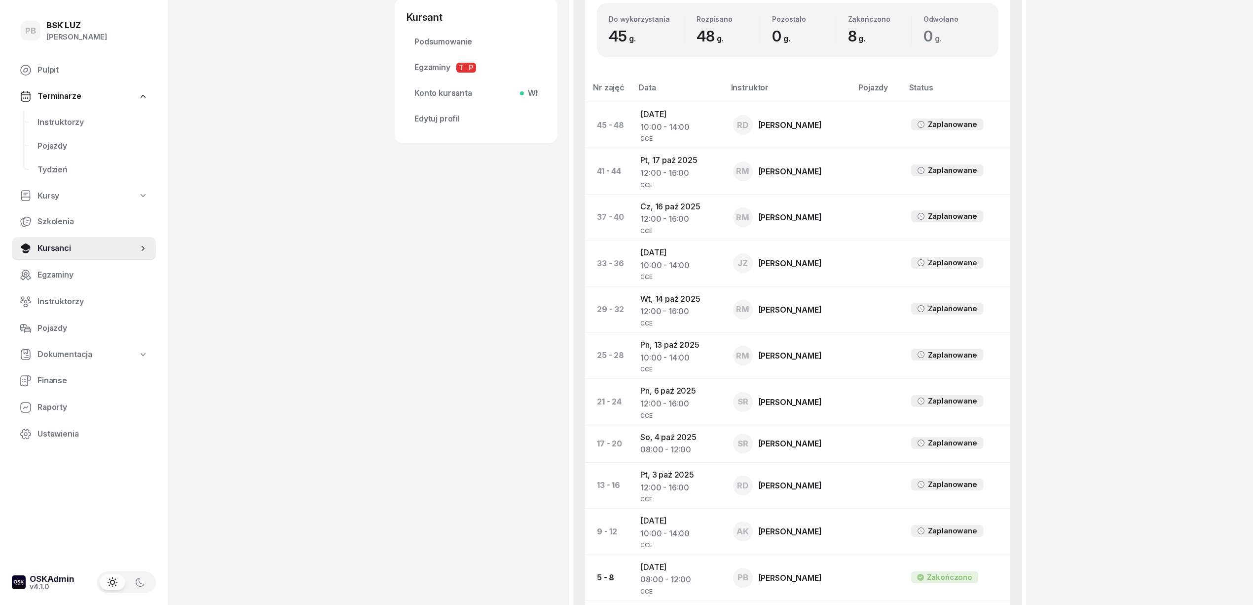
scroll to position [276, 0]
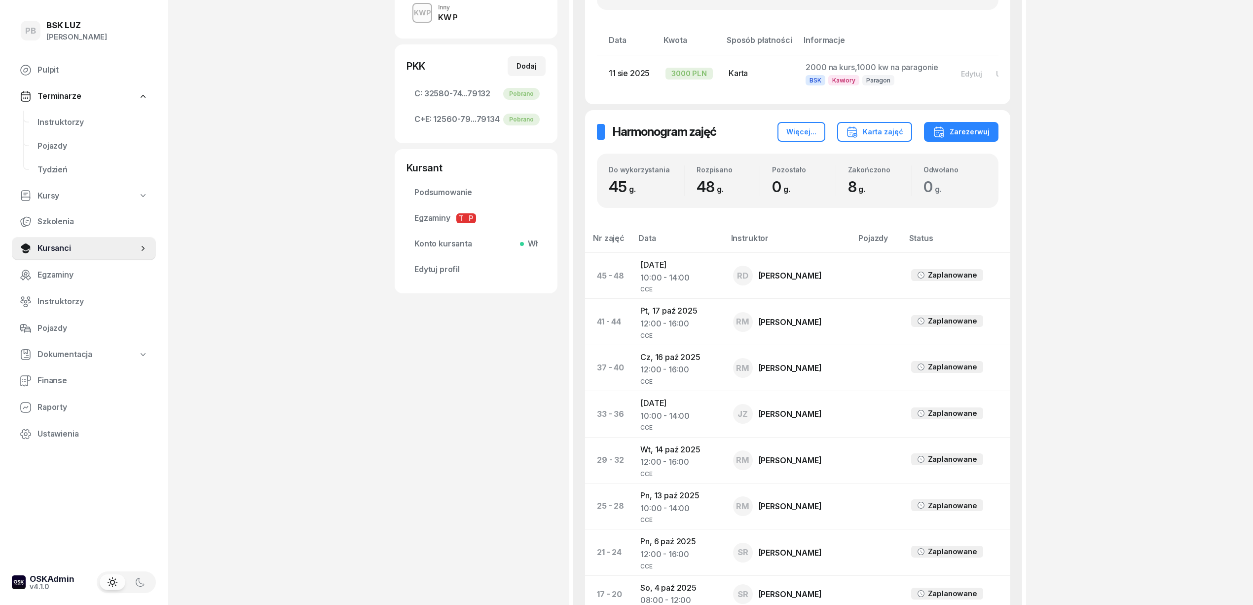
drag, startPoint x: 1194, startPoint y: 401, endPoint x: 1181, endPoint y: 396, distance: 14.4
click at [1194, 401] on div "PB BSK [PERSON_NAME] Terminarze Instruktorzy Pojazdy Tydzień Kursy Szkolenia Ku…" at bounding box center [626, 322] width 1253 height 1197
click at [486, 512] on div "POGAN [PERSON_NAME] Dodaj etykiety... 781 952 984 [EMAIL_ADDRESS][DOMAIN_NAME] …" at bounding box center [476, 314] width 163 height 1079
click at [548, 550] on div "POGAN [PERSON_NAME] Dodaj etykiety... 781 952 984 [EMAIL_ADDRESS][DOMAIN_NAME] …" at bounding box center [476, 314] width 163 height 1079
click at [324, 368] on div "PB BSK [PERSON_NAME] Terminarze Instruktorzy Pojazdy Tydzień Kursy Szkolenia Ku…" at bounding box center [626, 322] width 1253 height 1197
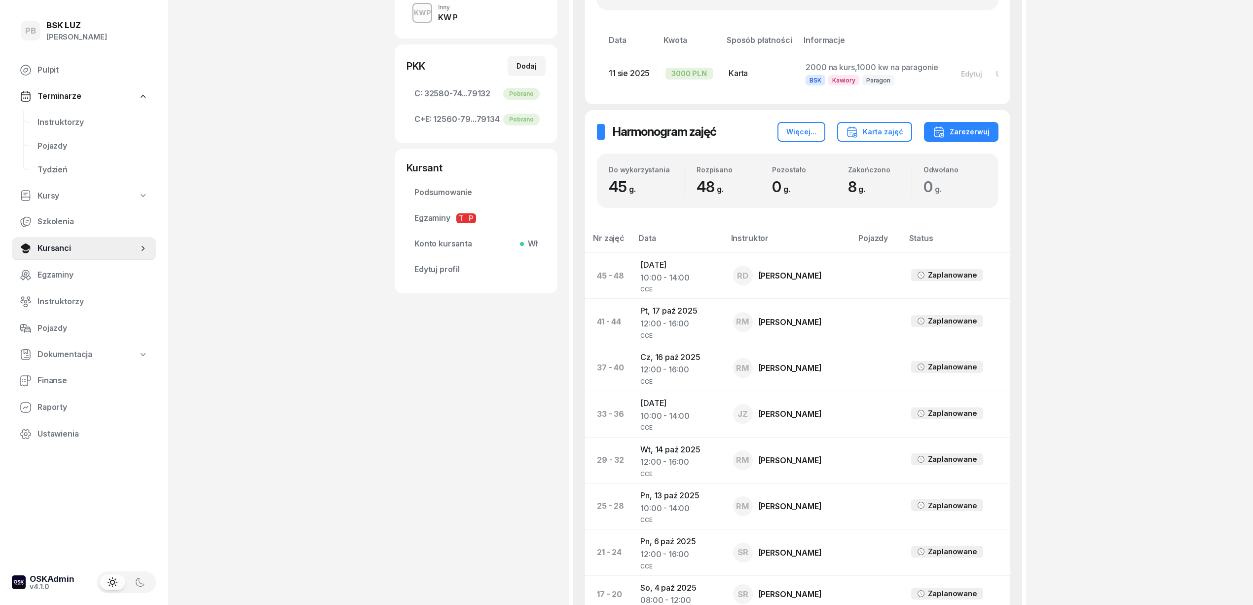
click at [448, 511] on div "POGAN [PERSON_NAME] Dodaj etykiety... 781 952 984 [EMAIL_ADDRESS][DOMAIN_NAME] …" at bounding box center [476, 314] width 163 height 1079
click at [1218, 526] on div "PB BSK [PERSON_NAME] Terminarze Instruktorzy Pojazdy Tydzień Kursy Szkolenia Ku…" at bounding box center [626, 322] width 1253 height 1197
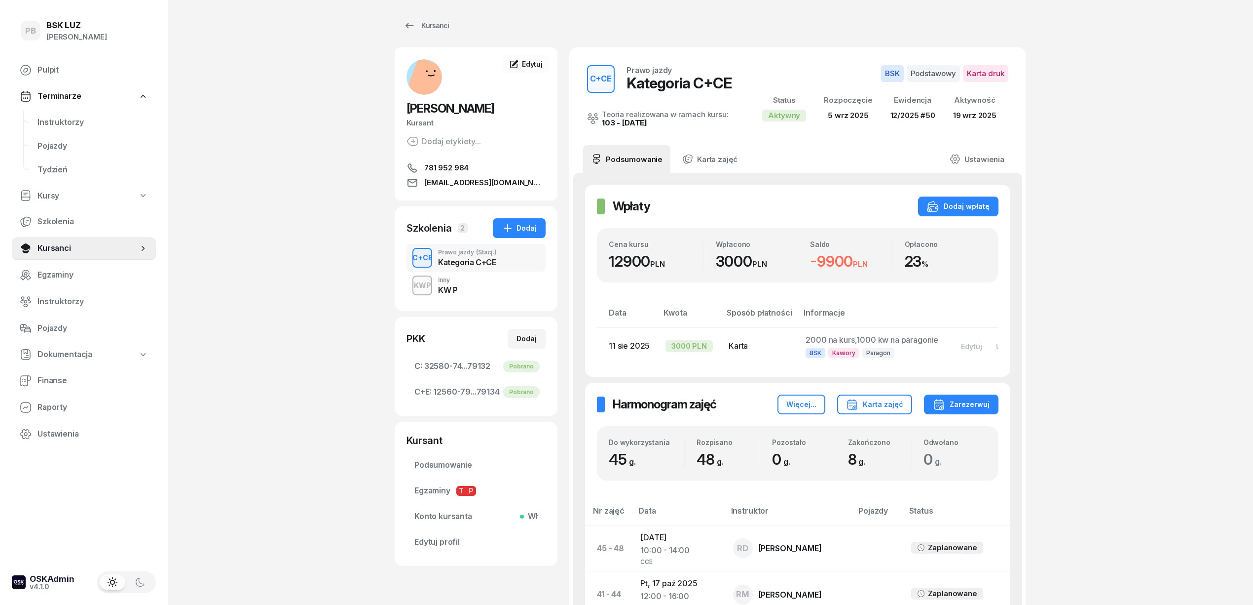
scroll to position [0, 0]
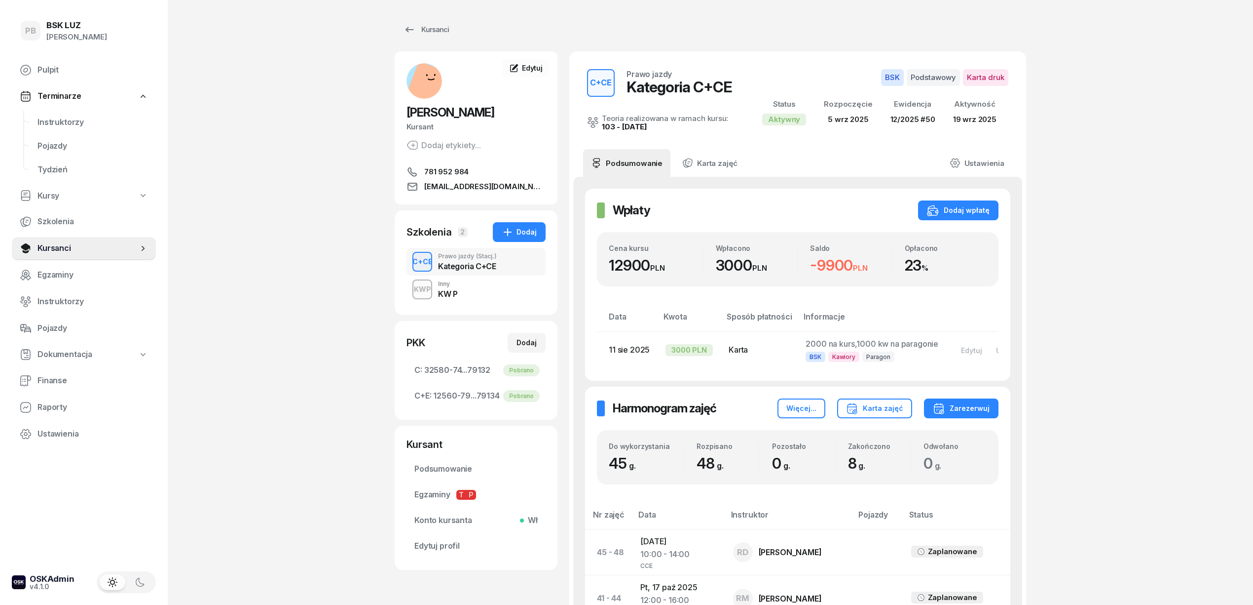
click at [1098, 249] on div "PB BSK [PERSON_NAME] Terminarze Instruktorzy Pojazdy Tydzień Kursy Szkolenia Ku…" at bounding box center [626, 598] width 1253 height 1197
click at [1151, 292] on div "PB BSK [PERSON_NAME] Terminarze Instruktorzy Pojazdy Tydzień Kursy Szkolenia Ku…" at bounding box center [626, 598] width 1253 height 1197
click at [1157, 293] on div "PB BSK [PERSON_NAME] Terminarze Instruktorzy Pojazdy Tydzień Kursy Szkolenia Ku…" at bounding box center [626, 598] width 1253 height 1197
click at [1210, 312] on div "PB BSK [PERSON_NAME] Terminarze Instruktorzy Pojazdy Tydzień Kursy Szkolenia Ku…" at bounding box center [626, 598] width 1253 height 1197
click at [287, 138] on div "PB BSK [PERSON_NAME] Terminarze Instruktorzy Pojazdy Tydzień Kursy Szkolenia Ku…" at bounding box center [626, 598] width 1253 height 1197
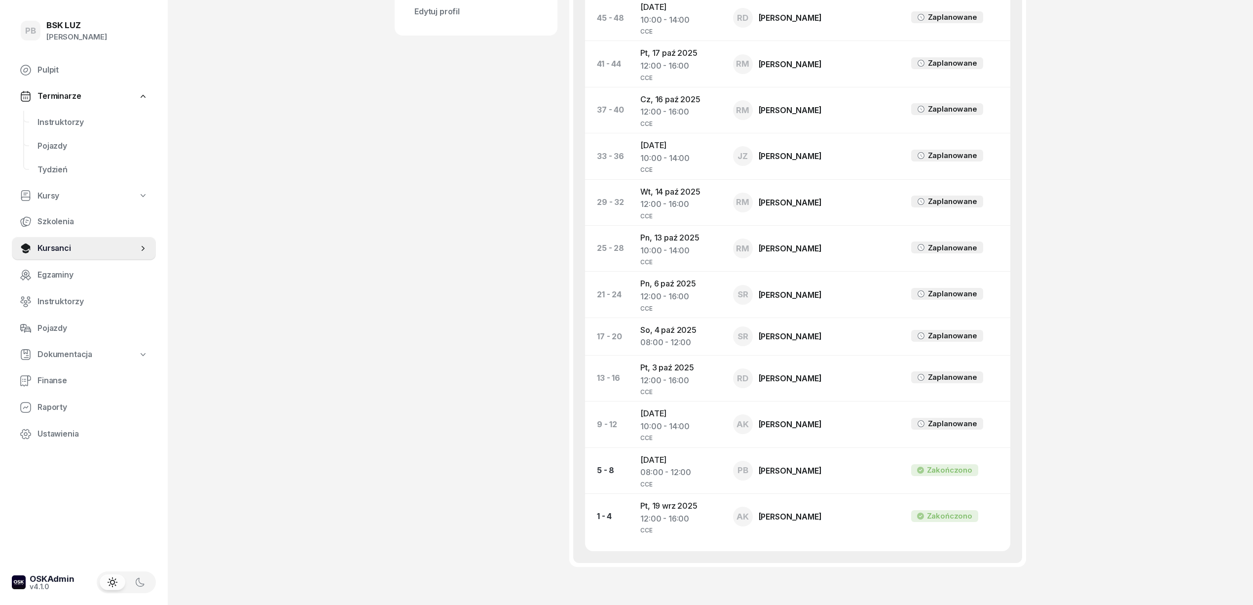
scroll to position [592, 0]
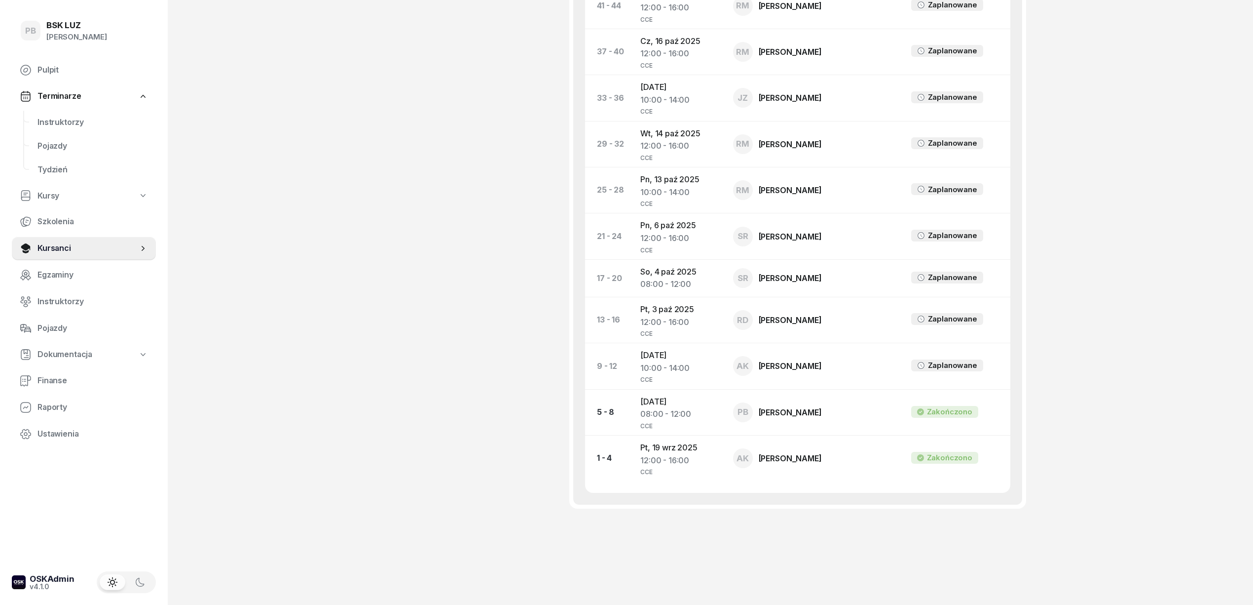
click at [380, 258] on div "PB BSK [PERSON_NAME] Terminarze Instruktorzy Pojazdy Tydzień Kursy Szkolenia Ku…" at bounding box center [626, 6] width 1253 height 1197
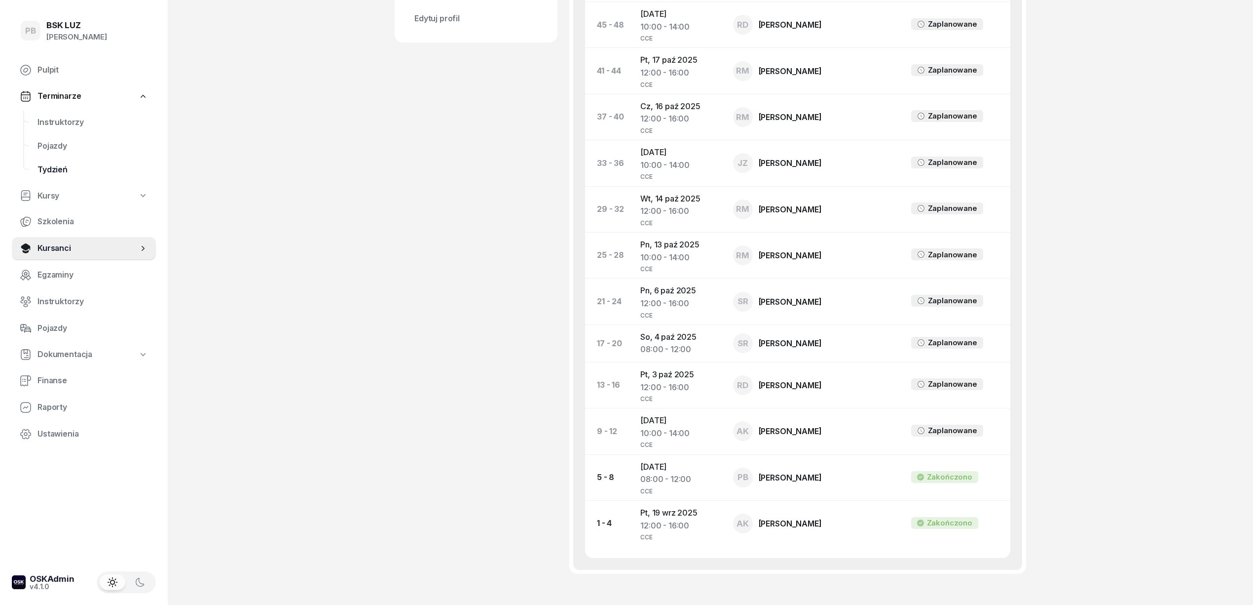
scroll to position [395, 0]
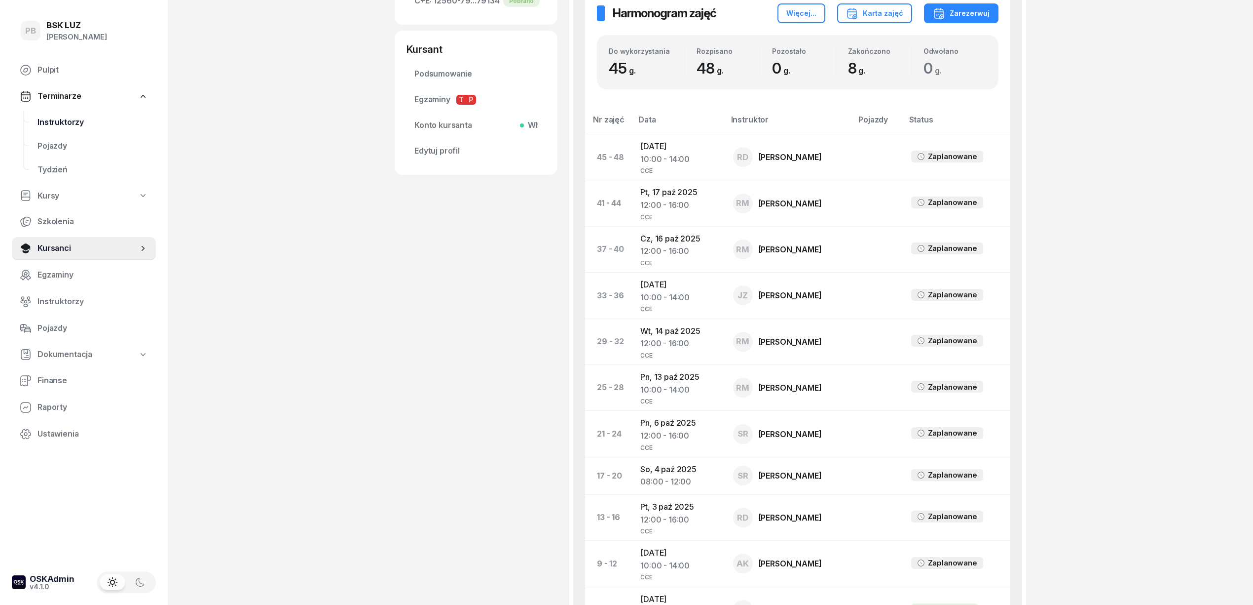
click at [53, 114] on link "Instruktorzy" at bounding box center [93, 123] width 126 height 24
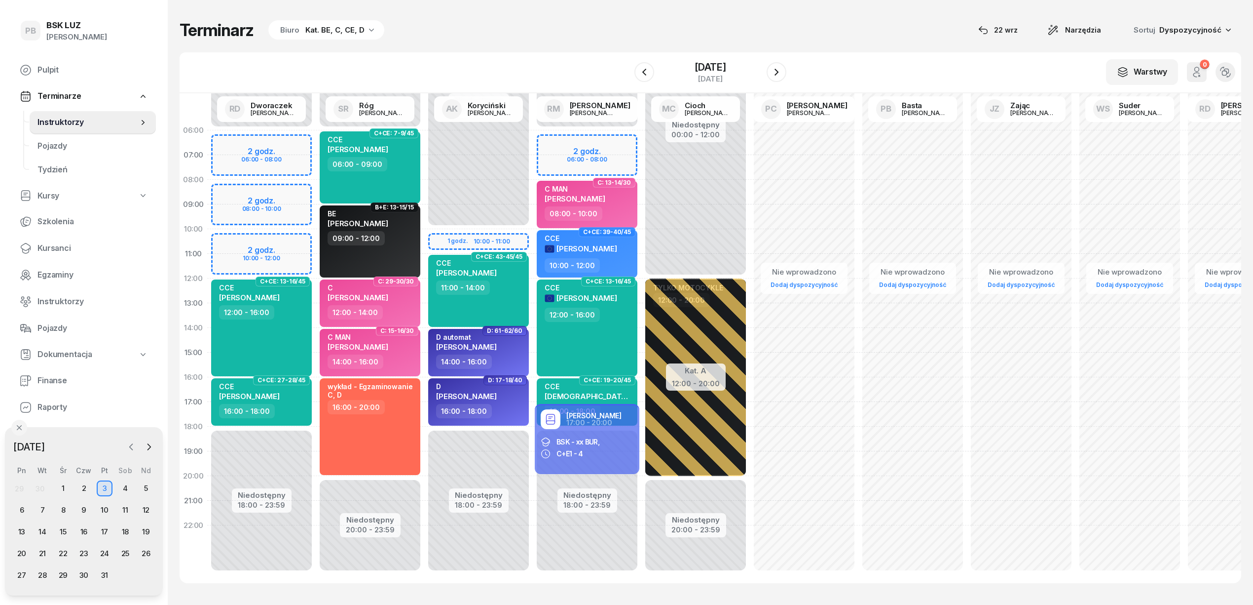
click at [133, 442] on icon "button" at bounding box center [131, 447] width 10 height 10
click at [24, 553] on div "22" at bounding box center [22, 553] width 16 height 16
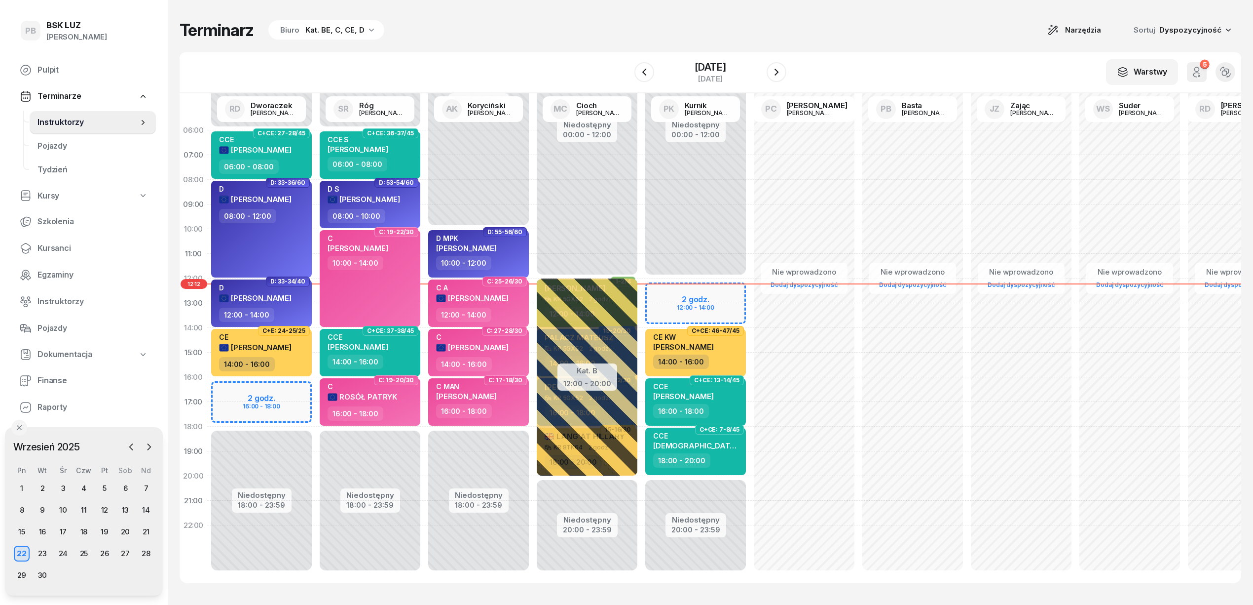
click at [558, 44] on div "Terminarz Biuro Kat. BE, C, CE, D Narzędzia Sortuj Dyspozycyjność W Wybierz AK …" at bounding box center [711, 301] width 1062 height 603
click at [782, 70] on icon "button" at bounding box center [777, 72] width 12 height 12
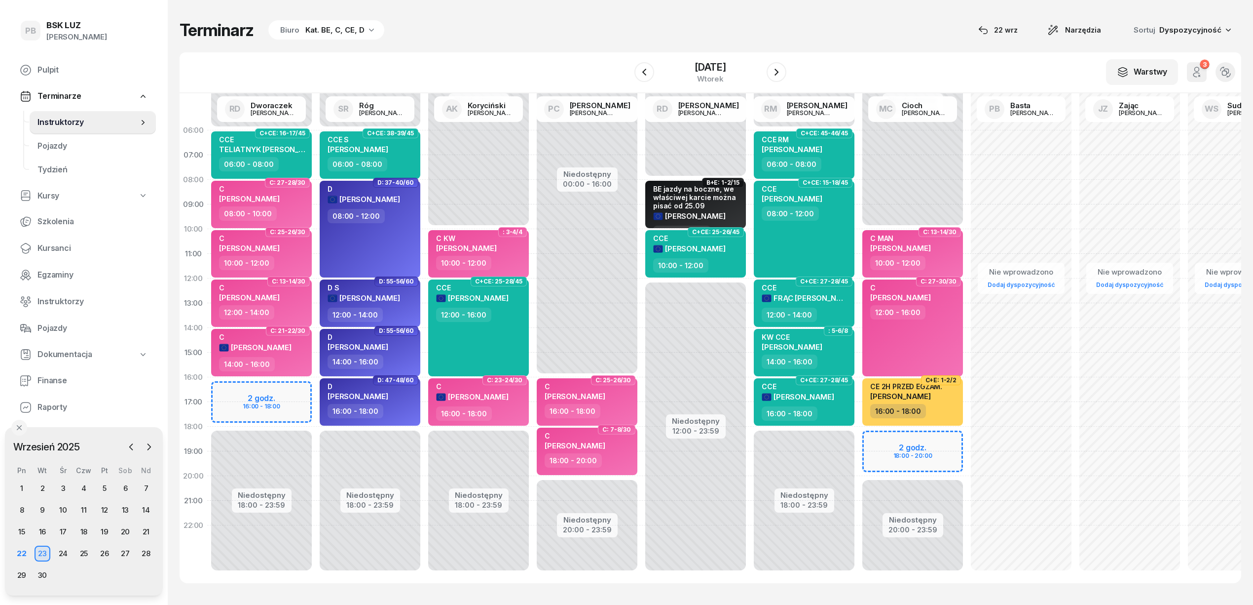
click at [540, 39] on div "Terminarz Biuro Kat. BE, C, CE, D [DATE] Narzędzia Sortuj Dyspozycyjność" at bounding box center [711, 30] width 1062 height 21
click at [547, 40] on div "Terminarz Biuro Kat. BE, C, CE, D [DATE] Narzędzia Sortuj Dyspozycyjność" at bounding box center [711, 30] width 1062 height 21
click at [539, 30] on div "Terminarz Biuro Kat. BE, C, CE, D [DATE] Narzędzia Sortuj Dyspozycyjność" at bounding box center [711, 30] width 1062 height 21
click at [614, 10] on div "Terminarz Biuro Kat. BE, C, CE, D [DATE] Narzędzia Sortuj Dyspozycyjność W Wybi…" at bounding box center [711, 301] width 1062 height 603
click at [23, 555] on div "22" at bounding box center [22, 553] width 16 height 16
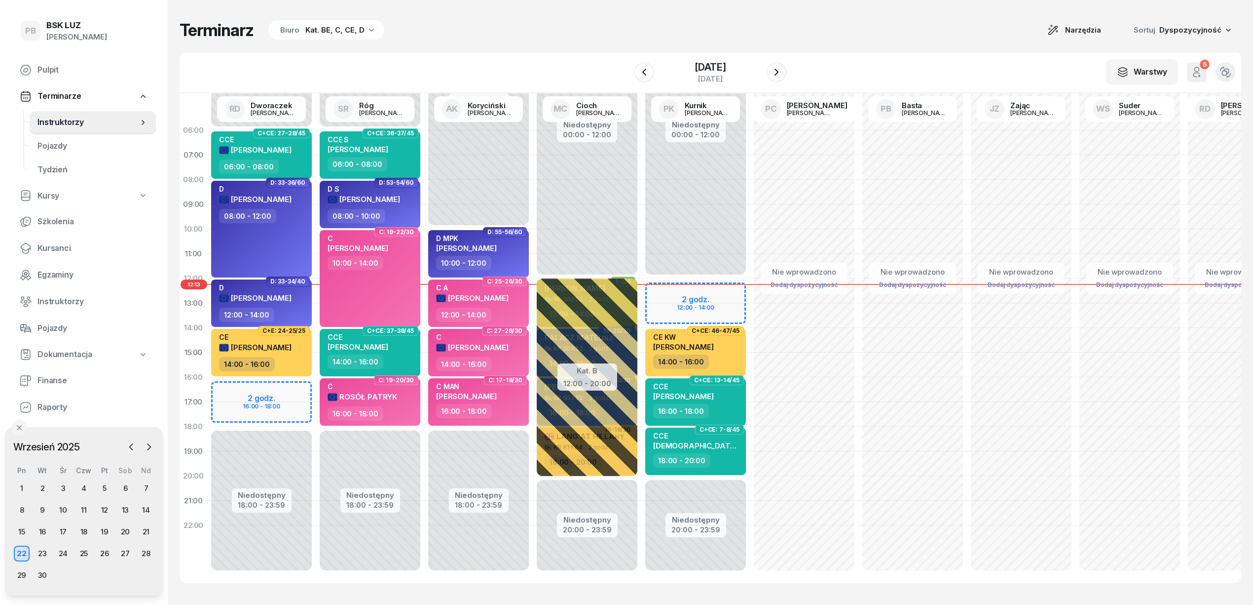
click at [589, 582] on div "06:00 07:00 08:00 09:00 10:00 11:00 12:00 13:00 14:00 15:00 16:00 17:00 18:00 1…" at bounding box center [711, 338] width 1062 height 490
click at [628, 23] on div "Terminarz Biuro Kat. BE, C, CE, D Narzędzia Sortuj Dyspozycyjność" at bounding box center [711, 30] width 1062 height 21
click at [865, 21] on div "Terminarz Biuro Kat. BE, C, CE, D Narzędzia Sortuj Dyspozycyjność" at bounding box center [711, 30] width 1062 height 21
click at [922, 36] on div "Terminarz Biuro Kat. BE, C, CE, D Narzędzia Sortuj Dyspozycyjność" at bounding box center [711, 30] width 1062 height 21
click at [731, 38] on div "Terminarz Biuro Kat. BE, C, CE, D Narzędzia Sortuj Dyspozycyjność" at bounding box center [711, 30] width 1062 height 21
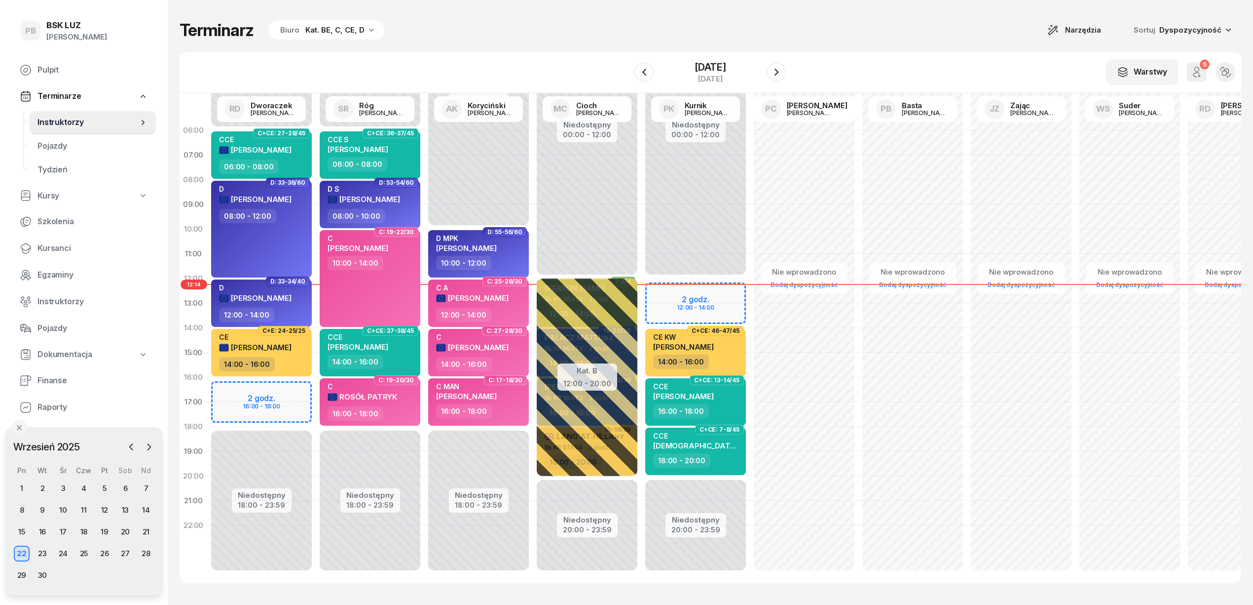
click at [941, 22] on div "Terminarz Biuro Kat. BE, C, CE, D Narzędzia Sortuj Dyspozycyjność" at bounding box center [711, 30] width 1062 height 21
click at [903, 18] on div "Terminarz Biuro Kat. BE, C, CE, D Narzędzia Sortuj Dyspozycyjność W Wybierz AK …" at bounding box center [711, 301] width 1062 height 603
click at [507, 22] on div "Terminarz Biuro Kat. BE, C, CE, D Narzędzia Sortuj Dyspozycyjność" at bounding box center [711, 30] width 1062 height 21
click at [147, 441] on button "button" at bounding box center [149, 446] width 15 height 15
click at [89, 484] on div "2" at bounding box center [84, 488] width 16 height 16
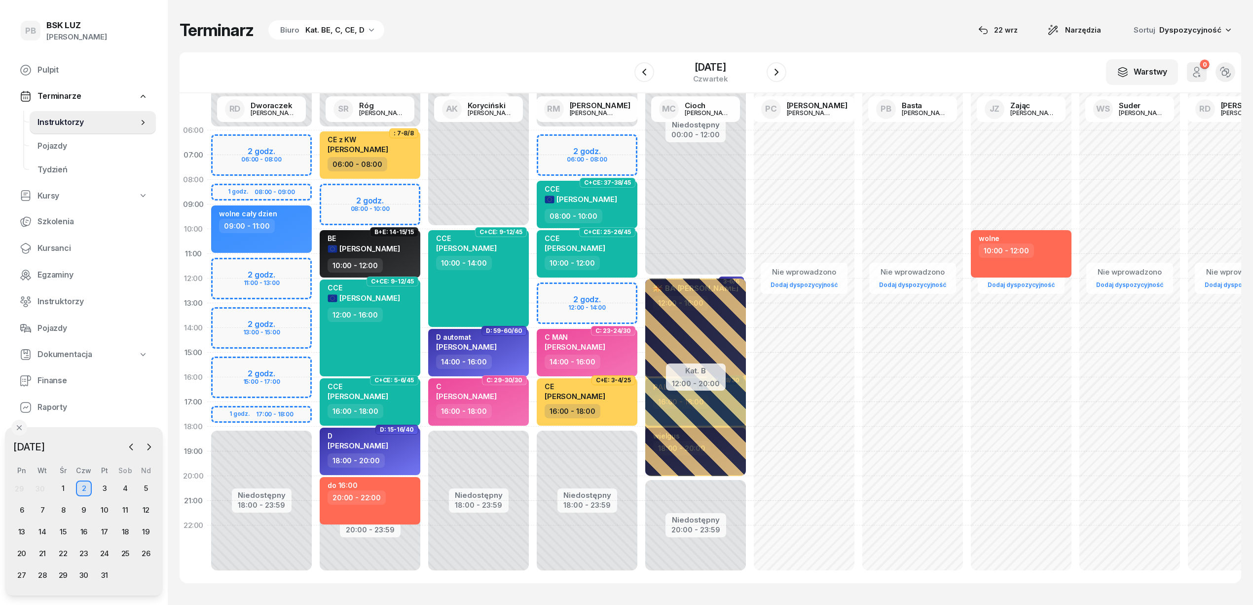
click at [574, 56] on div "W Wybierz AK [PERSON_NAME] BP [PERSON_NAME] DP [PERSON_NAME] GS [PERSON_NAME] I…" at bounding box center [711, 72] width 1062 height 41
click at [441, 27] on div "Terminarz Biuro Kat. BE, C, CE, D [DATE] Narzędzia Sortuj Dyspozycyjność" at bounding box center [711, 30] width 1062 height 21
click at [839, 49] on div "Terminarz Biuro Kat. BE, C, CE, D [DATE] Narzędzia Sortuj Dyspozycyjność W Wybi…" at bounding box center [711, 301] width 1062 height 603
click at [585, 34] on div "Terminarz Biuro Kat. BE, C, CE, D [DATE] Narzędzia Sortuj Dyspozycyjność" at bounding box center [711, 30] width 1062 height 21
click at [77, 246] on span "Kursanci" at bounding box center [93, 248] width 111 height 13
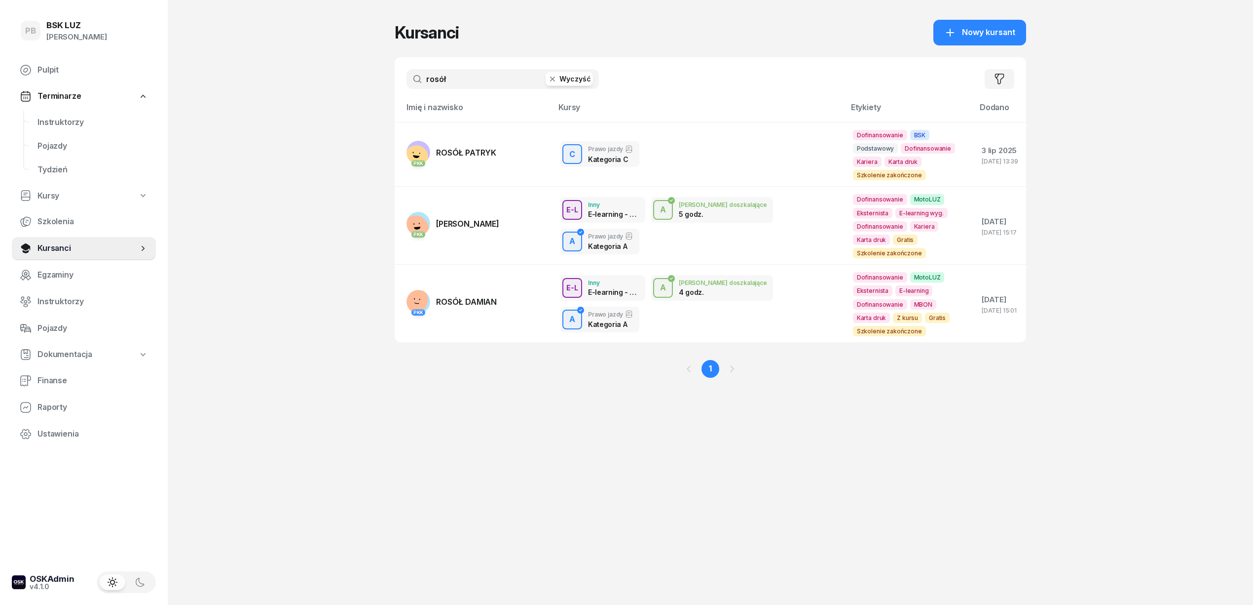
drag, startPoint x: 453, startPoint y: 77, endPoint x: 358, endPoint y: 87, distance: 95.7
click at [358, 87] on div "PB BSK [PERSON_NAME] Terminarze Instruktorzy Pojazdy Tydzień Kursy Szkolenia Ku…" at bounding box center [626, 302] width 1253 height 605
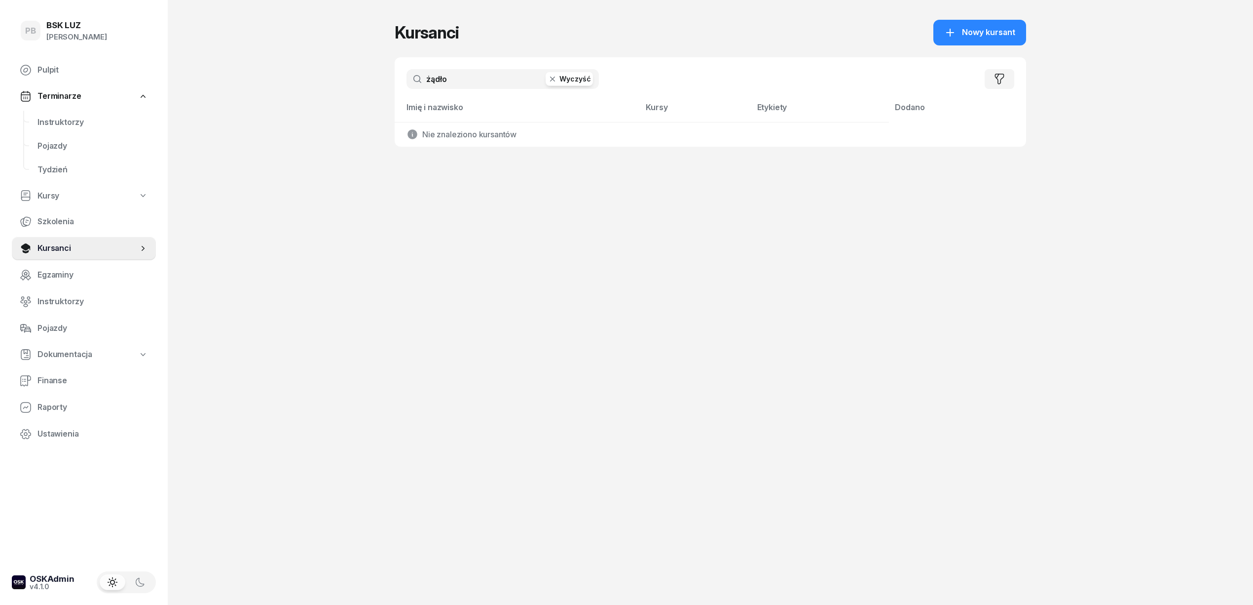
type input "żądło"
click at [358, 87] on div "PB BSK [PERSON_NAME] Terminarze Instruktorzy Pojazdy Tydzień Kursy Szkolenia Ku…" at bounding box center [626, 302] width 1253 height 605
click at [814, 419] on div "Kursanci Nowy kursant żądło Wyczyść Filtruj Imię i nazwisko Kursy Etykiety [PER…" at bounding box center [711, 302] width 632 height 605
click at [584, 81] on button "Wyczyść" at bounding box center [569, 79] width 47 height 14
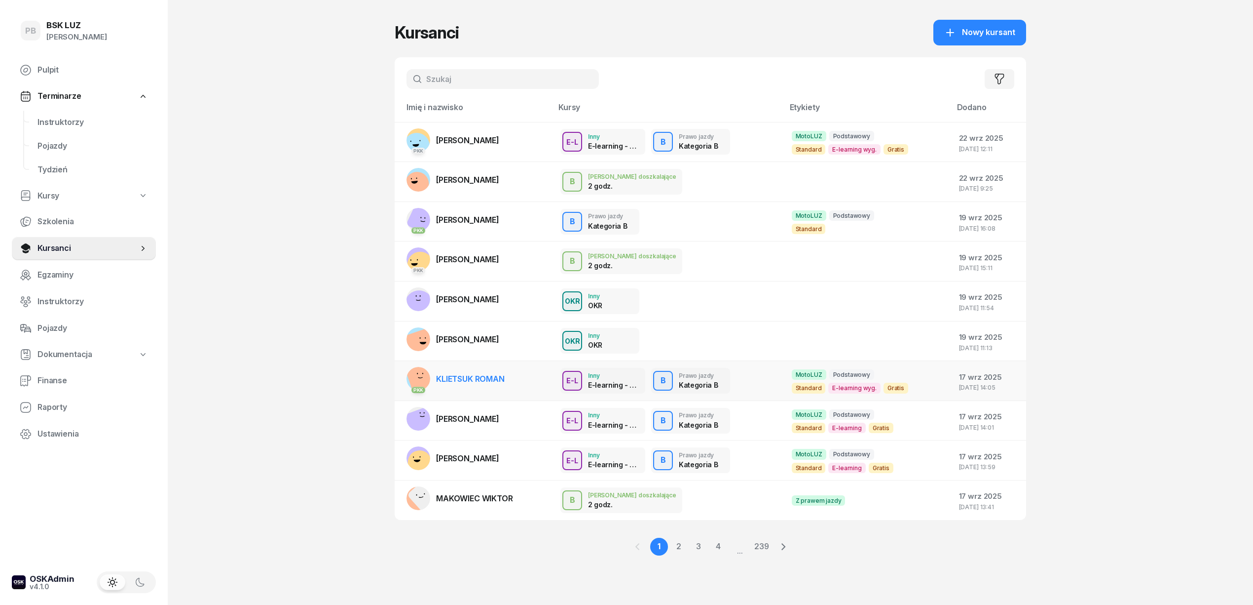
click at [962, 394] on td "[DATE] 14:05" at bounding box center [988, 381] width 75 height 40
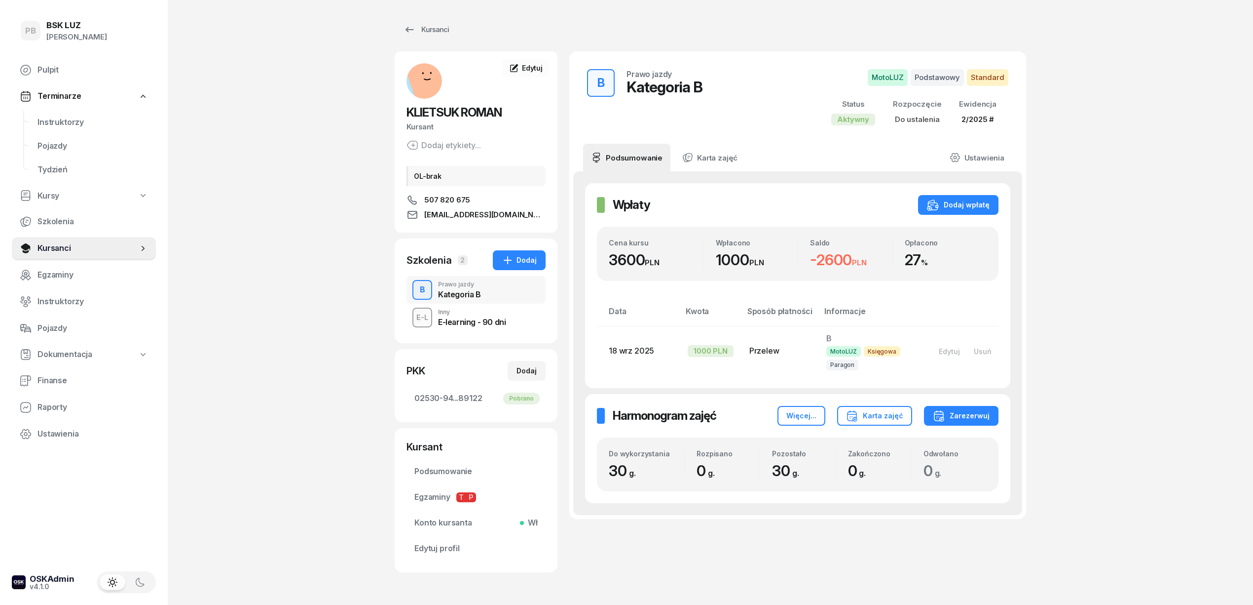
click at [1205, 381] on div "PB BSK [PERSON_NAME] Terminarze Instruktorzy Pojazdy Tydzień Kursy Szkolenia Ku…" at bounding box center [626, 319] width 1253 height 639
click at [301, 409] on div "PB BSK [PERSON_NAME] Terminarze Instruktorzy Pojazdy Tydzień Kursy Szkolenia Ku…" at bounding box center [626, 319] width 1253 height 639
click at [305, 270] on div "PB BSK [PERSON_NAME] Terminarze Instruktorzy Pojazdy Tydzień Kursy Szkolenia Ku…" at bounding box center [626, 319] width 1253 height 639
click at [81, 125] on span "Instruktorzy" at bounding box center [93, 122] width 111 height 13
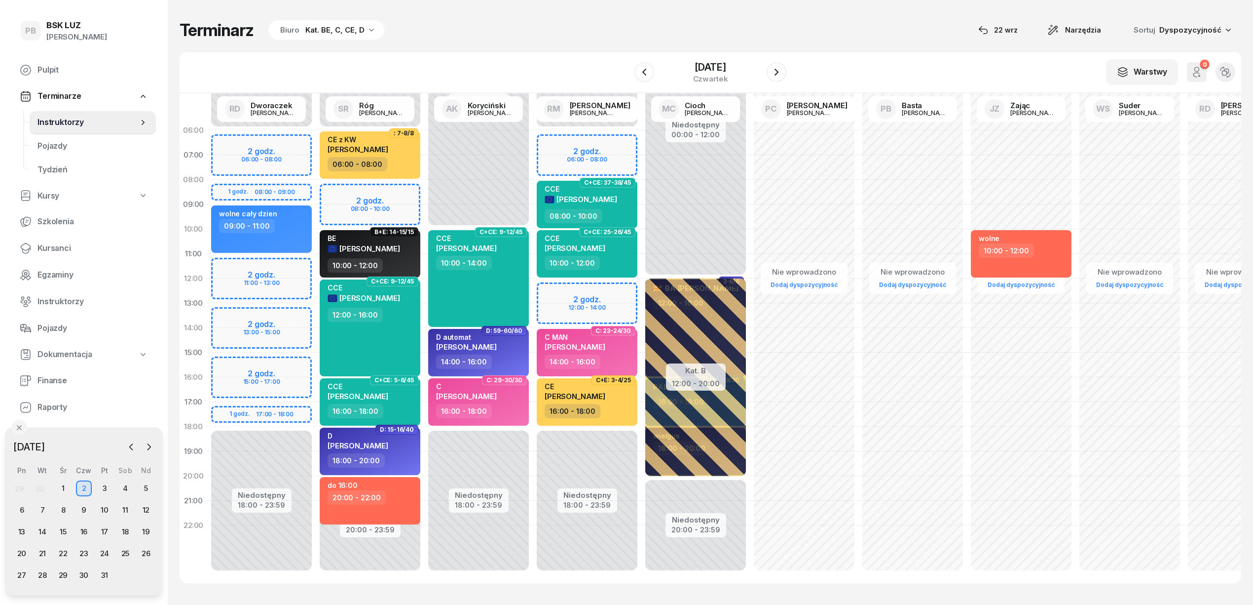
click at [893, 32] on div "Terminarz Biuro Kat. BE, C, CE, D [DATE] Narzędzia Sortuj Dyspozycyjność" at bounding box center [711, 30] width 1062 height 21
